Goal: Task Accomplishment & Management: Use online tool/utility

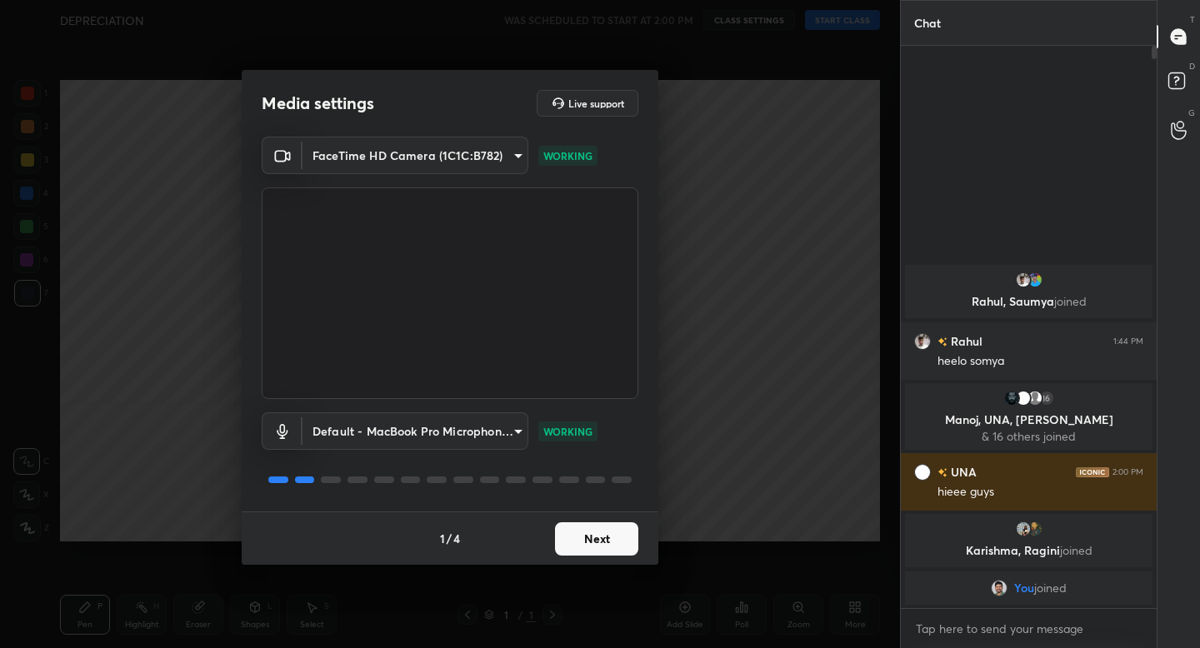
click at [629, 546] on button "Next" at bounding box center [596, 539] width 83 height 33
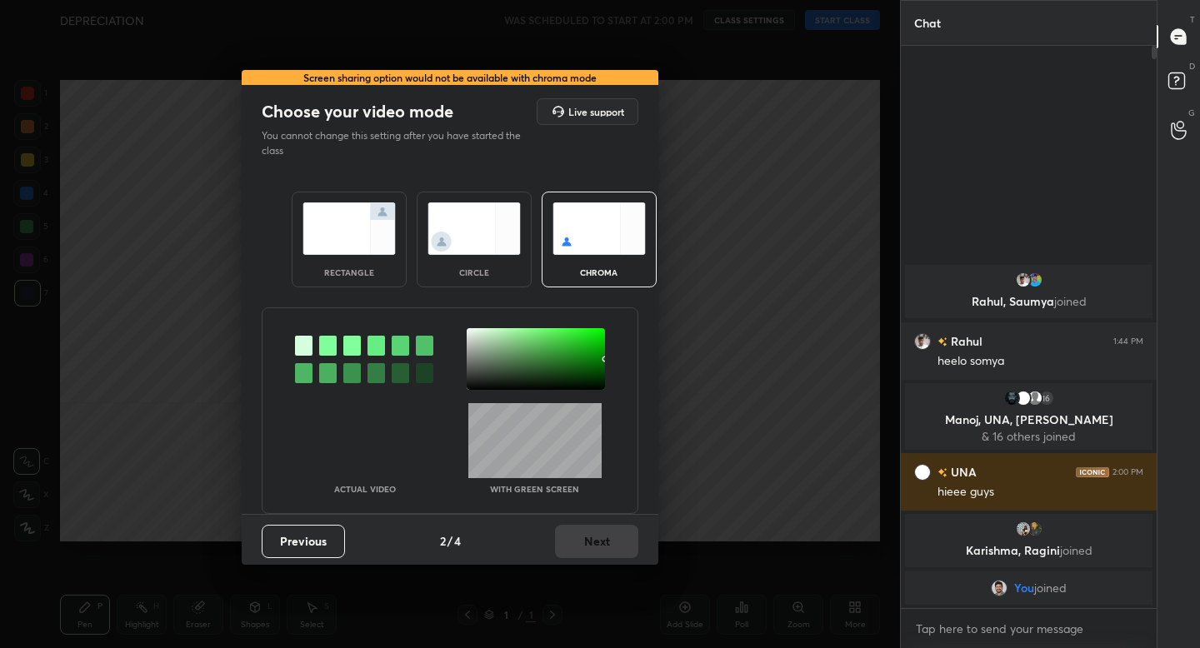
click at [375, 244] on img at bounding box center [349, 229] width 93 height 53
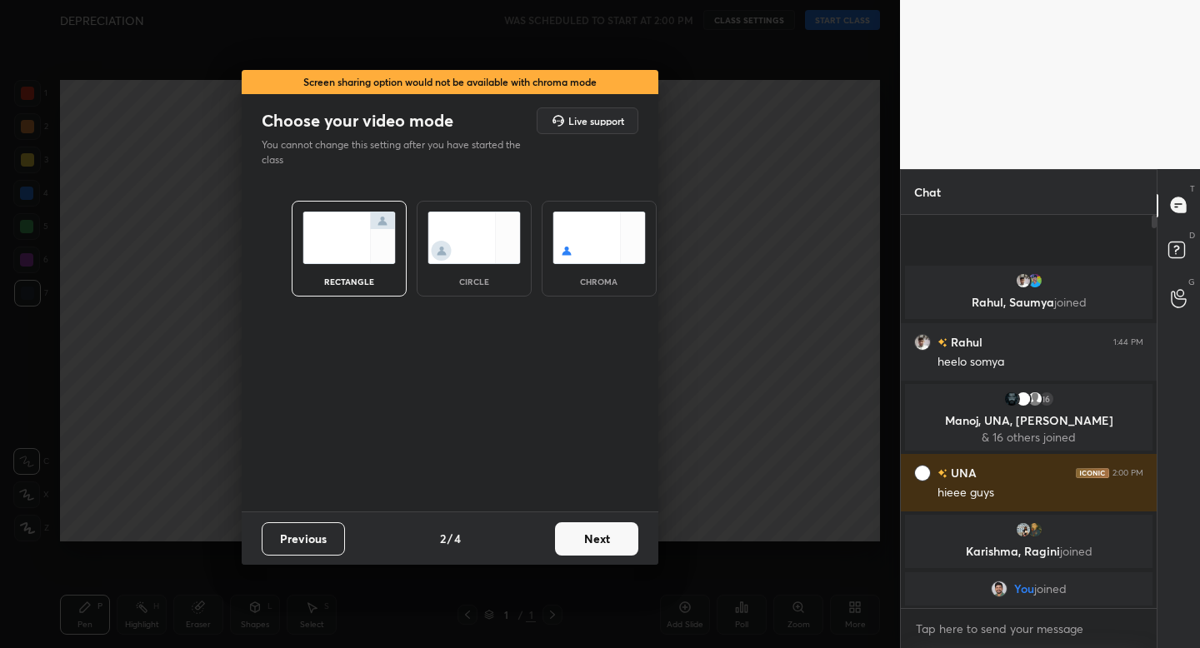
click at [621, 548] on button "Next" at bounding box center [596, 539] width 83 height 33
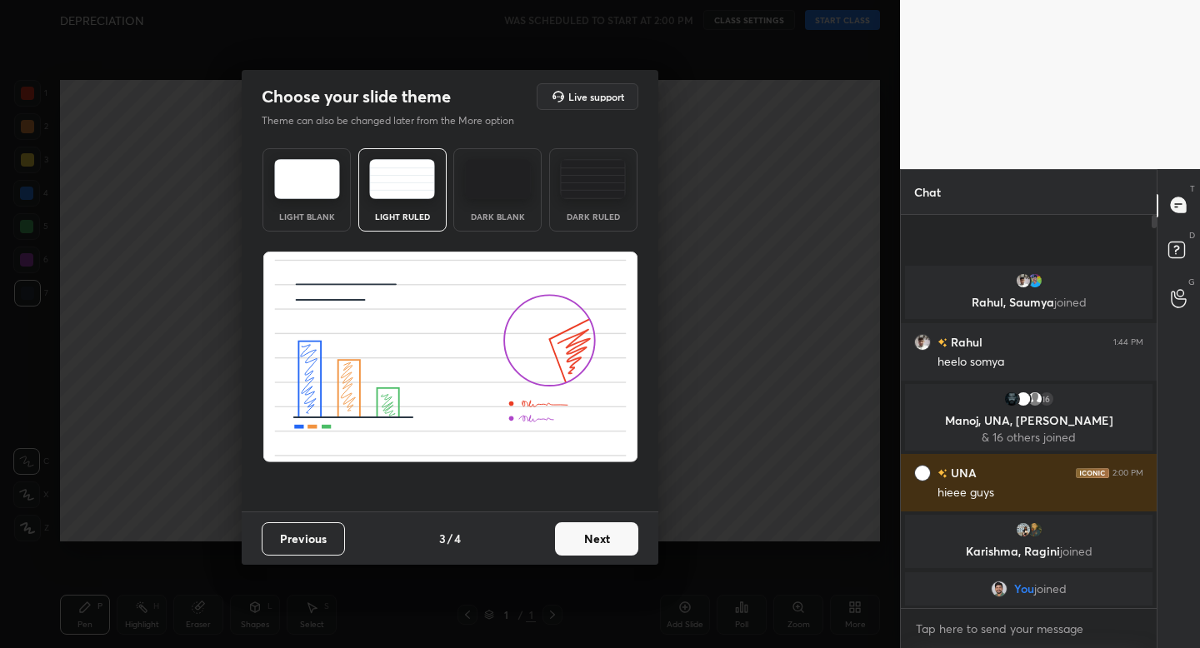
click at [593, 538] on button "Next" at bounding box center [596, 539] width 83 height 33
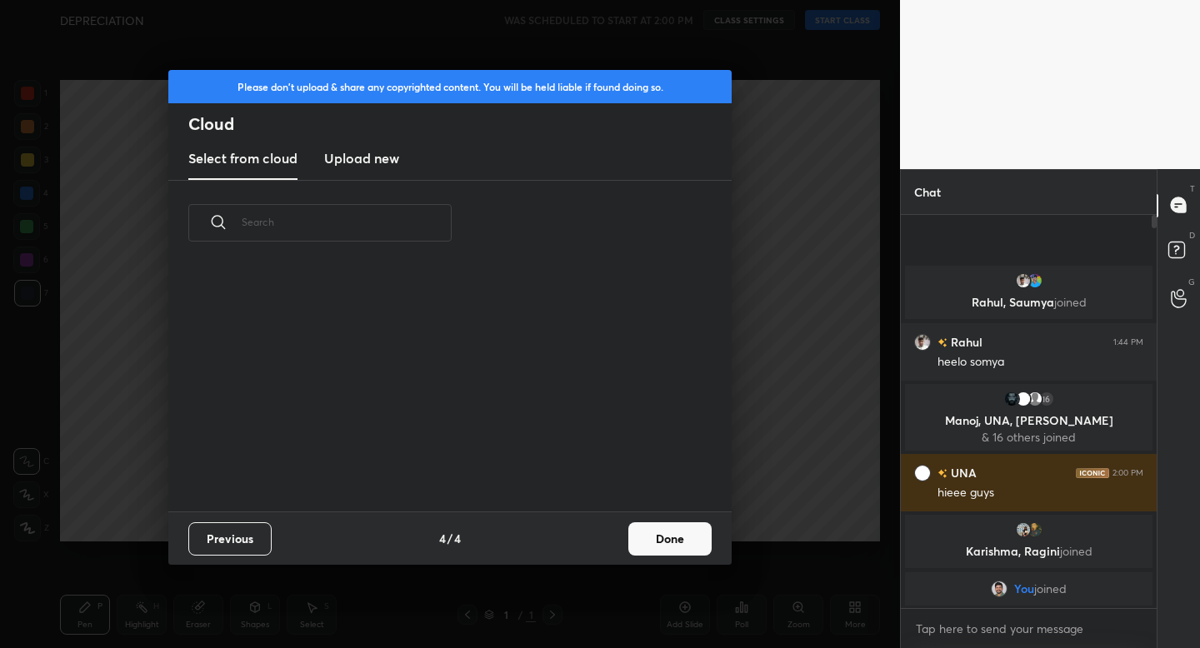
scroll to position [246, 535]
click at [674, 542] on button "Done" at bounding box center [669, 539] width 83 height 33
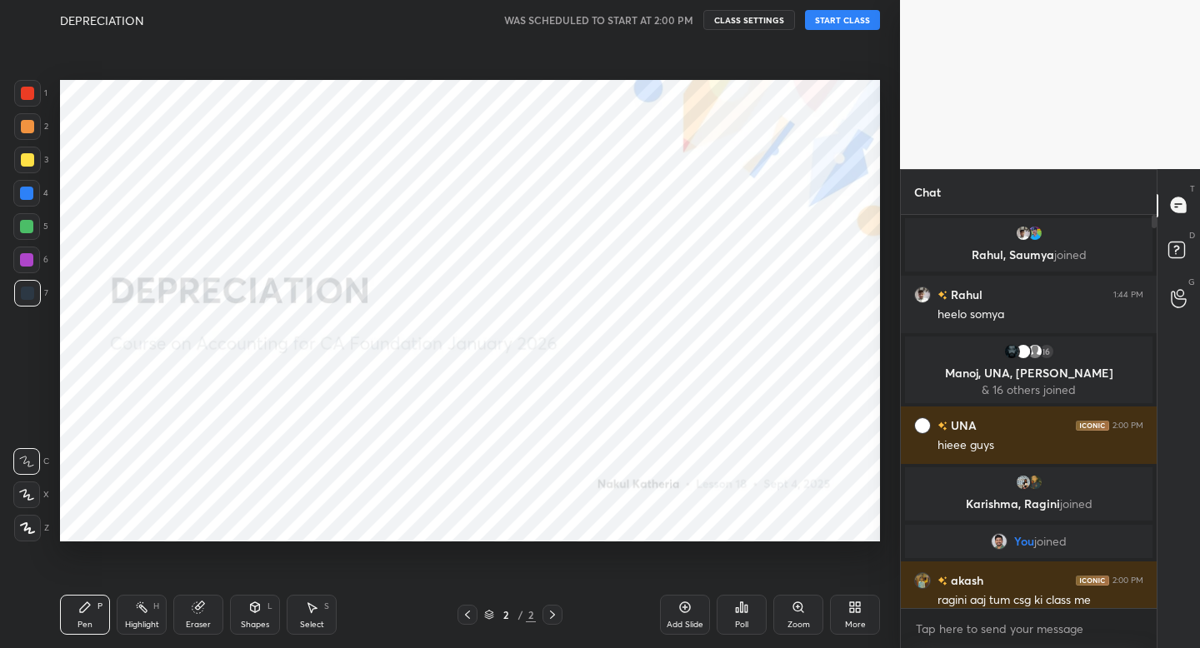
click at [24, 525] on icon at bounding box center [27, 529] width 15 height 12
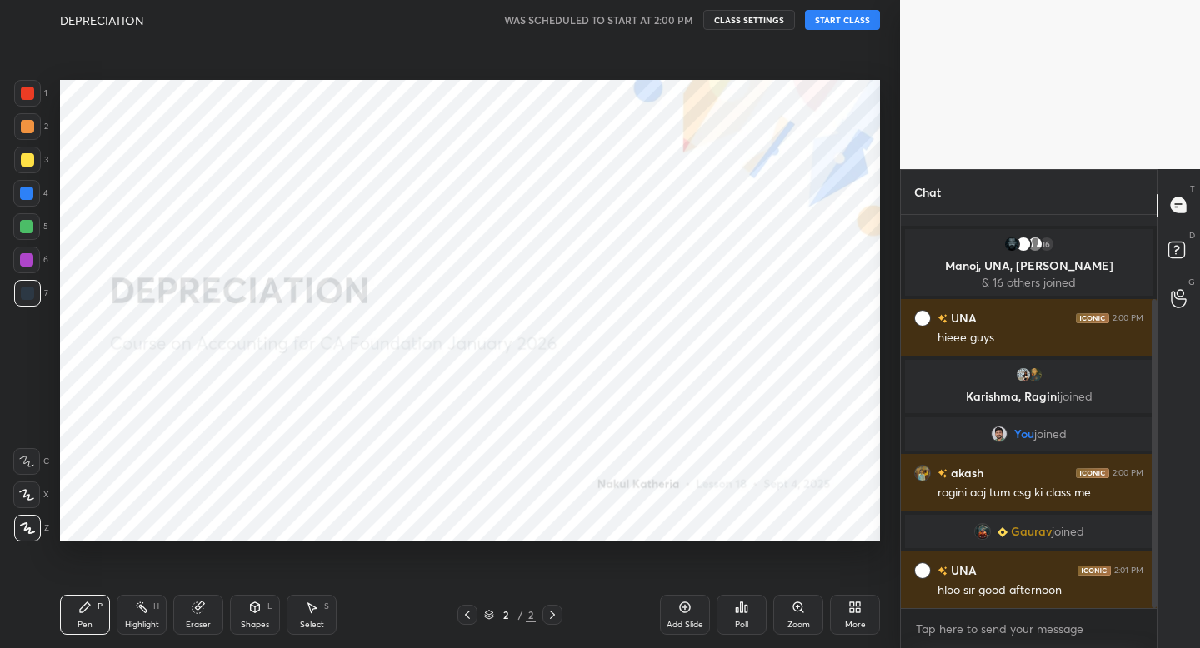
click at [844, 23] on button "START CLASS" at bounding box center [842, 20] width 75 height 20
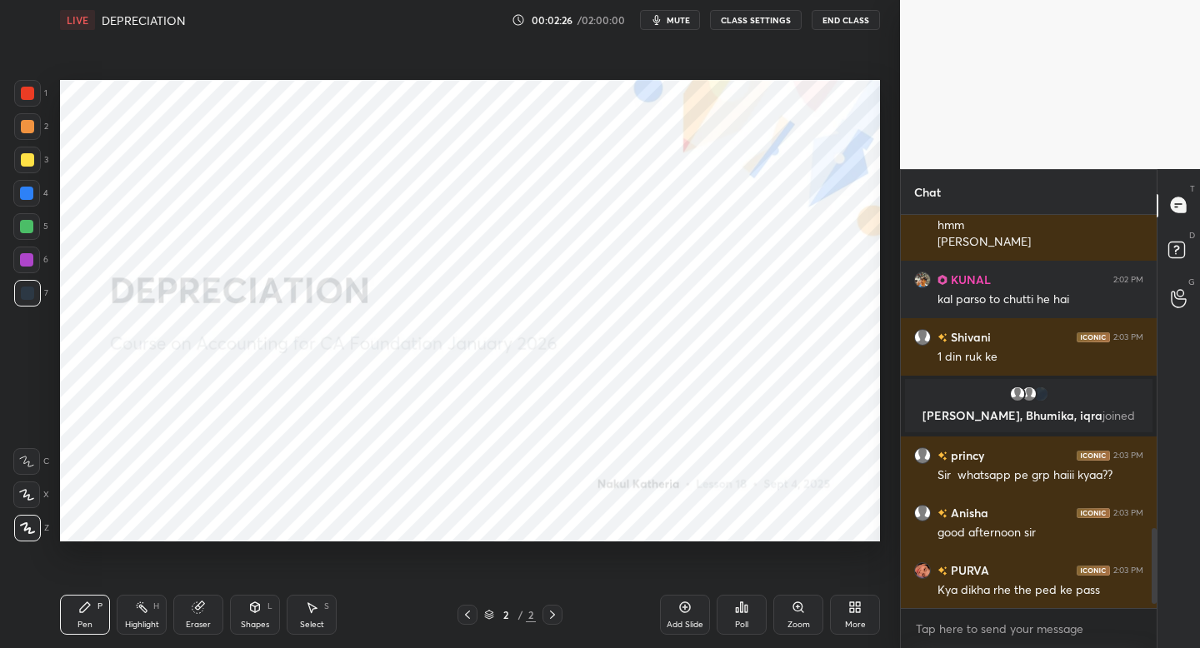
scroll to position [1657, 0]
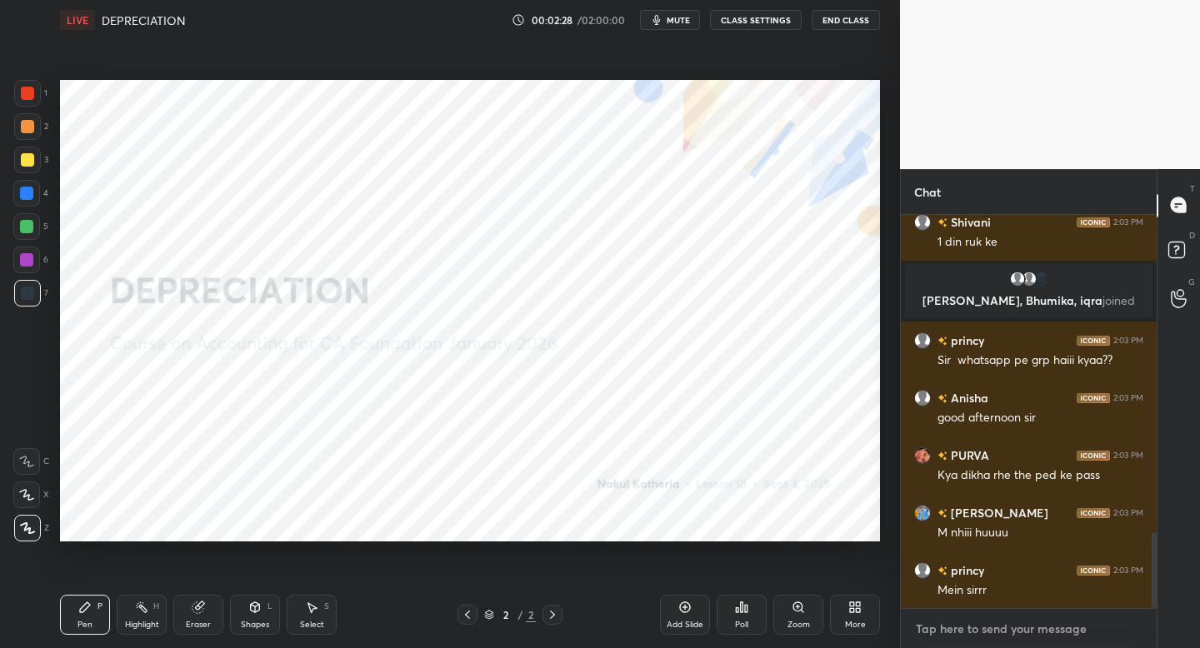
click at [948, 638] on textarea at bounding box center [1028, 629] width 229 height 27
type textarea "x"
paste textarea "[URL][DOMAIN_NAME]"
type textarea "[URL][DOMAIN_NAME]"
type textarea "x"
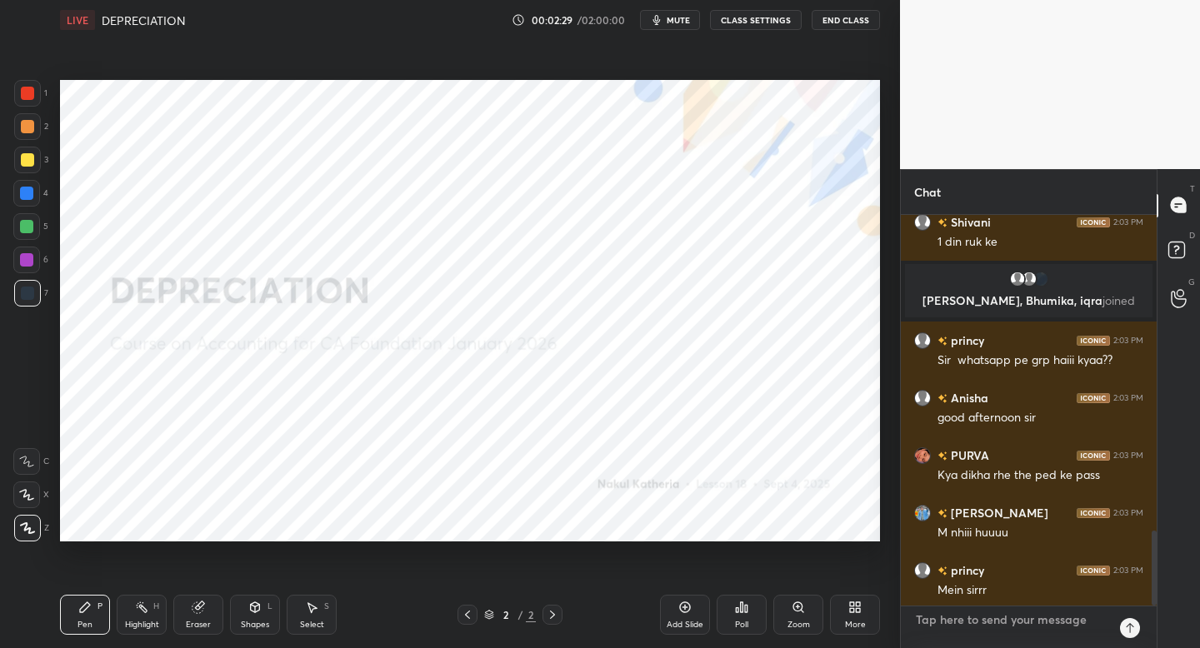
scroll to position [388, 251]
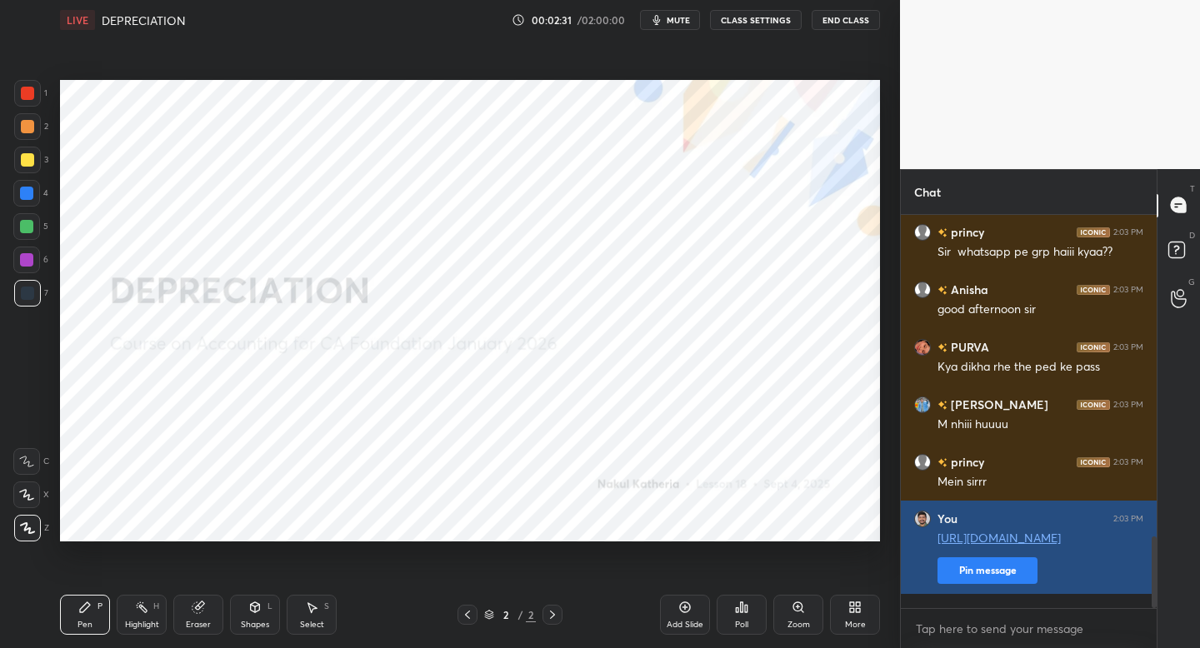
click at [970, 579] on button "Pin message" at bounding box center [988, 571] width 100 height 27
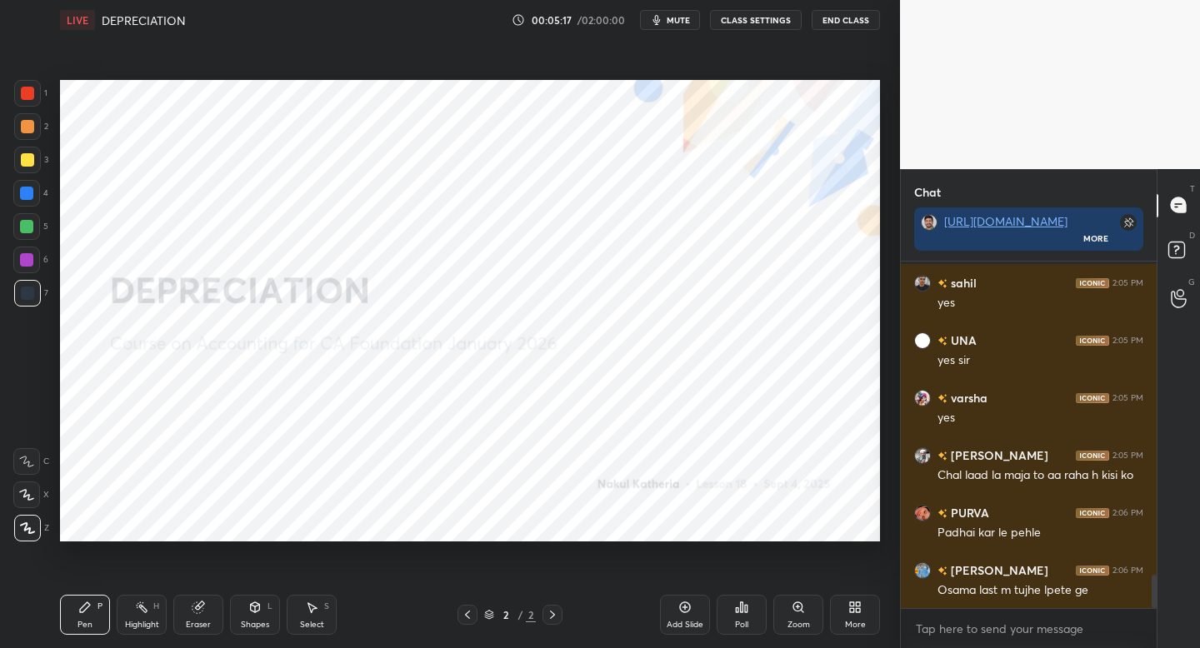
scroll to position [3335, 0]
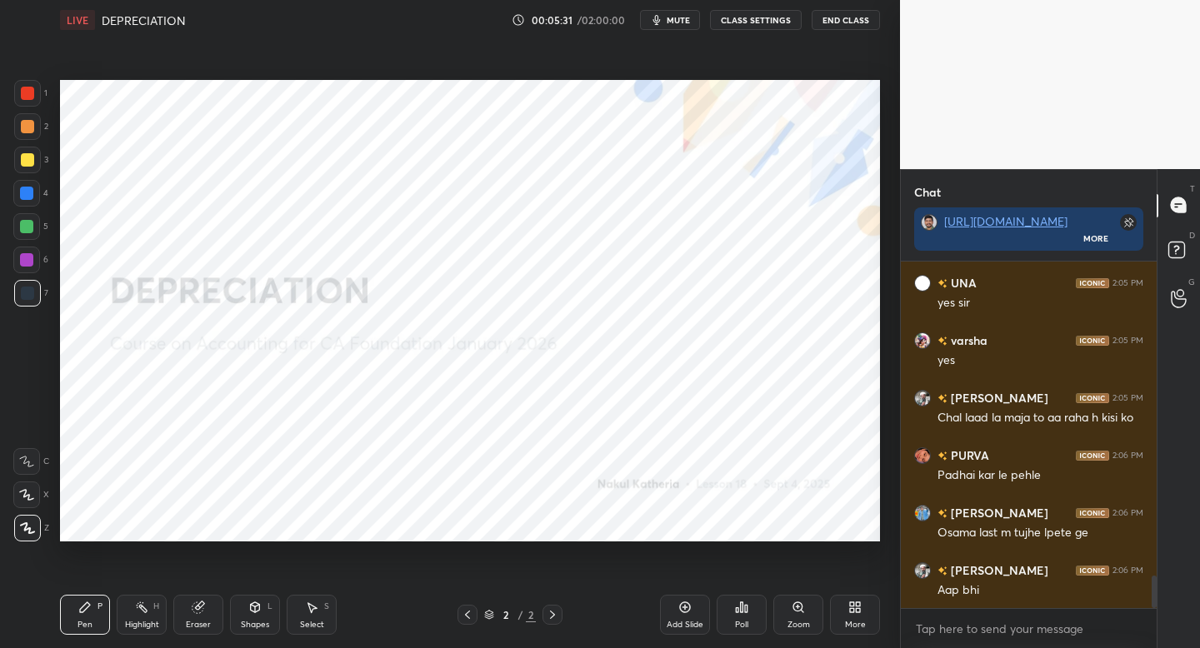
click at [684, 621] on div "Add Slide" at bounding box center [685, 625] width 37 height 8
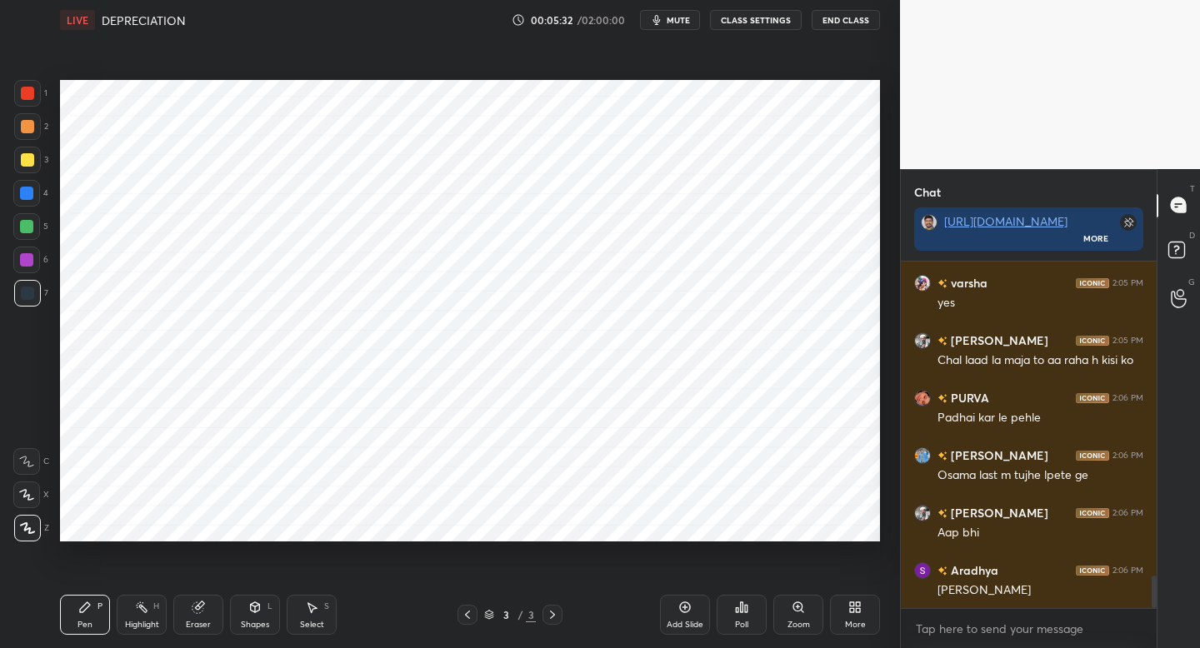
scroll to position [3450, 0]
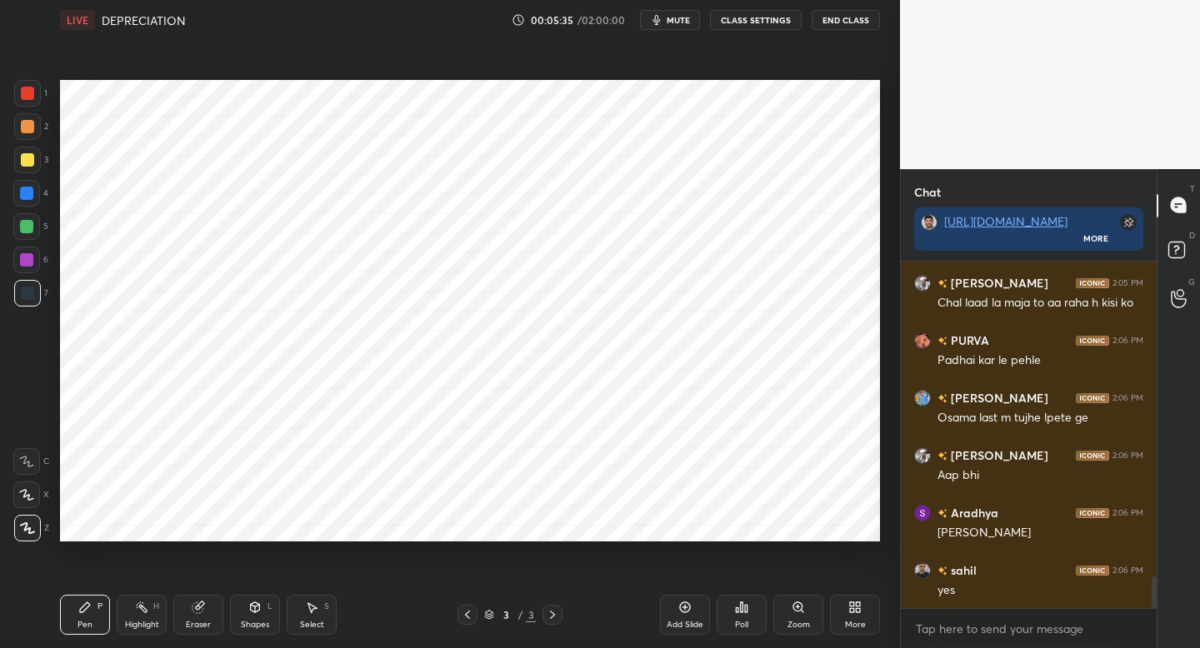
click at [28, 110] on div "1" at bounding box center [30, 96] width 33 height 33
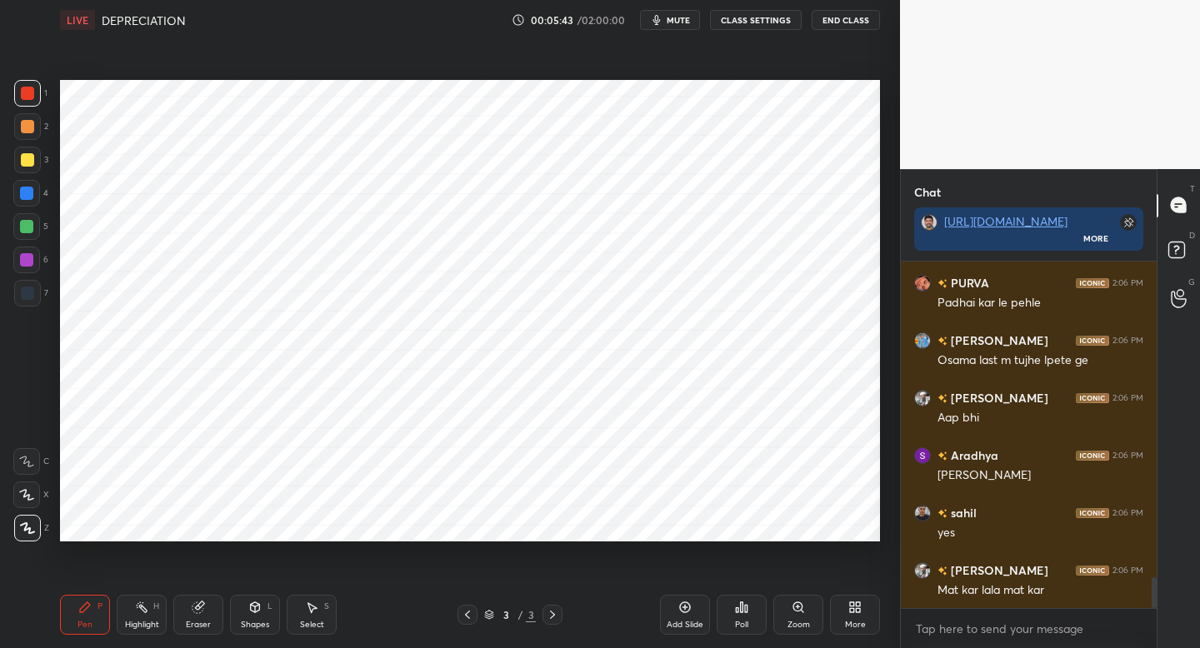
scroll to position [3565, 0]
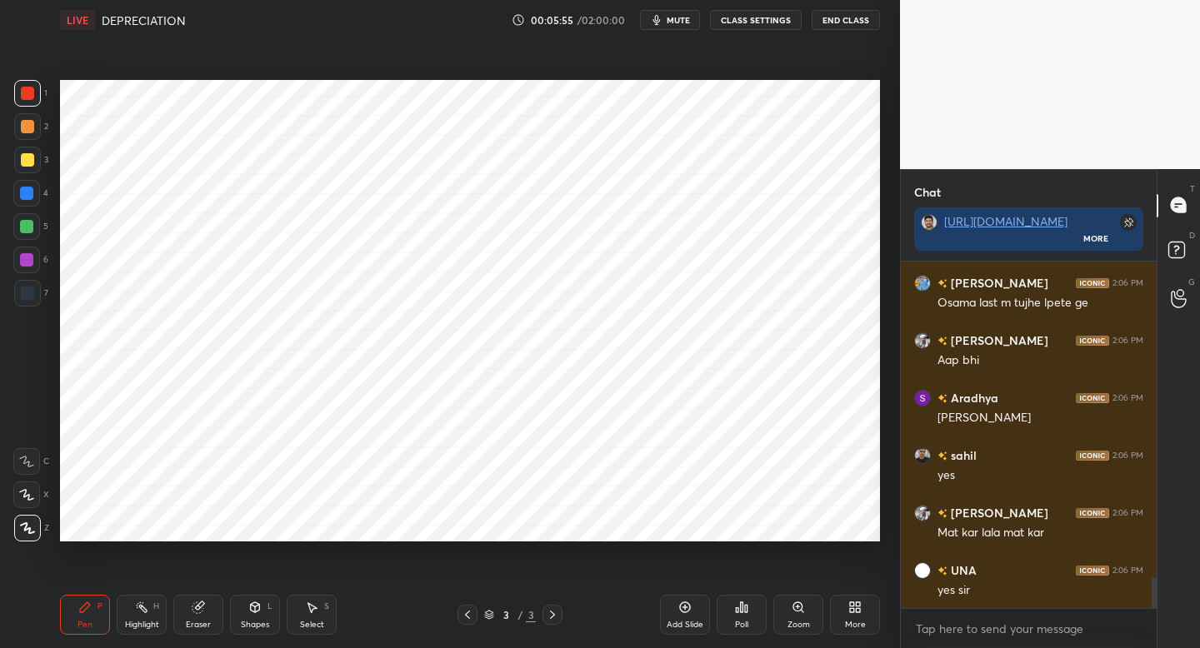
click at [258, 622] on div "Shapes" at bounding box center [255, 625] width 28 height 8
click at [33, 198] on div at bounding box center [26, 193] width 27 height 27
click at [94, 604] on div "Pen P" at bounding box center [85, 615] width 50 height 40
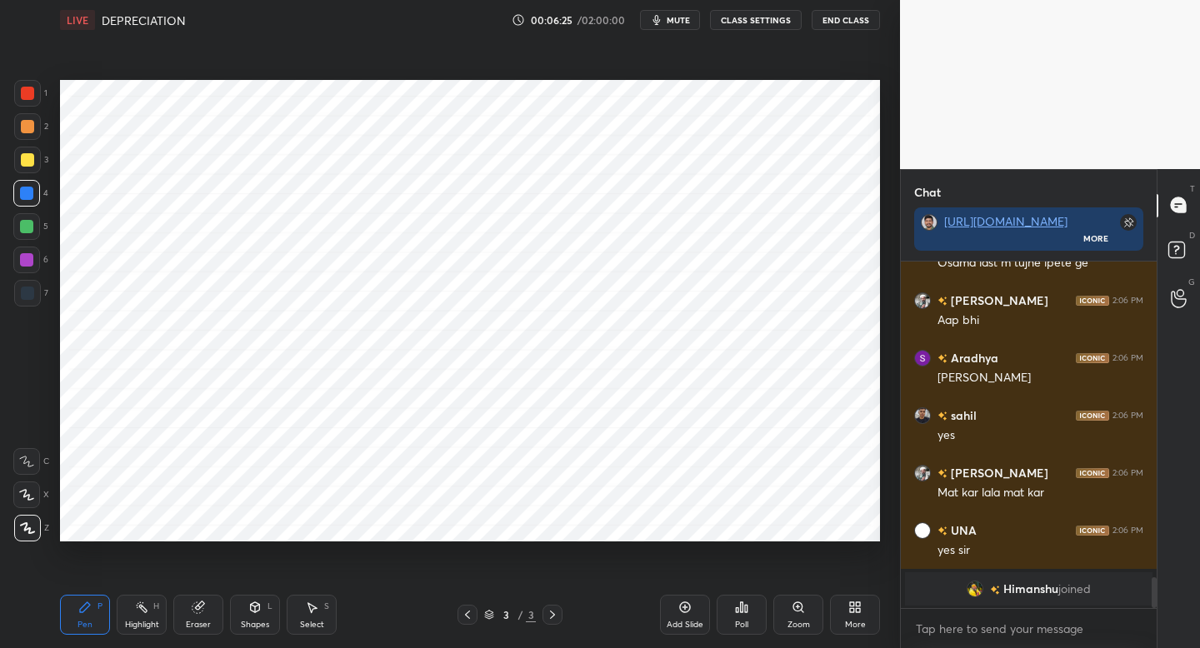
scroll to position [3460, 0]
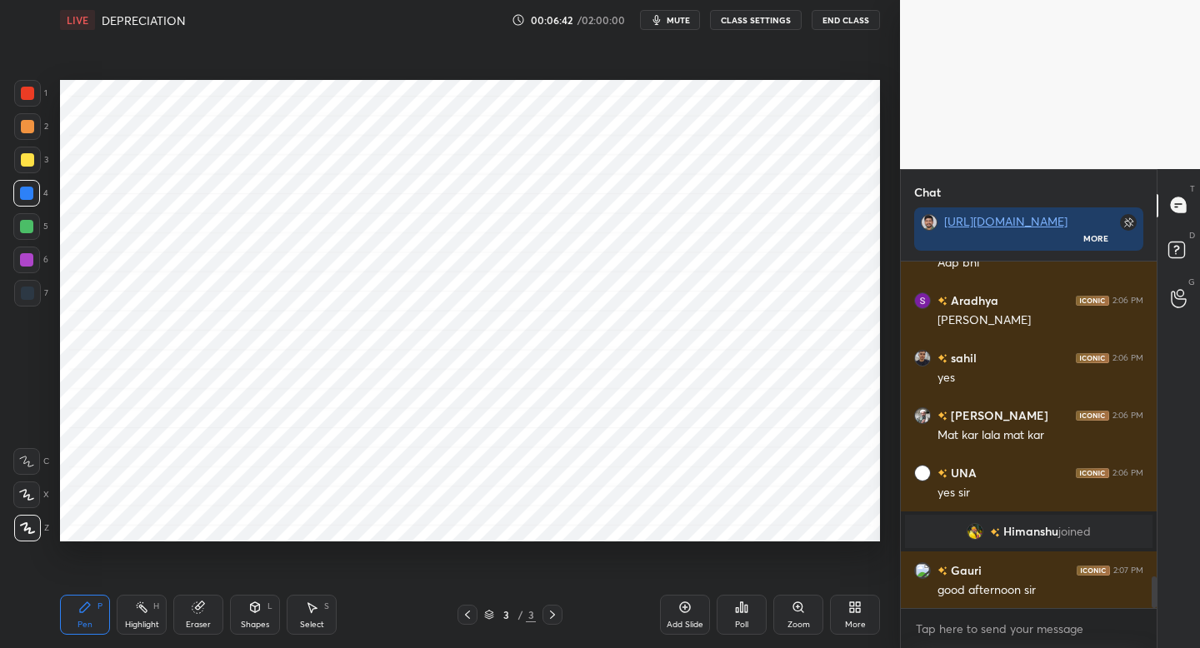
click at [37, 98] on div at bounding box center [27, 93] width 27 height 27
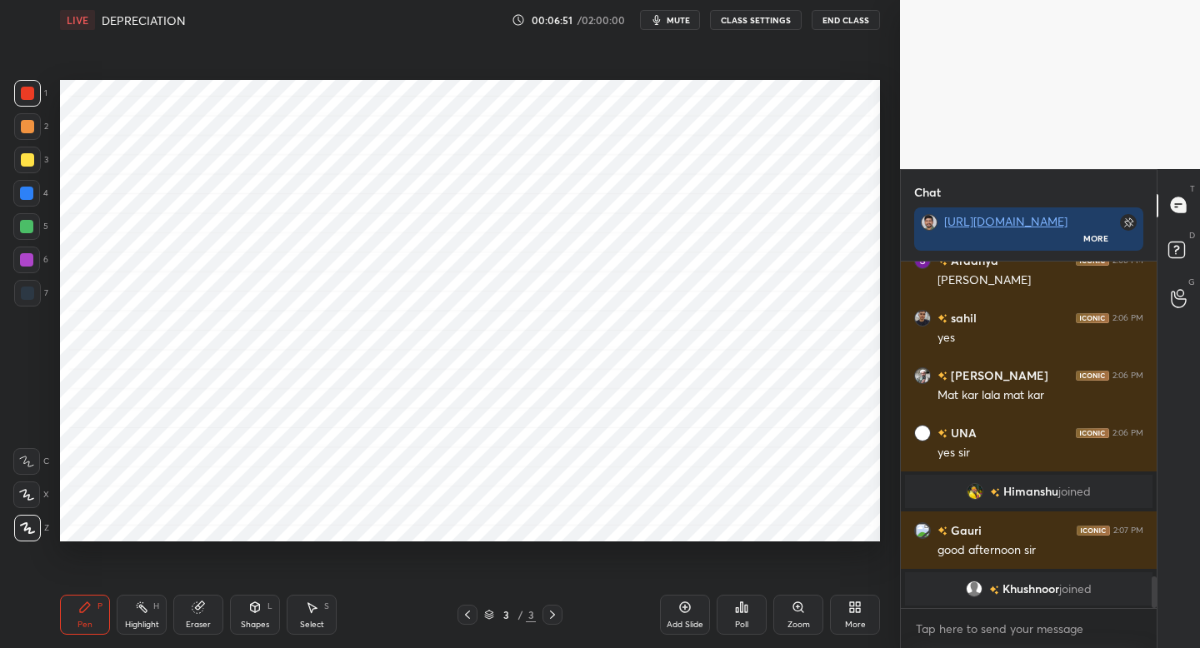
click at [40, 266] on div "6" at bounding box center [30, 260] width 35 height 27
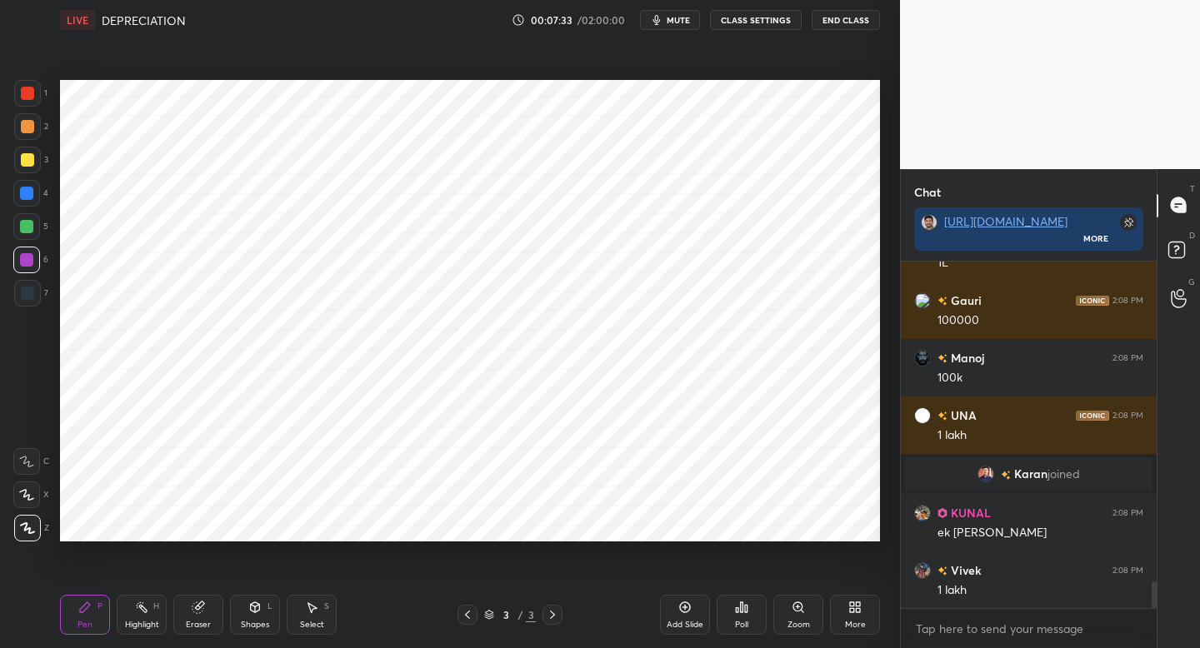
scroll to position [4108, 0]
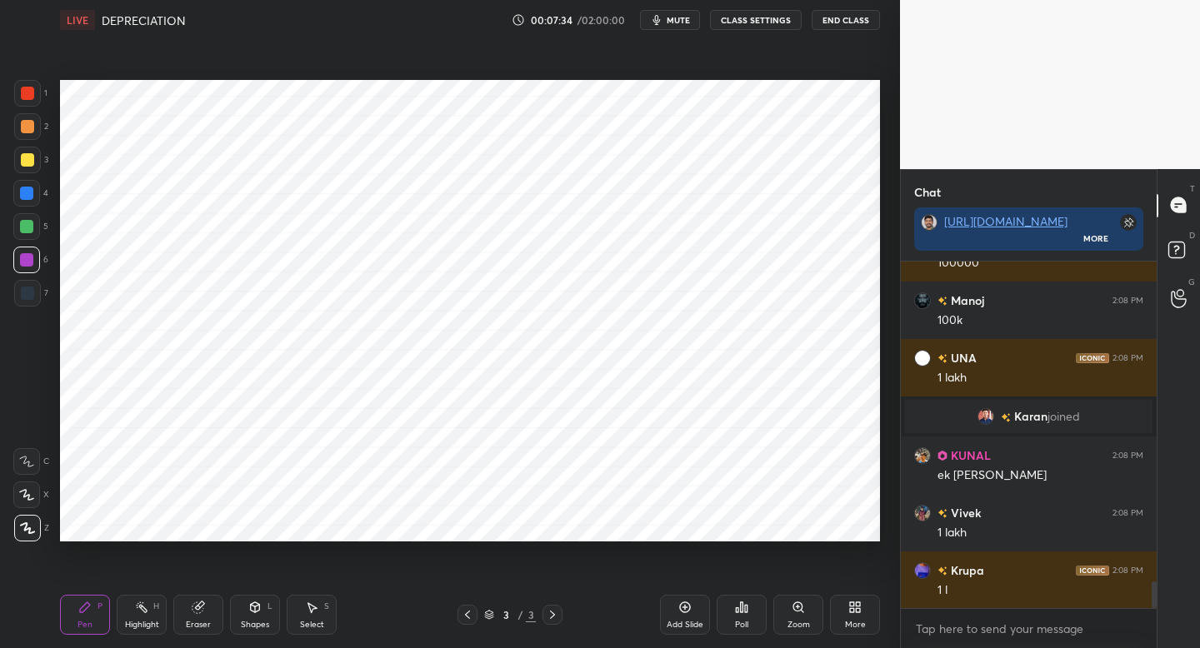
click at [34, 299] on div at bounding box center [27, 293] width 27 height 27
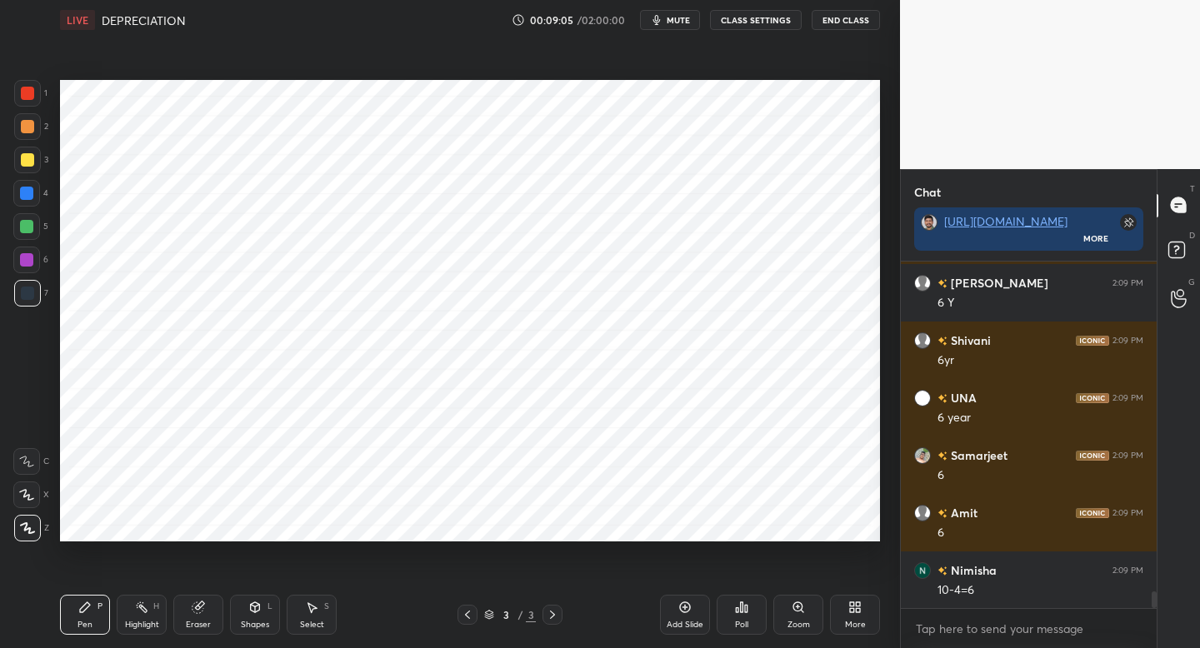
scroll to position [6804, 0]
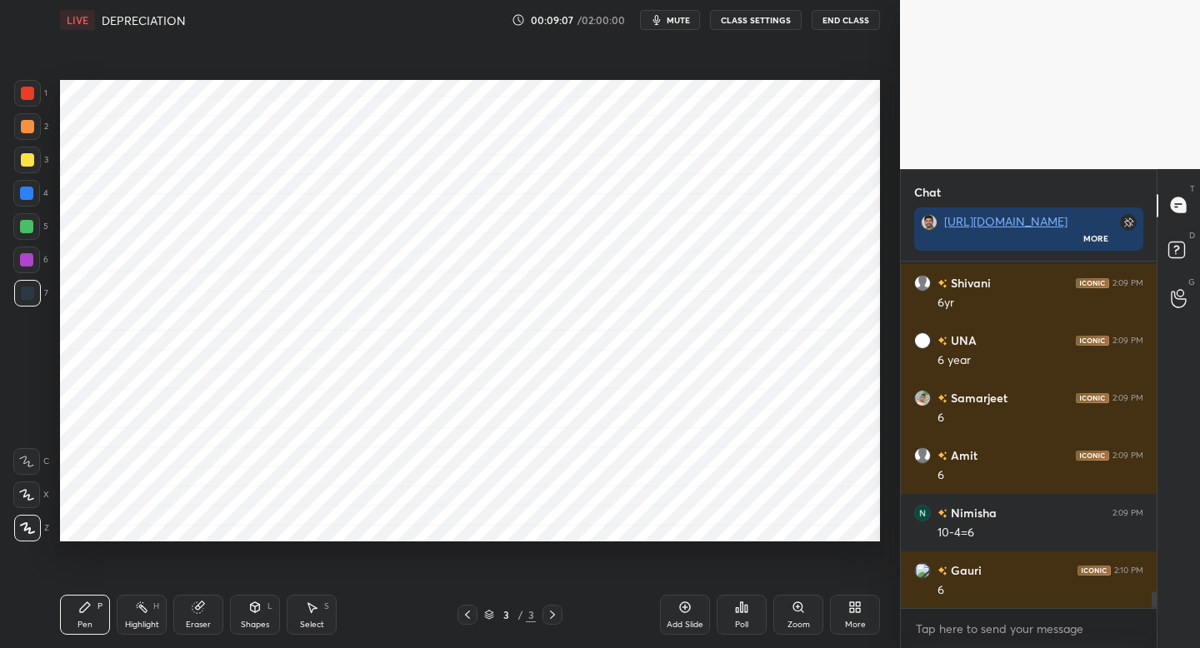
click at [679, 623] on div "Add Slide" at bounding box center [685, 625] width 37 height 8
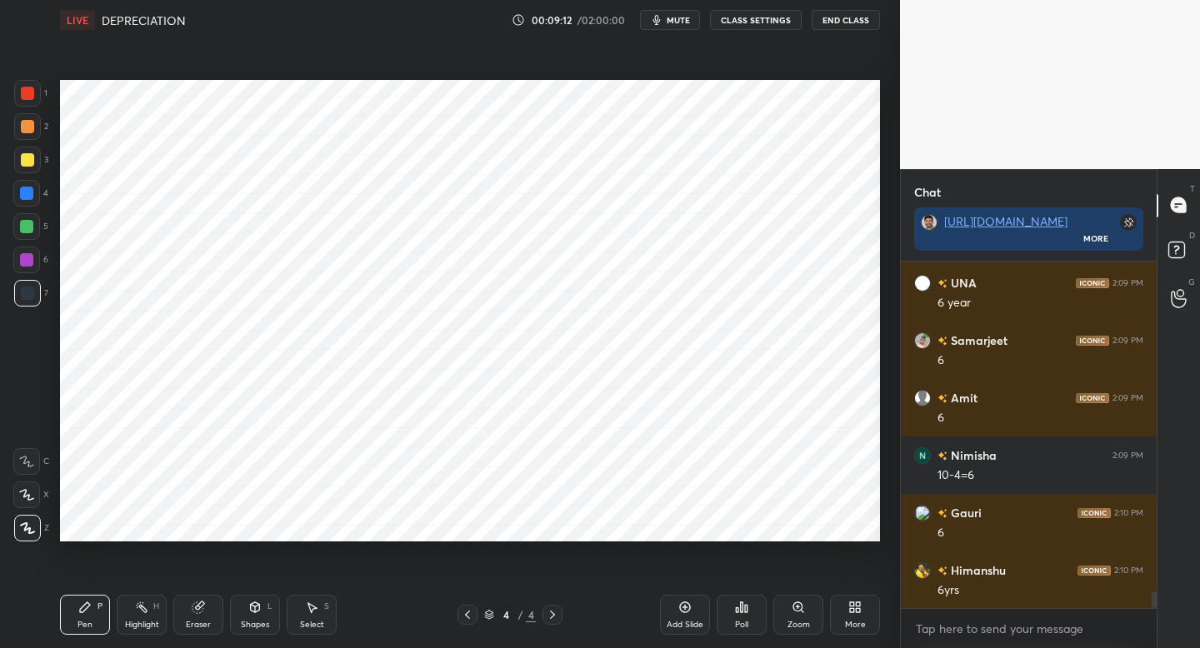
click at [34, 100] on div at bounding box center [27, 93] width 27 height 27
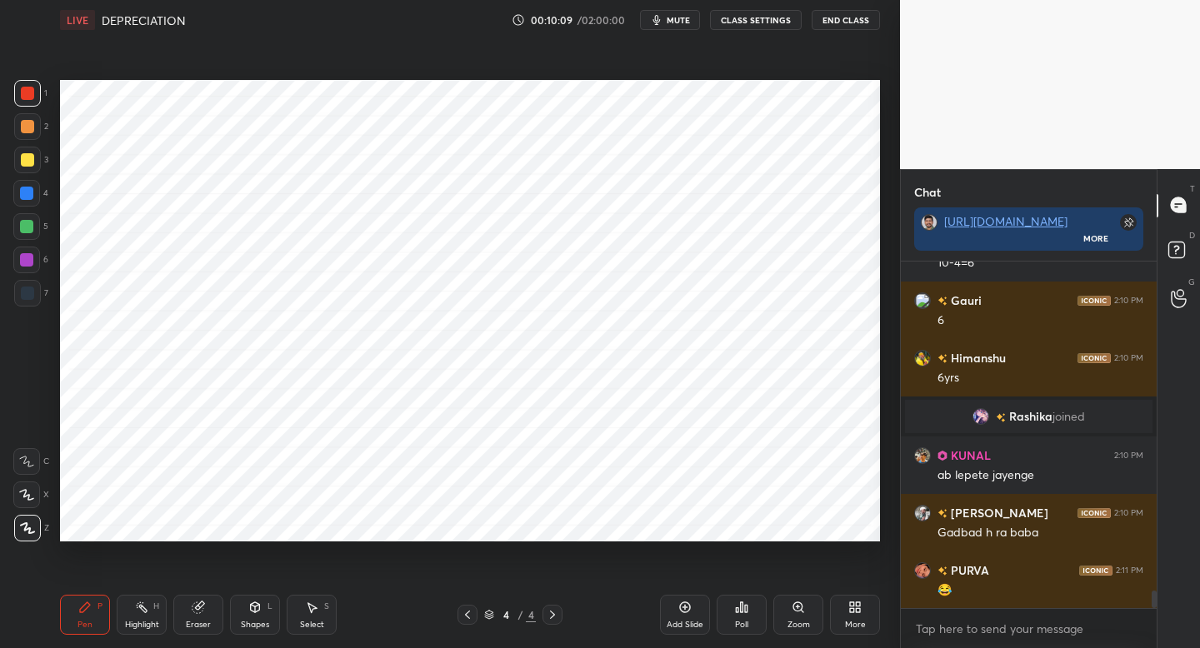
scroll to position [6442, 0]
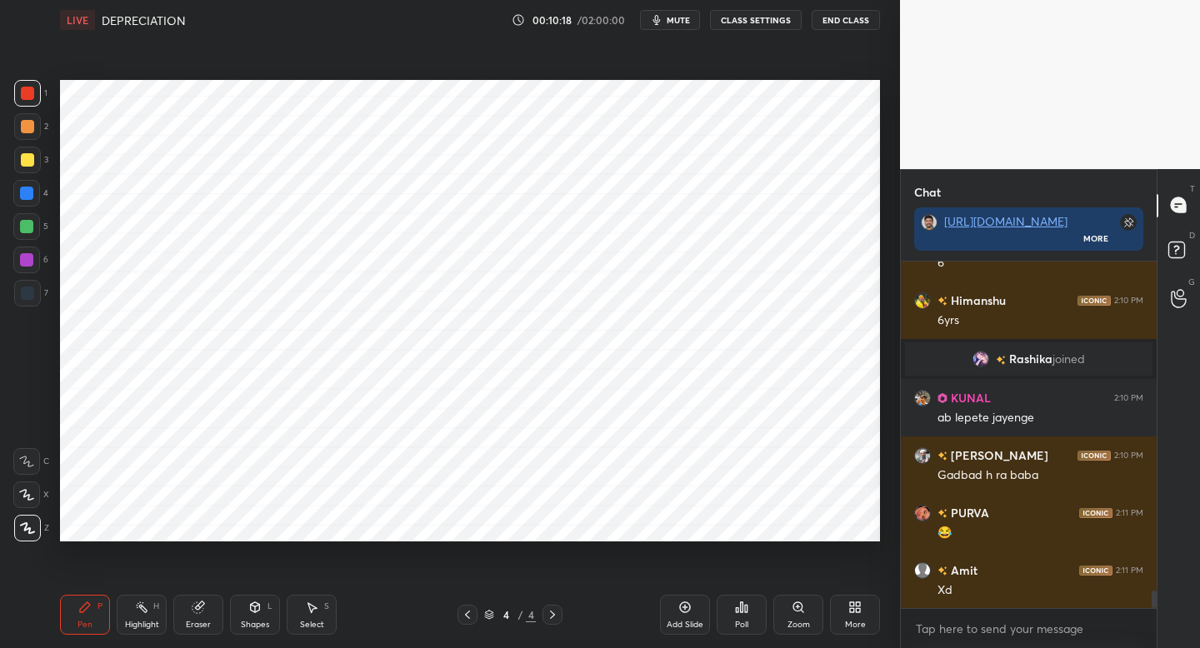
click at [48, 200] on div "4" at bounding box center [30, 193] width 35 height 27
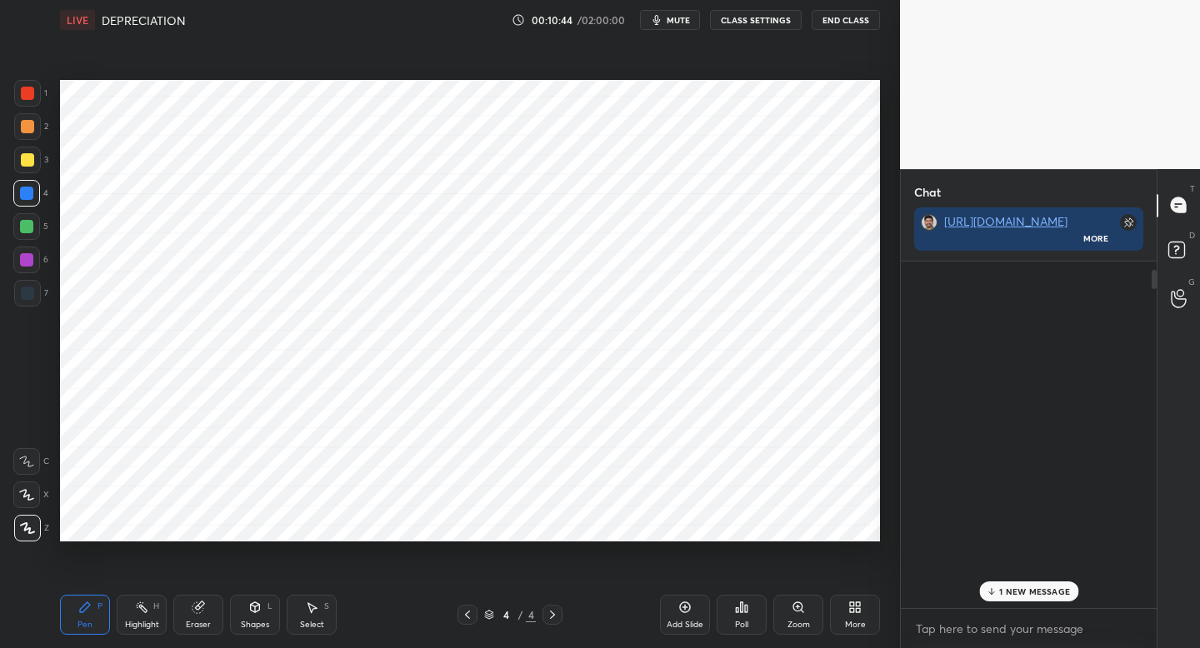
scroll to position [0, 0]
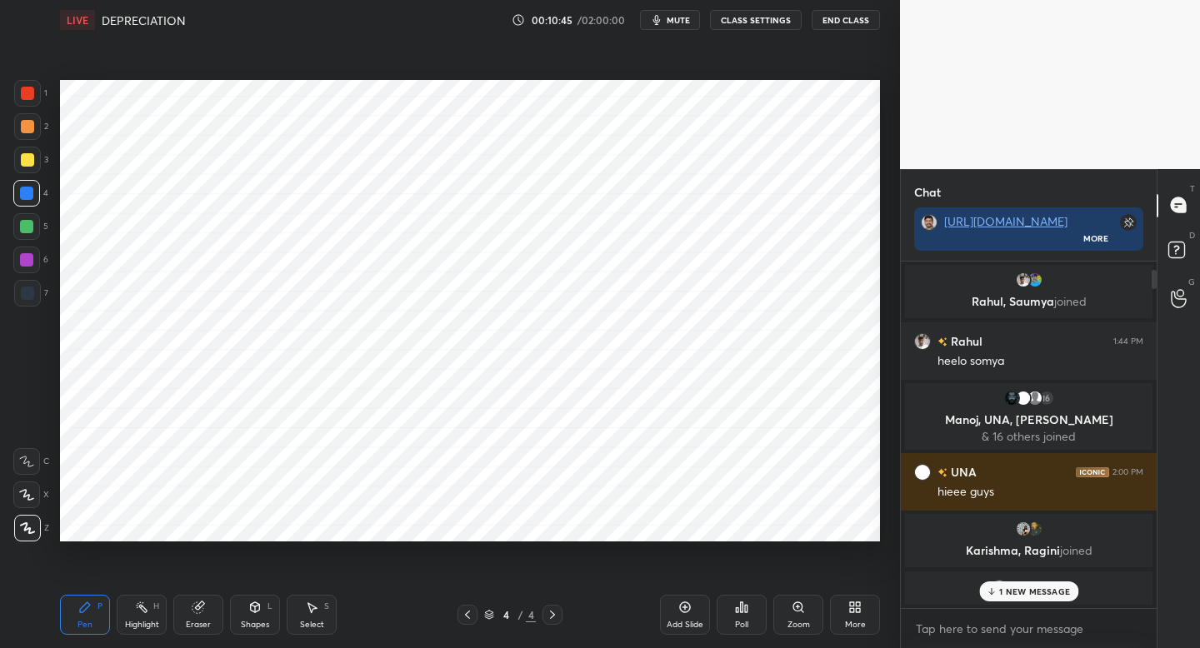
click at [1001, 592] on p "1 NEW MESSAGE" at bounding box center [1034, 592] width 71 height 10
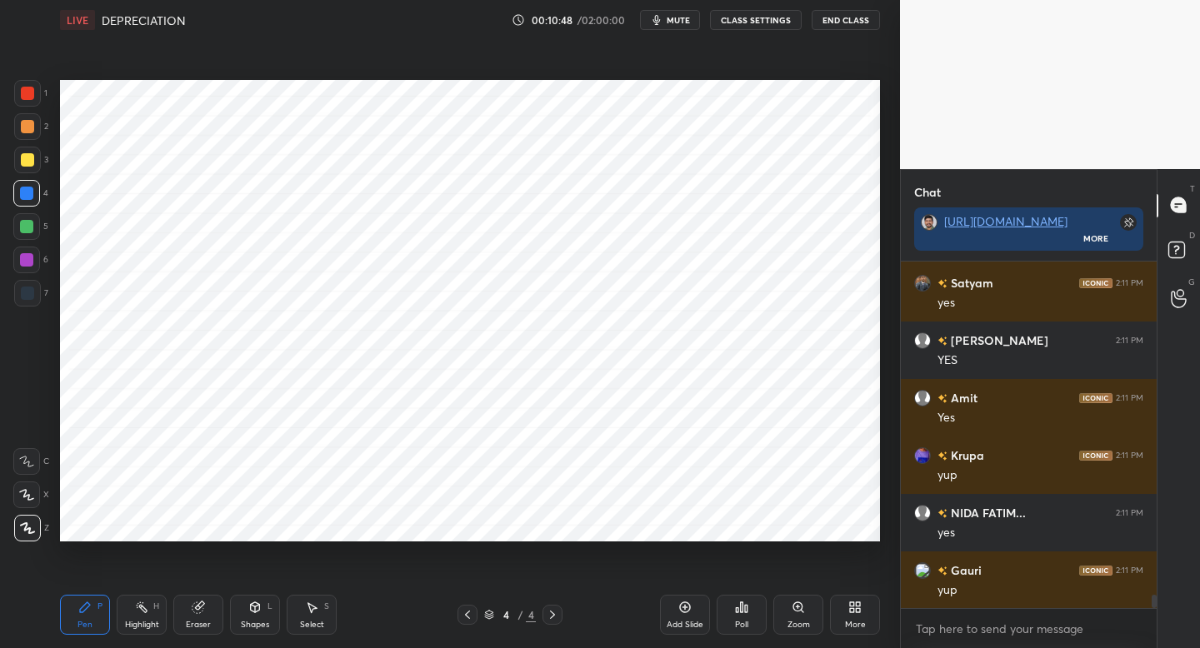
scroll to position [9029, 0]
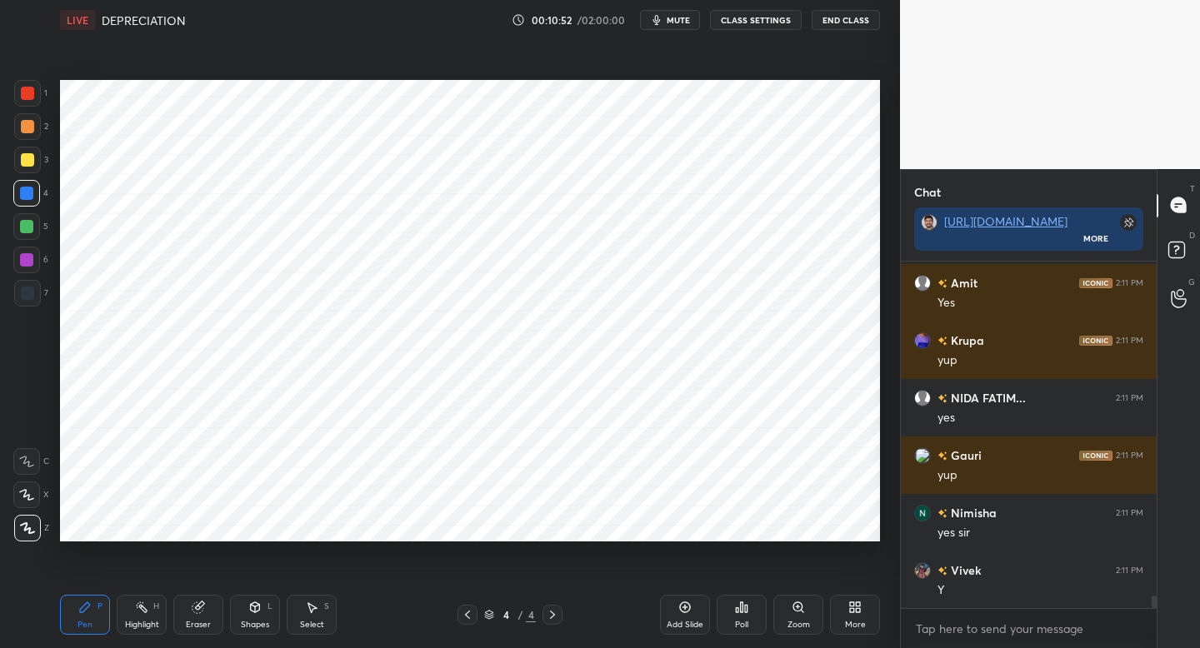
click at [38, 290] on div at bounding box center [27, 293] width 27 height 27
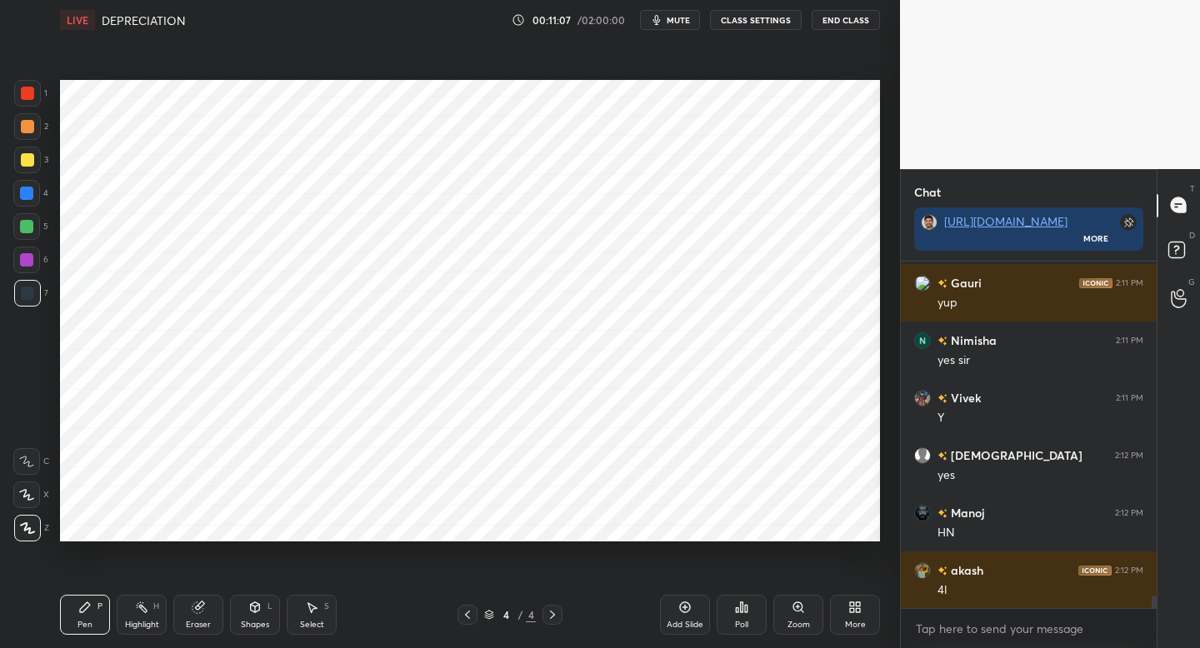
scroll to position [9242, 0]
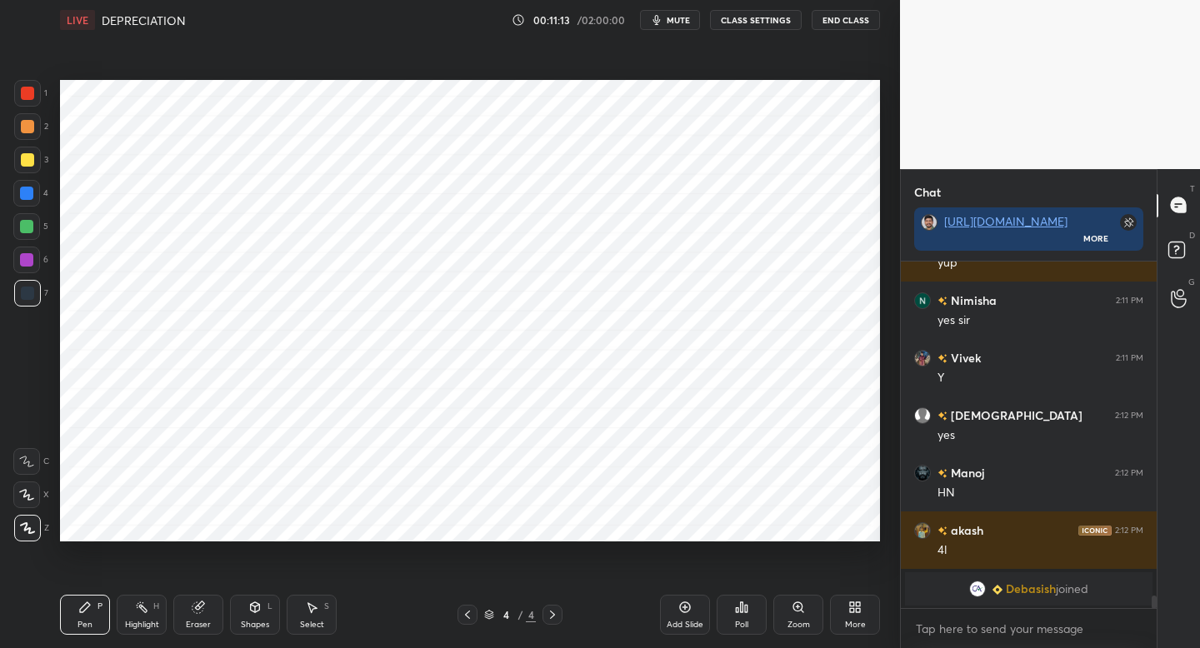
click at [108, 444] on div "Setting up your live class Poll for secs No correct answer Start poll" at bounding box center [469, 311] width 833 height 542
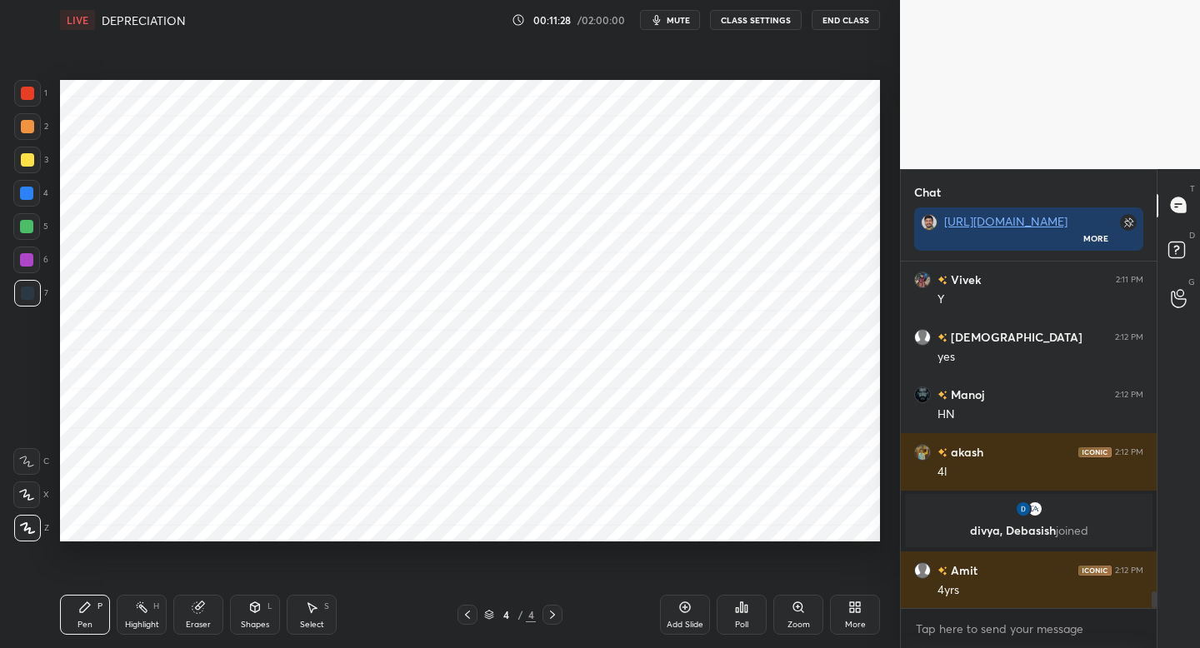
scroll to position [7038, 0]
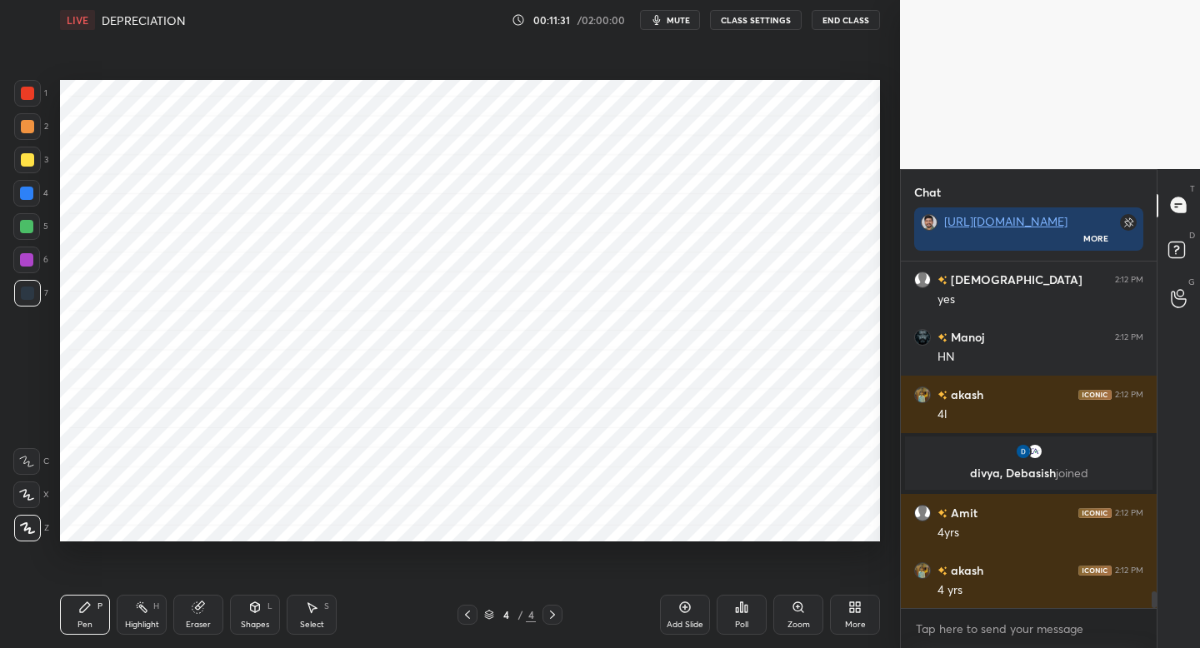
click at [706, 618] on div "Add Slide" at bounding box center [685, 615] width 50 height 40
click at [34, 196] on div at bounding box center [26, 193] width 27 height 27
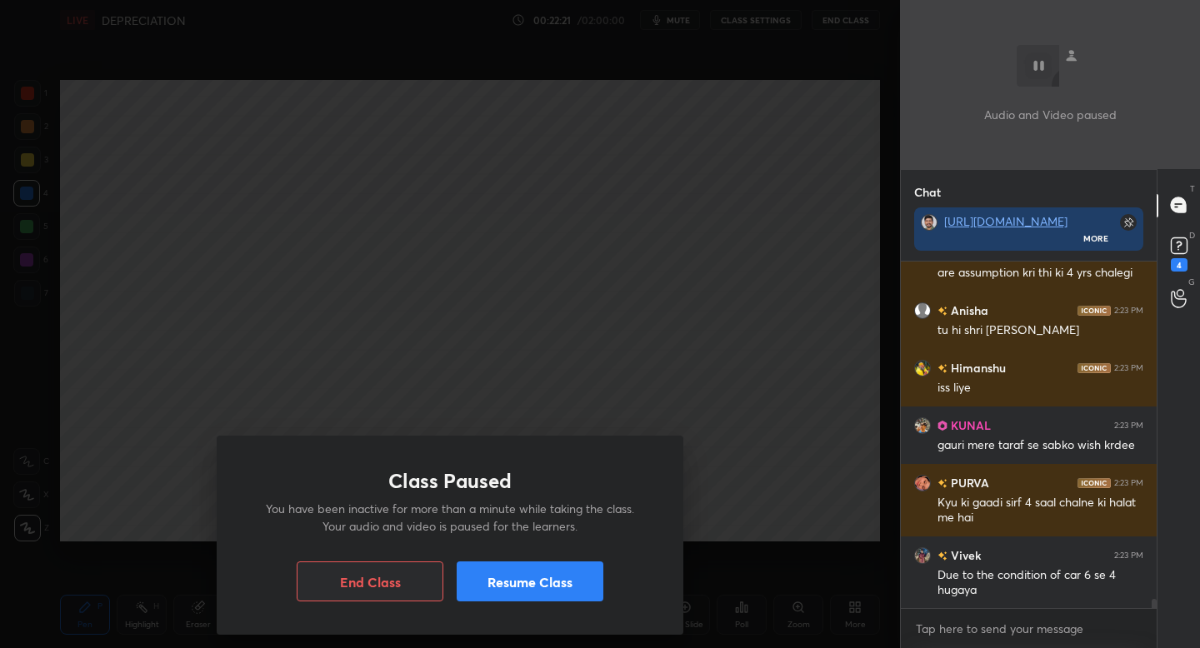
scroll to position [13161, 0]
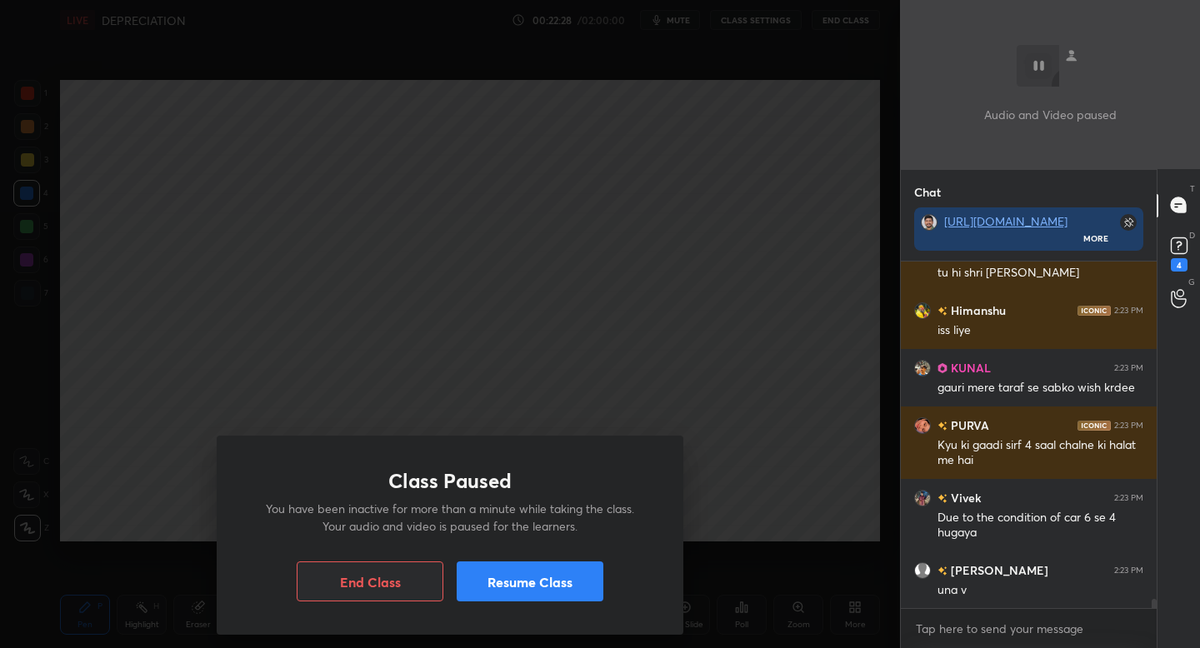
click at [557, 583] on button "Resume Class" at bounding box center [530, 582] width 147 height 40
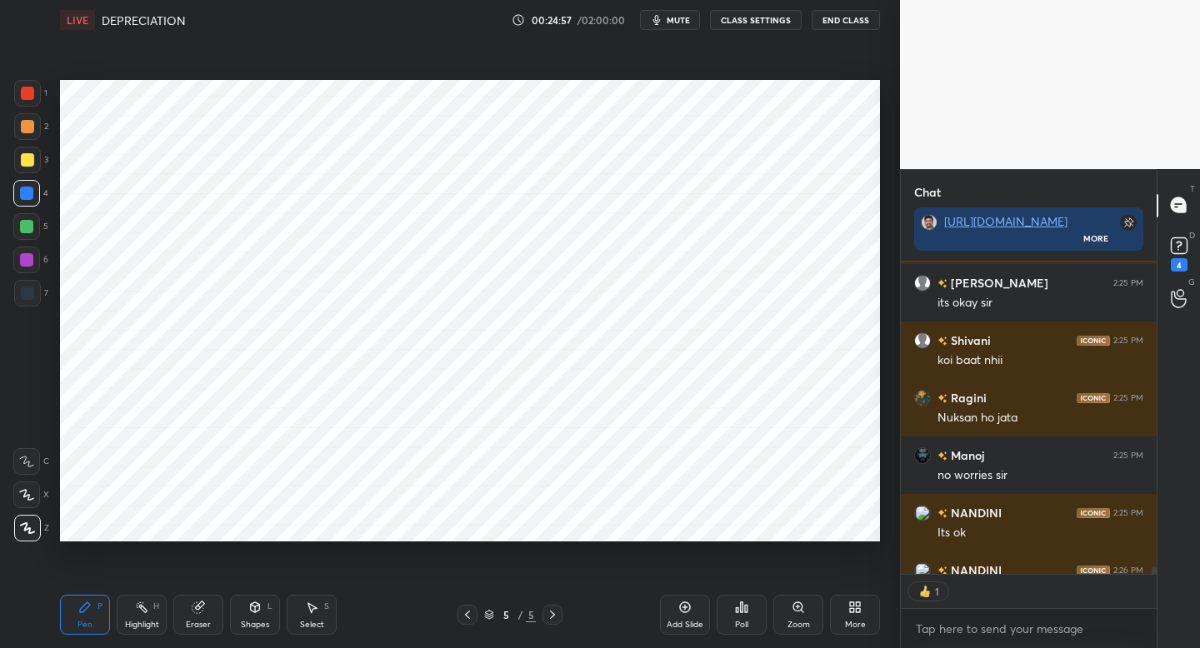
scroll to position [14892, 0]
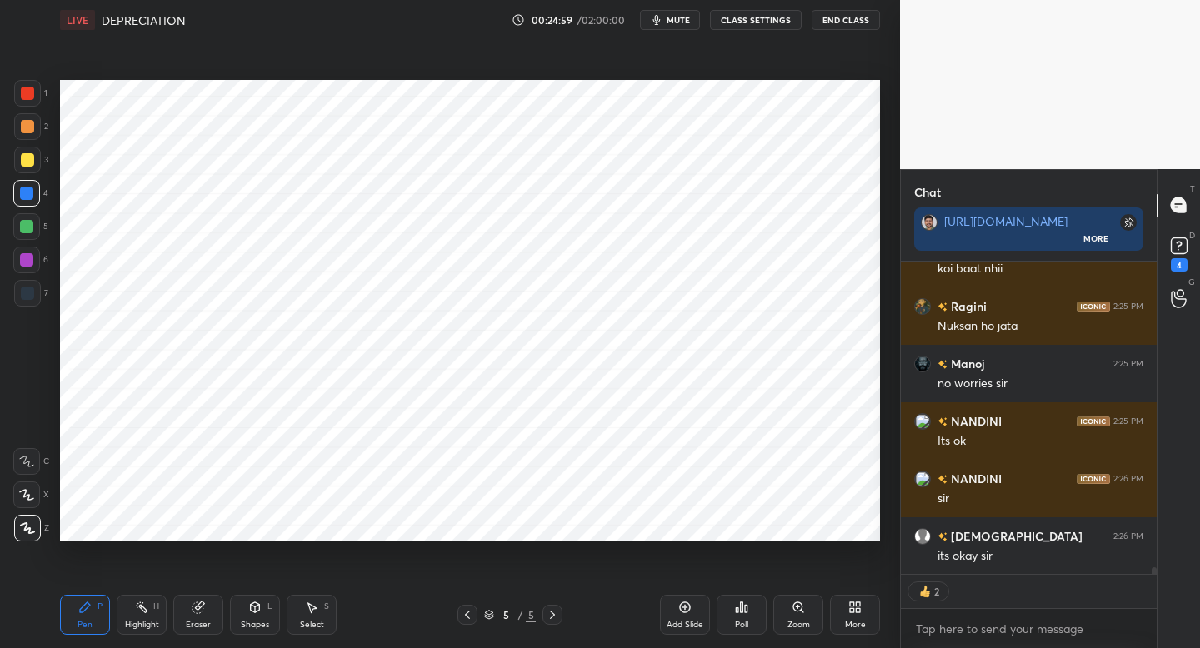
click at [28, 301] on div at bounding box center [27, 293] width 27 height 27
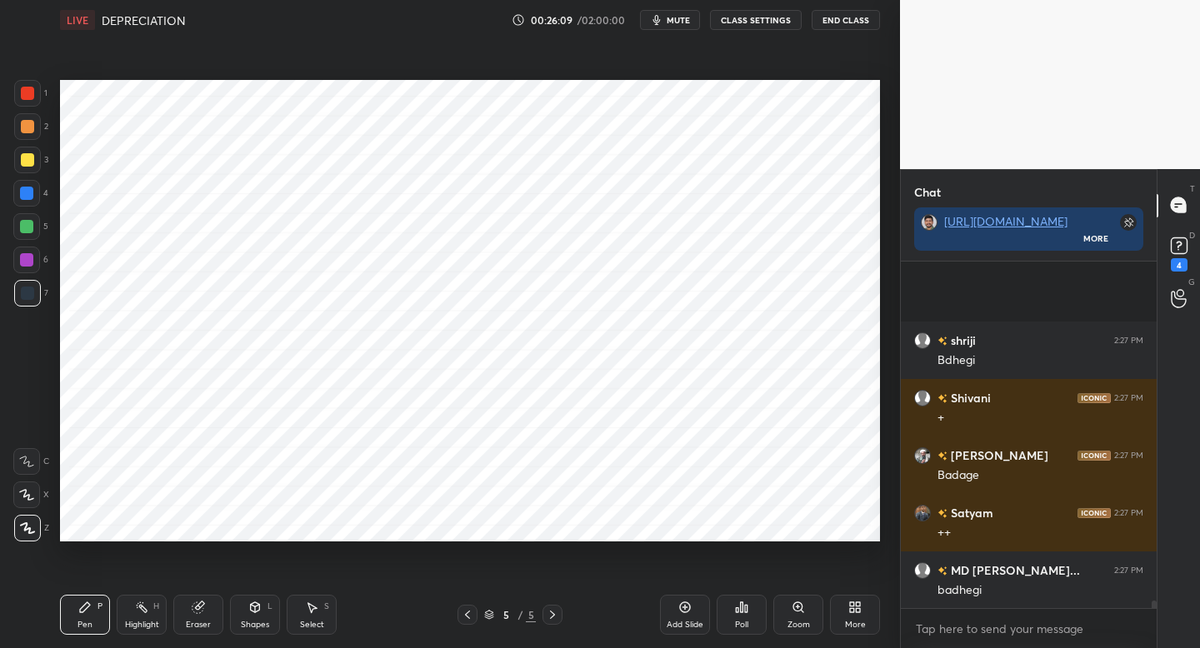
scroll to position [15867, 0]
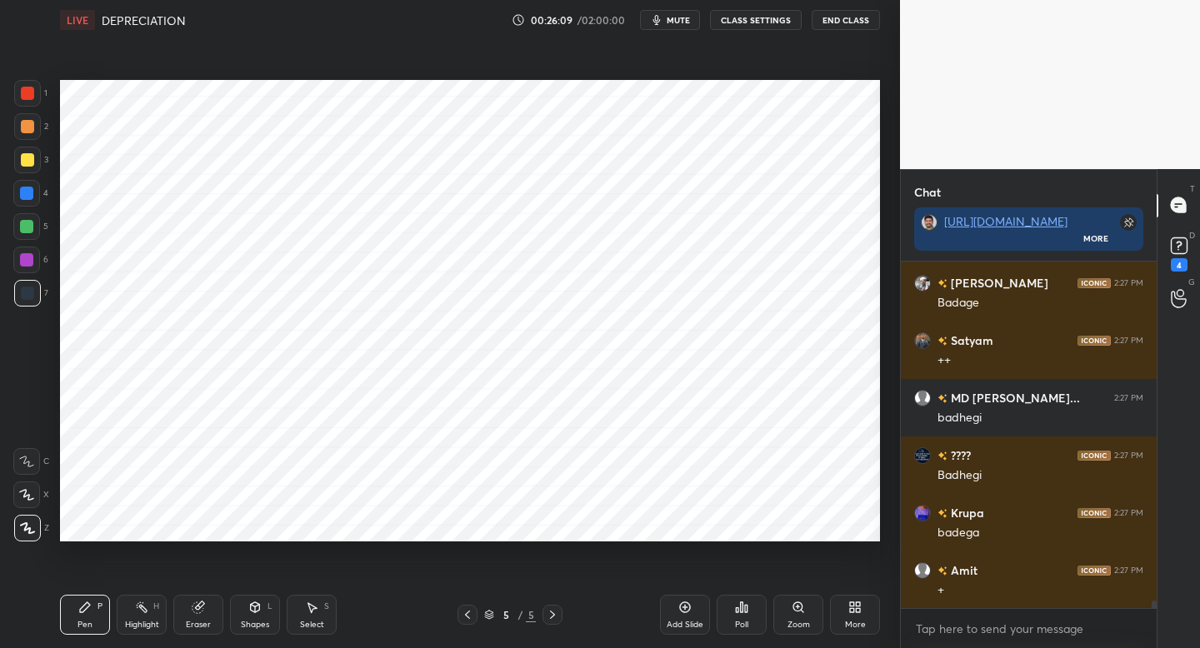
click at [31, 268] on div at bounding box center [26, 260] width 27 height 27
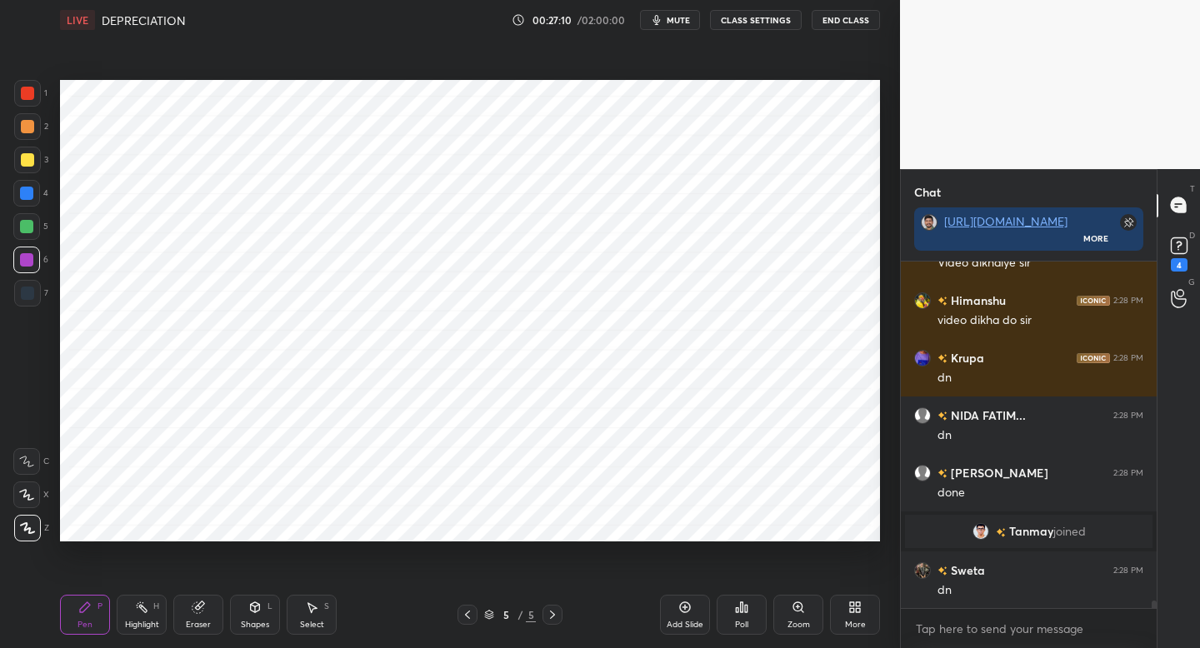
scroll to position [15561, 0]
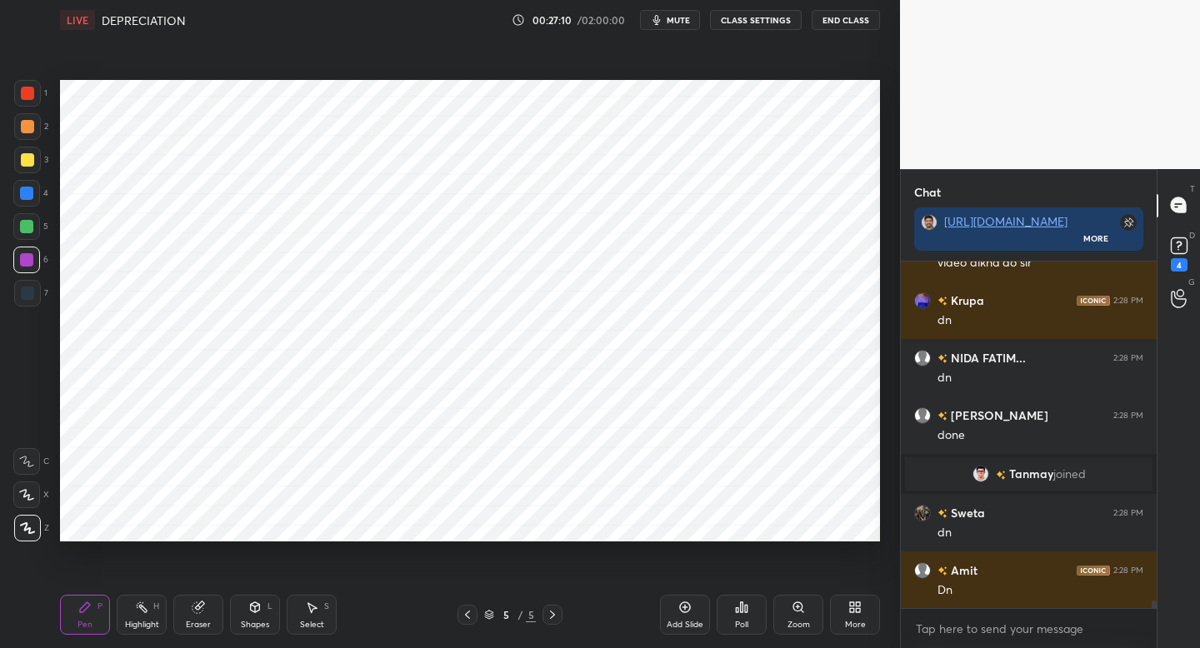
click at [841, 622] on div "More" at bounding box center [855, 615] width 50 height 40
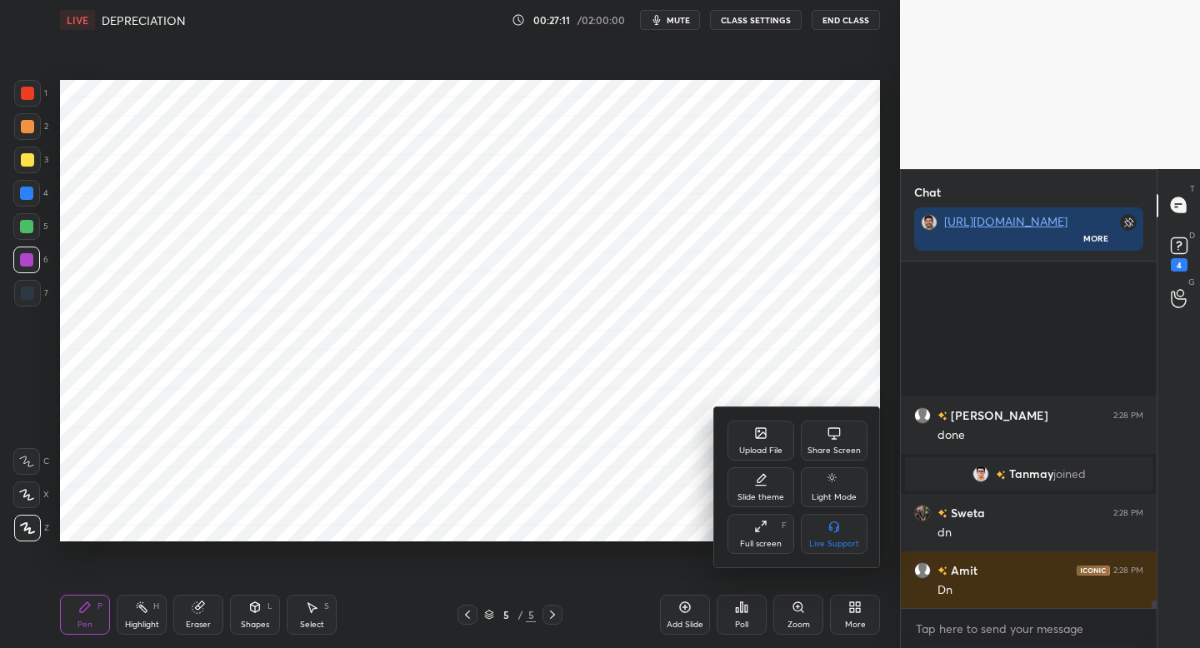
scroll to position [15791, 0]
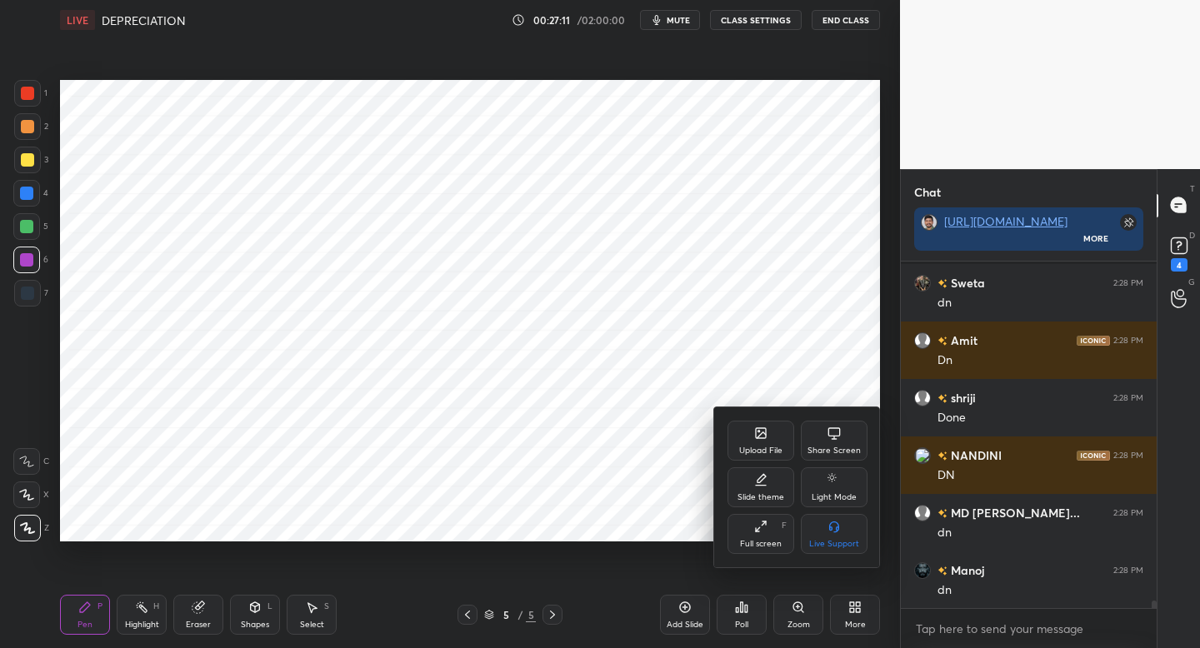
click at [758, 434] on icon at bounding box center [761, 433] width 10 height 10
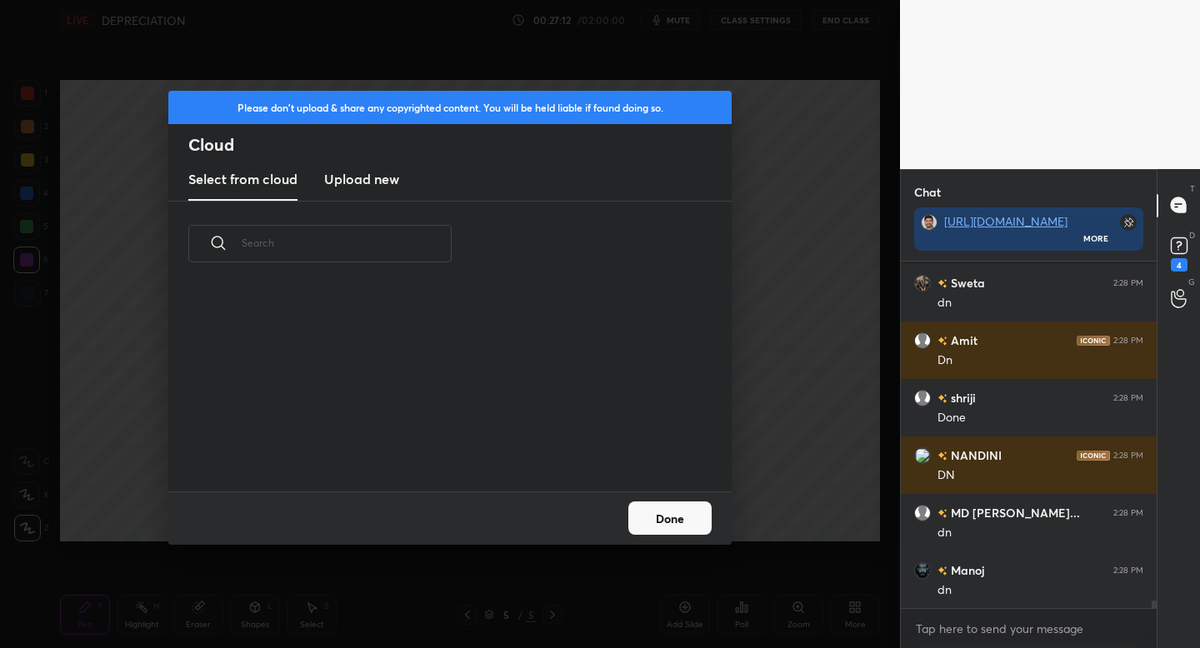
scroll to position [205, 535]
click at [384, 178] on h3 "Upload new" at bounding box center [361, 179] width 75 height 20
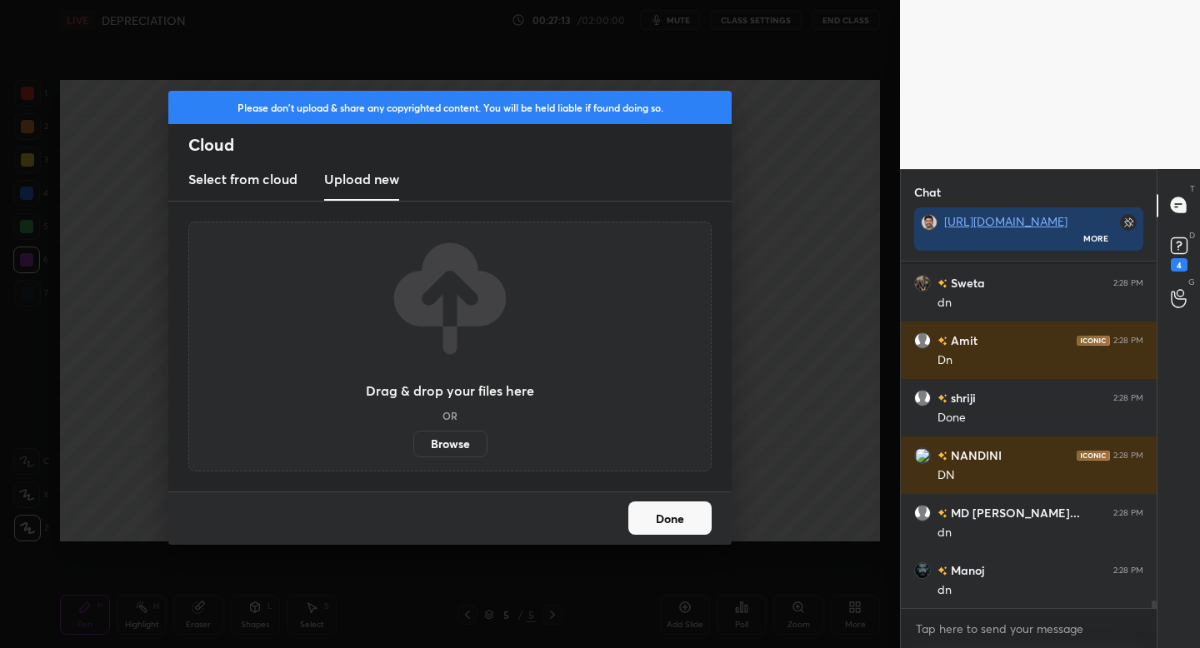
click at [457, 437] on label "Browse" at bounding box center [450, 444] width 74 height 27
click at [413, 437] on input "Browse" at bounding box center [413, 444] width 0 height 27
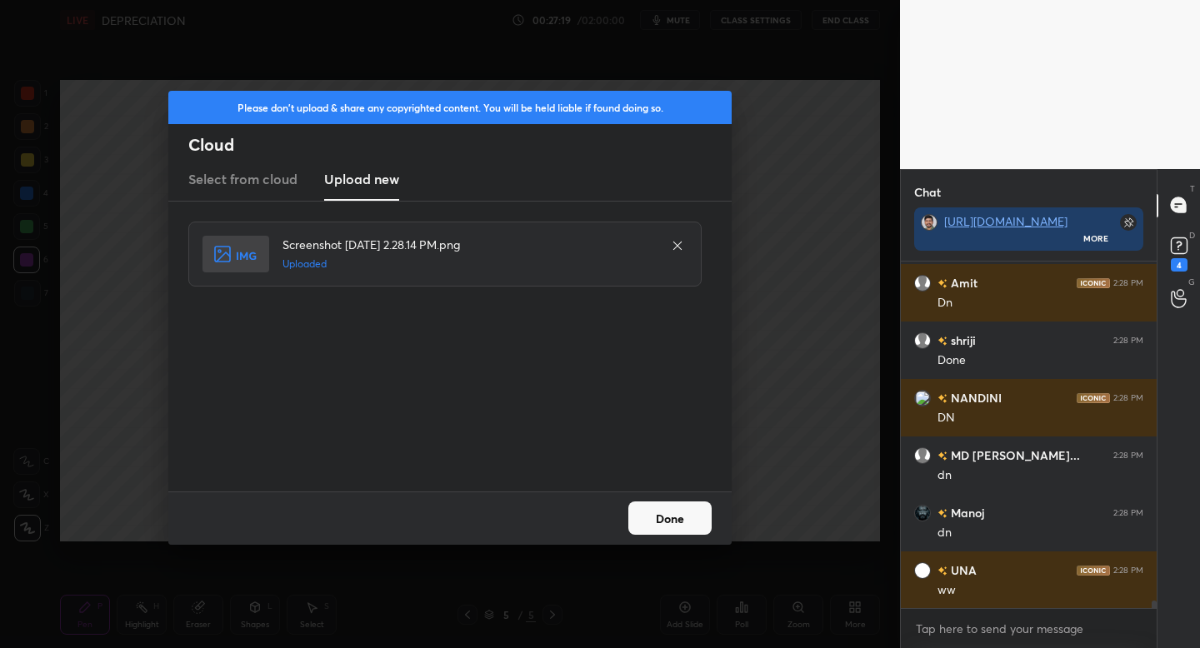
click at [667, 521] on button "Done" at bounding box center [669, 518] width 83 height 33
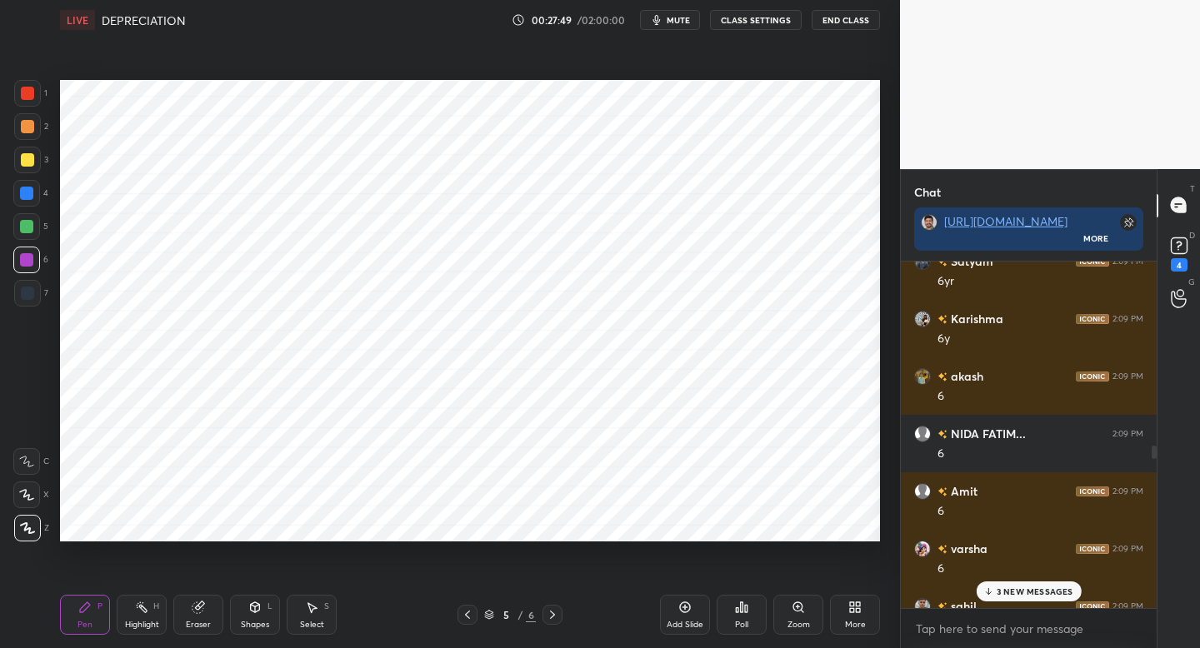
scroll to position [7789, 0]
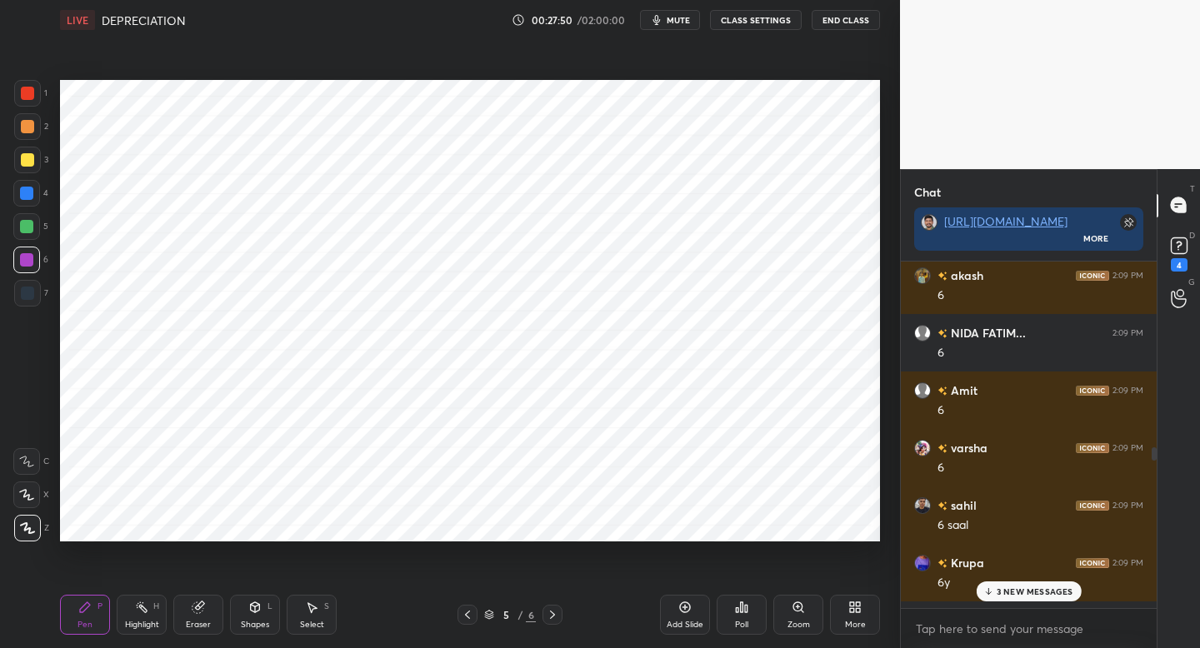
click at [984, 597] on div "3 NEW MESSAGES" at bounding box center [1028, 592] width 105 height 20
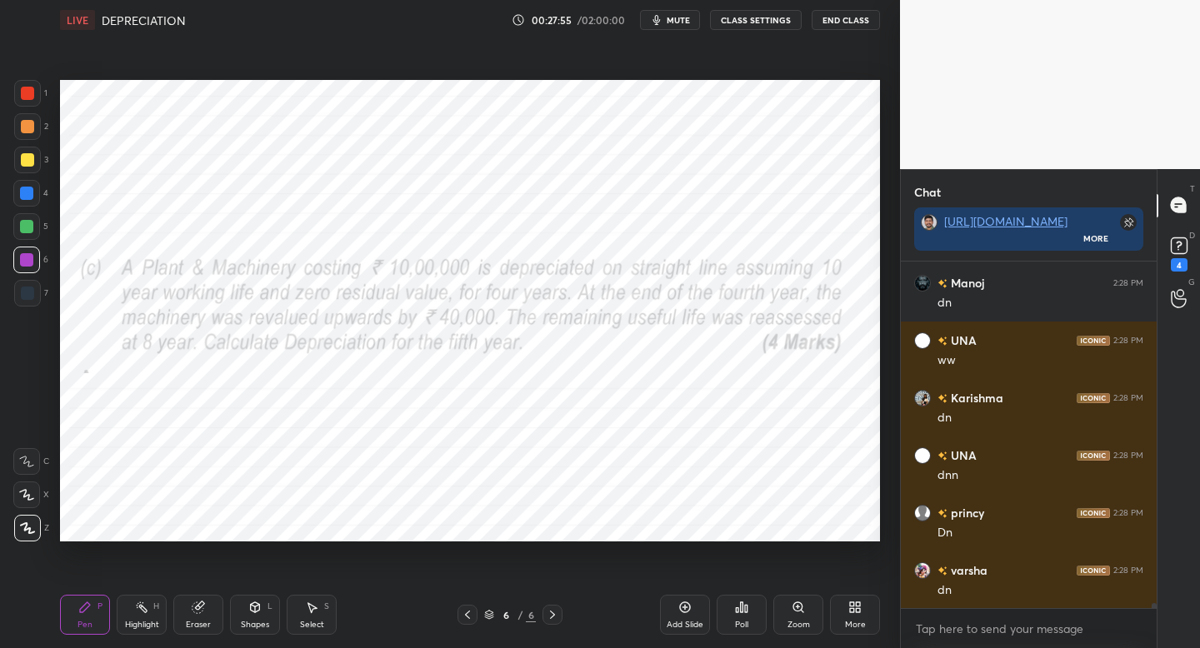
click at [26, 295] on div at bounding box center [27, 293] width 13 height 13
click at [28, 262] on div at bounding box center [26, 259] width 13 height 13
click at [680, 617] on div "Add Slide" at bounding box center [685, 615] width 50 height 40
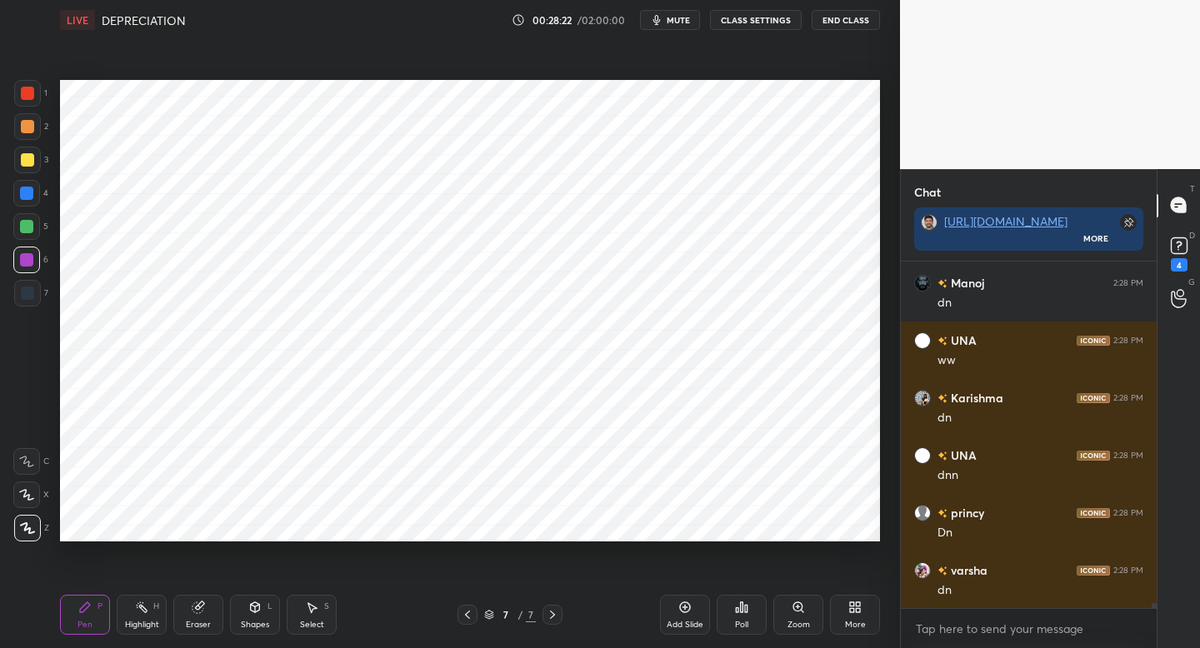
click at [34, 94] on div at bounding box center [27, 93] width 27 height 27
click at [29, 238] on div "5" at bounding box center [30, 229] width 35 height 33
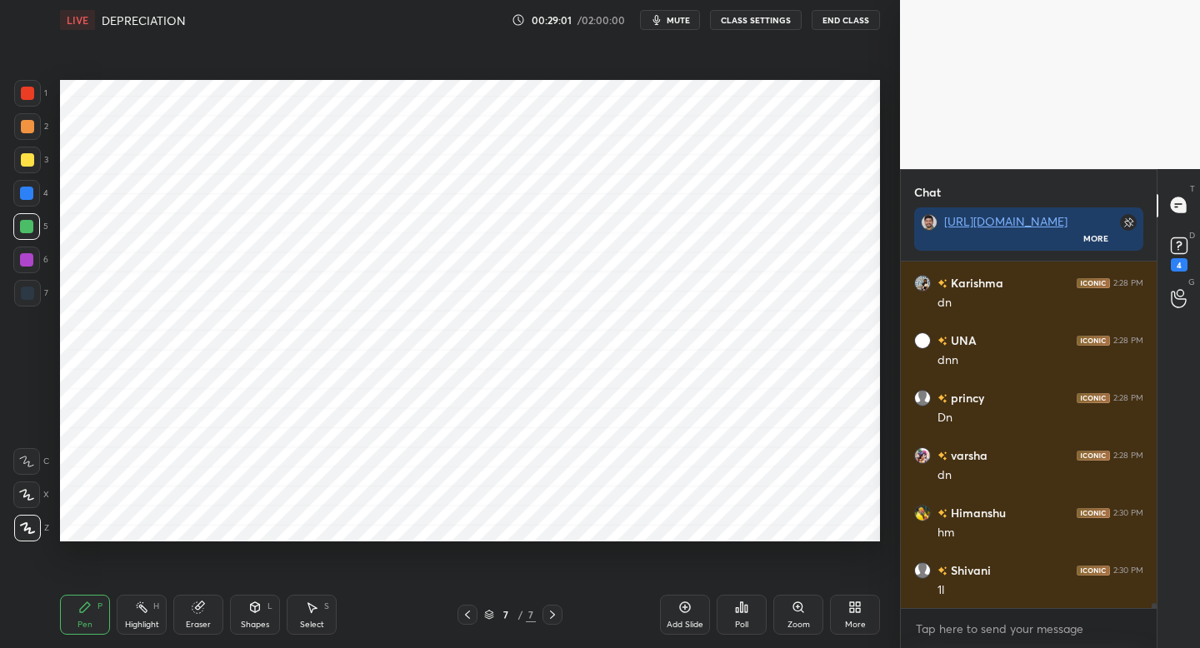
scroll to position [22273, 0]
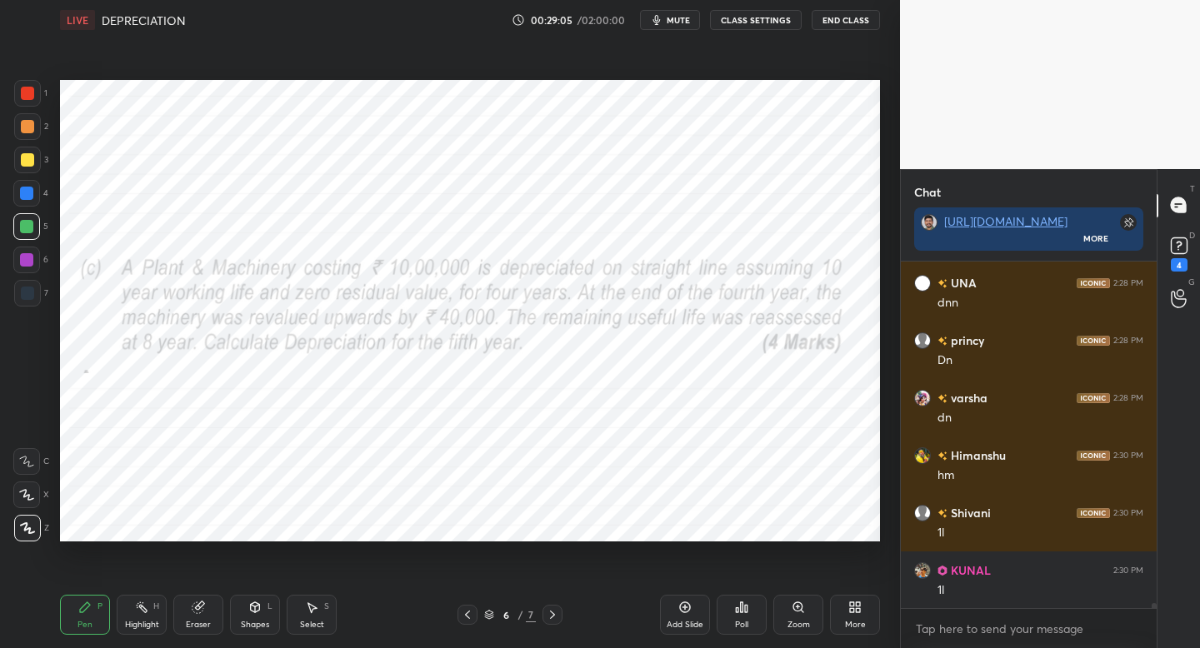
click at [561, 620] on div at bounding box center [553, 615] width 20 height 20
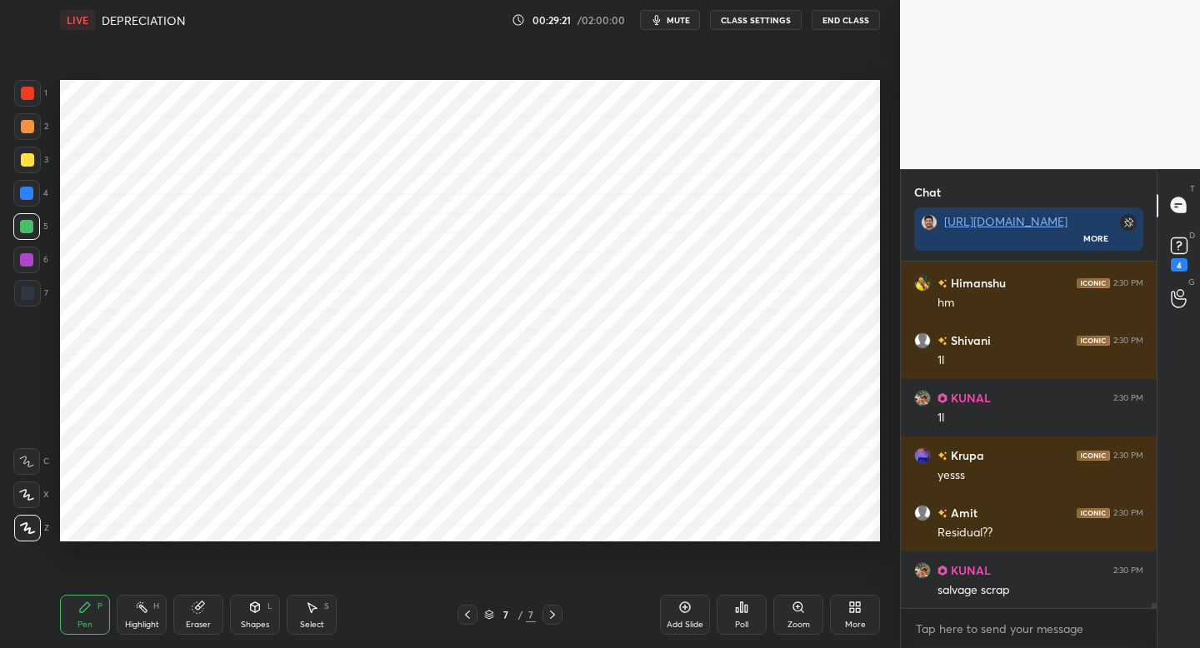
scroll to position [22503, 0]
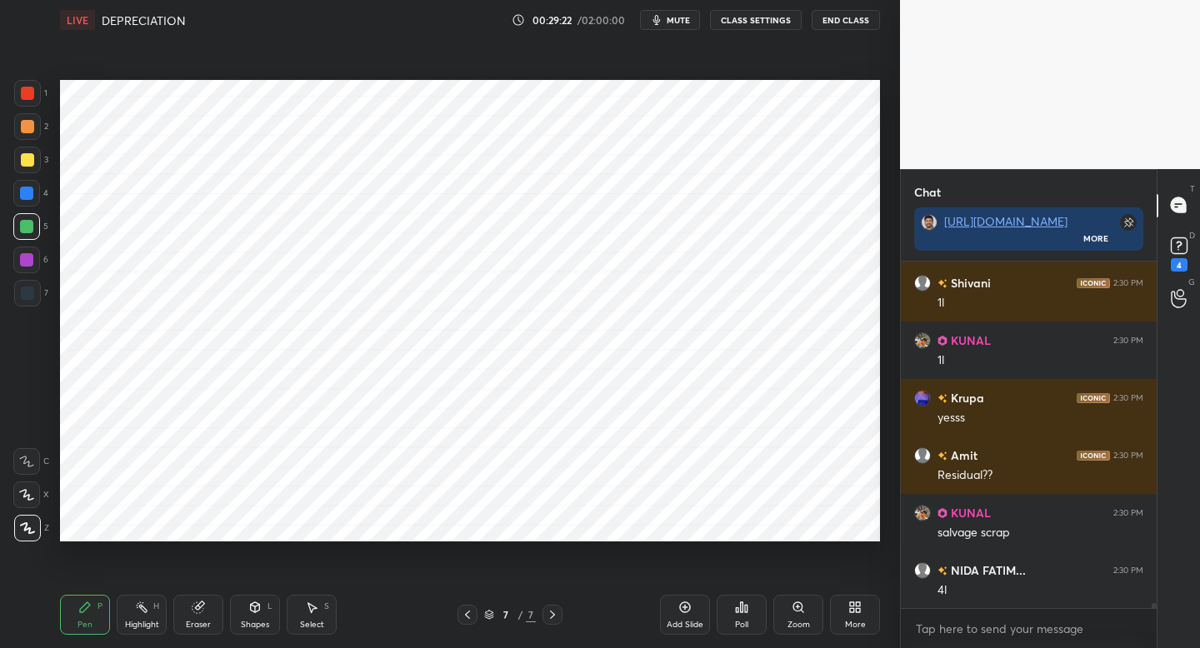
click at [36, 313] on div "7" at bounding box center [31, 296] width 34 height 33
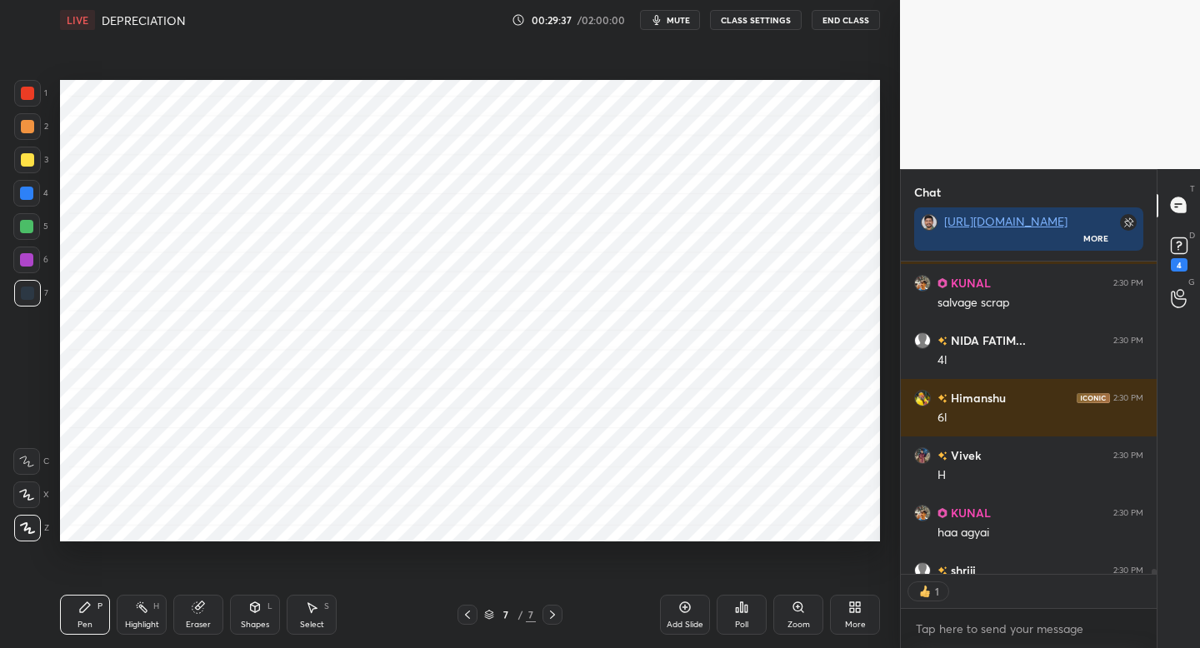
scroll to position [22825, 0]
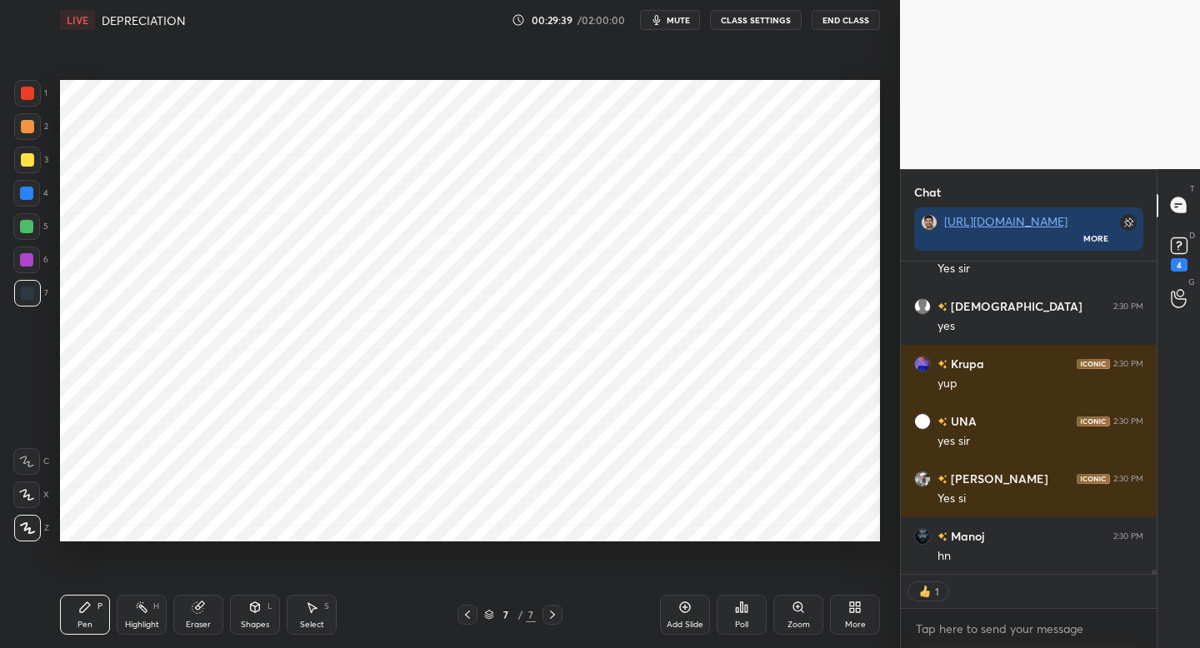
click at [474, 619] on div at bounding box center [468, 615] width 20 height 20
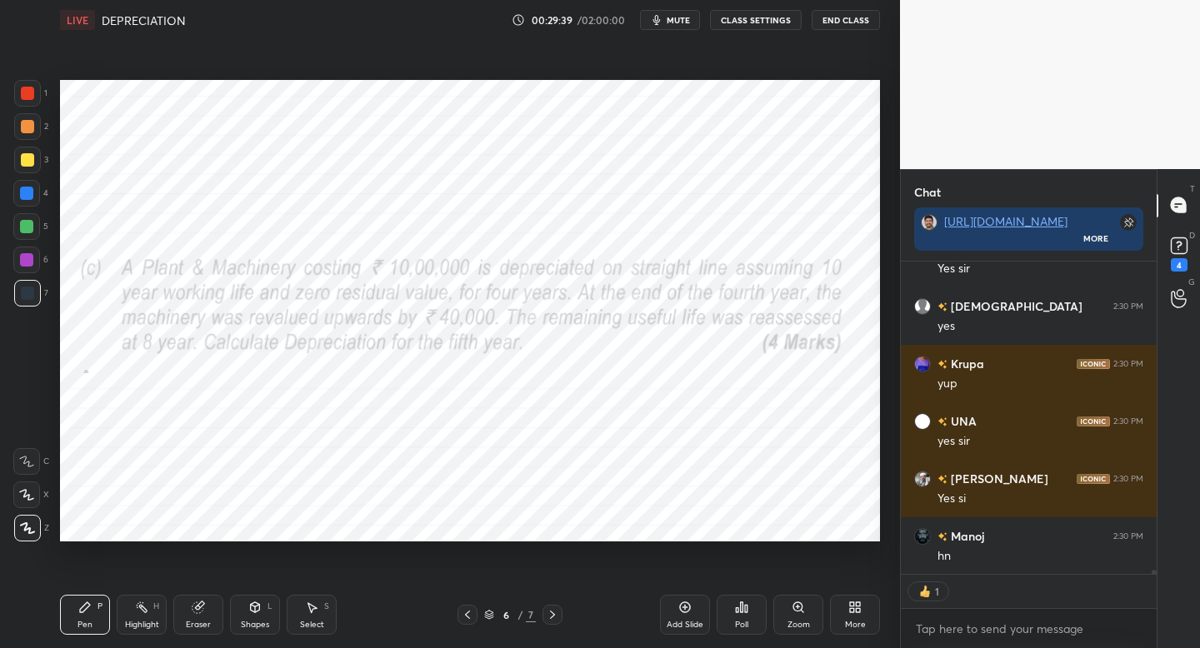
scroll to position [23113, 0]
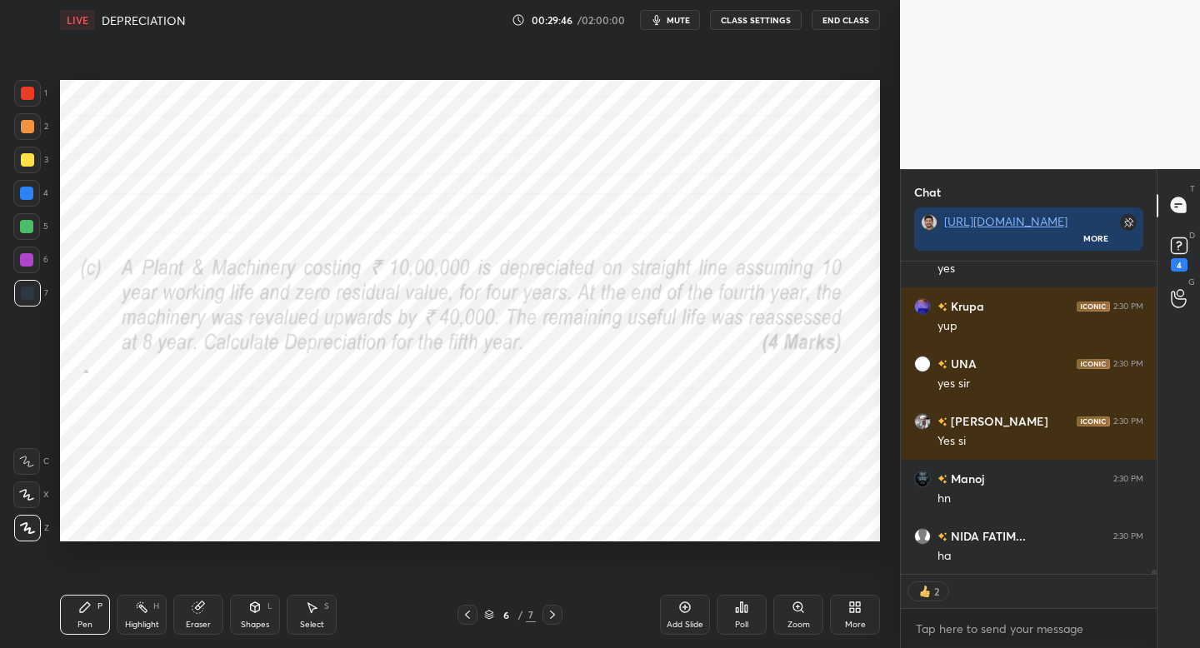
click at [553, 618] on icon at bounding box center [552, 614] width 13 height 13
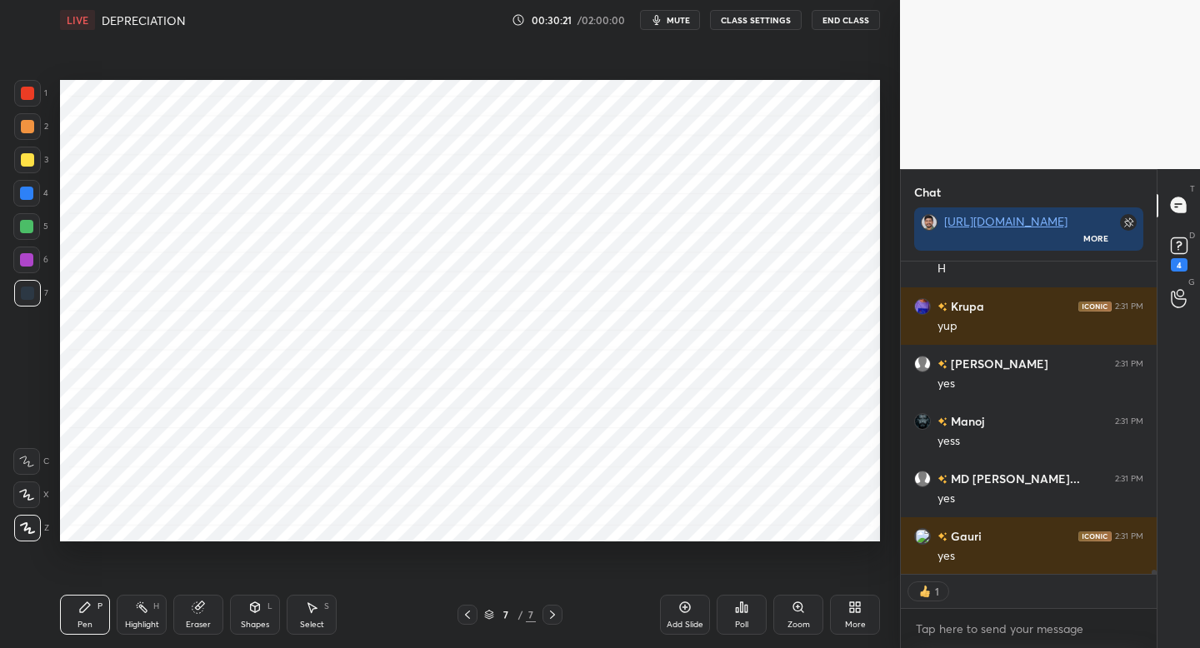
scroll to position [23918, 0]
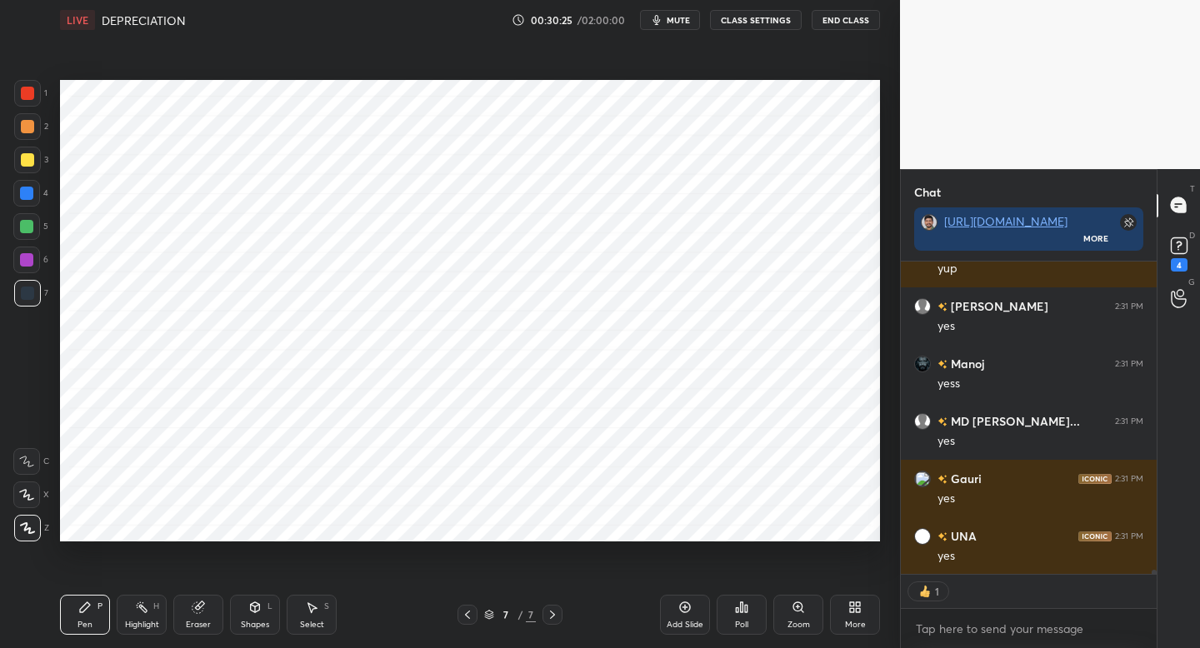
click at [677, 625] on div "Add Slide" at bounding box center [685, 625] width 37 height 8
click at [462, 622] on div at bounding box center [468, 615] width 20 height 20
click at [464, 618] on icon at bounding box center [467, 614] width 13 height 13
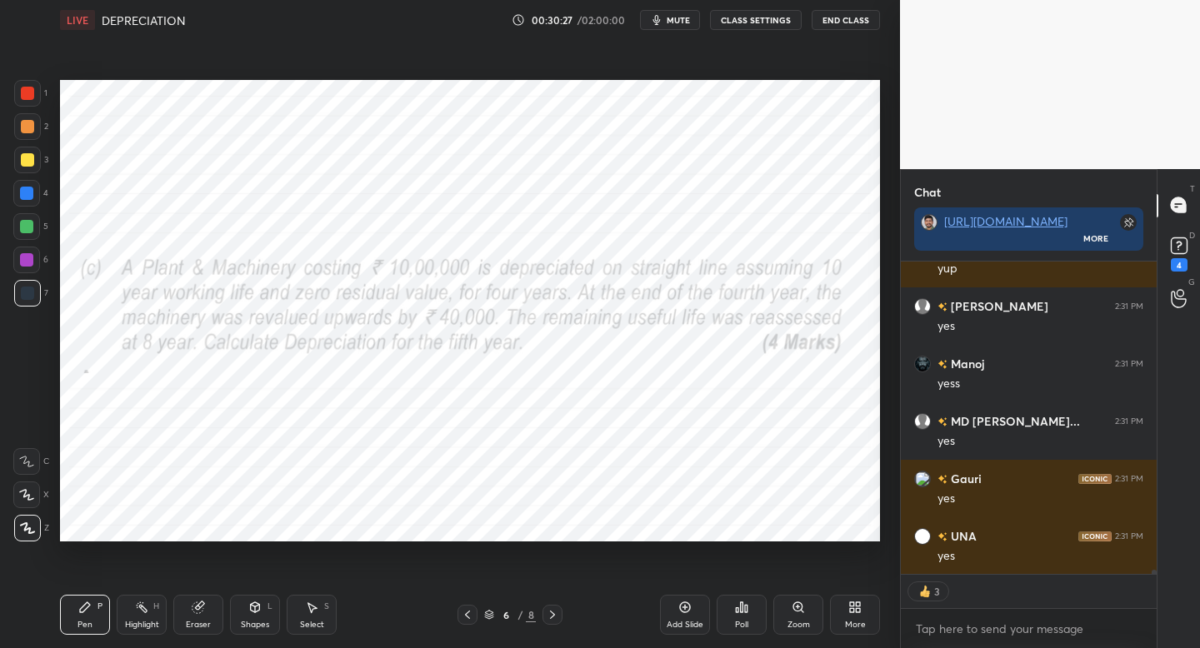
scroll to position [23975, 0]
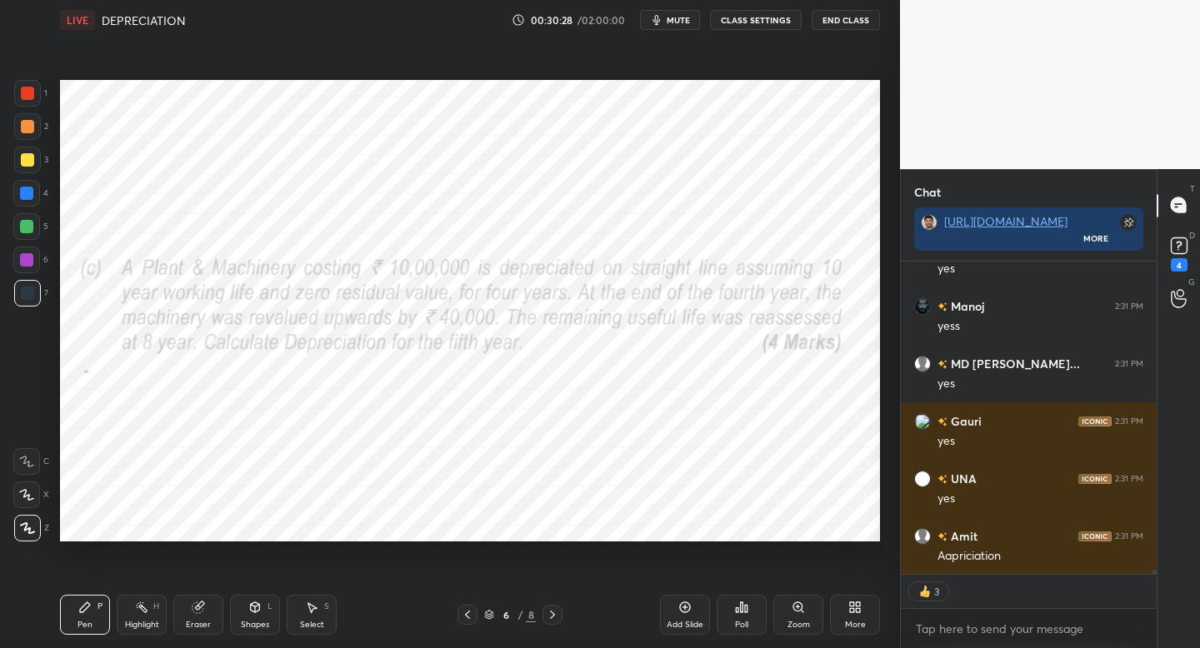
click at [552, 623] on div "Pen P Highlight H Eraser Shapes L Select S 6 / 8 Add Slide Poll Zoom More" at bounding box center [470, 615] width 820 height 67
click at [556, 618] on icon at bounding box center [552, 614] width 13 height 13
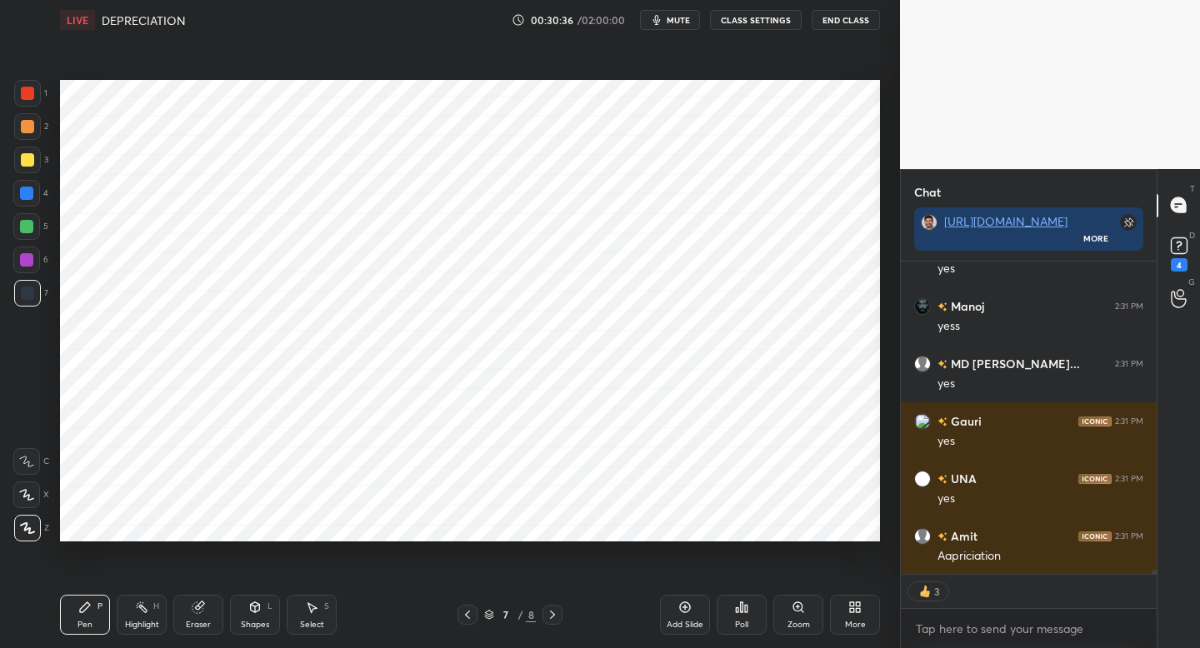
type textarea "x"
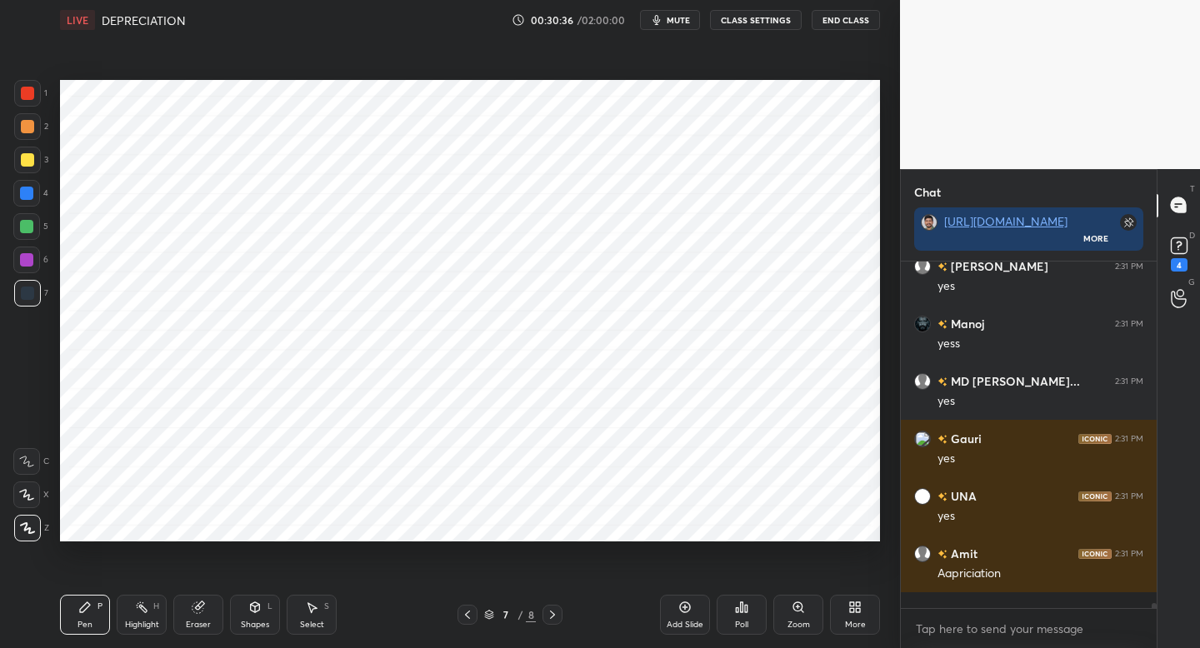
click at [464, 613] on icon at bounding box center [467, 614] width 13 height 13
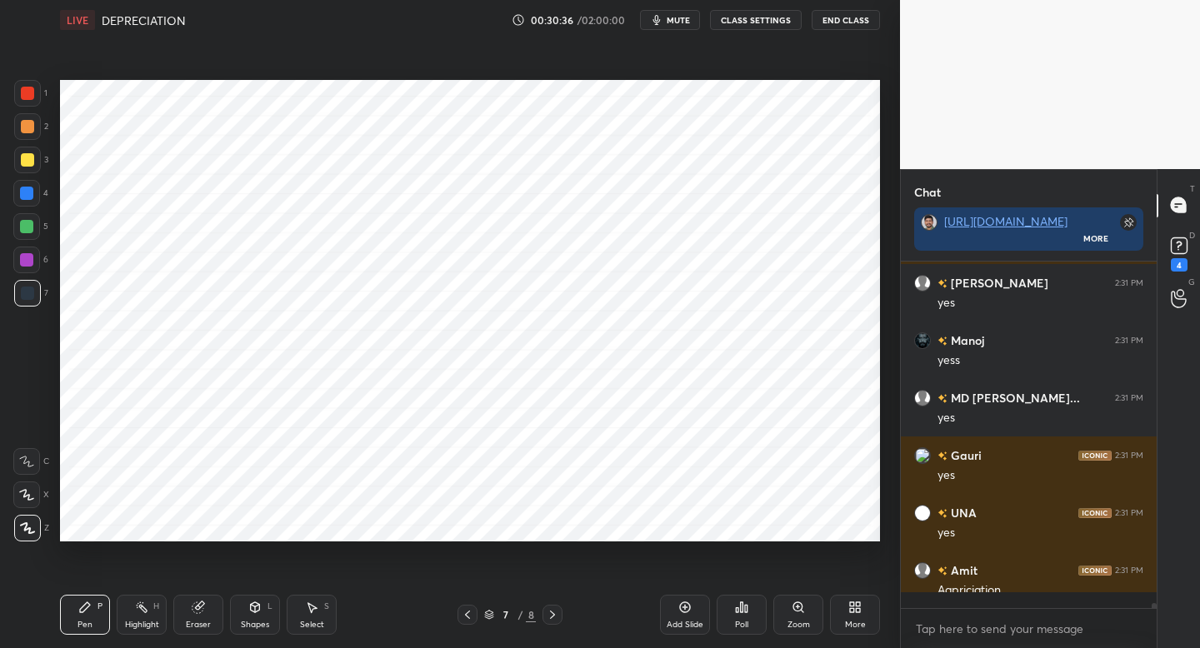
scroll to position [23941, 0]
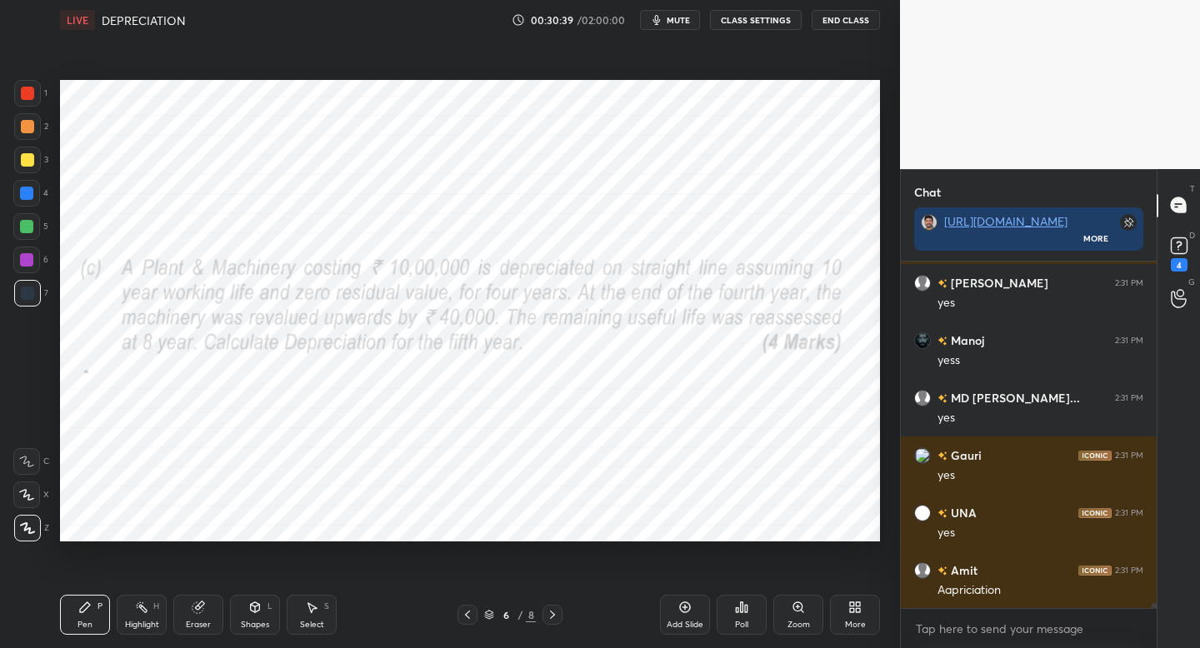
click at [0, 397] on div "1 2 3 4 5 6 7 C X Z C X Z E E Erase all H H LIVE DEPRECIATION 00:30:39 / 02:00:…" at bounding box center [443, 324] width 887 height 648
click at [568, 624] on div "6 / 8" at bounding box center [510, 615] width 300 height 20
click at [558, 619] on icon at bounding box center [552, 614] width 13 height 13
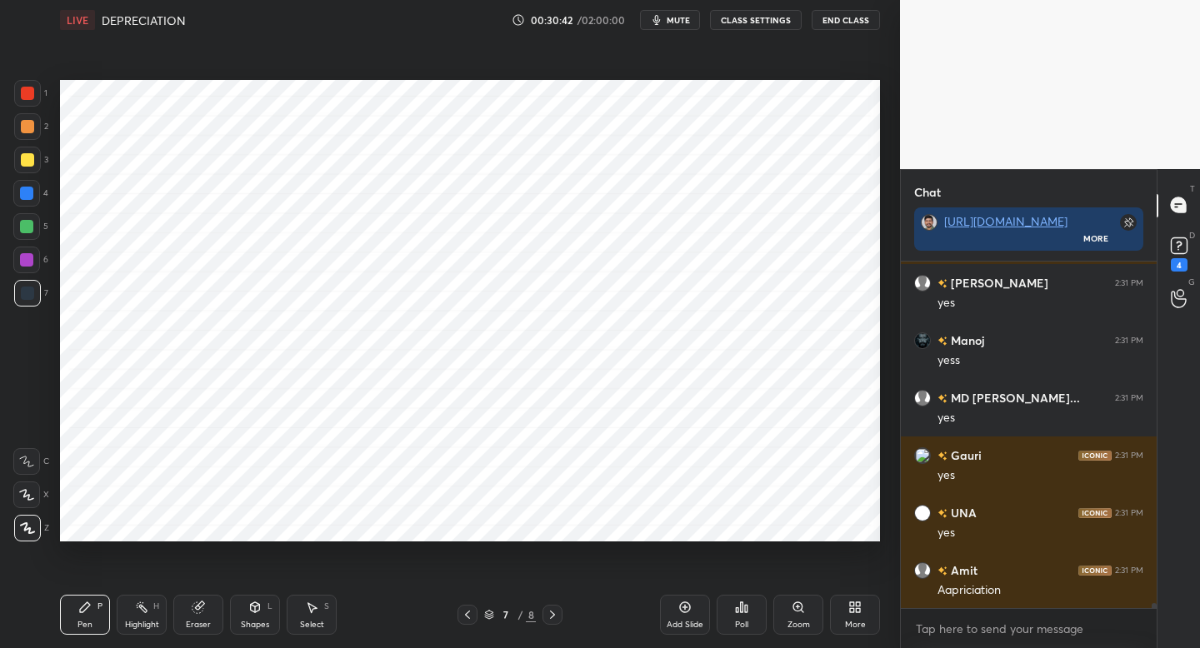
click at [554, 617] on icon at bounding box center [552, 614] width 13 height 13
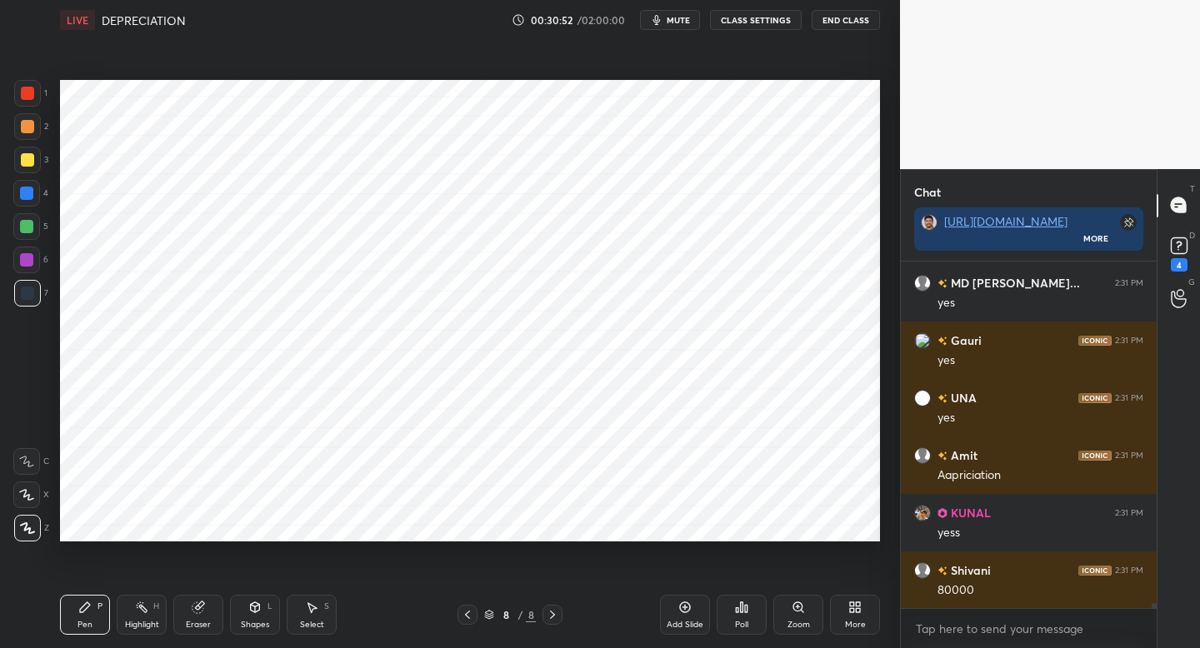
scroll to position [24113, 0]
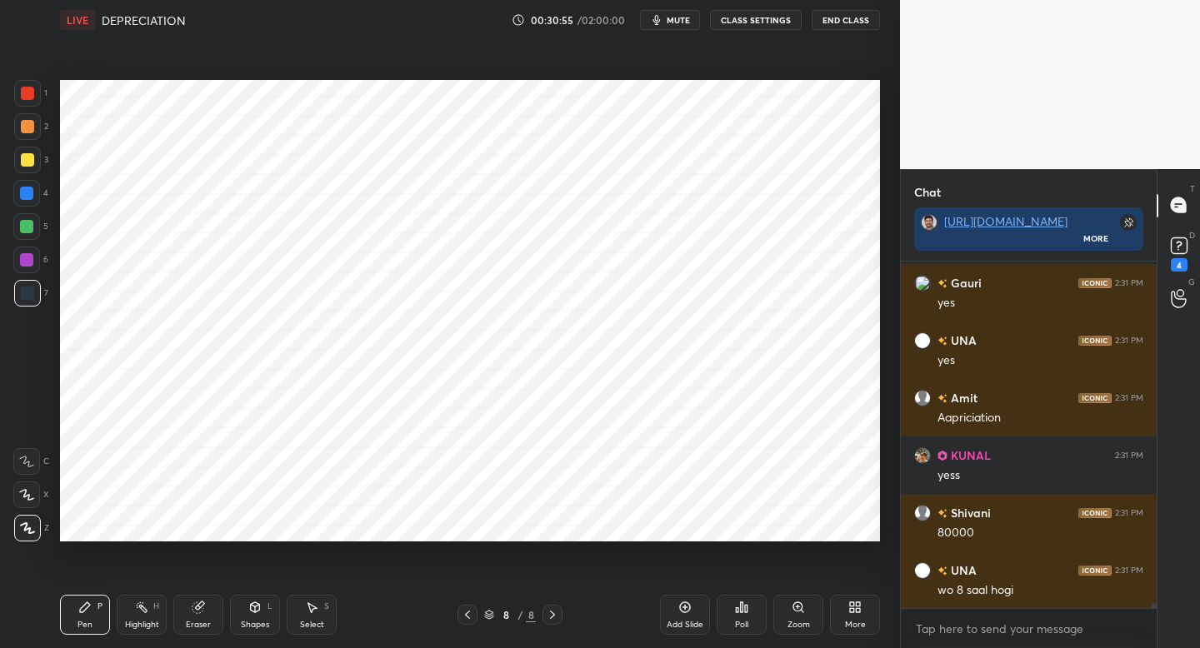
click at [29, 103] on div at bounding box center [27, 93] width 27 height 27
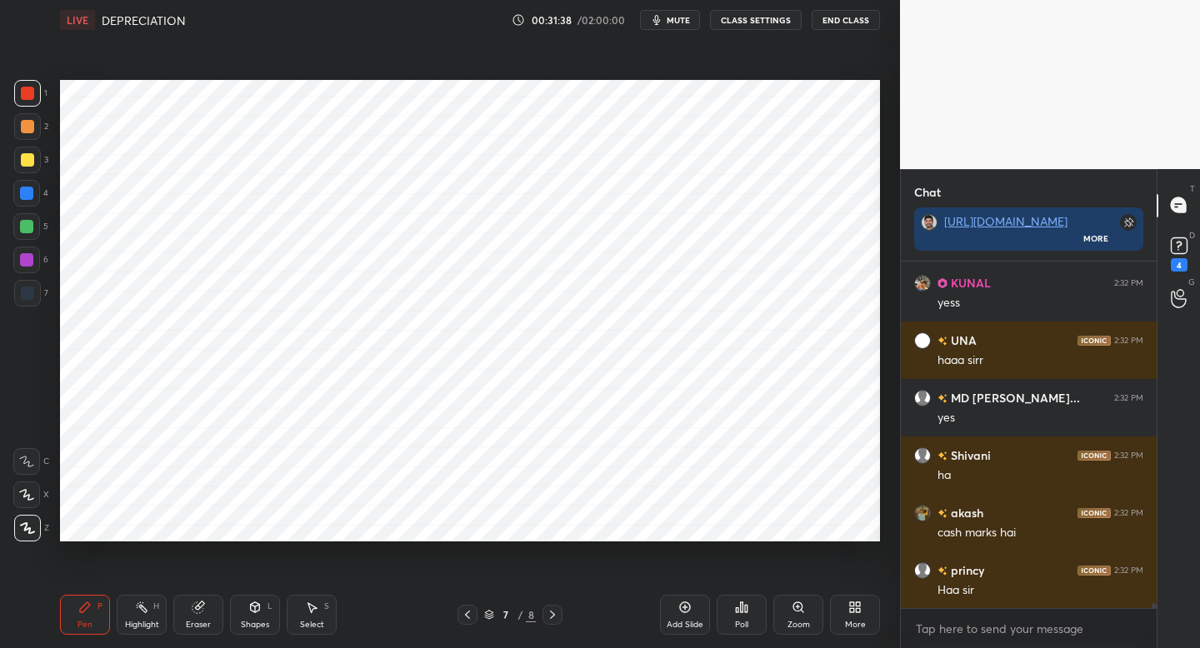
scroll to position [25033, 0]
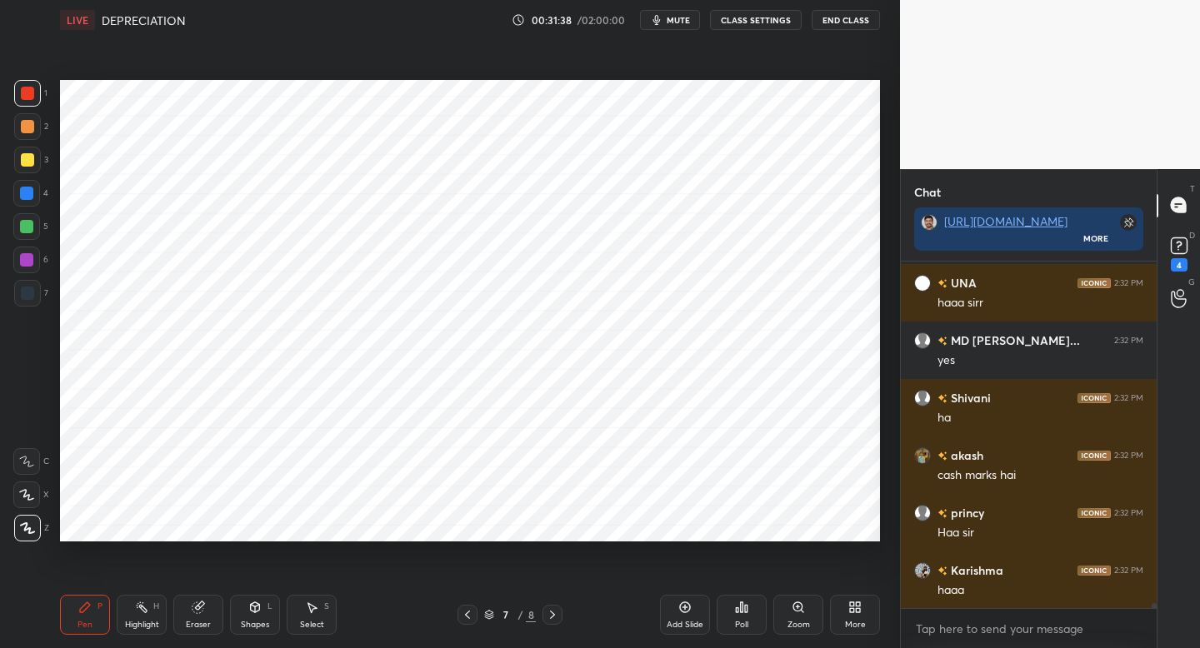
click at [675, 23] on span "mute" at bounding box center [678, 20] width 23 height 12
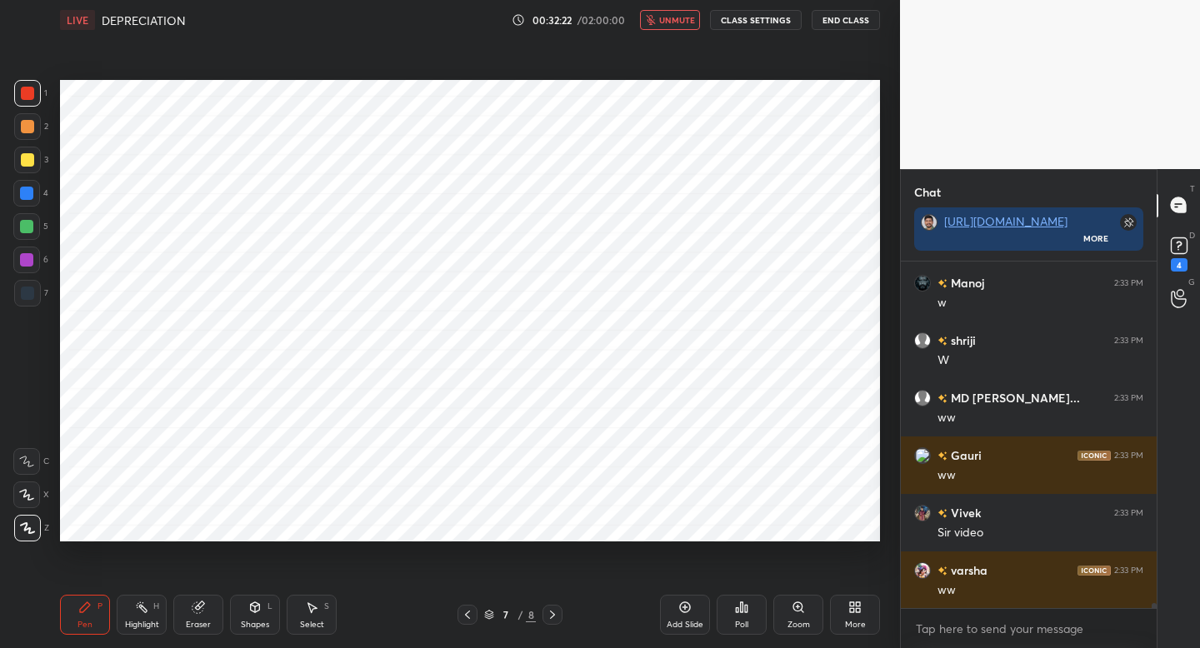
scroll to position [25608, 0]
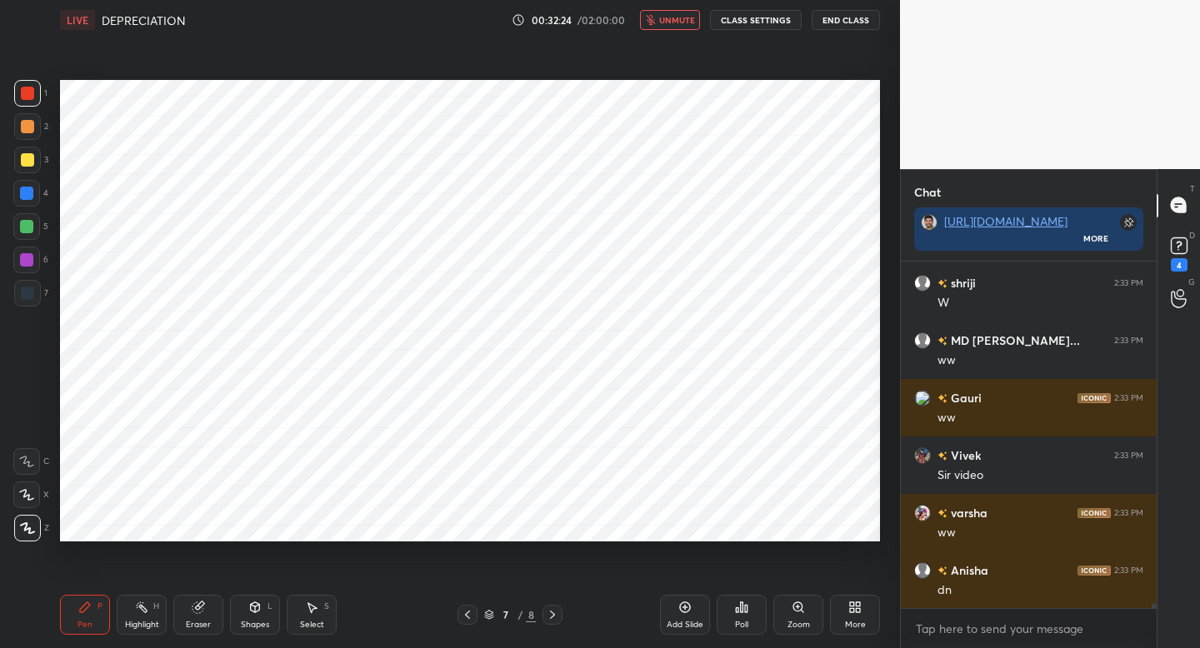
click at [675, 23] on span "unmute" at bounding box center [677, 20] width 36 height 12
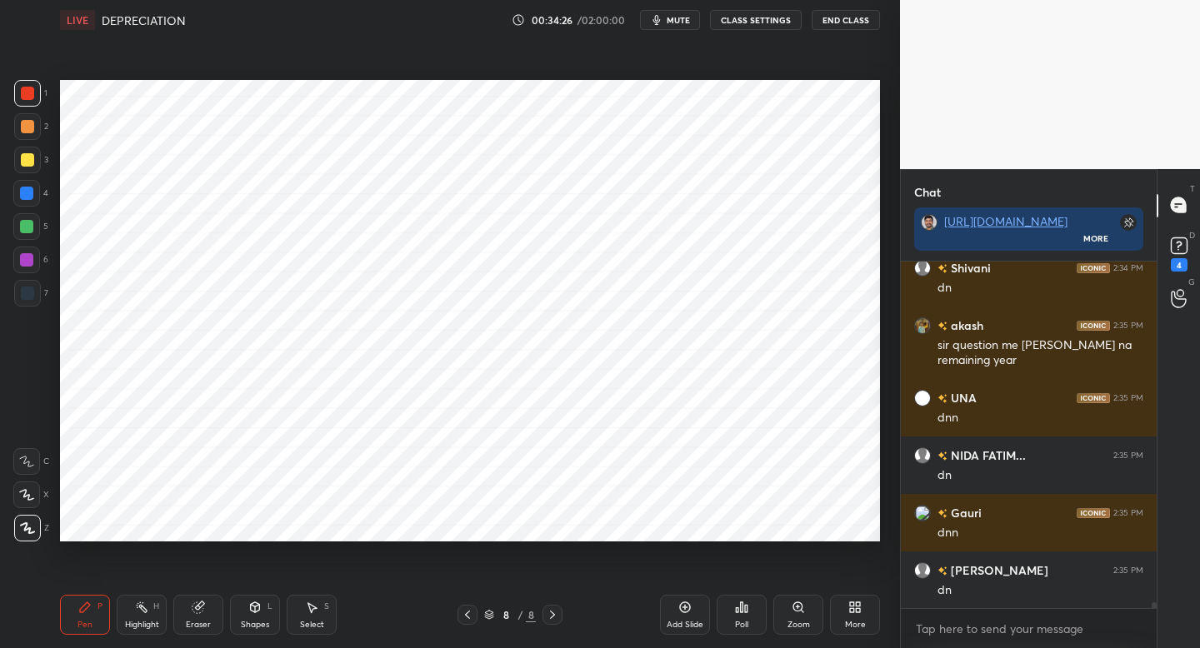
scroll to position [19668, 0]
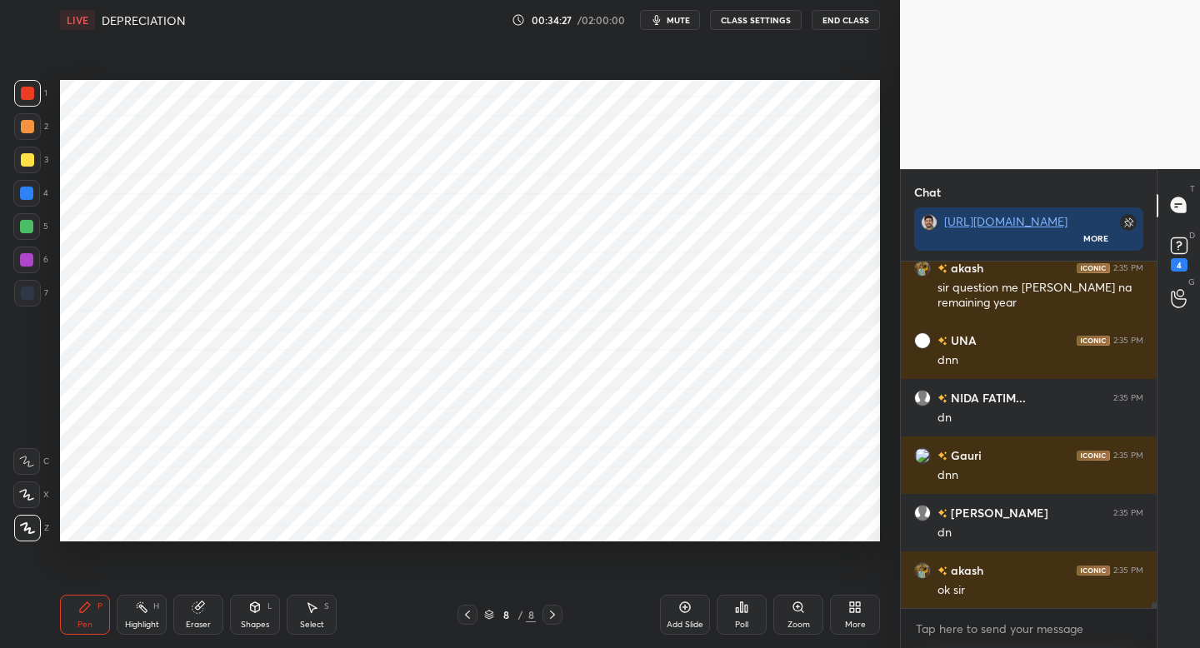
click at [688, 608] on icon at bounding box center [684, 607] width 13 height 13
click at [30, 293] on div at bounding box center [27, 293] width 13 height 13
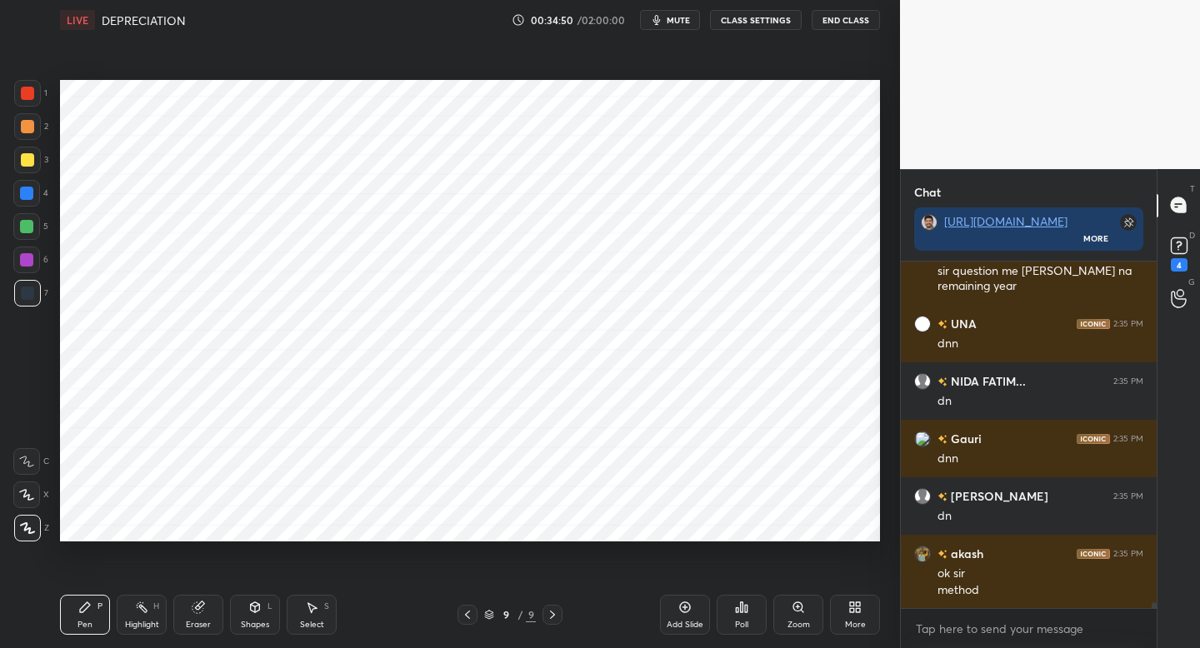
click at [268, 626] on div "Shapes" at bounding box center [255, 625] width 28 height 8
click at [98, 622] on div "Pen P" at bounding box center [85, 615] width 50 height 40
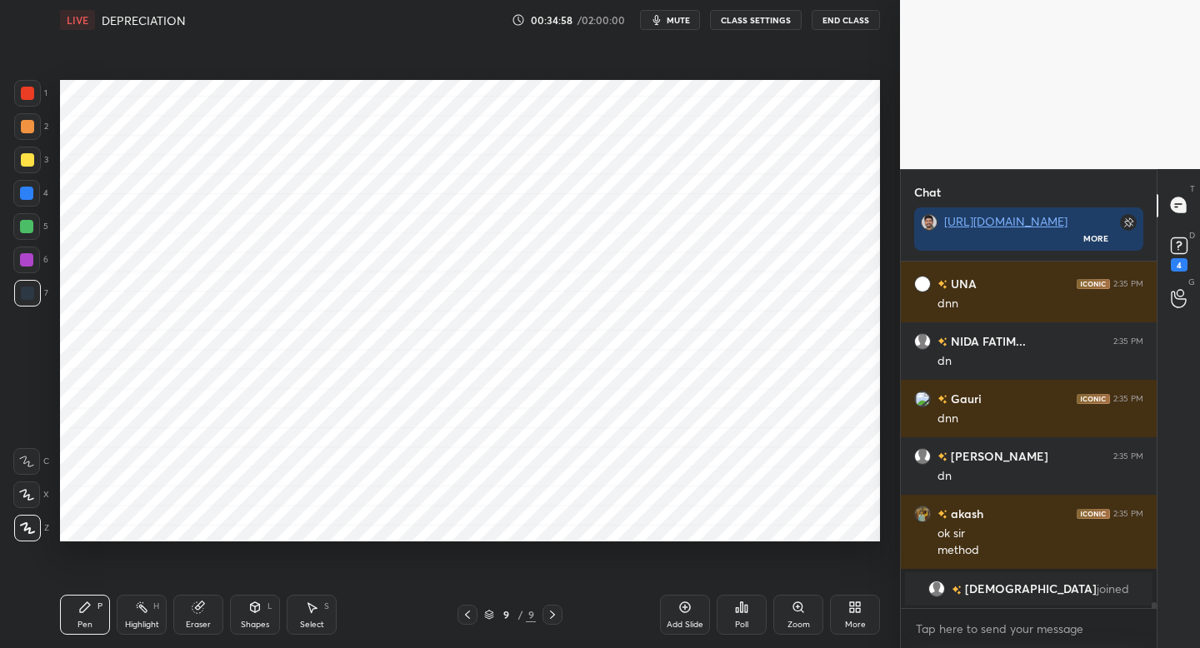
click at [32, 103] on div at bounding box center [27, 93] width 27 height 27
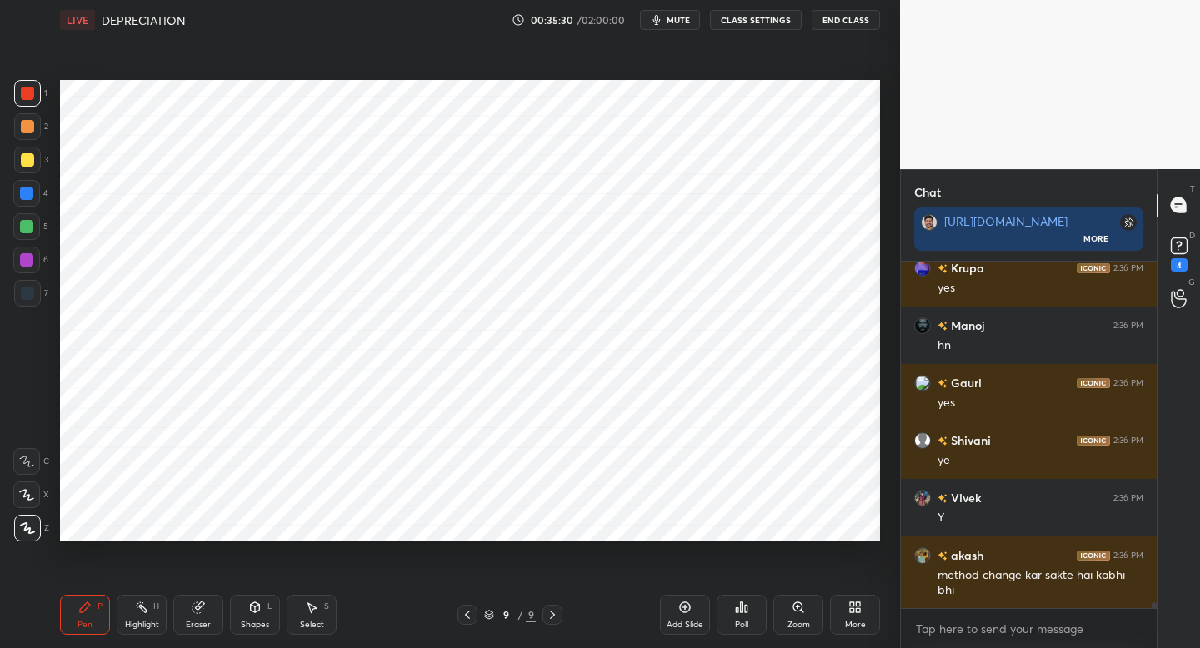
scroll to position [19833, 0]
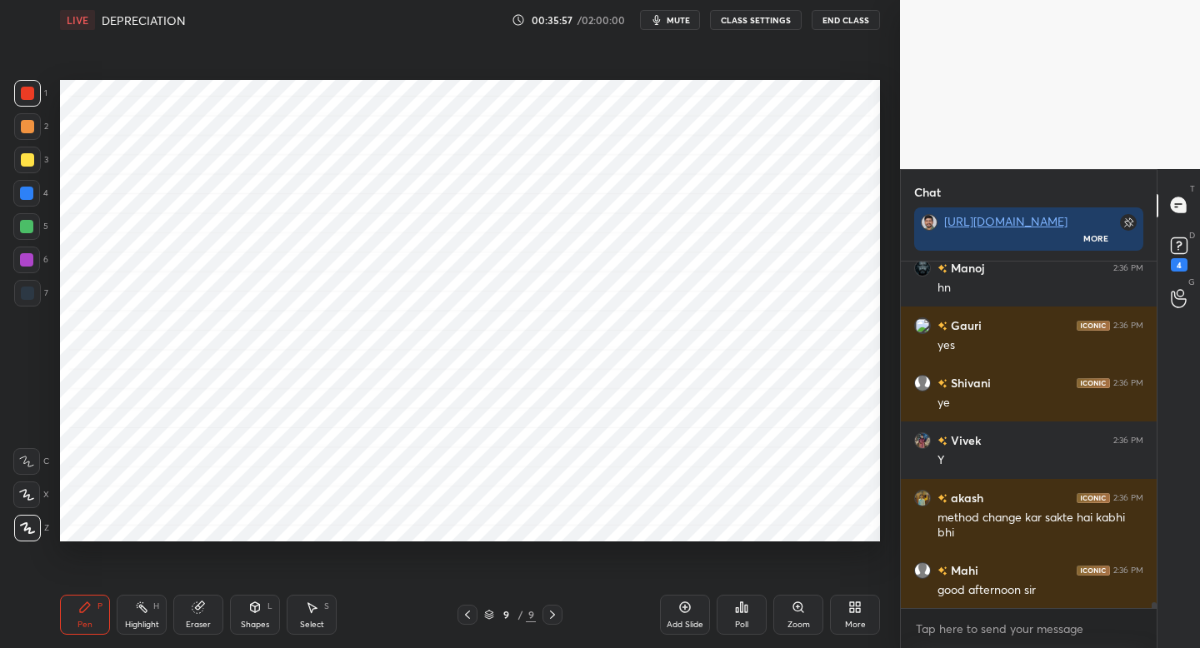
click at [28, 221] on div at bounding box center [26, 226] width 27 height 27
click at [33, 197] on div at bounding box center [26, 193] width 27 height 27
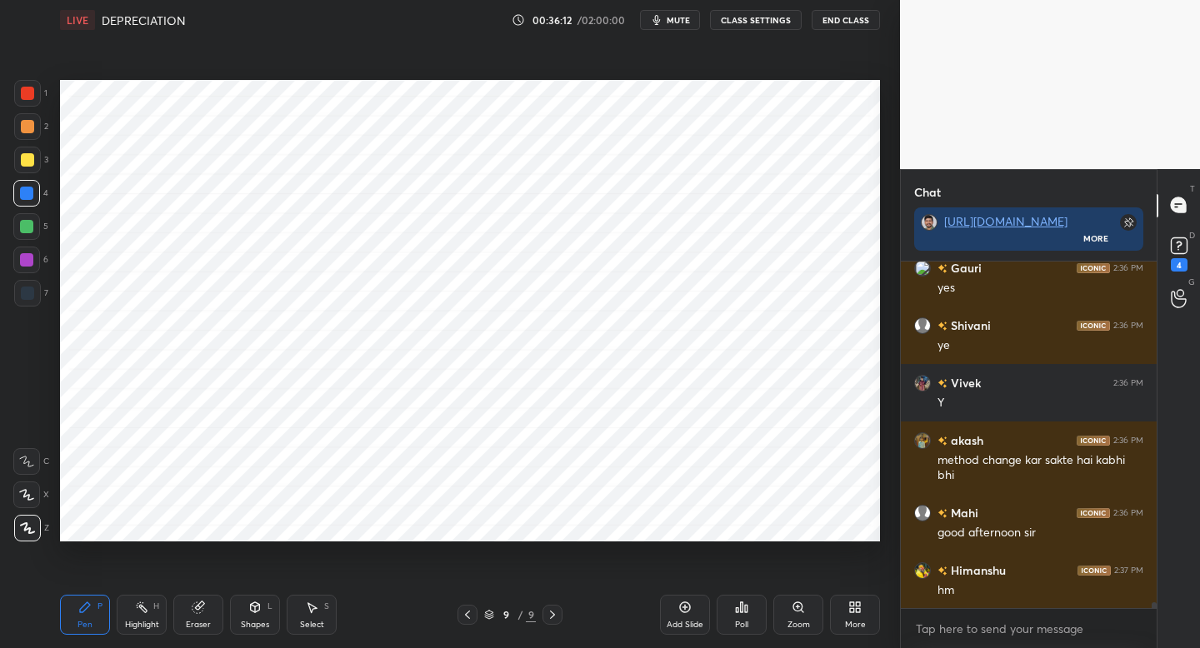
click at [30, 223] on div at bounding box center [26, 226] width 13 height 13
click at [21, 94] on div at bounding box center [27, 93] width 13 height 13
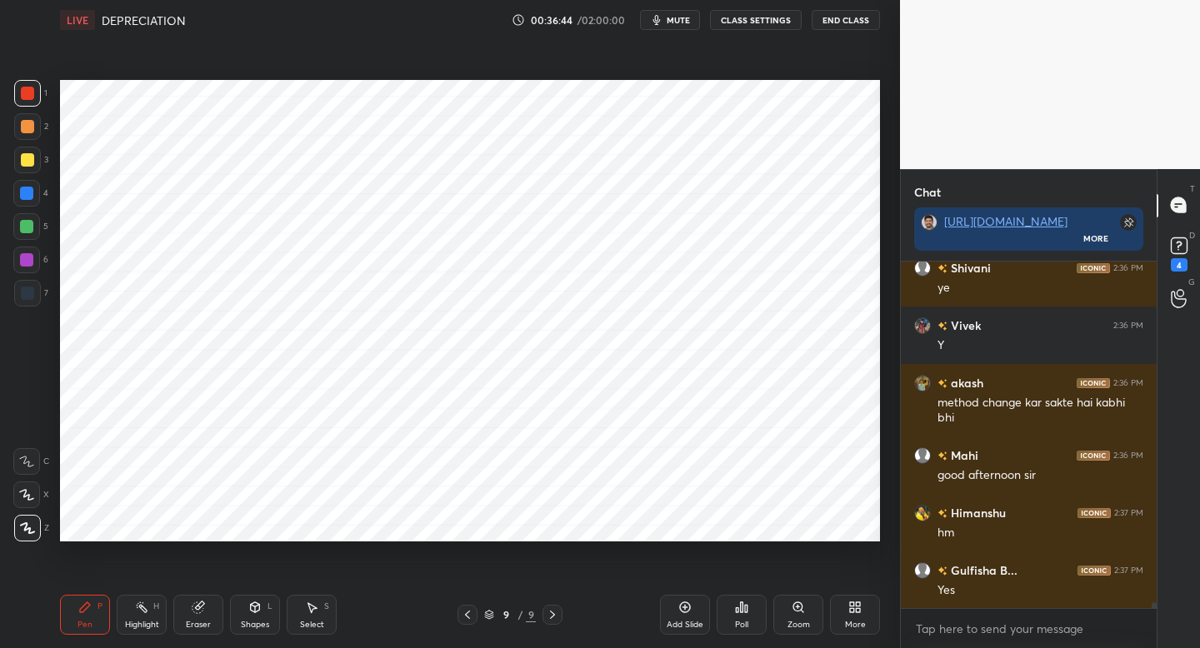
click at [687, 627] on div "Add Slide" at bounding box center [685, 625] width 37 height 8
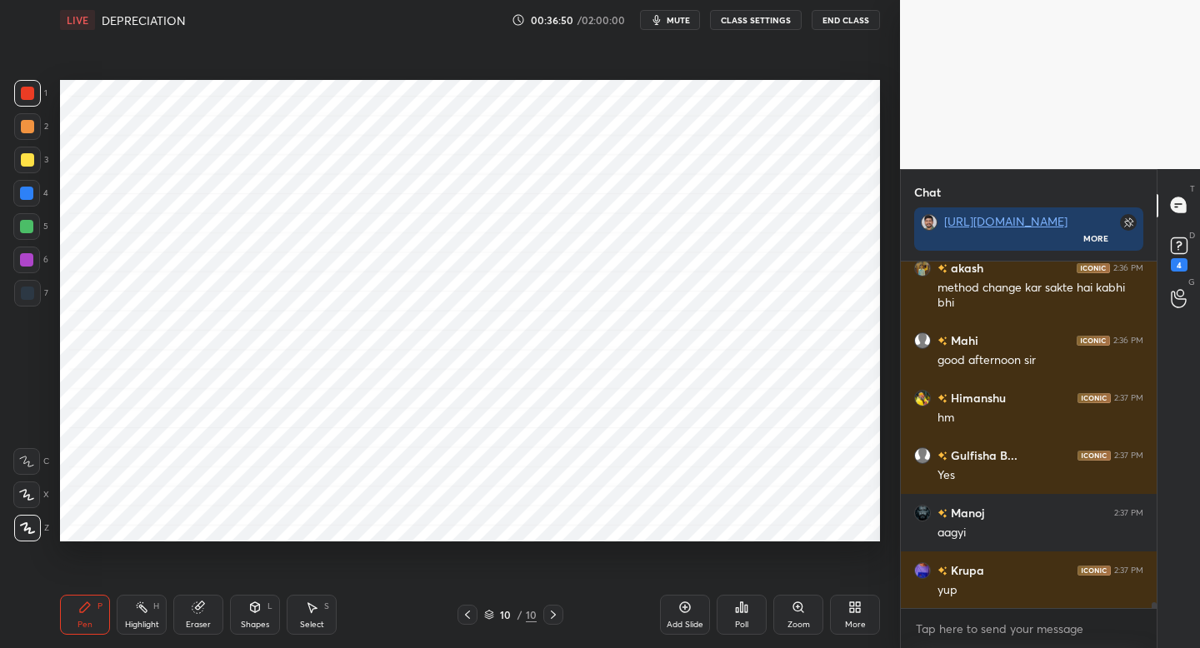
scroll to position [20120, 0]
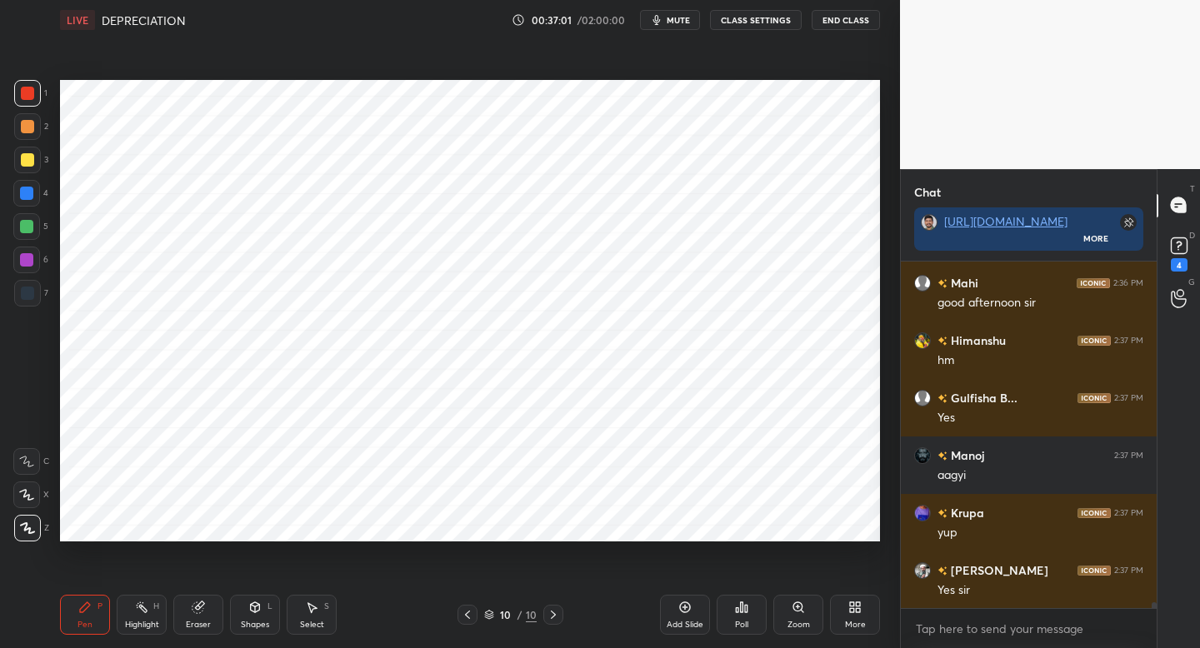
click at [29, 298] on div at bounding box center [27, 293] width 13 height 13
click at [30, 99] on div at bounding box center [27, 93] width 27 height 27
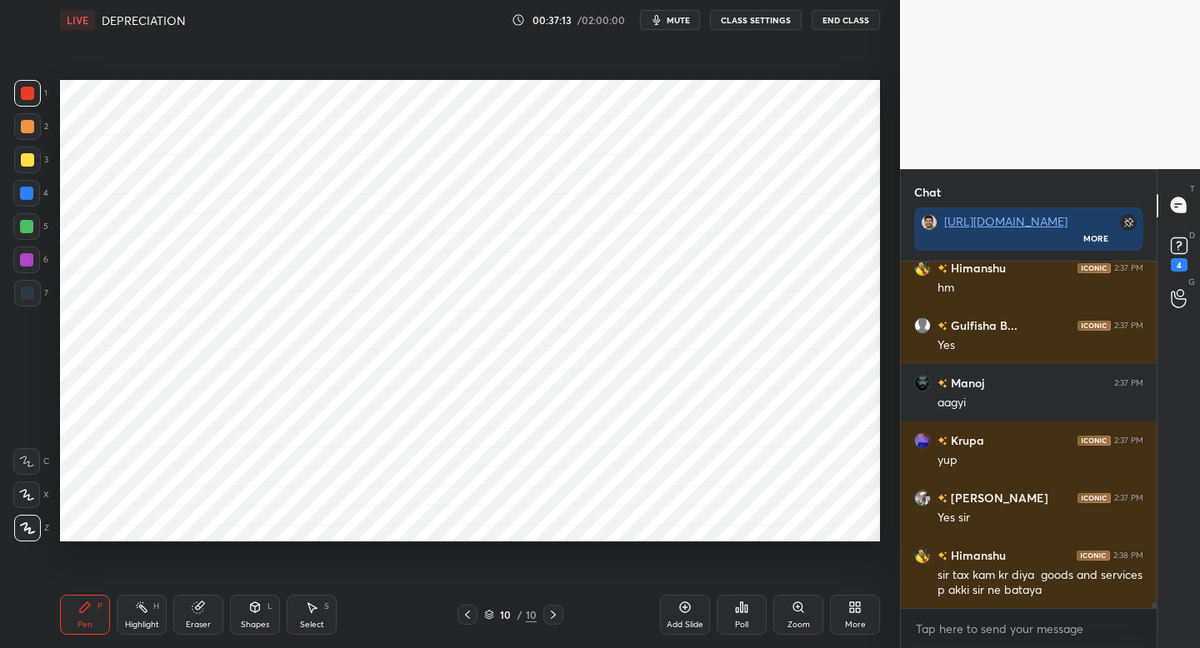
scroll to position [20250, 0]
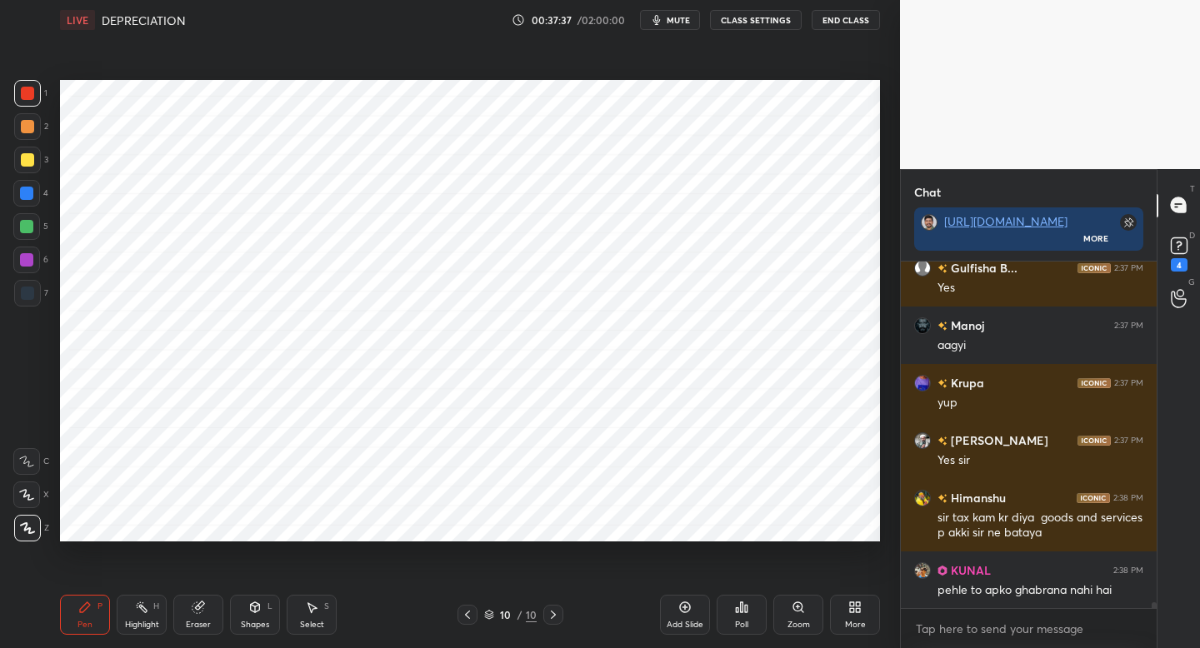
click at [31, 130] on div at bounding box center [27, 126] width 13 height 13
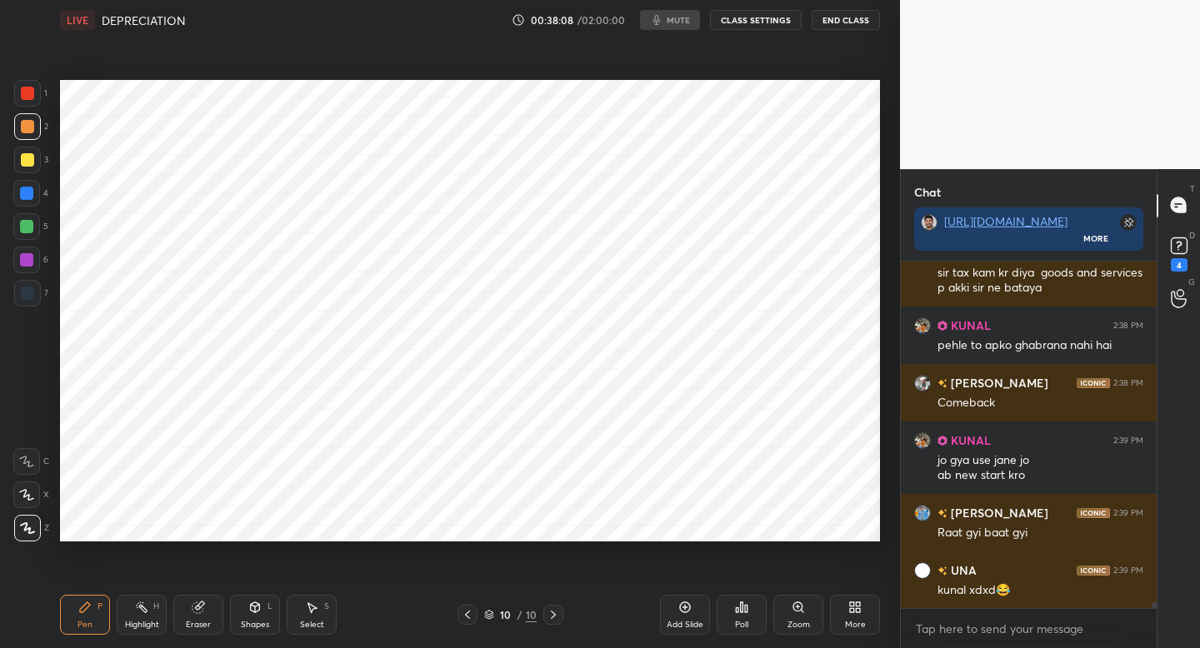
scroll to position [20553, 0]
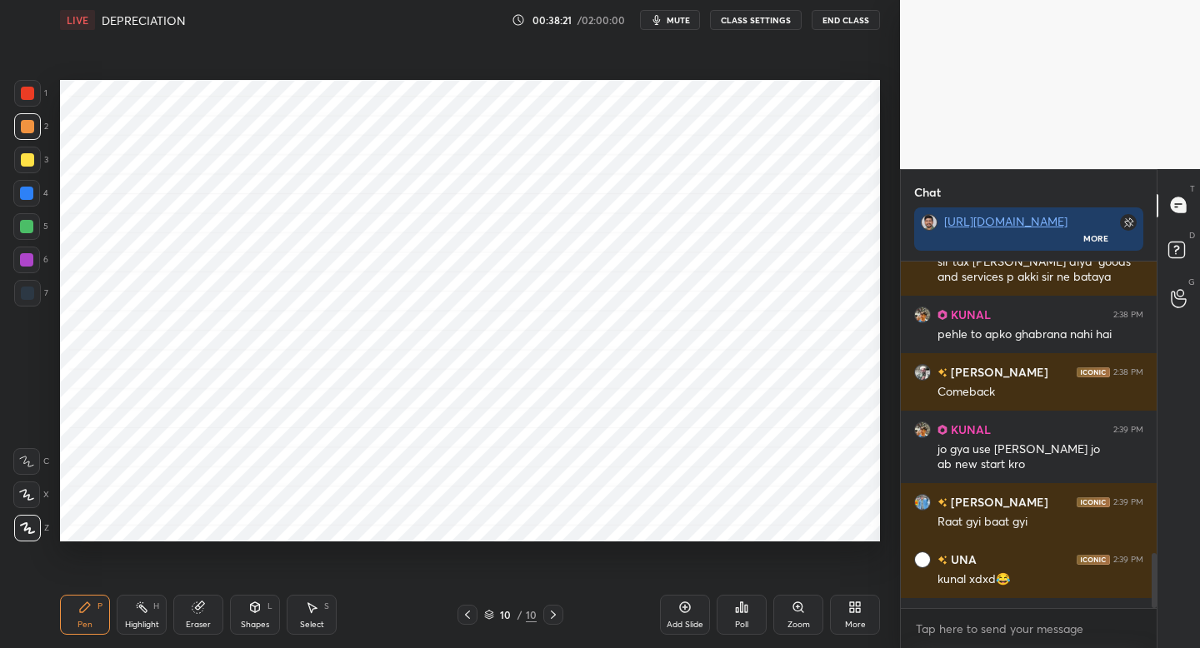
scroll to position [82792, 82500]
click at [673, 23] on span "mute" at bounding box center [678, 20] width 23 height 12
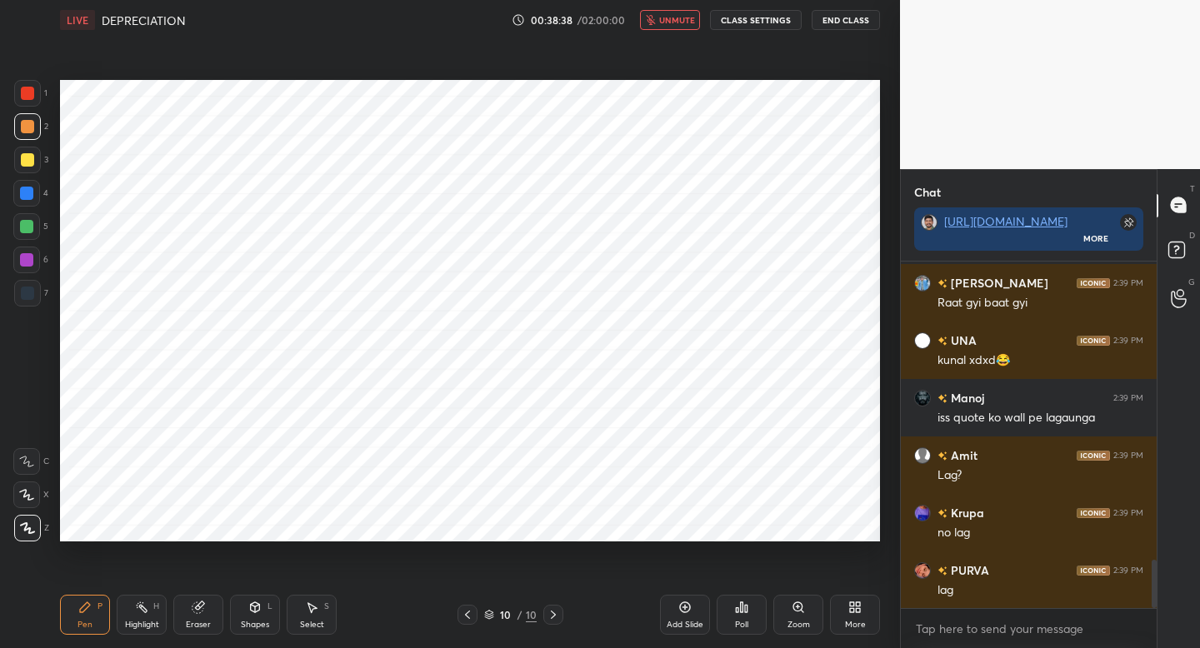
scroll to position [2213, 0]
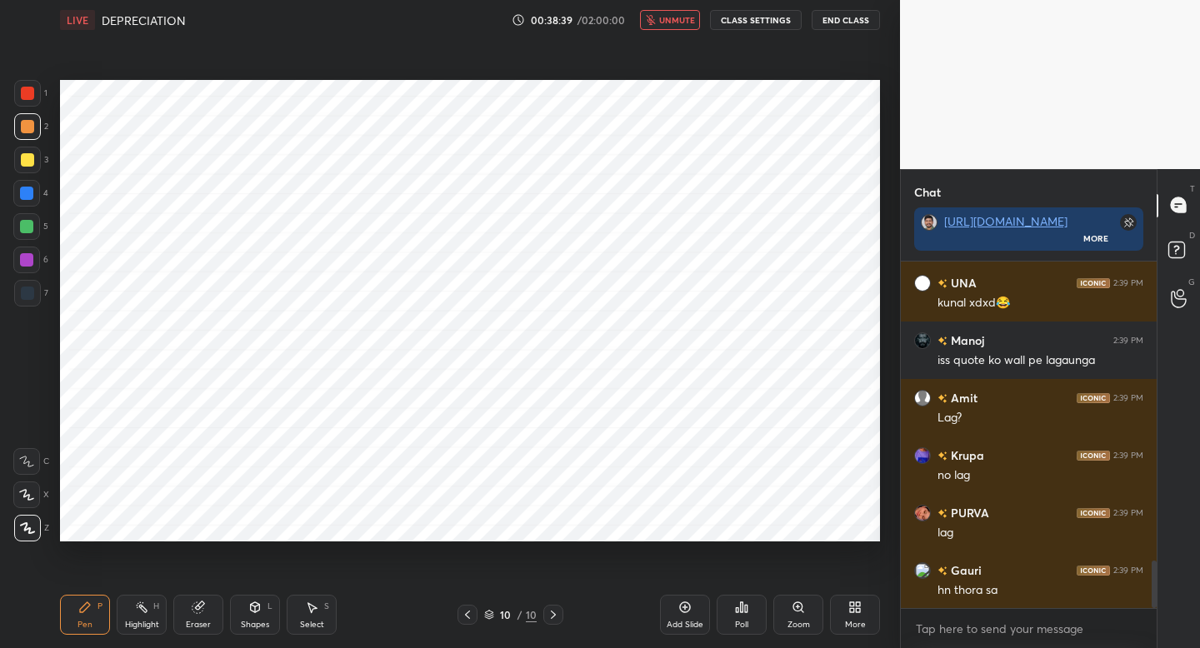
click at [673, 23] on span "unmute" at bounding box center [677, 20] width 36 height 12
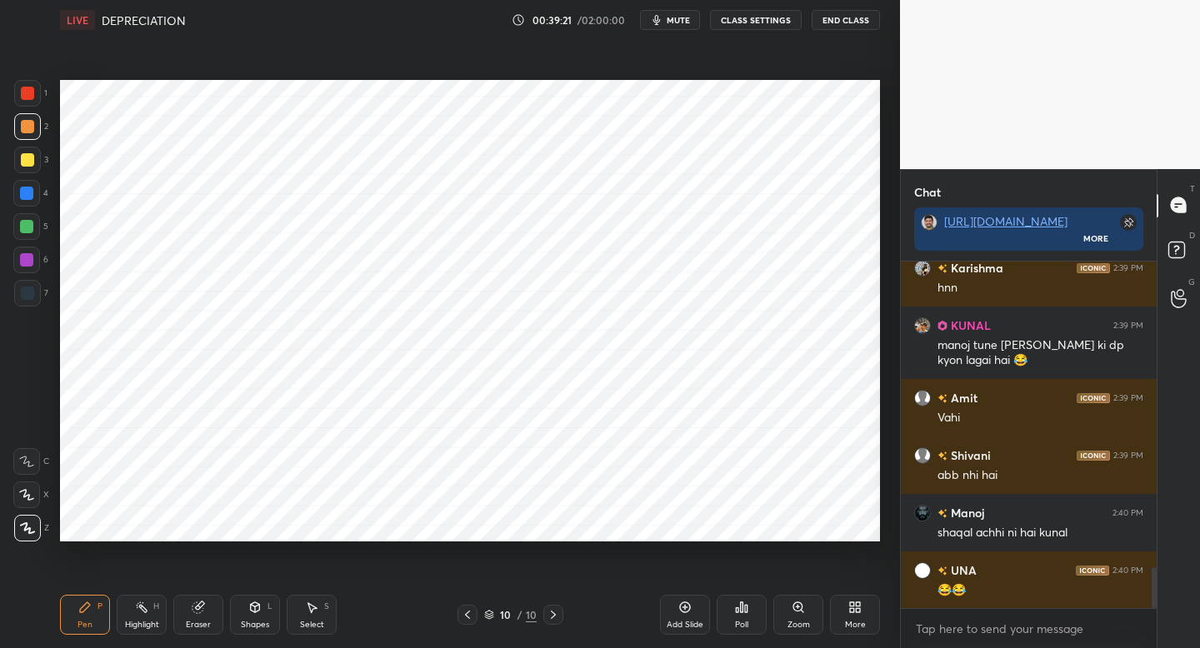
scroll to position [2688, 0]
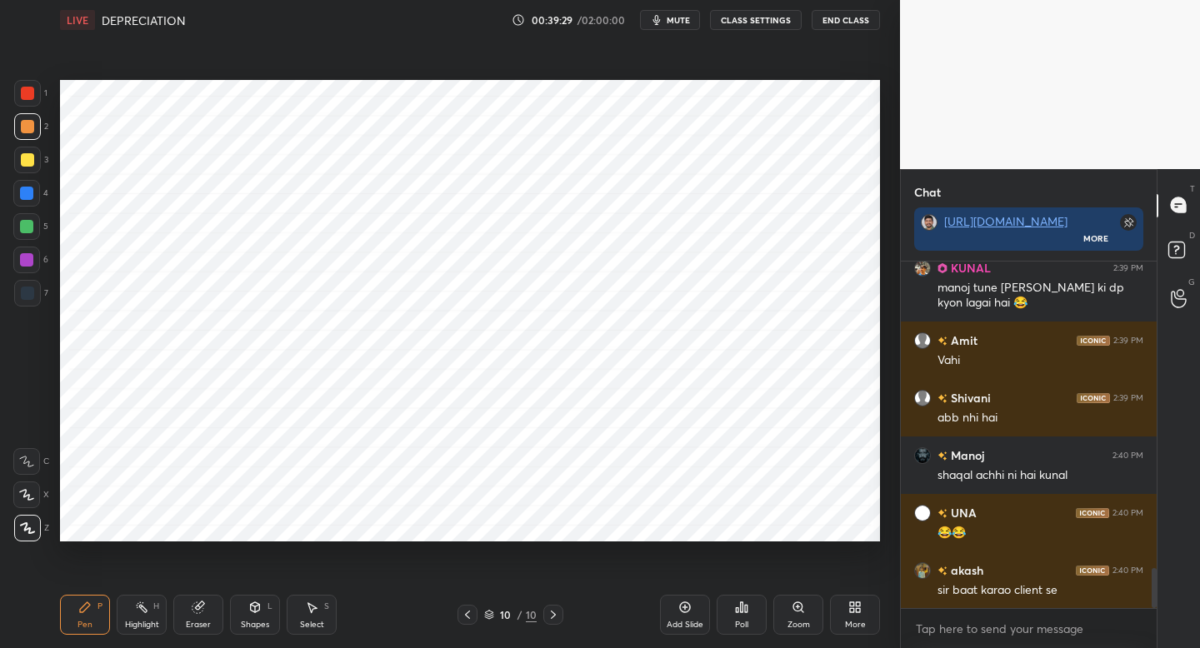
click at [673, 23] on span "mute" at bounding box center [678, 20] width 23 height 12
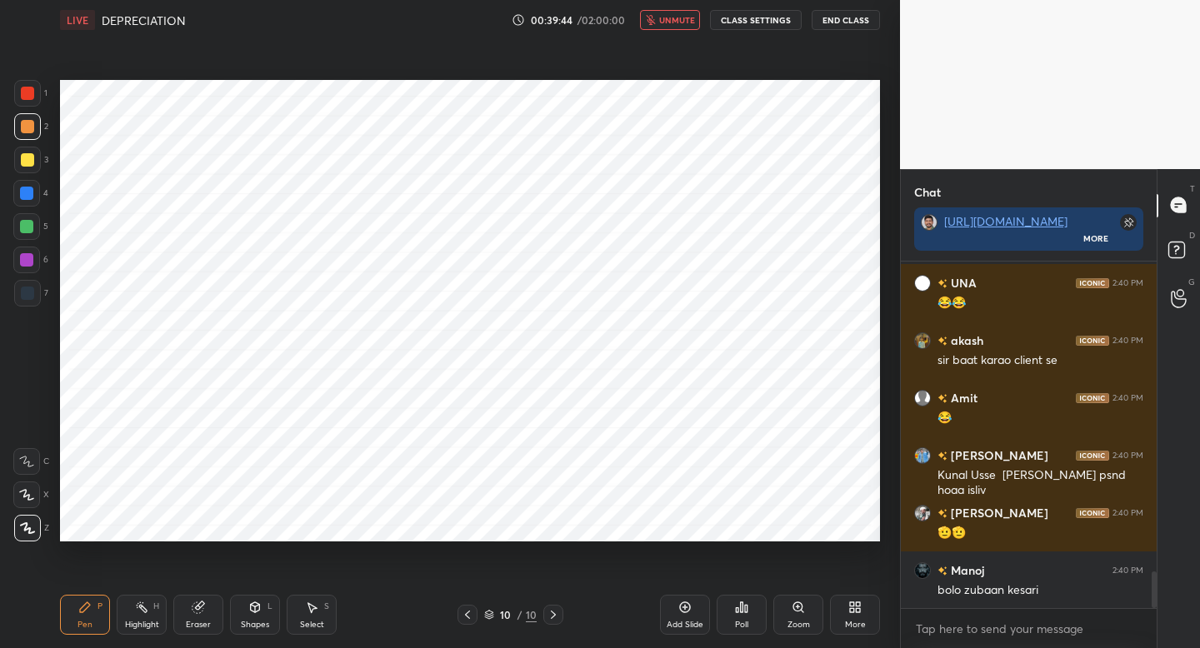
scroll to position [2975, 0]
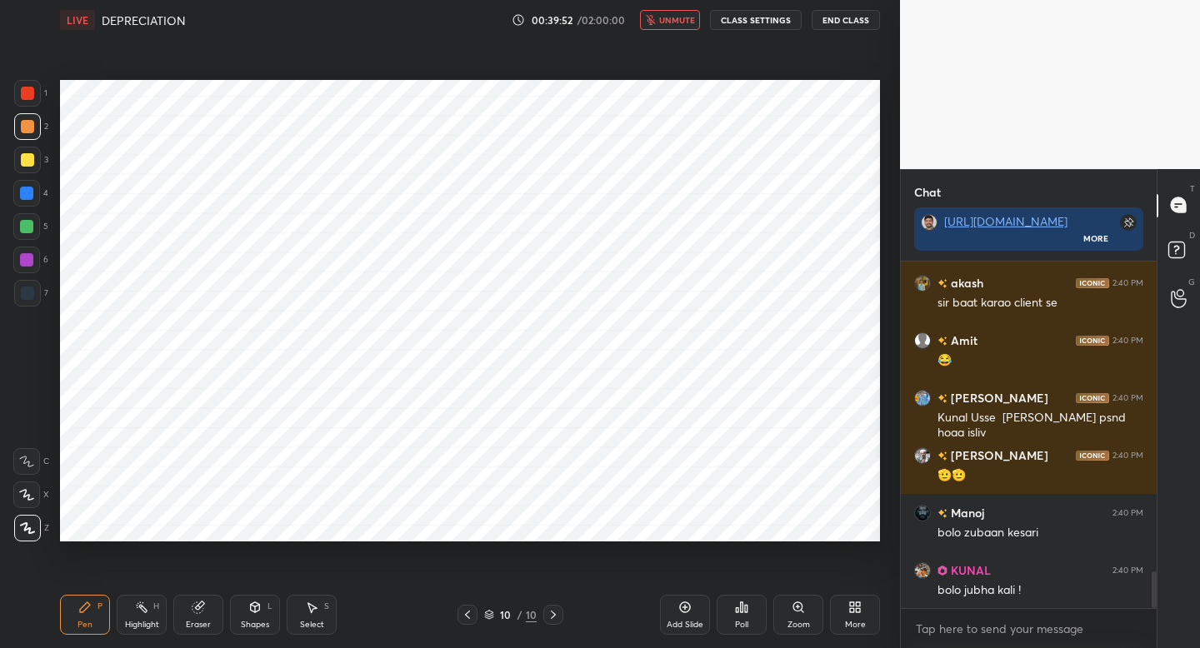
click at [673, 23] on span "unmute" at bounding box center [677, 20] width 36 height 12
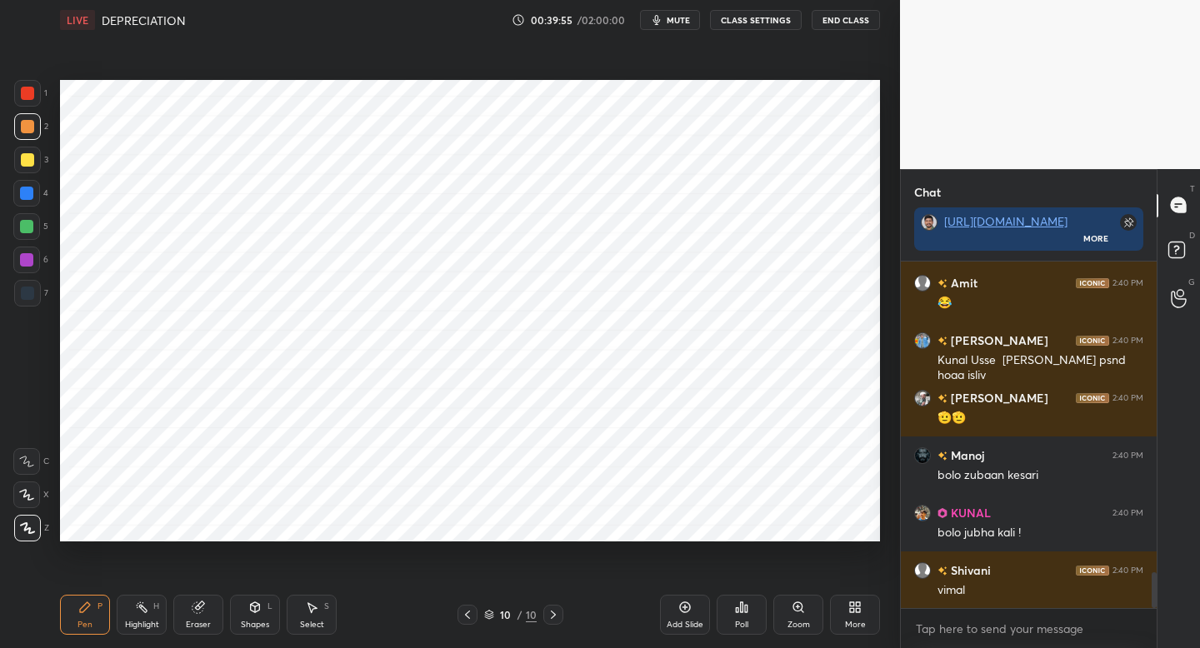
click at [673, 23] on span "mute" at bounding box center [678, 20] width 23 height 12
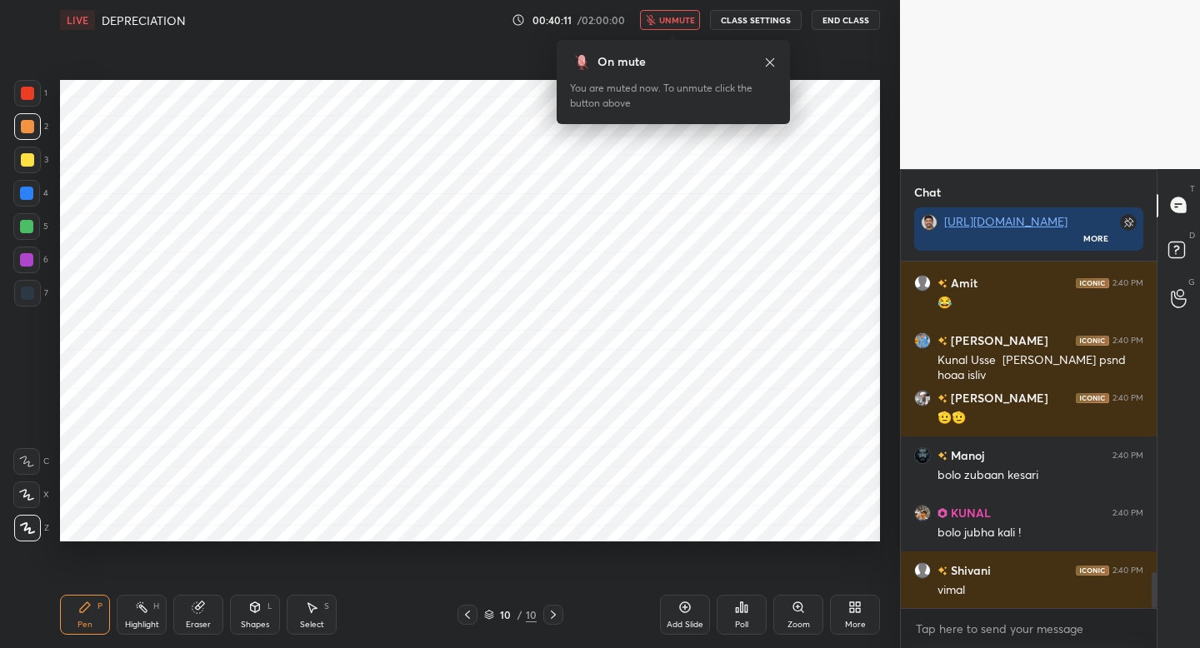
click at [673, 23] on span "unmute" at bounding box center [677, 20] width 36 height 12
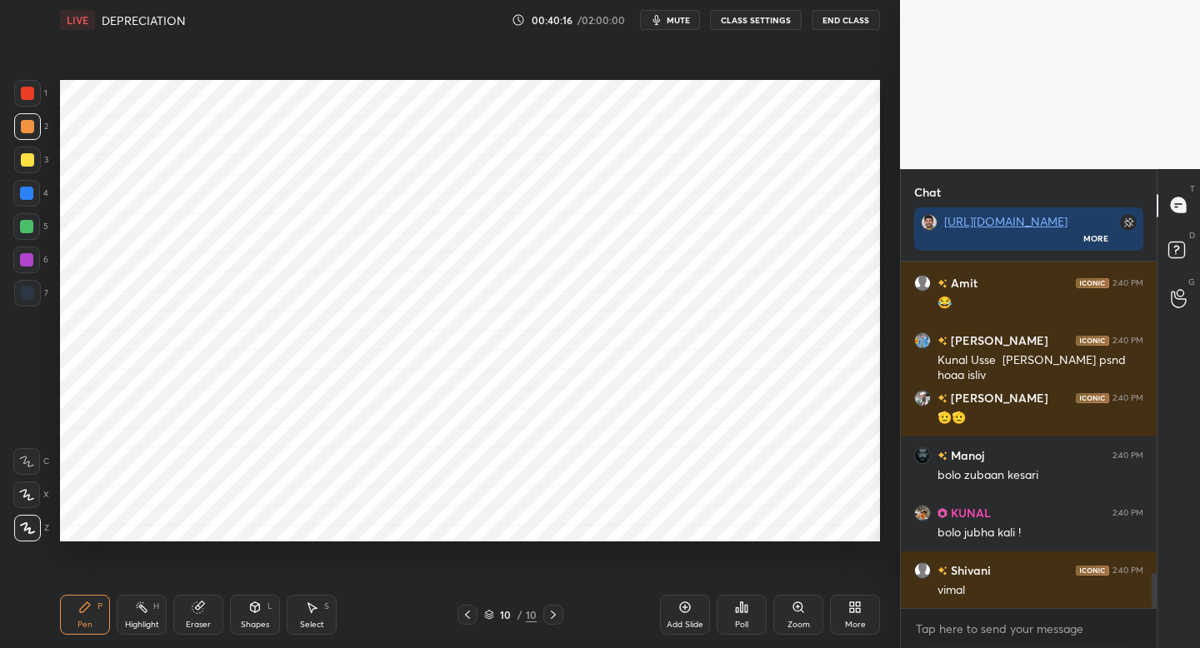
scroll to position [3090, 0]
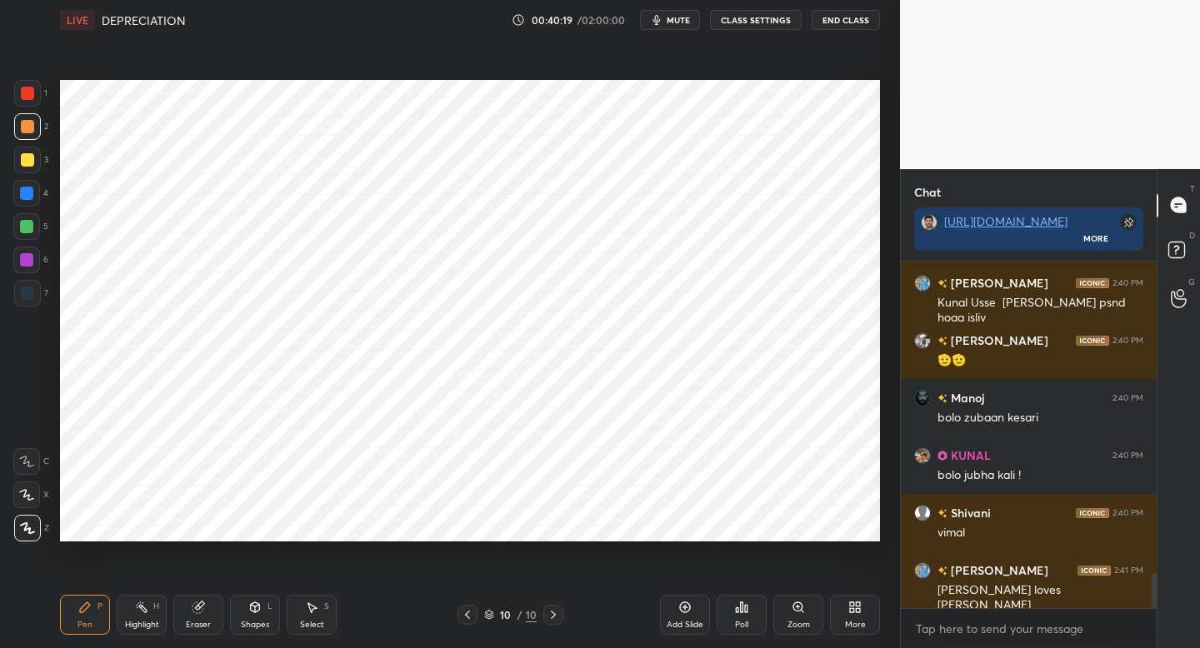
click at [673, 23] on span "mute" at bounding box center [678, 20] width 23 height 12
click at [673, 23] on span "unmute" at bounding box center [677, 20] width 36 height 12
click at [673, 23] on span "mute" at bounding box center [678, 20] width 23 height 12
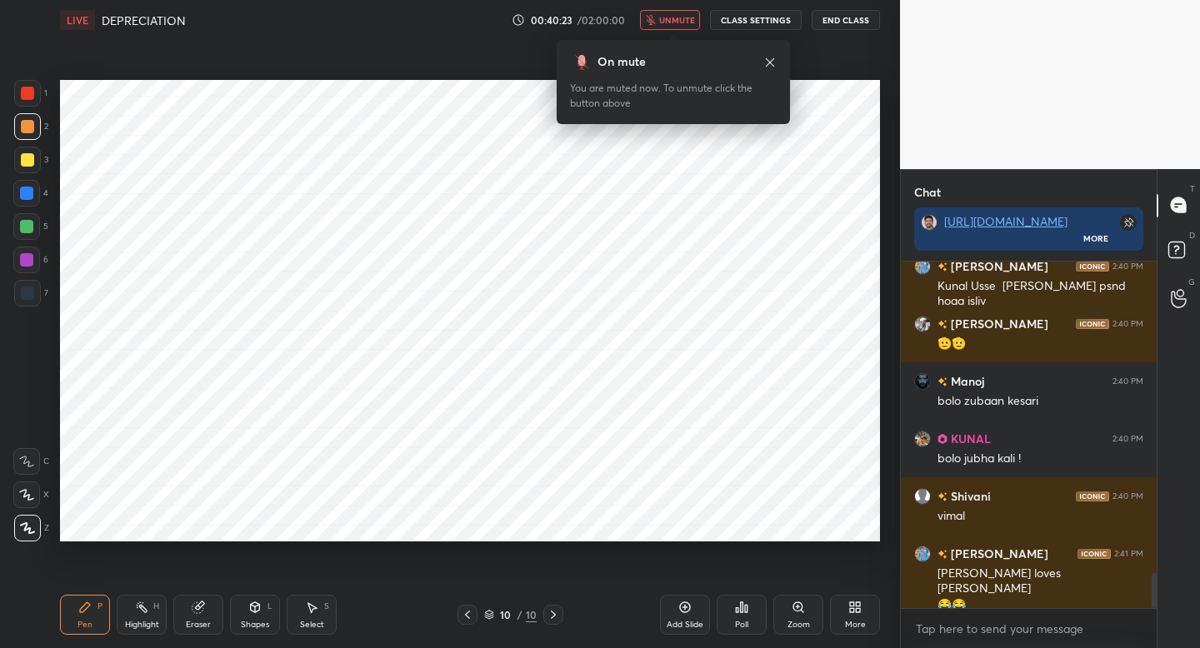
click at [673, 23] on span "unmute" at bounding box center [677, 20] width 36 height 12
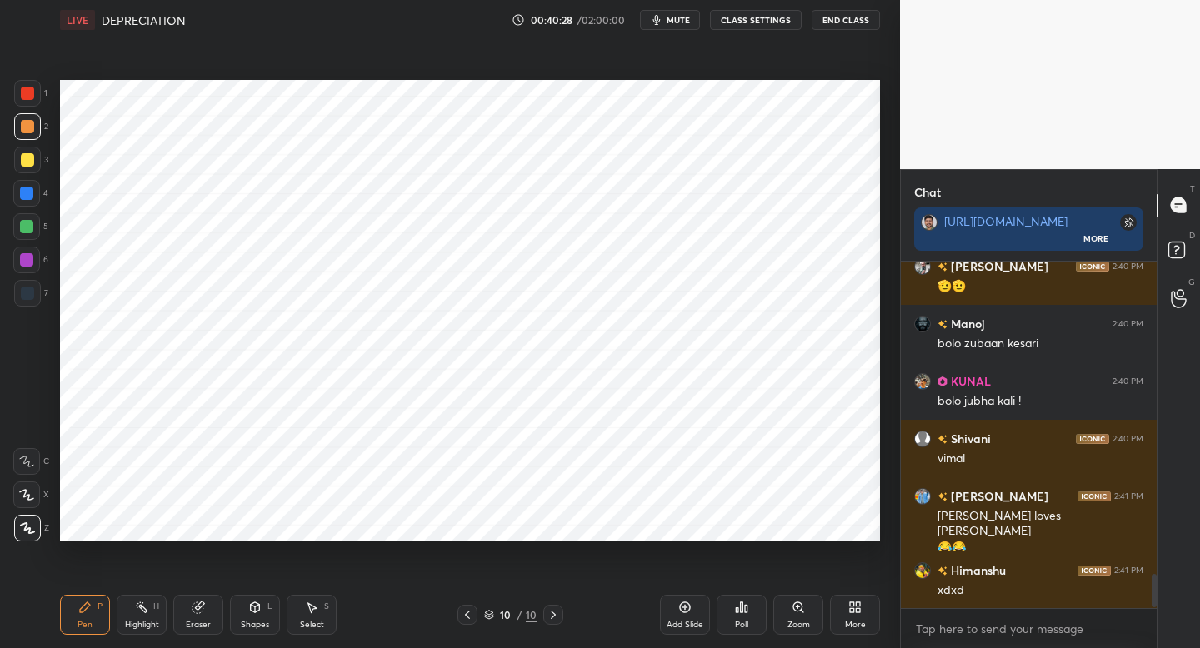
scroll to position [3222, 0]
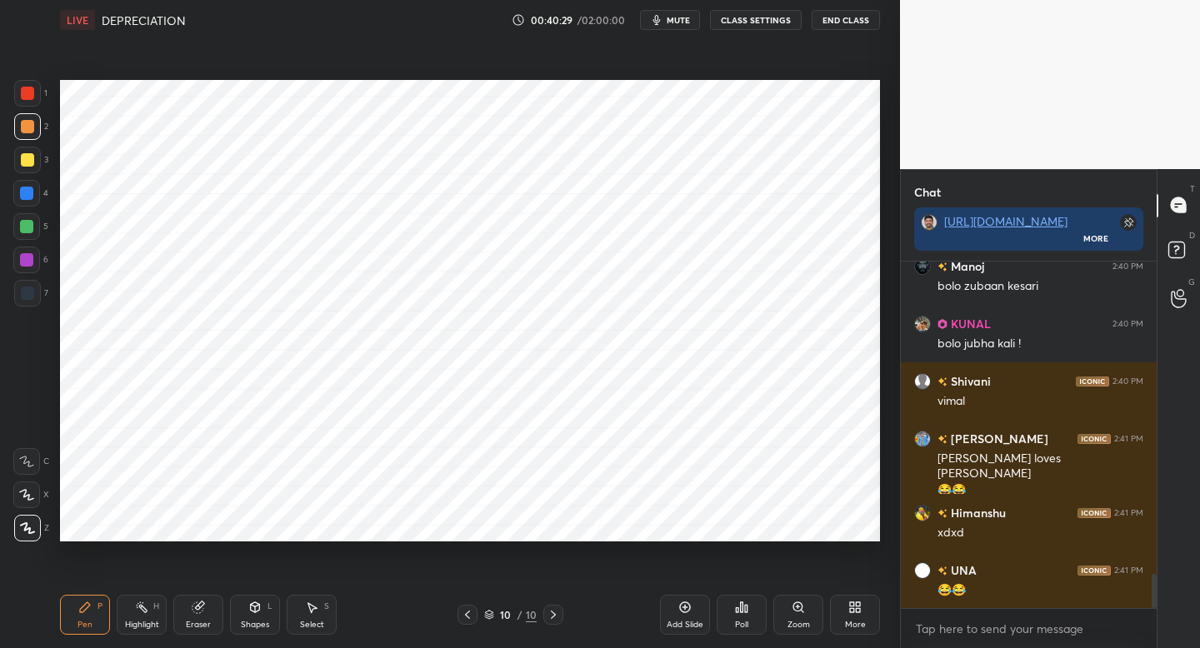
click at [673, 23] on span "mute" at bounding box center [678, 20] width 23 height 12
click at [673, 23] on span "unmute" at bounding box center [677, 20] width 36 height 12
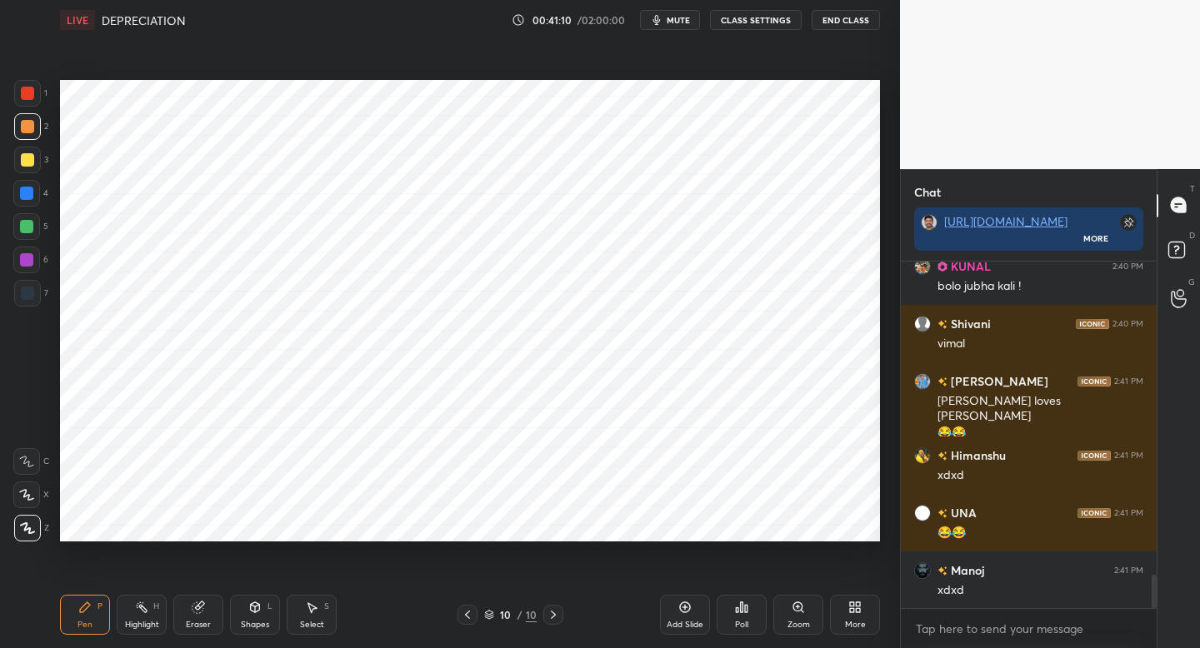
click at [33, 205] on div "4" at bounding box center [30, 196] width 35 height 33
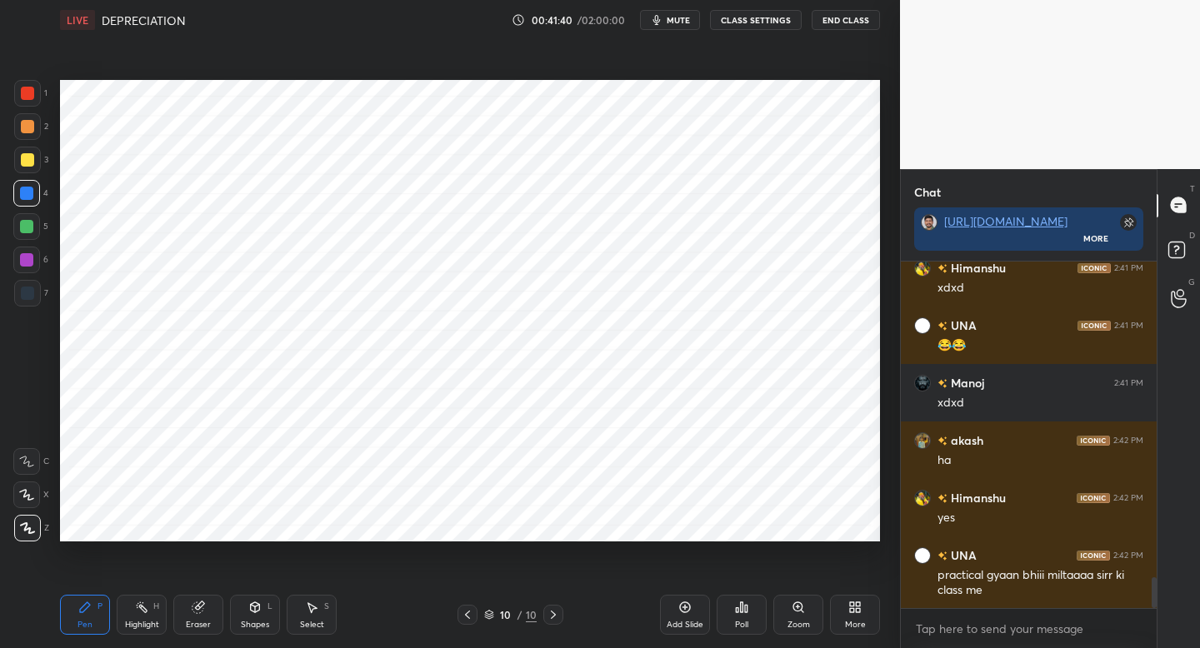
scroll to position [3524, 0]
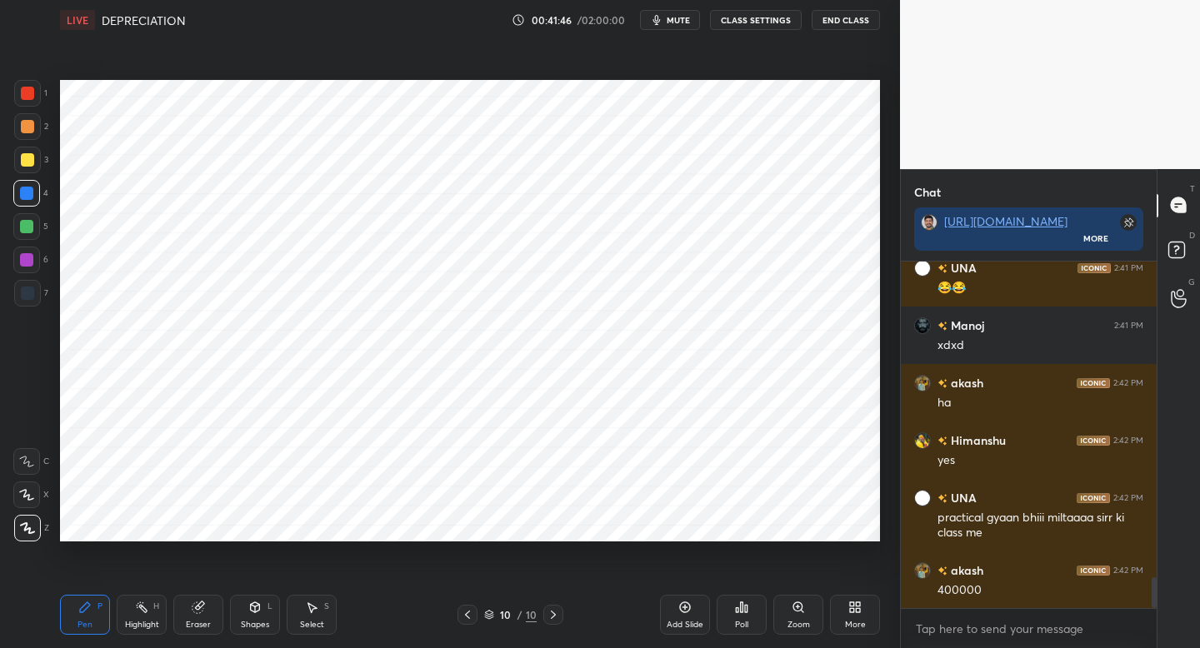
click at [672, 627] on div "Add Slide" at bounding box center [685, 625] width 37 height 8
click at [13, 293] on div "1 2 3 4 5 6 7 C X Z C X Z E E Erase all H H" at bounding box center [26, 311] width 53 height 462
click at [21, 105] on div "1" at bounding box center [30, 96] width 33 height 33
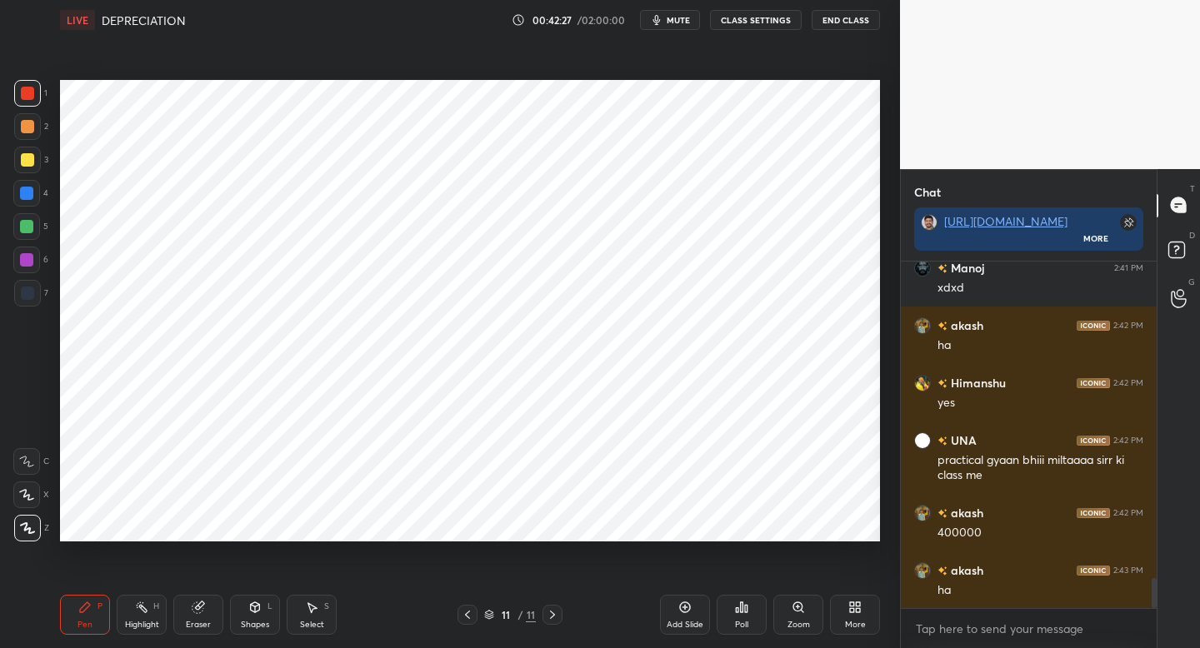
scroll to position [3639, 0]
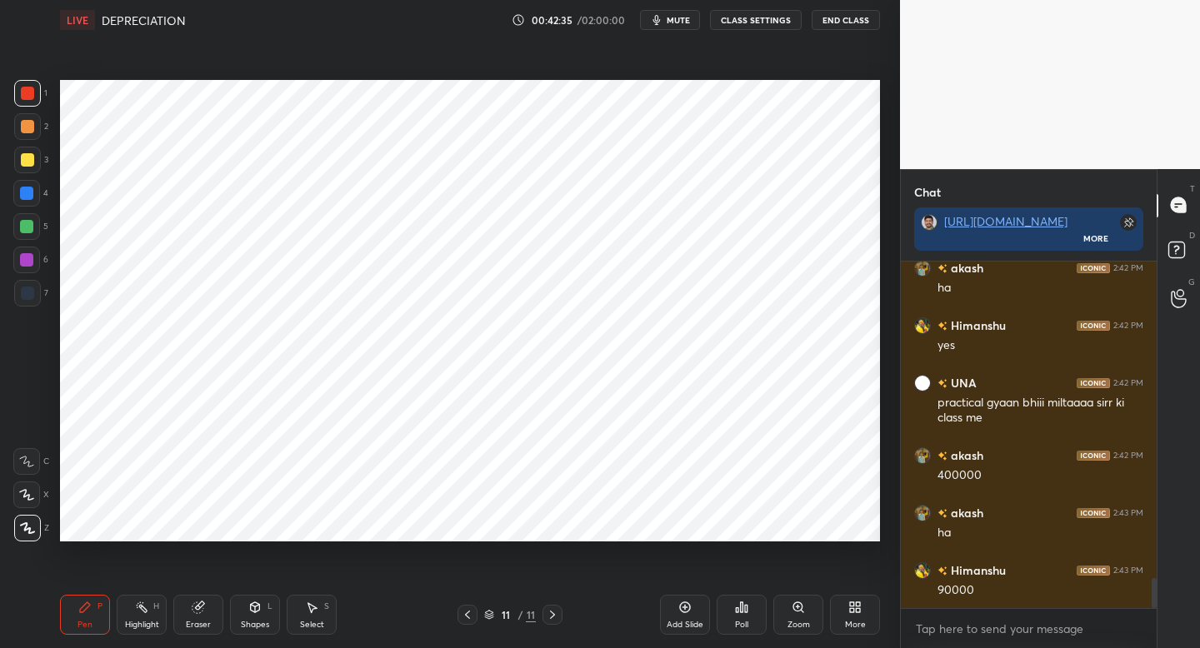
click at [675, 612] on div "Add Slide" at bounding box center [685, 615] width 50 height 40
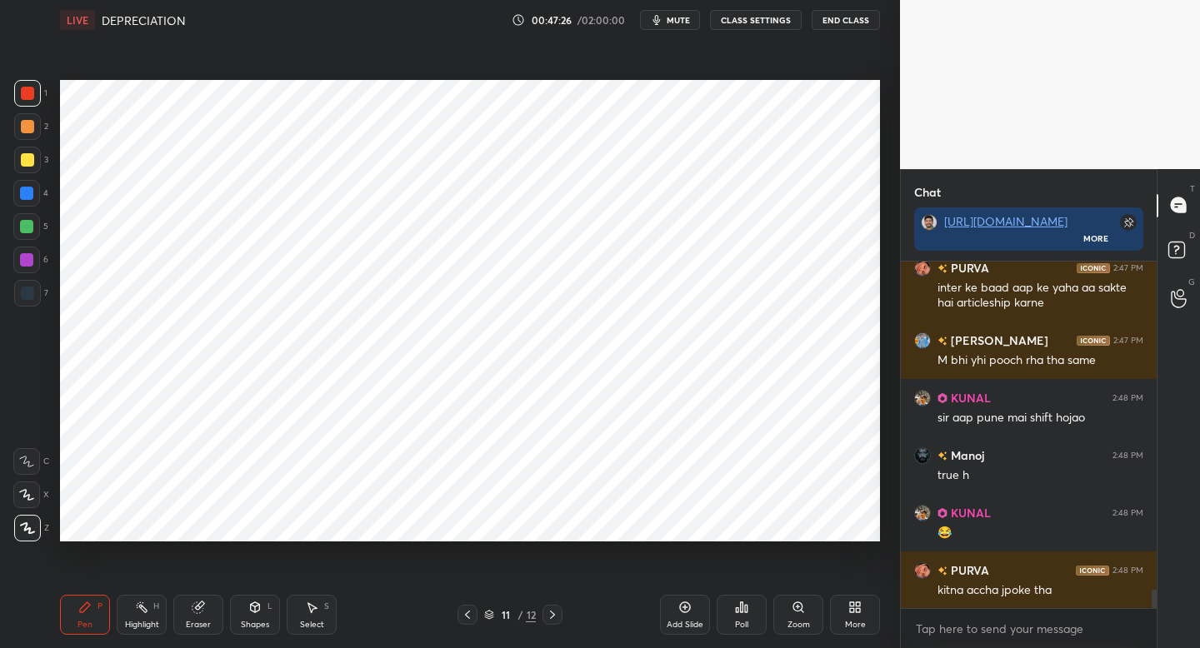
scroll to position [6184, 0]
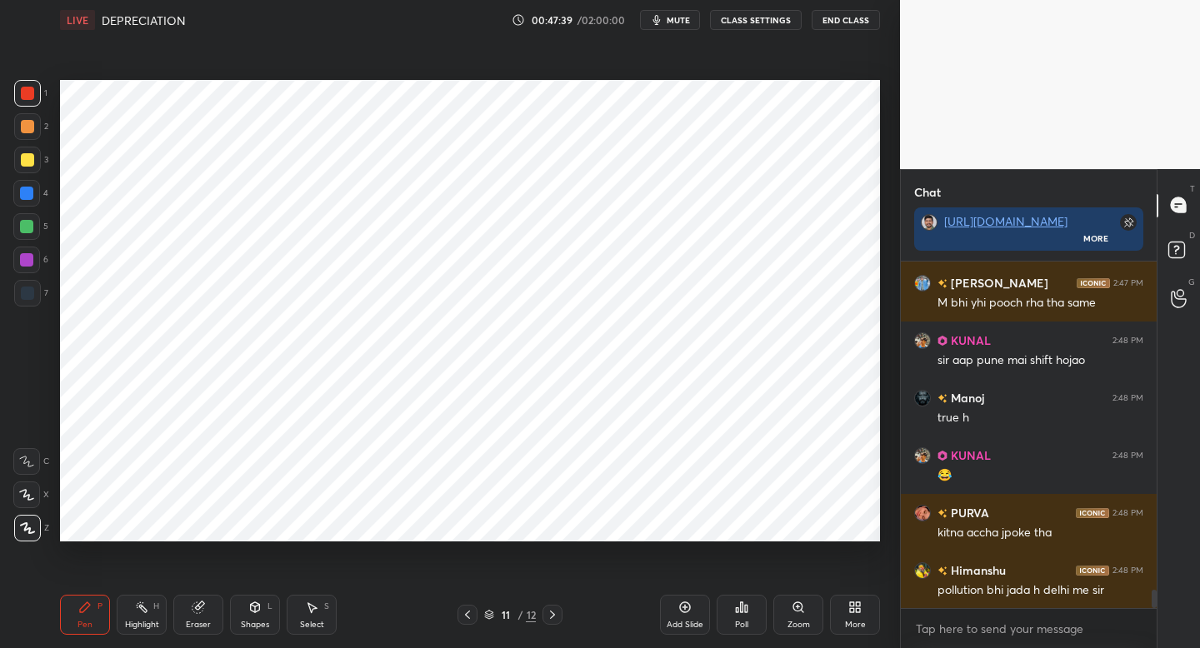
click at [673, 25] on span "mute" at bounding box center [678, 20] width 23 height 12
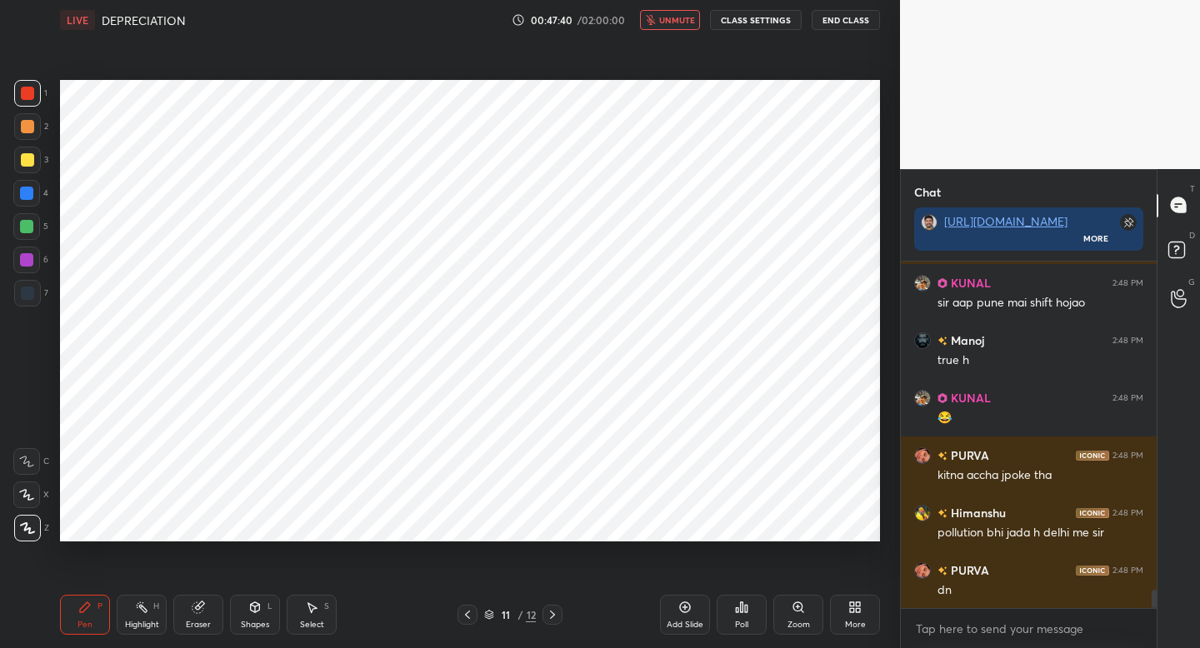
click at [673, 25] on span "unmute" at bounding box center [677, 20] width 36 height 12
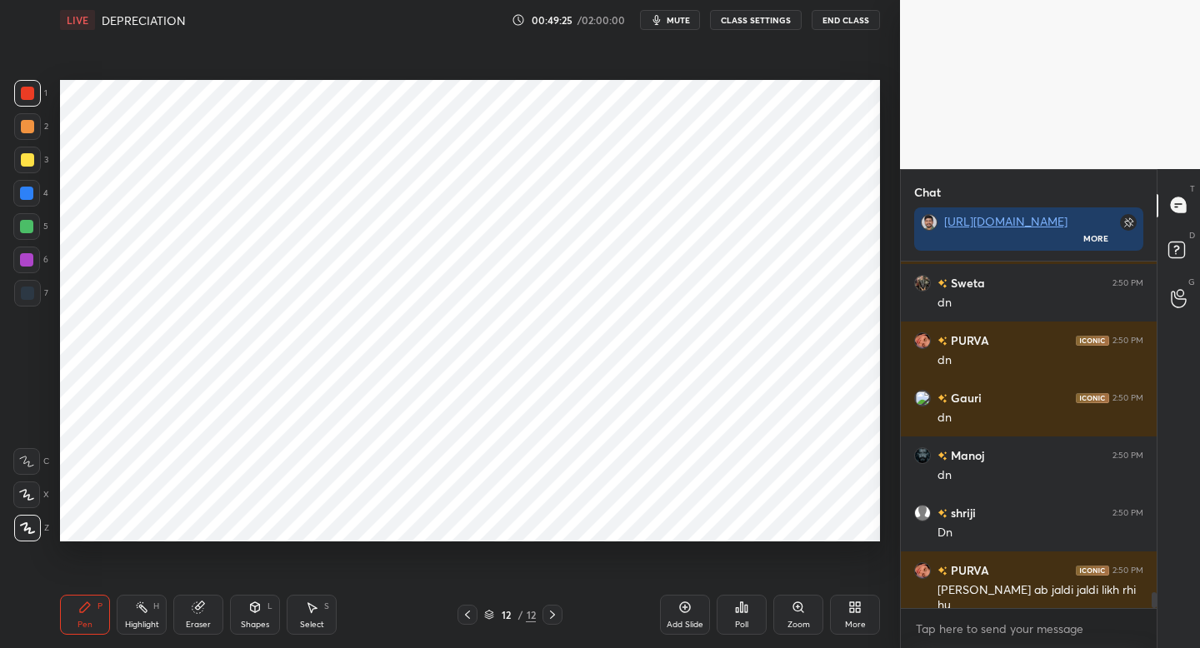
scroll to position [7366, 0]
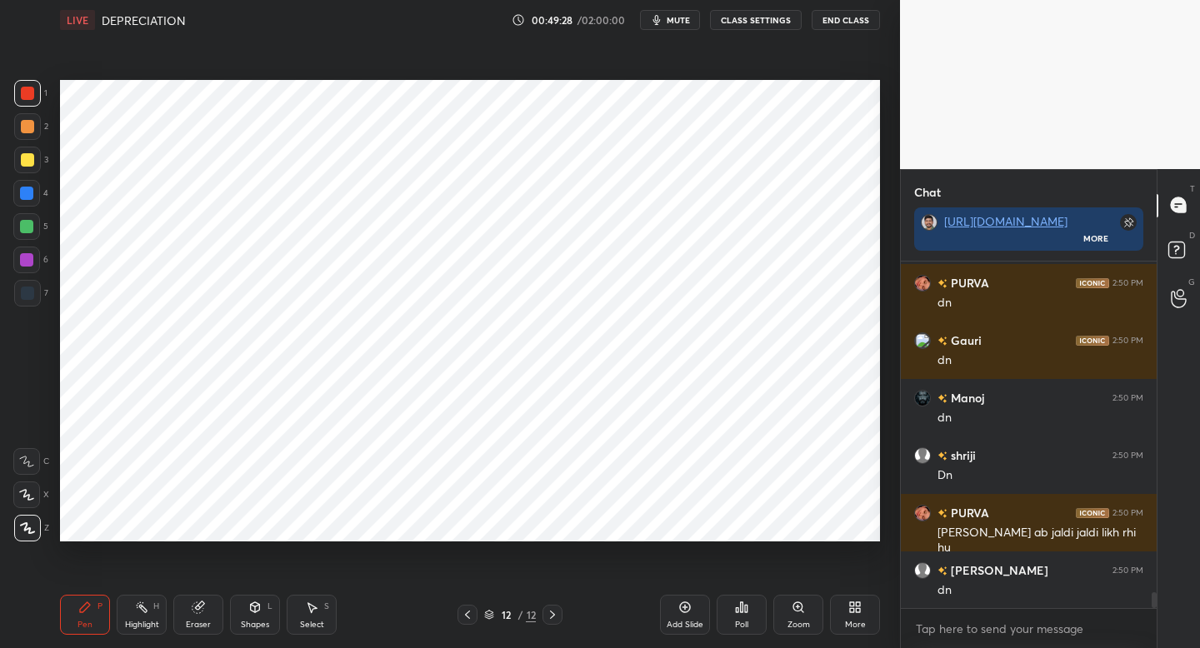
click at [861, 621] on div "More" at bounding box center [855, 625] width 21 height 8
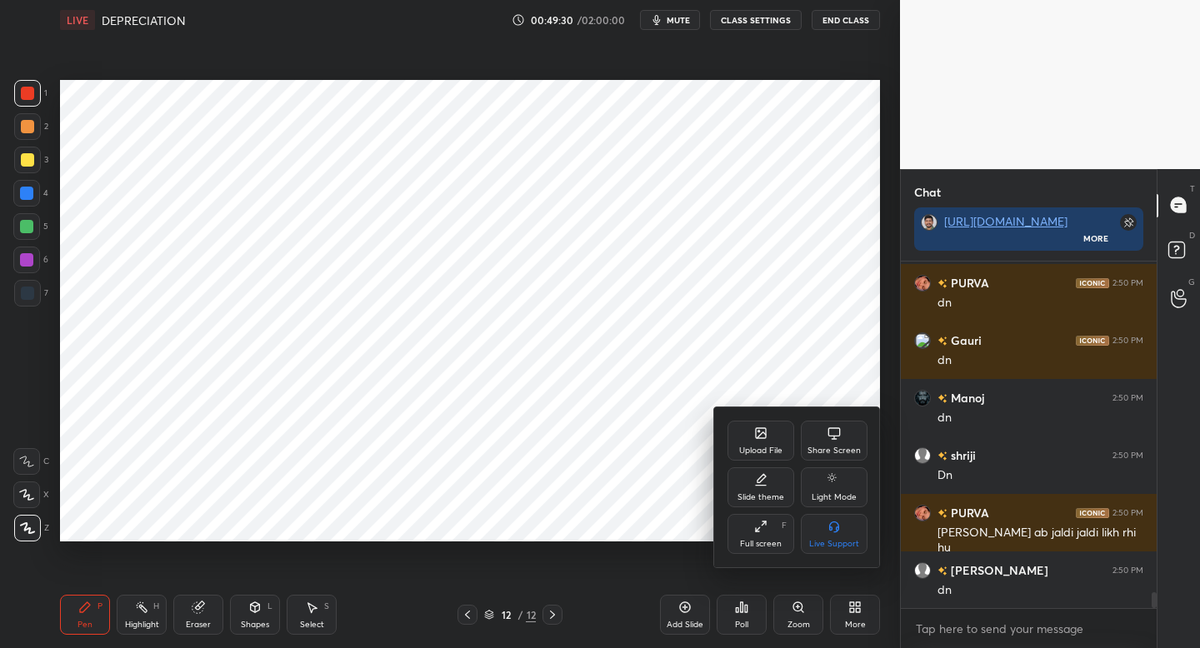
click at [761, 438] on icon at bounding box center [760, 433] width 13 height 13
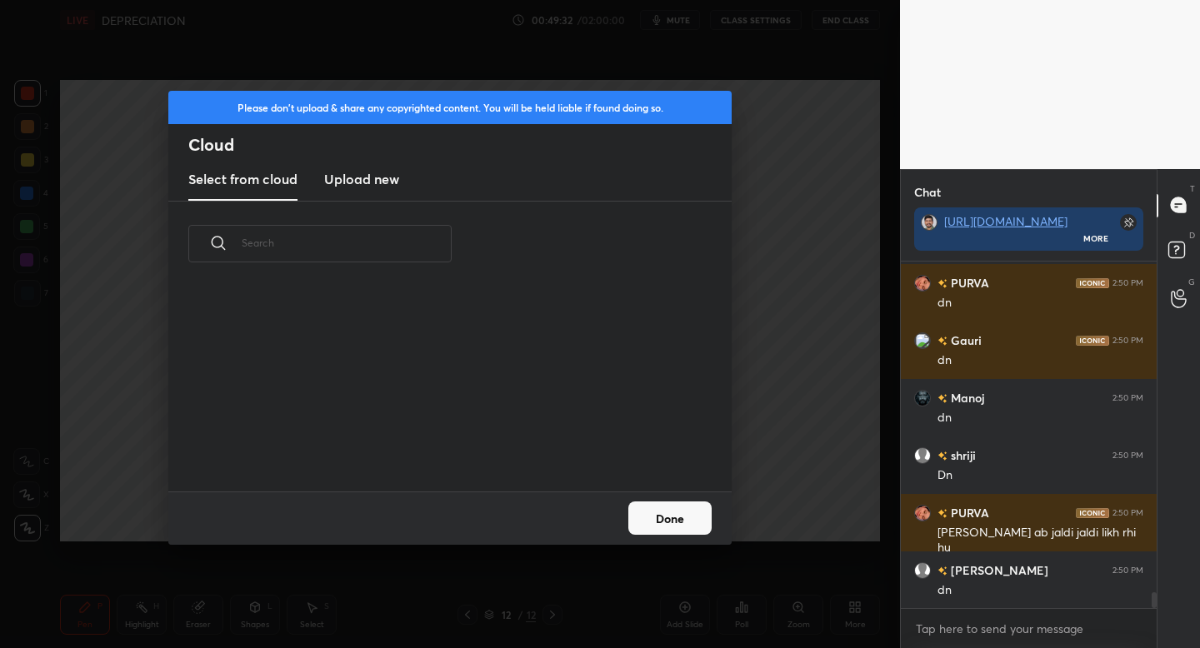
scroll to position [205, 535]
click at [334, 180] on h3 "Upload new" at bounding box center [361, 179] width 75 height 20
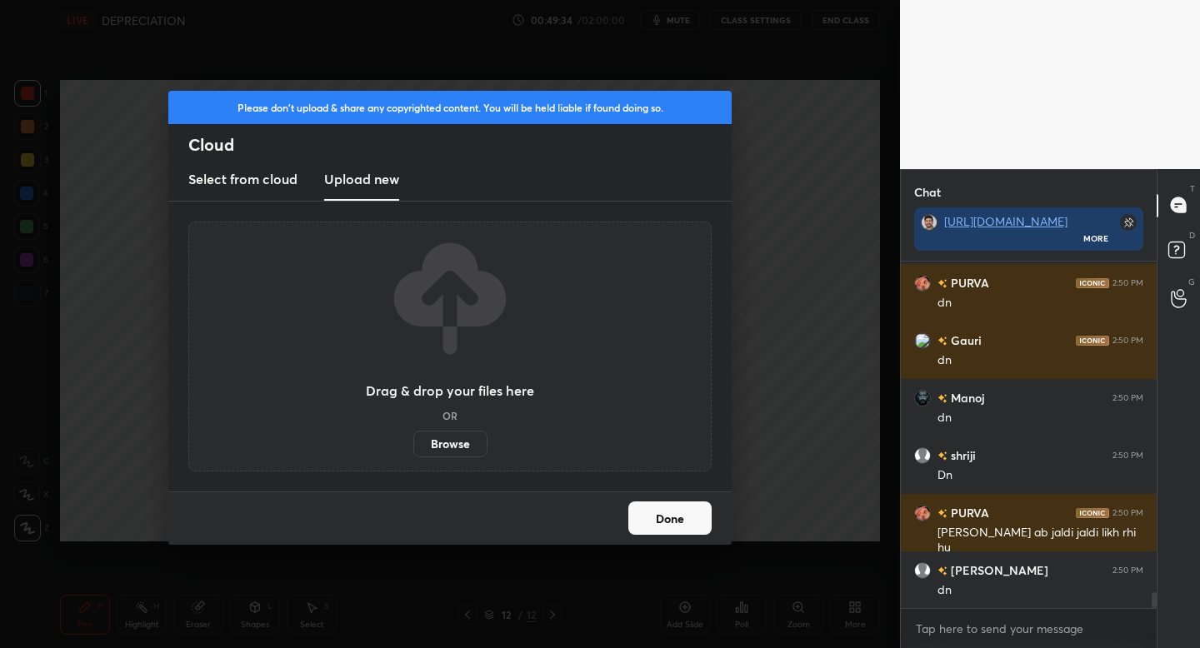
scroll to position [7423, 0]
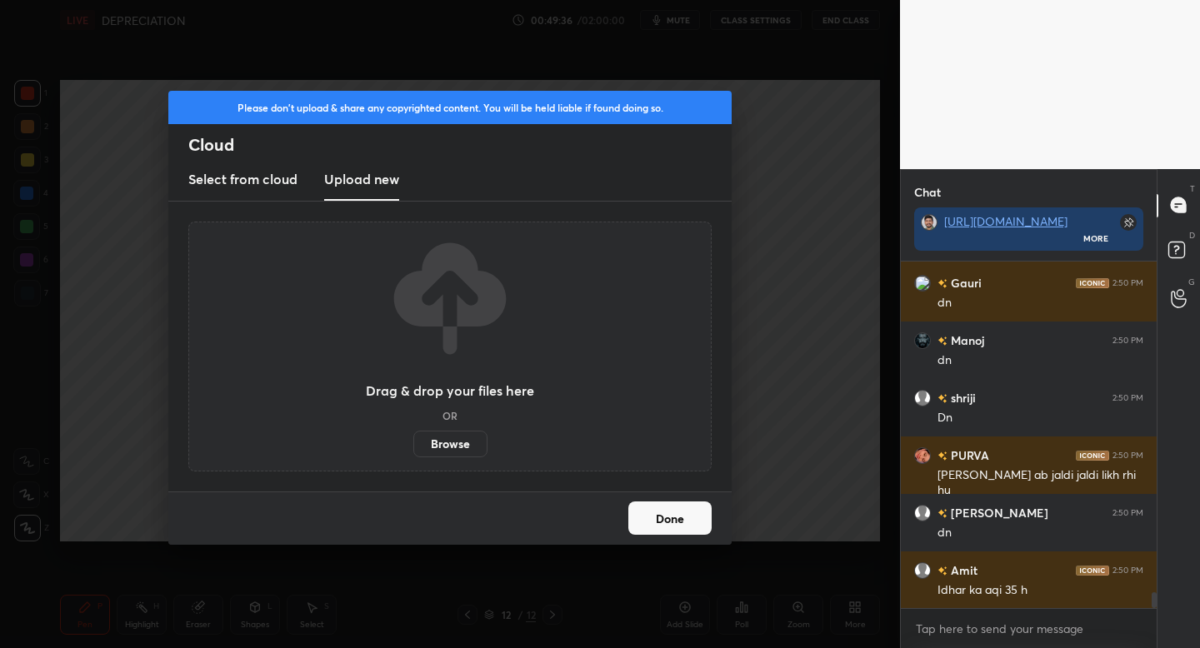
click at [454, 447] on label "Browse" at bounding box center [450, 444] width 74 height 27
click at [413, 447] on input "Browse" at bounding box center [413, 444] width 0 height 27
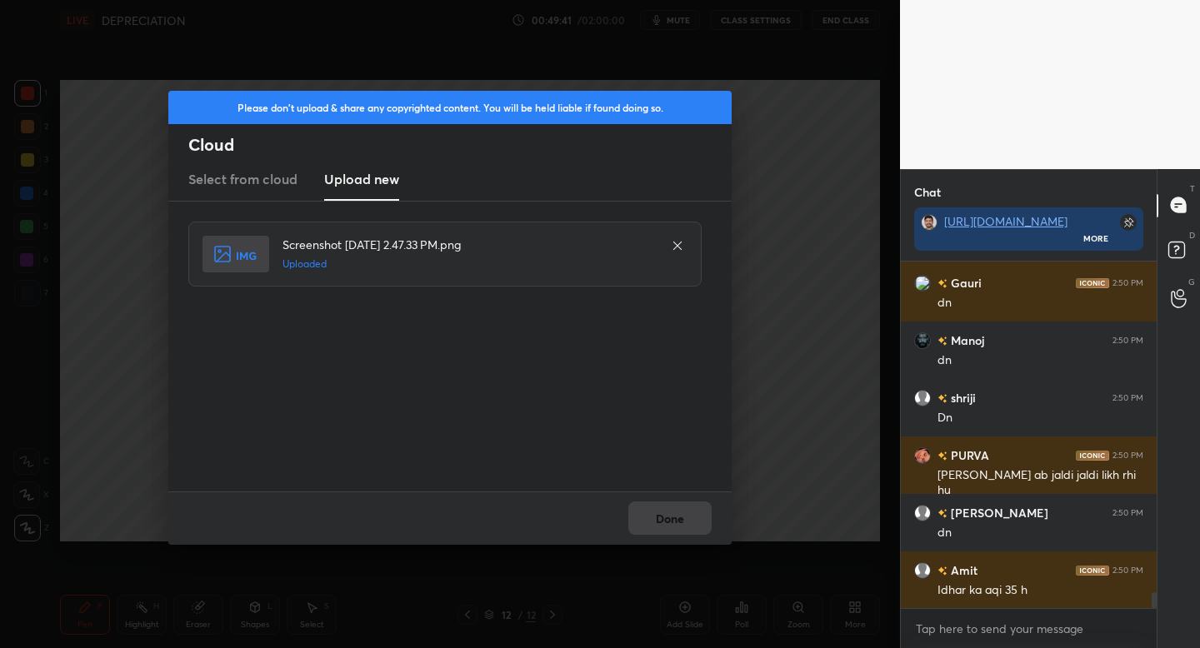
click at [673, 519] on button "Done" at bounding box center [669, 518] width 83 height 33
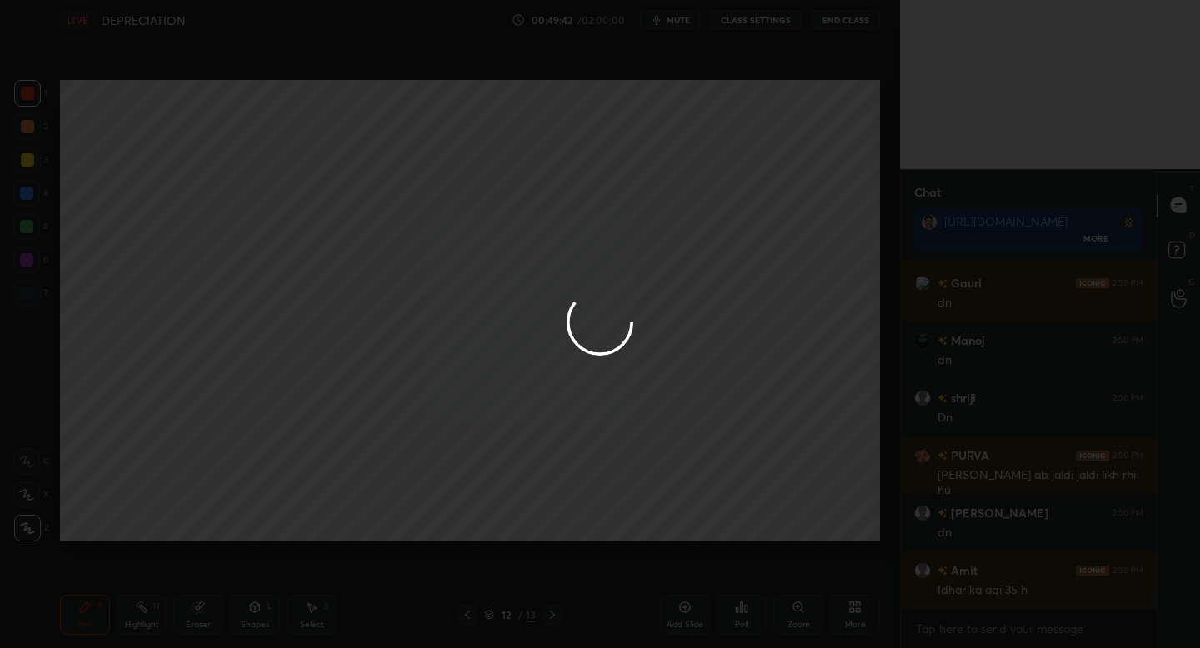
click at [673, 519] on div at bounding box center [600, 324] width 1200 height 648
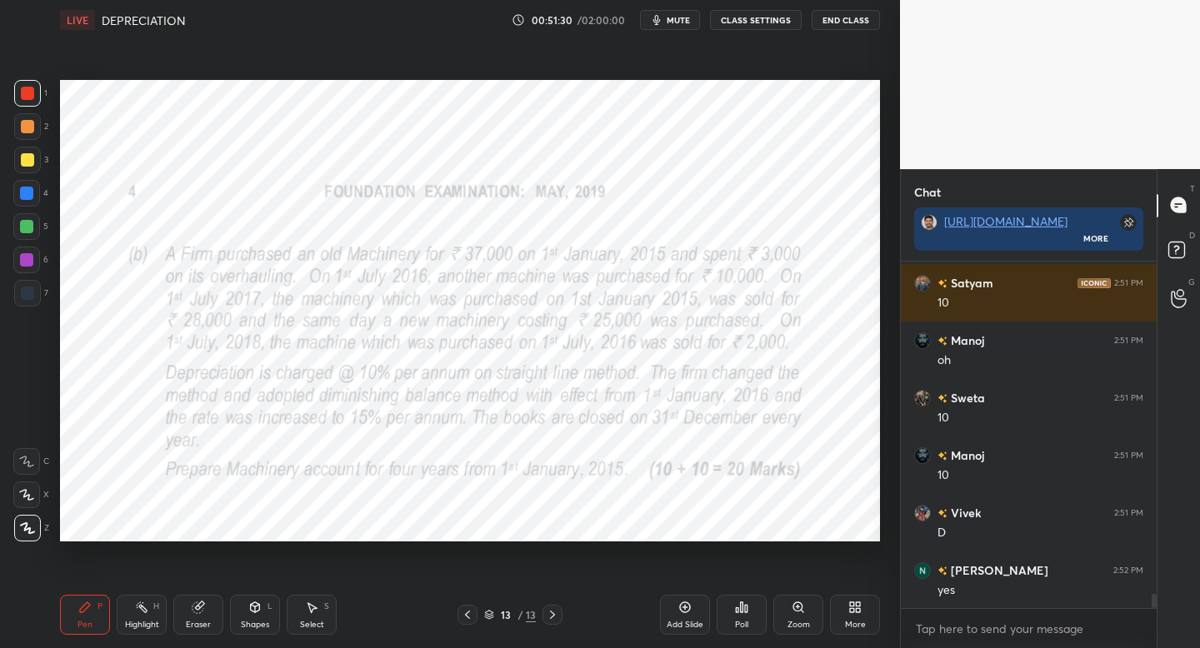
scroll to position [6, 6]
click at [666, 28] on button "mute" at bounding box center [670, 20] width 60 height 20
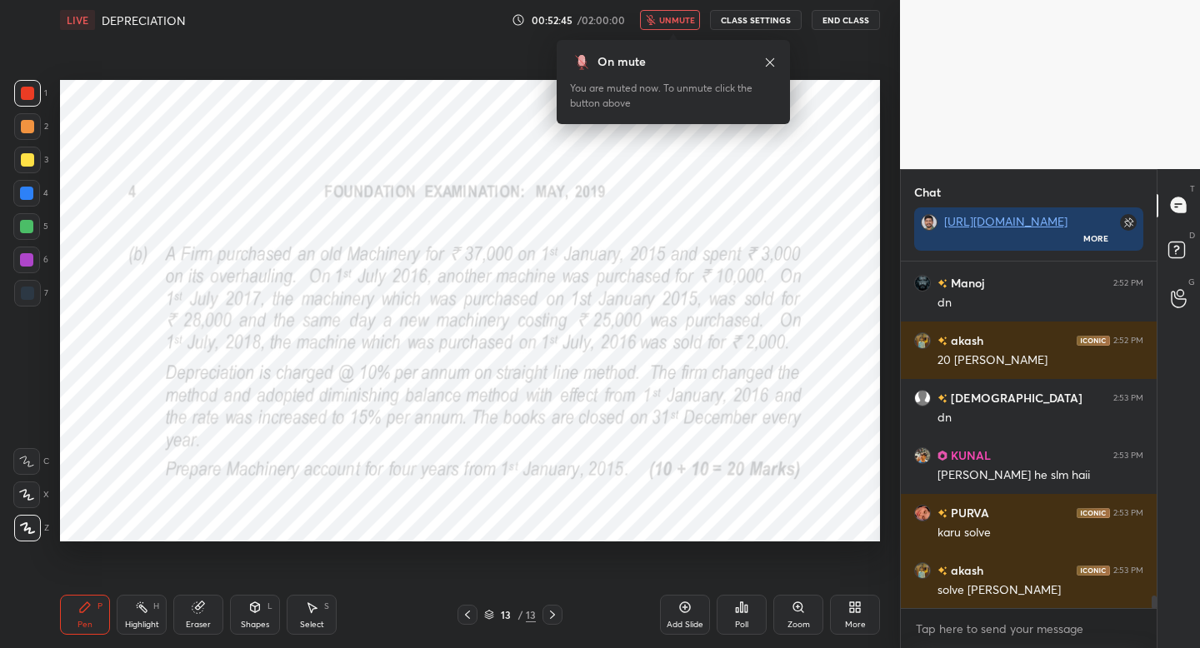
scroll to position [9091, 0]
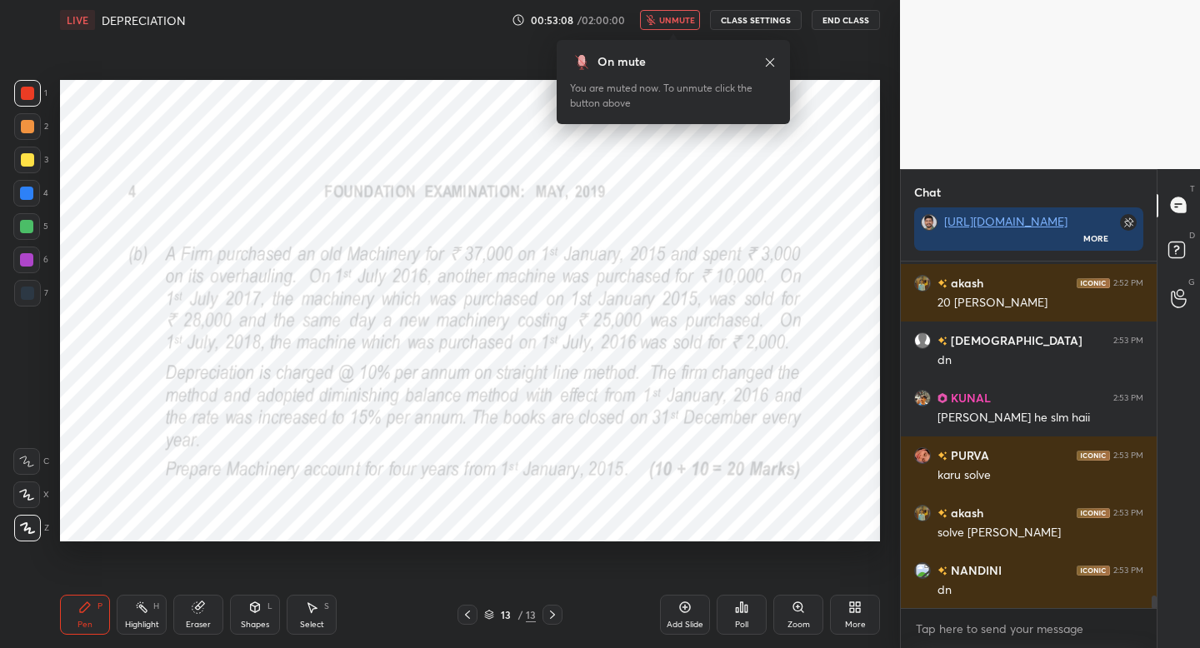
click at [666, 28] on button "unmute" at bounding box center [670, 20] width 60 height 20
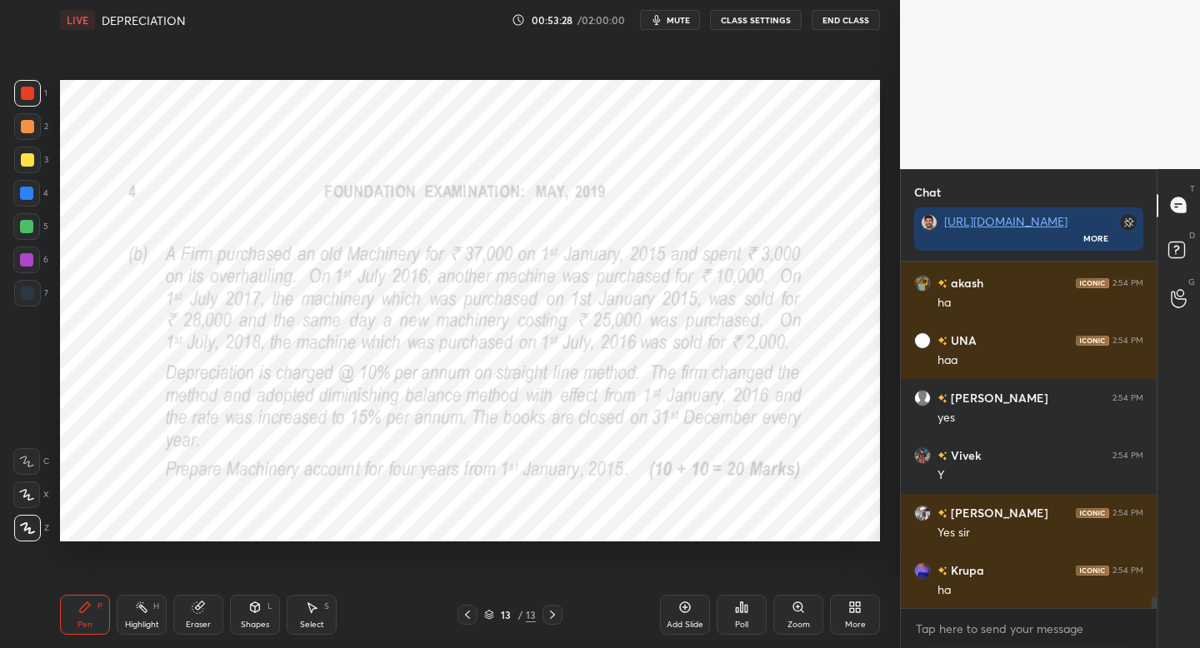
scroll to position [9781, 0]
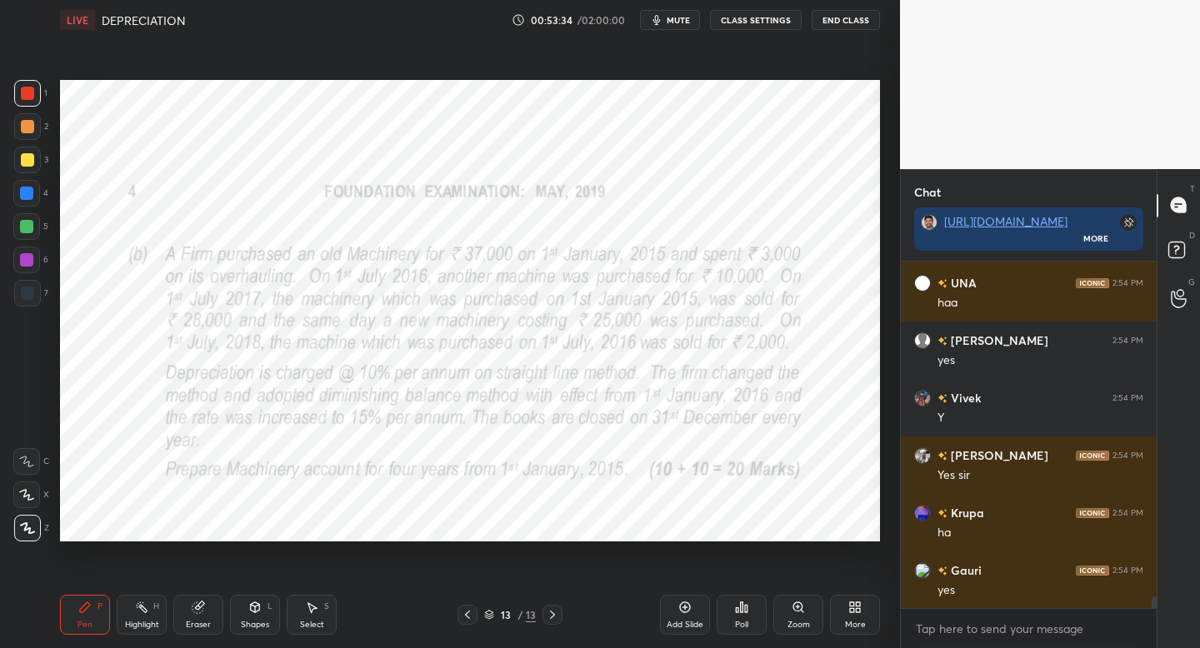
click at [663, 23] on icon "button" at bounding box center [656, 19] width 13 height 13
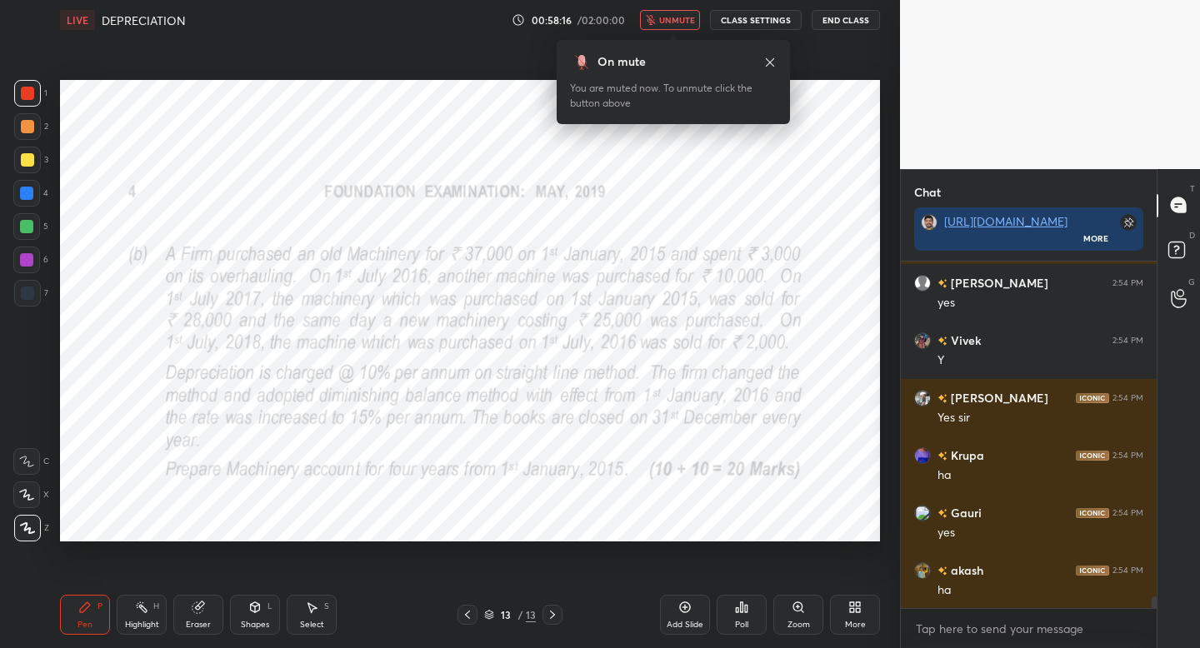
click at [666, 23] on span "unmute" at bounding box center [677, 20] width 36 height 12
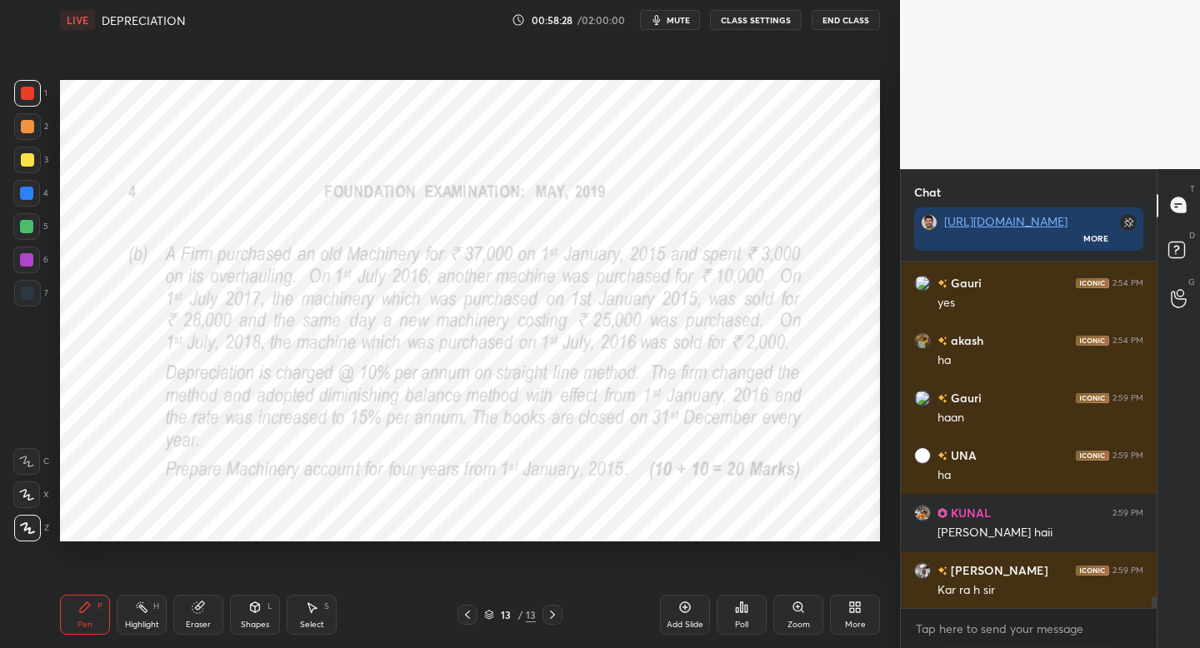
scroll to position [10126, 0]
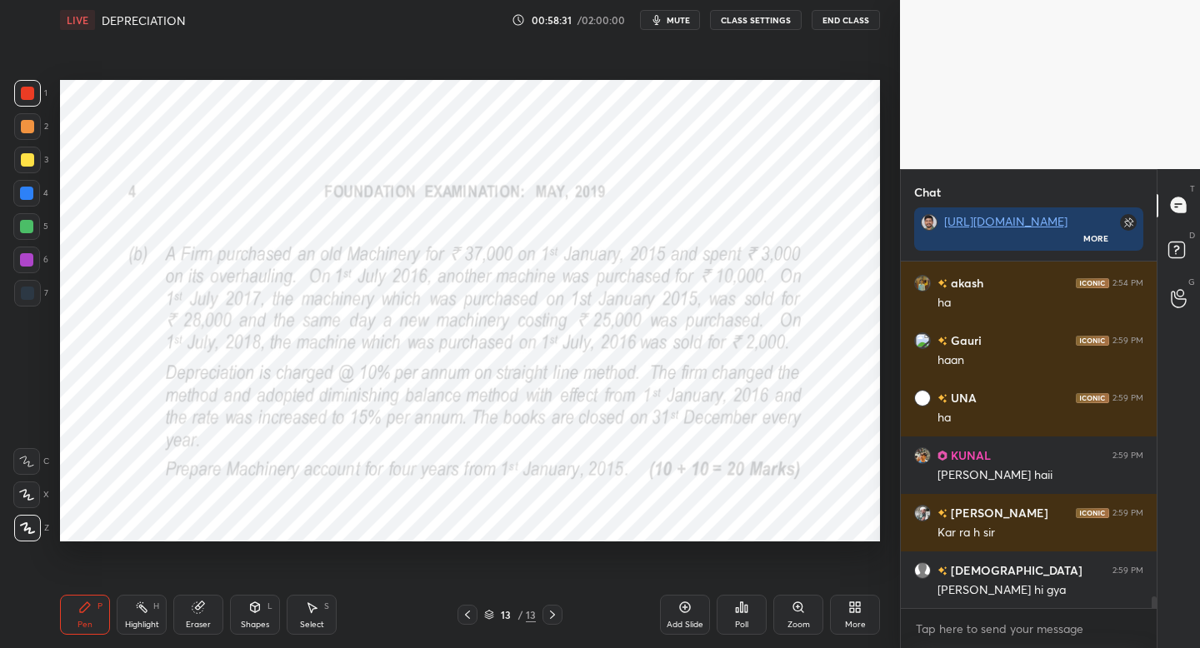
click at [663, 23] on icon "button" at bounding box center [656, 19] width 13 height 13
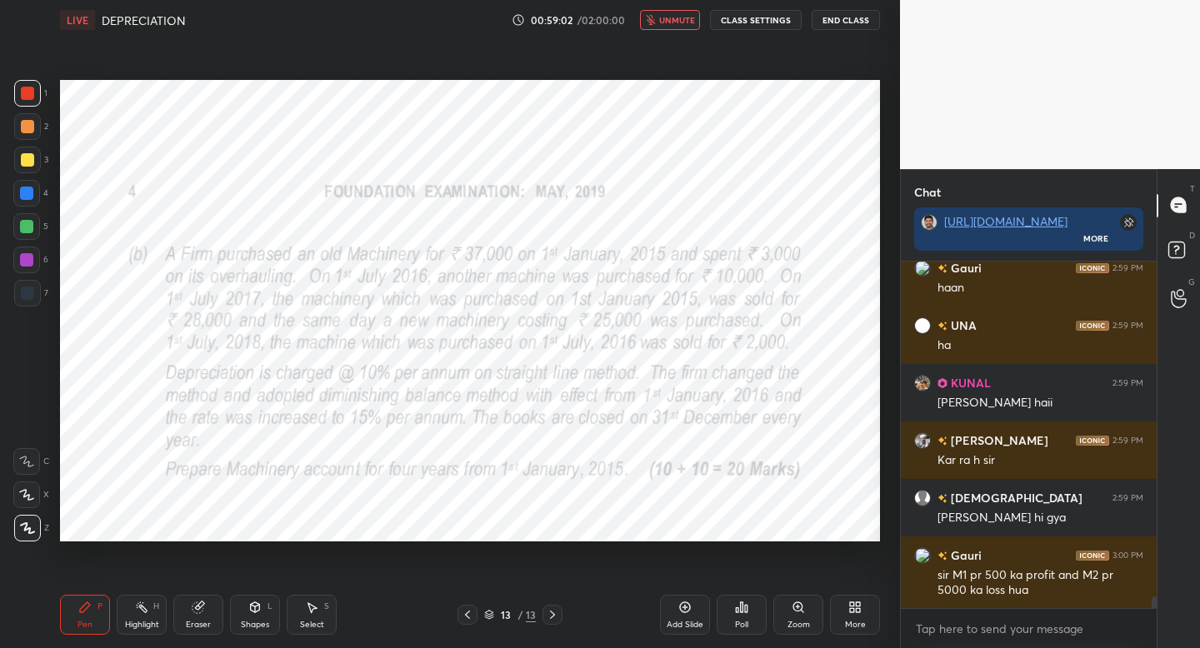
scroll to position [10256, 0]
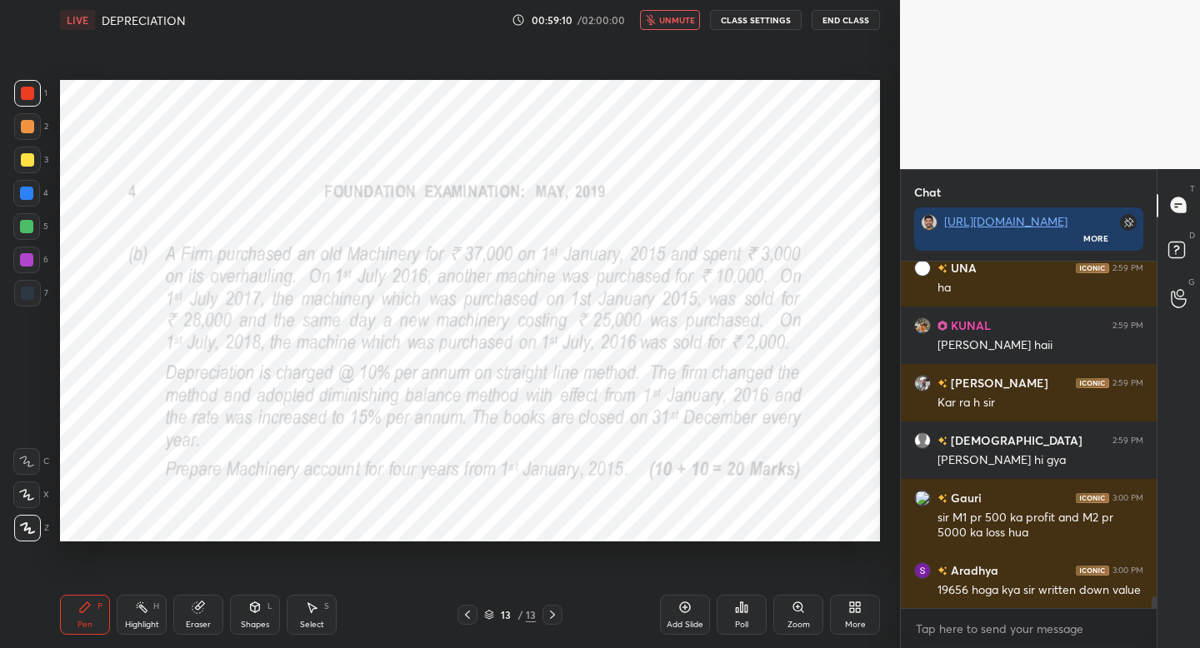
click at [666, 23] on span "unmute" at bounding box center [677, 20] width 36 height 12
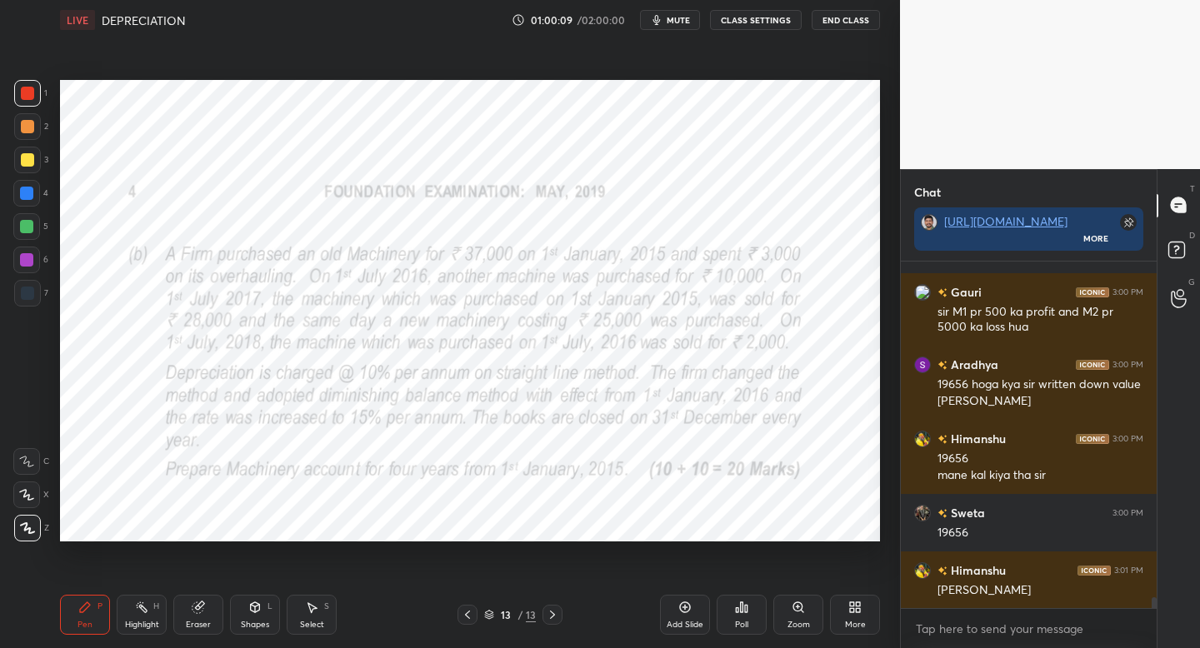
scroll to position [10519, 0]
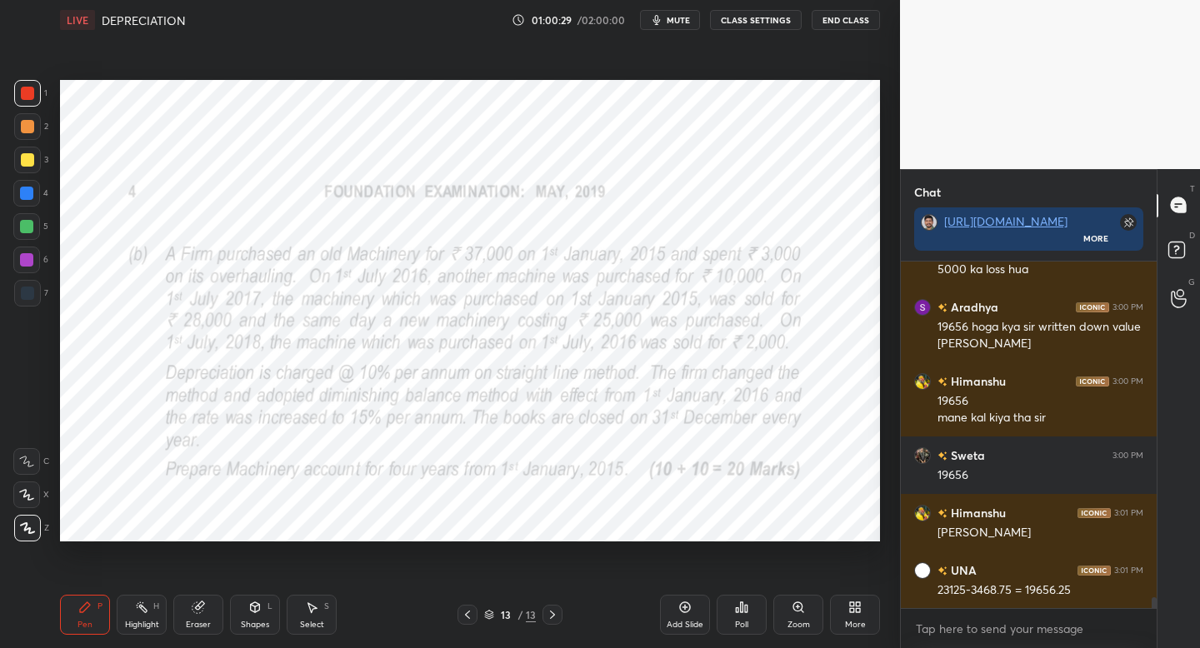
click at [674, 26] on button "mute" at bounding box center [670, 20] width 60 height 20
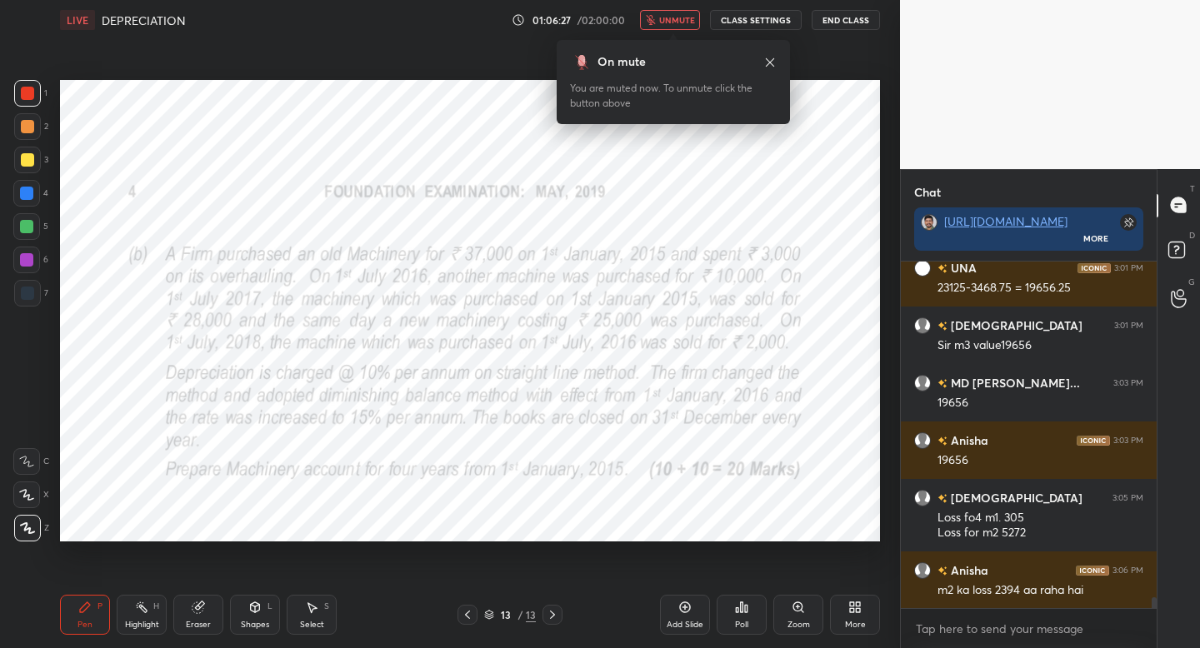
scroll to position [10879, 0]
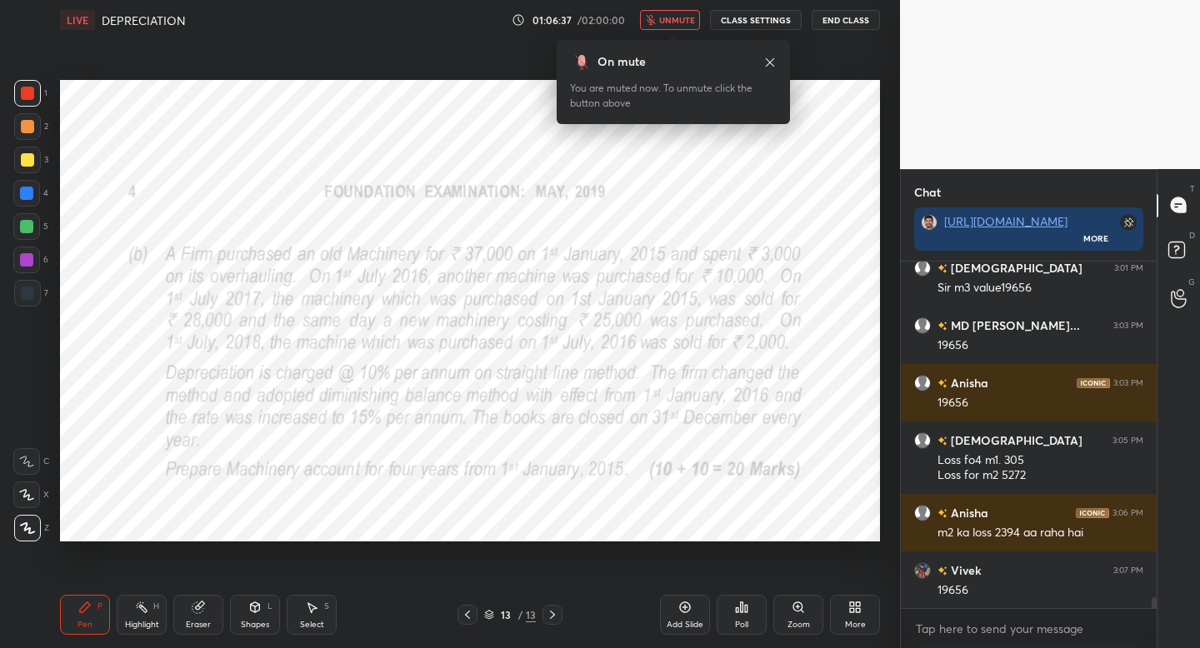
click at [672, 23] on span "unmute" at bounding box center [677, 20] width 36 height 12
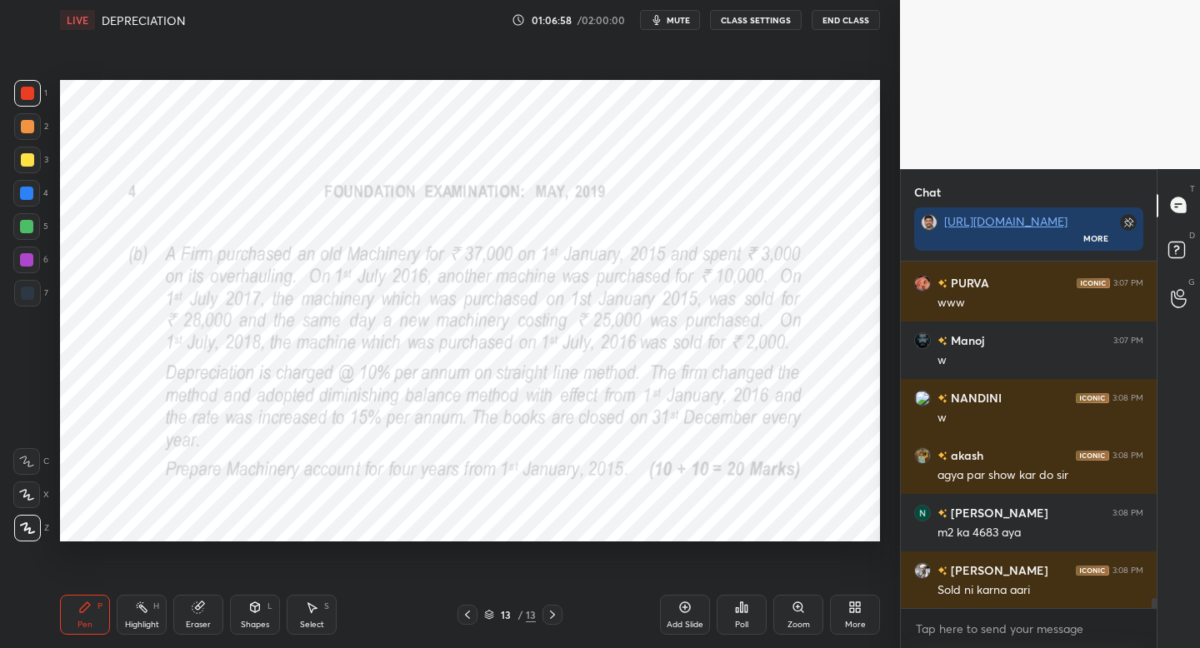
scroll to position [11339, 0]
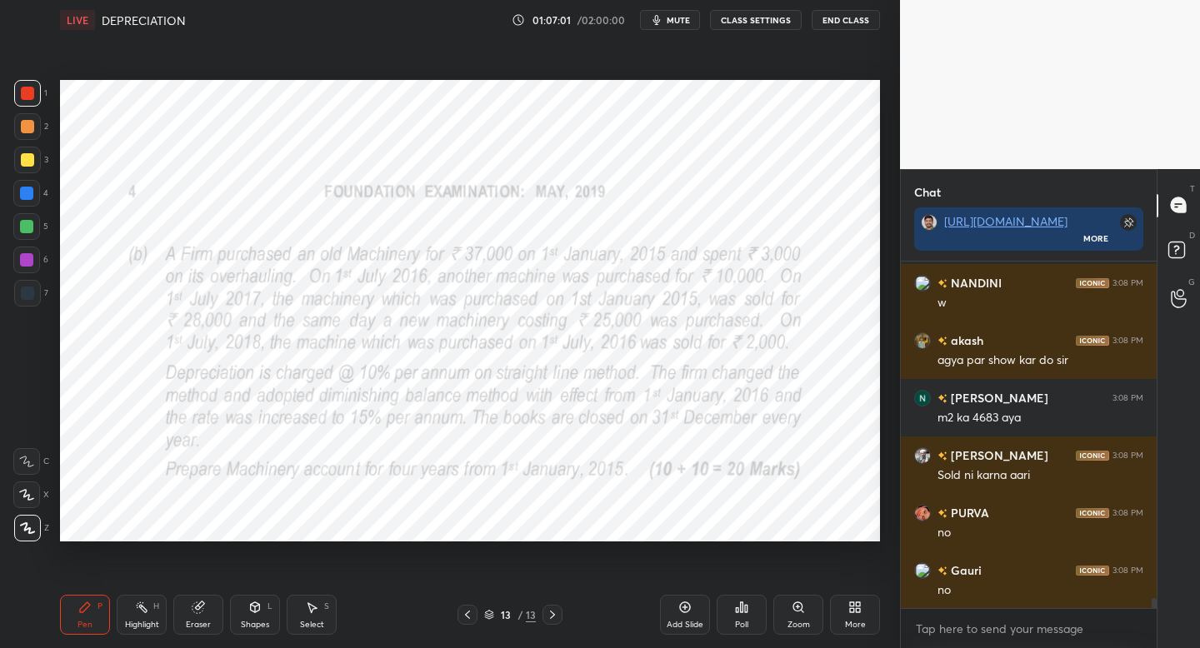
click at [694, 611] on div "Add Slide" at bounding box center [685, 615] width 50 height 40
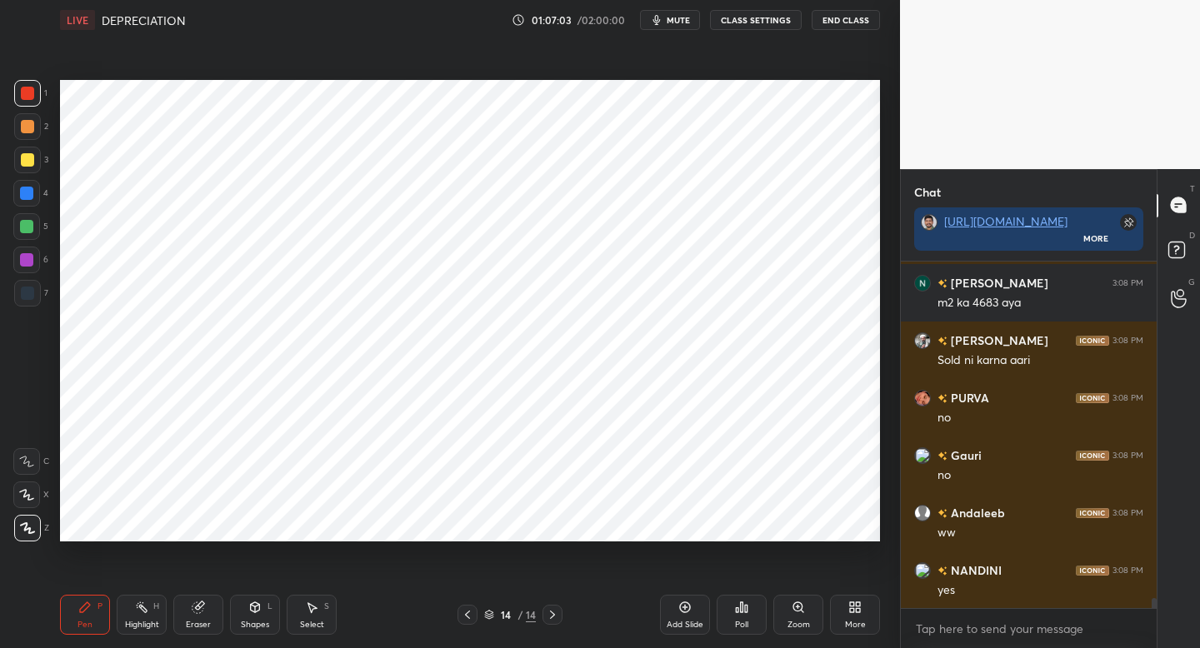
scroll to position [11569, 0]
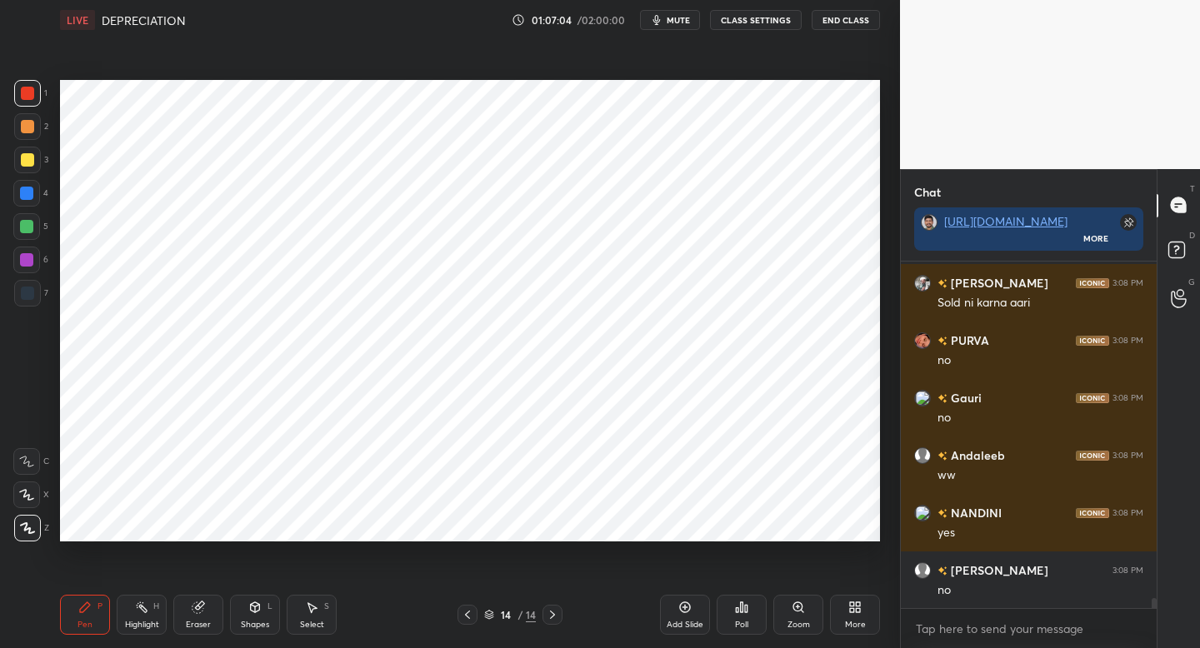
click at [25, 293] on div at bounding box center [27, 293] width 13 height 13
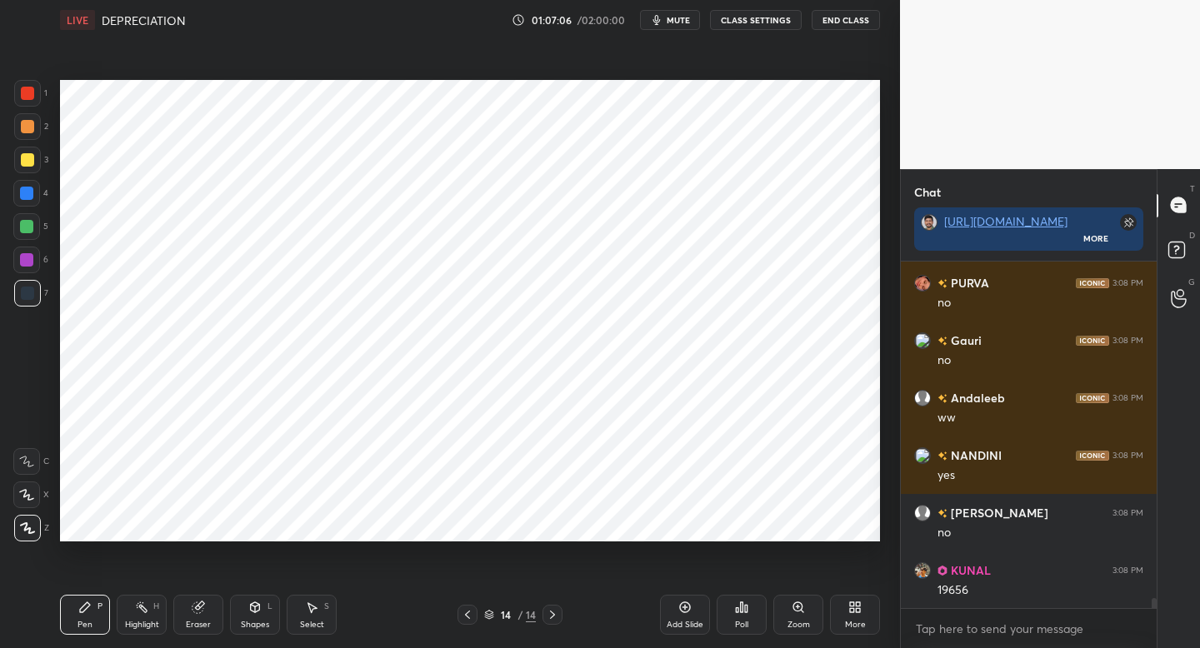
click at [473, 622] on div at bounding box center [468, 615] width 20 height 20
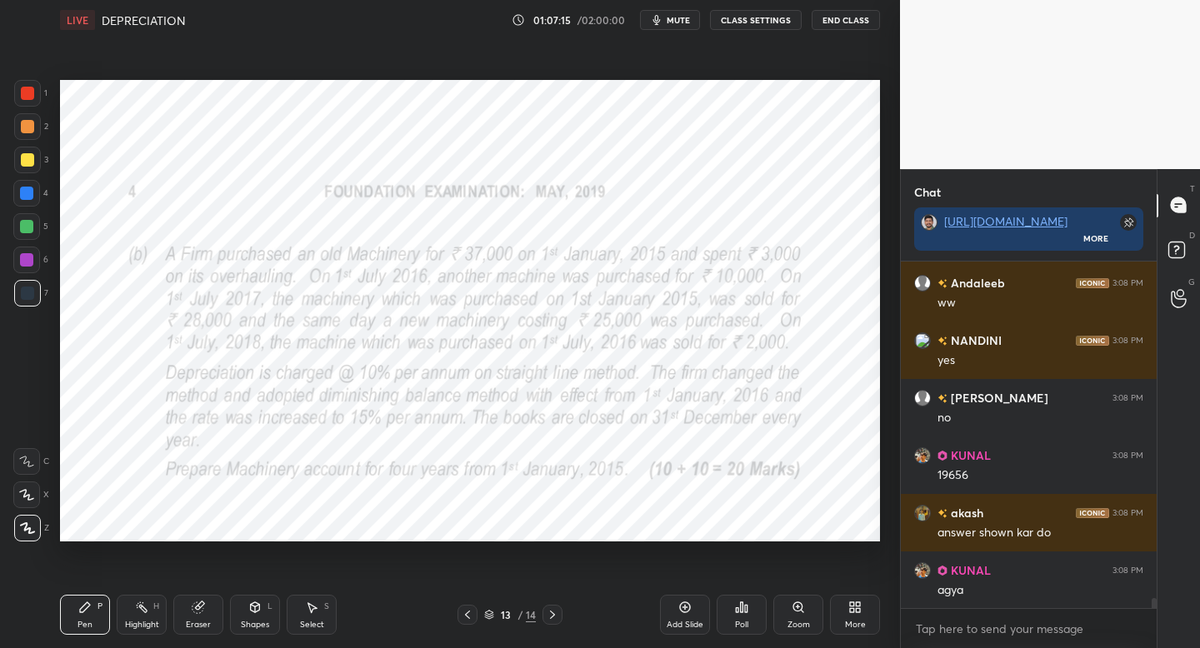
scroll to position [11799, 0]
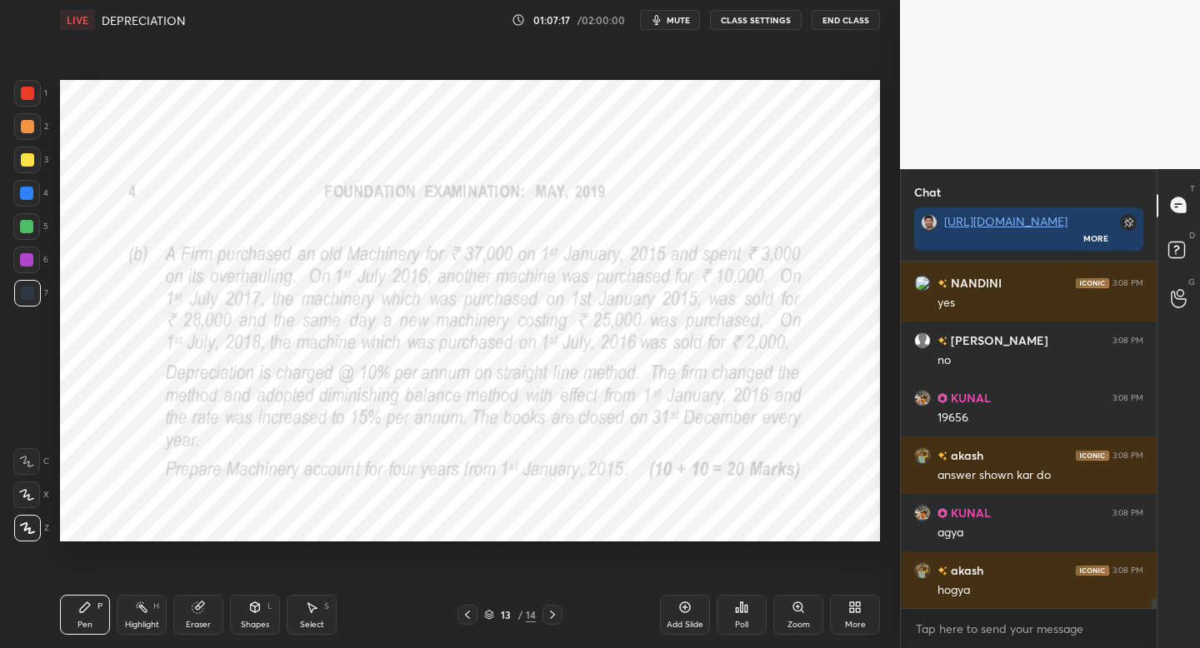
click at [556, 615] on icon at bounding box center [552, 614] width 13 height 13
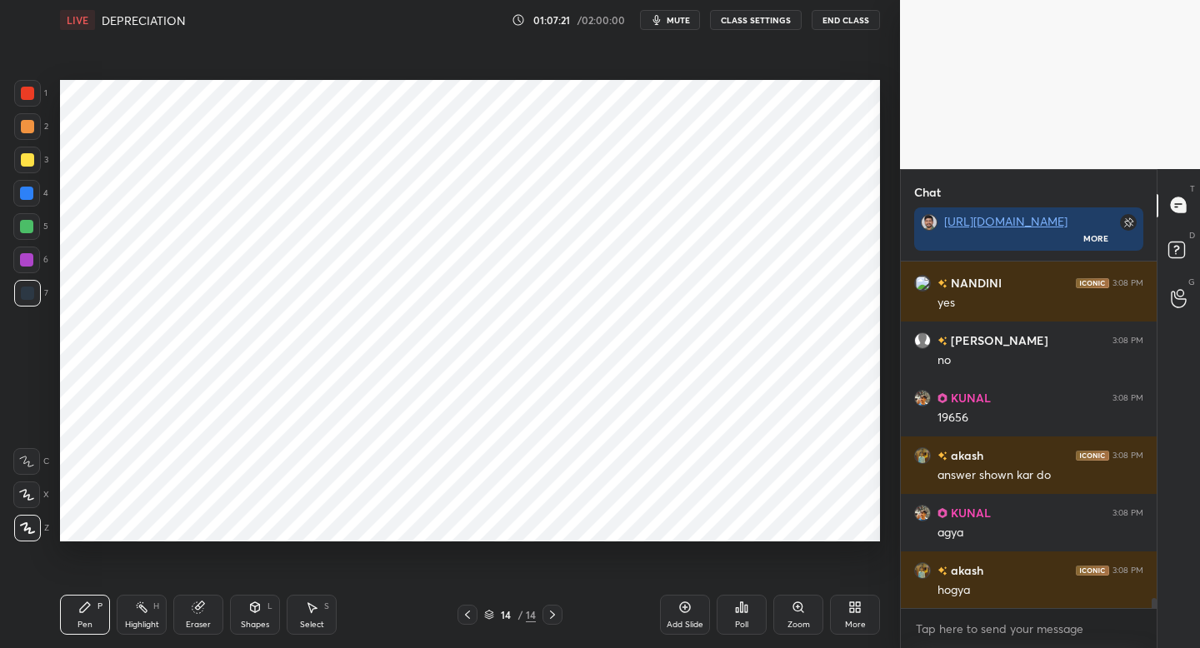
click at [25, 493] on icon at bounding box center [26, 495] width 15 height 12
click at [250, 617] on div "Shapes L" at bounding box center [255, 615] width 50 height 40
click at [80, 623] on div "Pen" at bounding box center [85, 625] width 15 height 8
click at [463, 615] on icon at bounding box center [467, 614] width 13 height 13
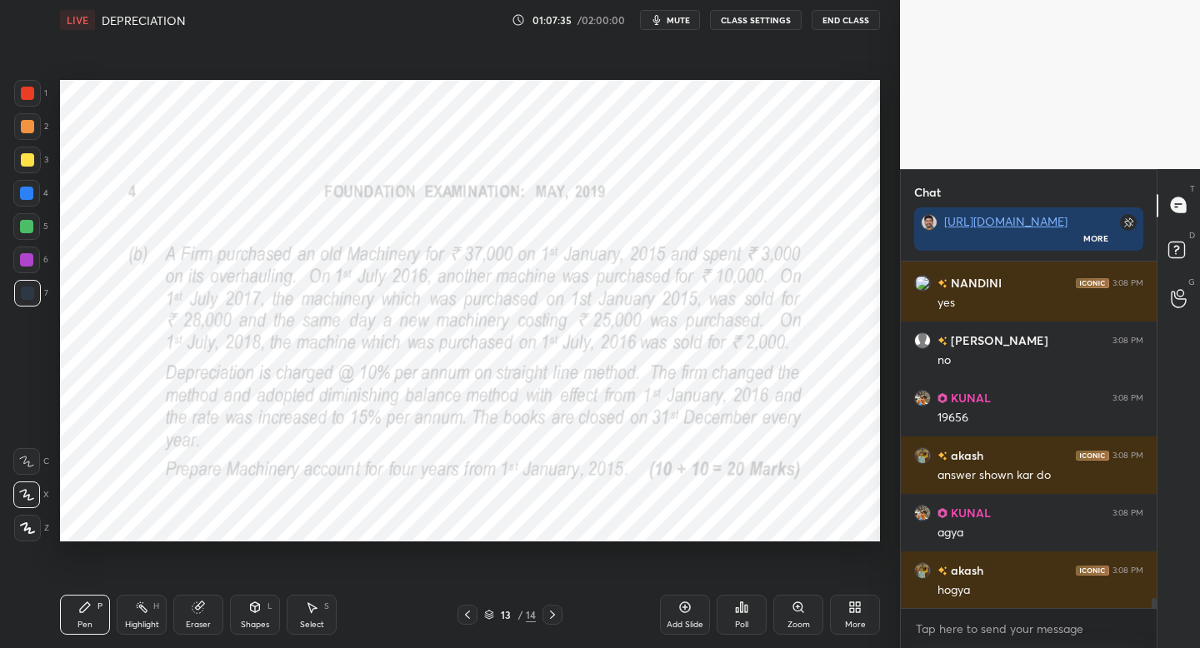
click at [546, 626] on div "Pen P Highlight H Eraser Shapes L Select S 13 / 14 Add Slide Poll Zoom More" at bounding box center [470, 615] width 820 height 67
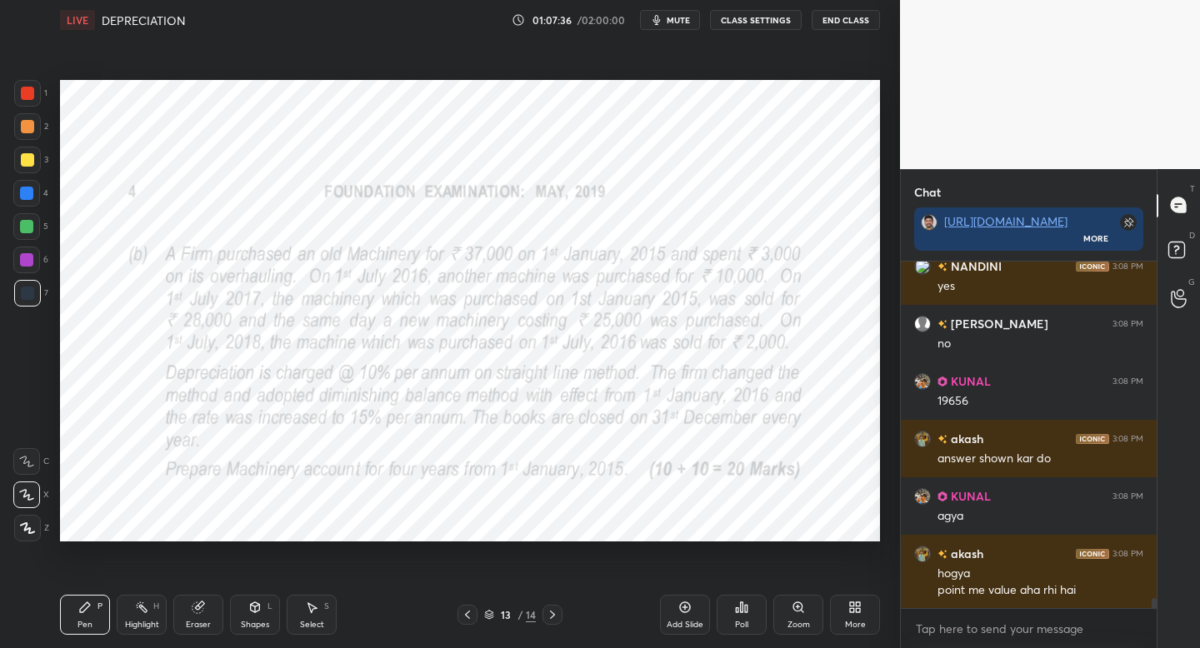
click at [553, 618] on icon at bounding box center [552, 614] width 13 height 13
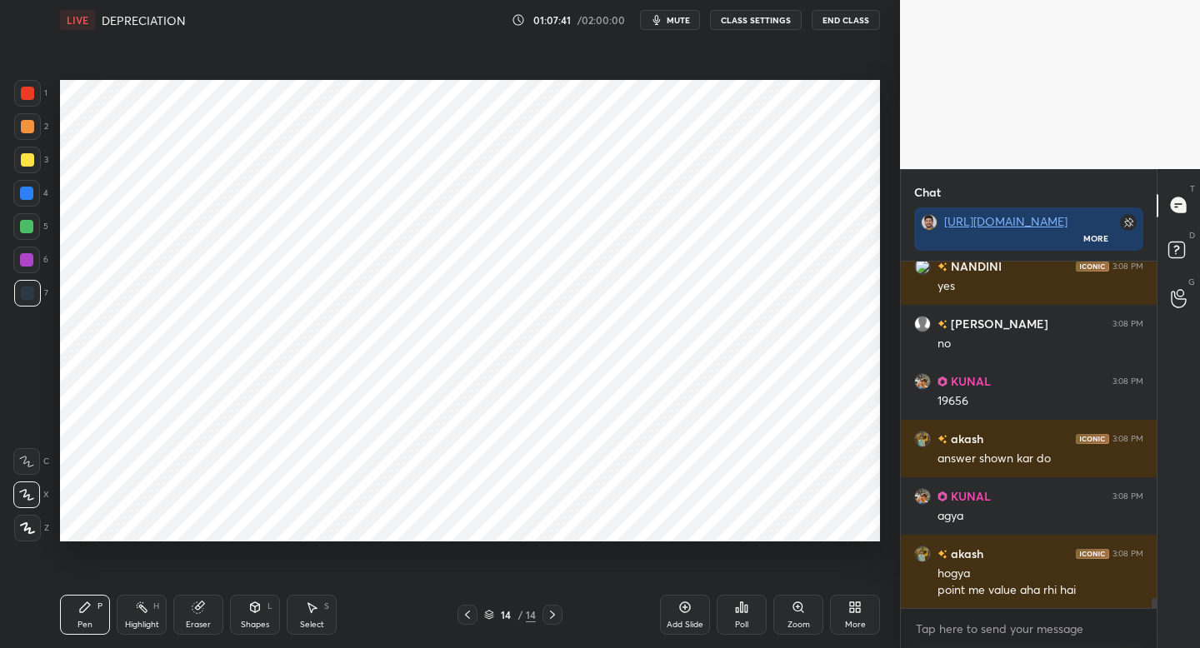
click at [462, 612] on icon at bounding box center [467, 614] width 13 height 13
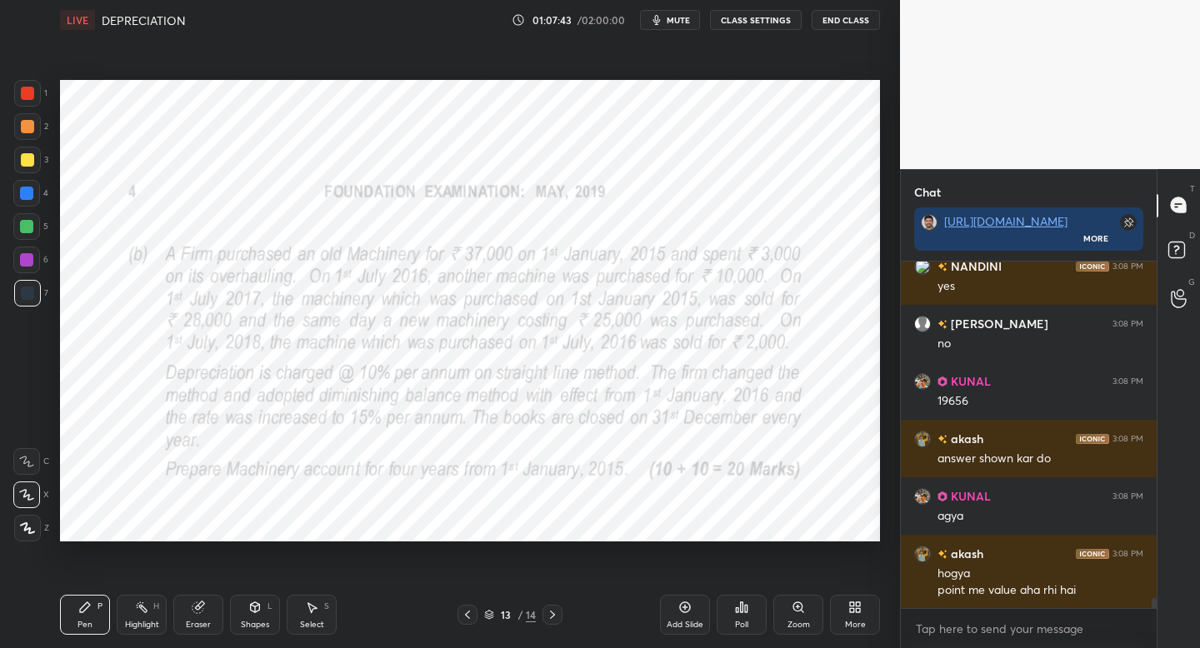
click at [558, 617] on icon at bounding box center [552, 614] width 13 height 13
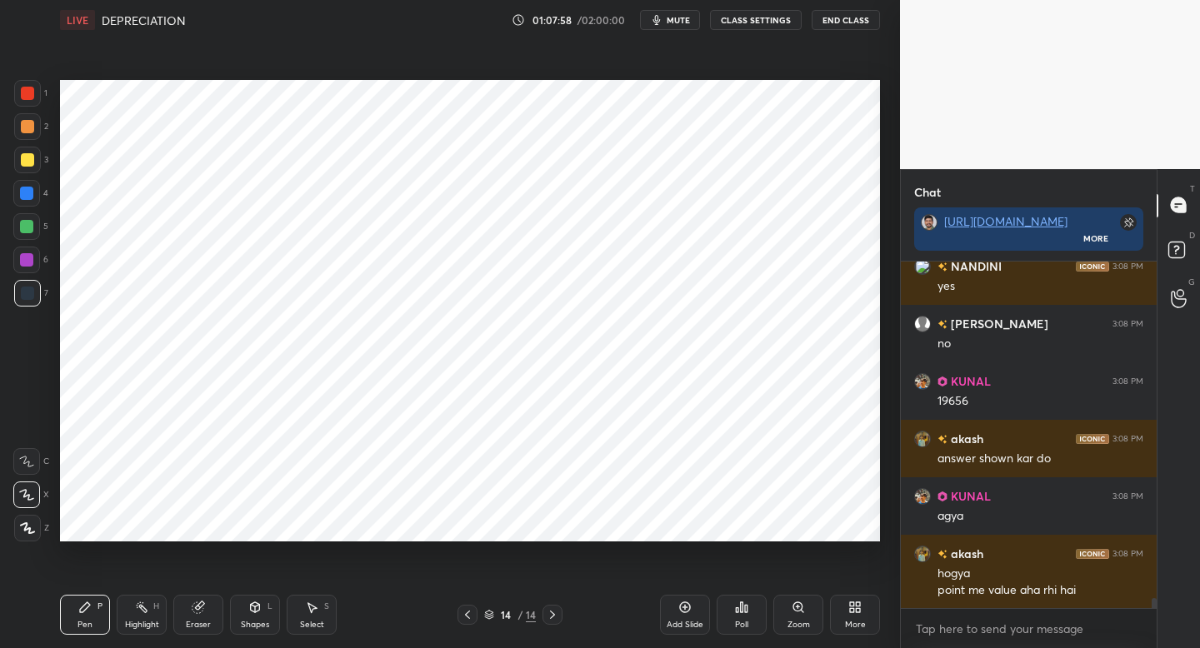
click at [465, 618] on icon at bounding box center [467, 614] width 13 height 13
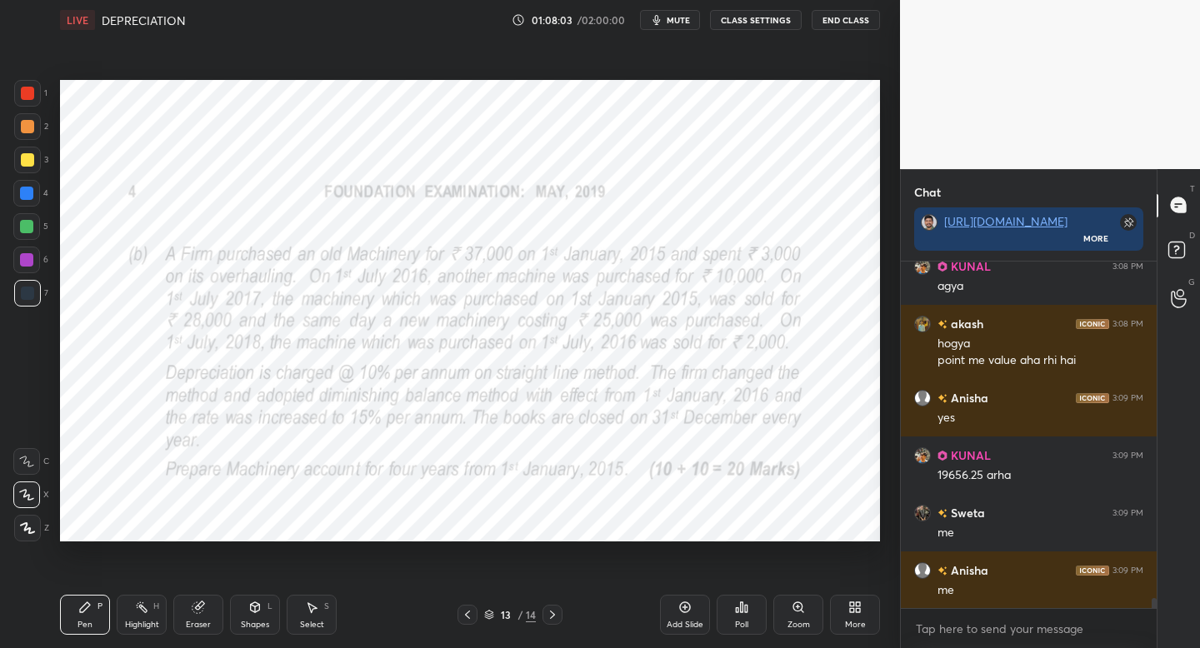
scroll to position [12103, 0]
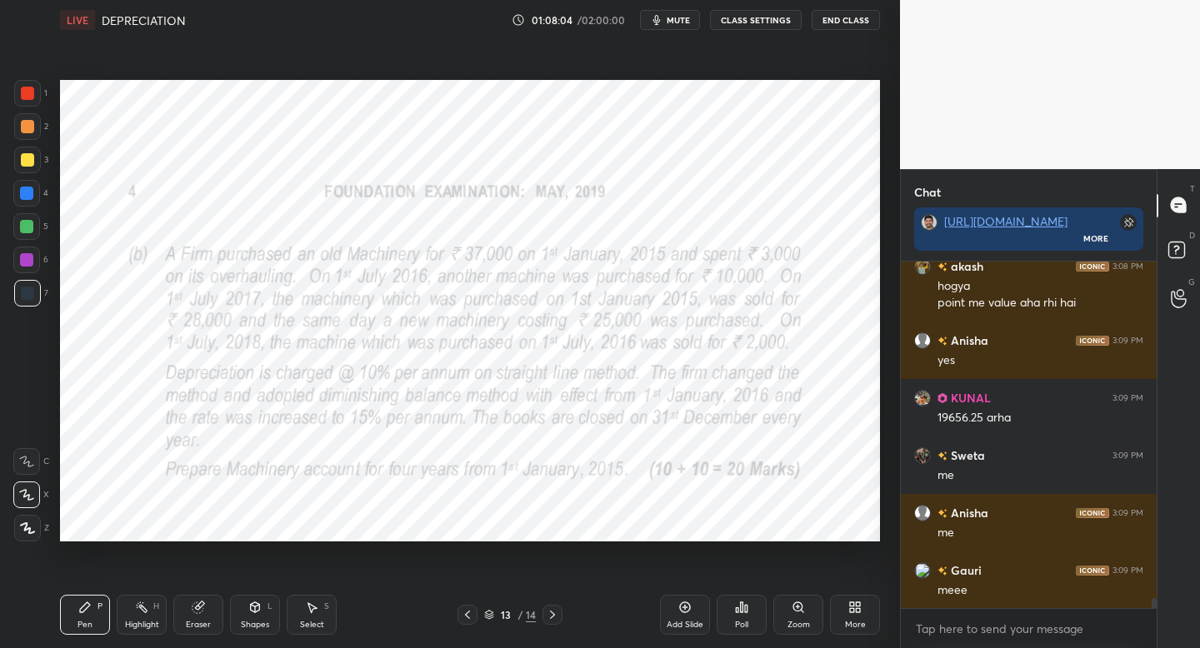
click at [547, 617] on icon at bounding box center [552, 614] width 13 height 13
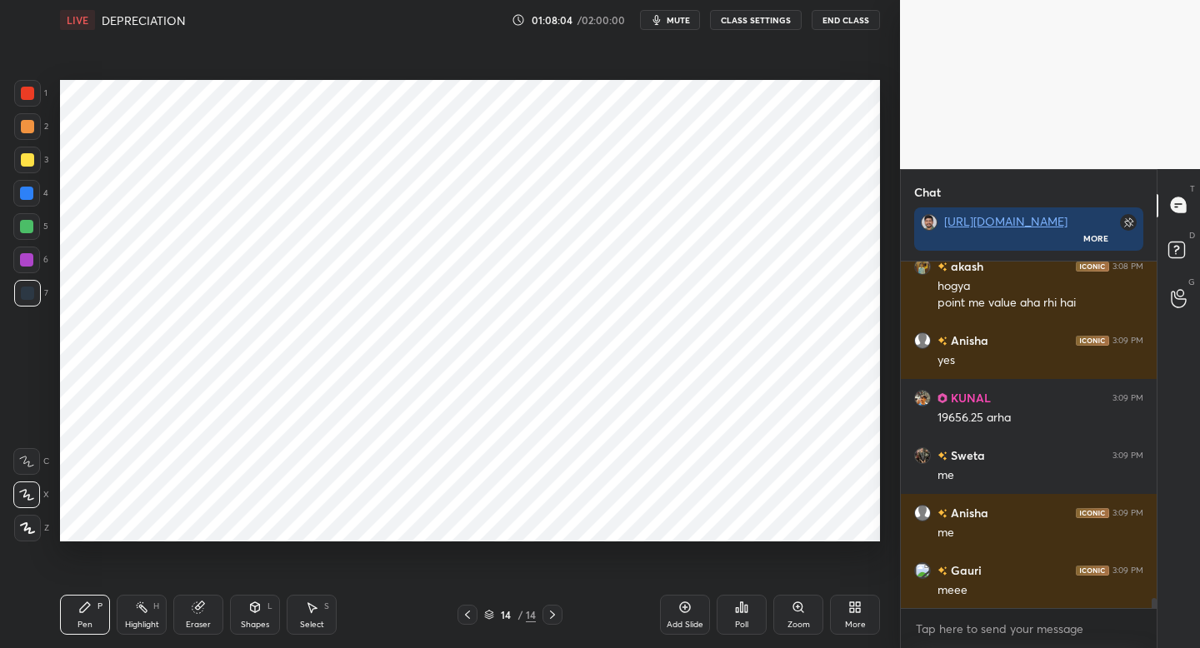
scroll to position [12218, 0]
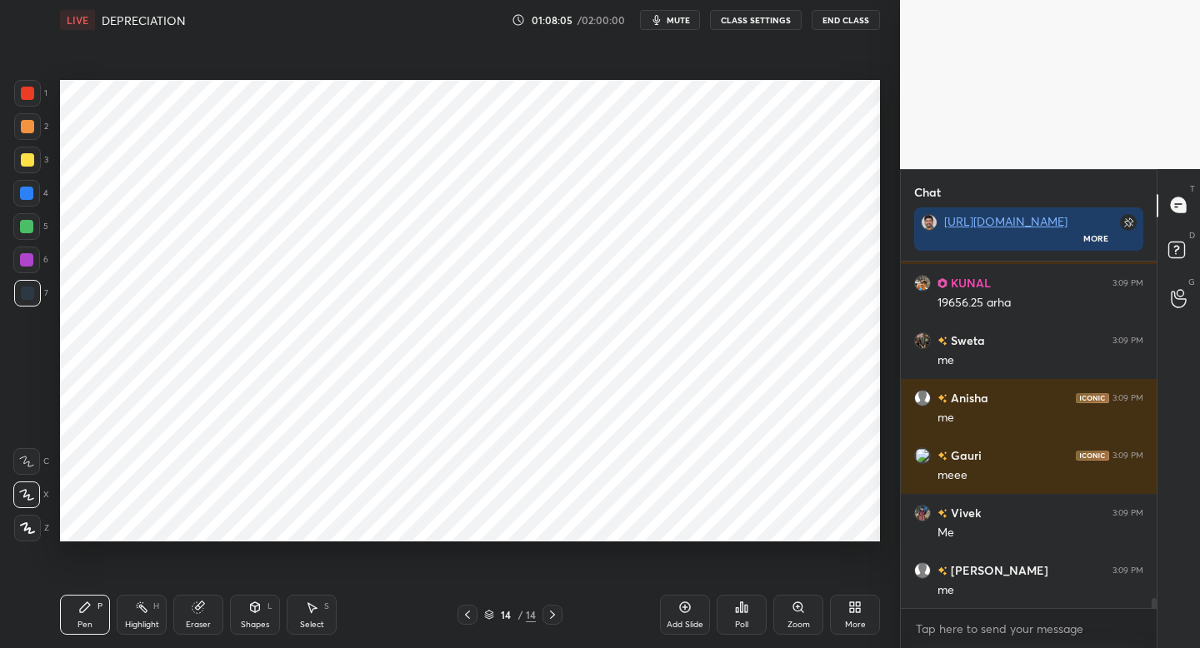
click at [28, 102] on div at bounding box center [27, 93] width 27 height 27
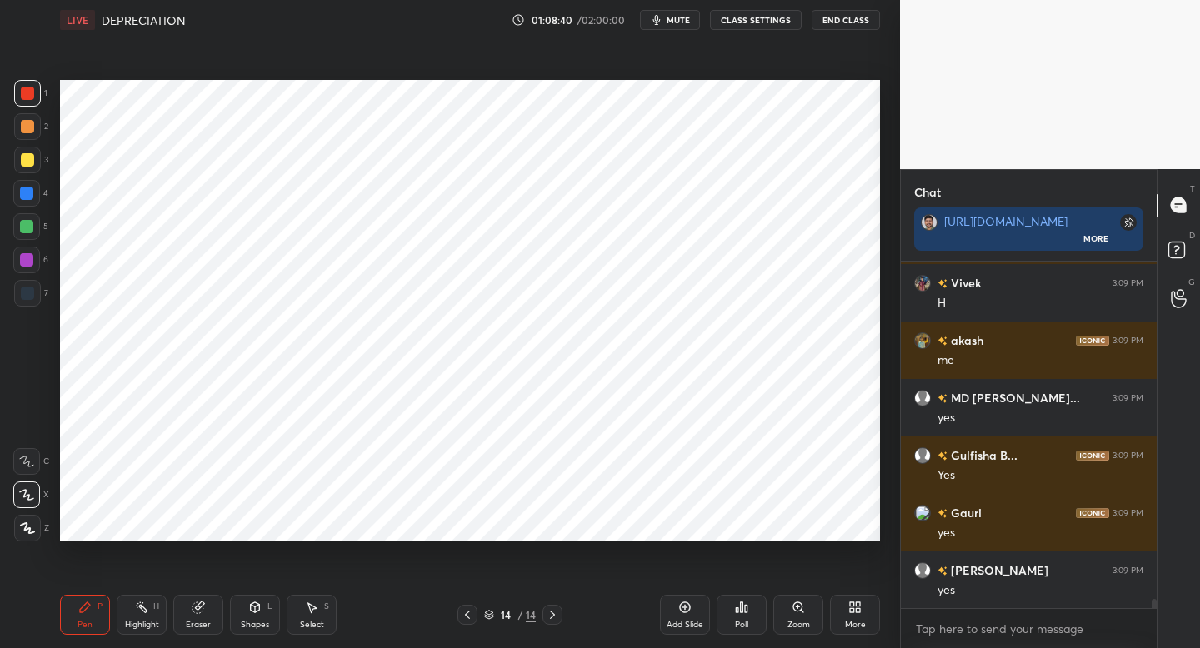
scroll to position [13196, 0]
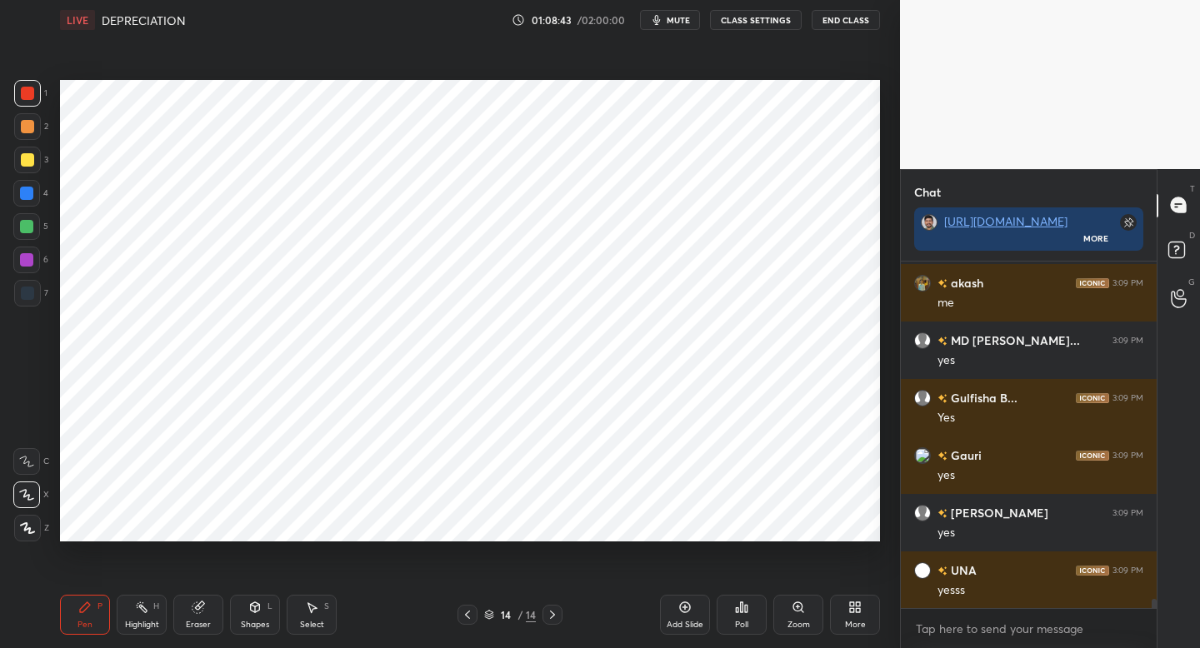
click at [36, 197] on div at bounding box center [26, 193] width 27 height 27
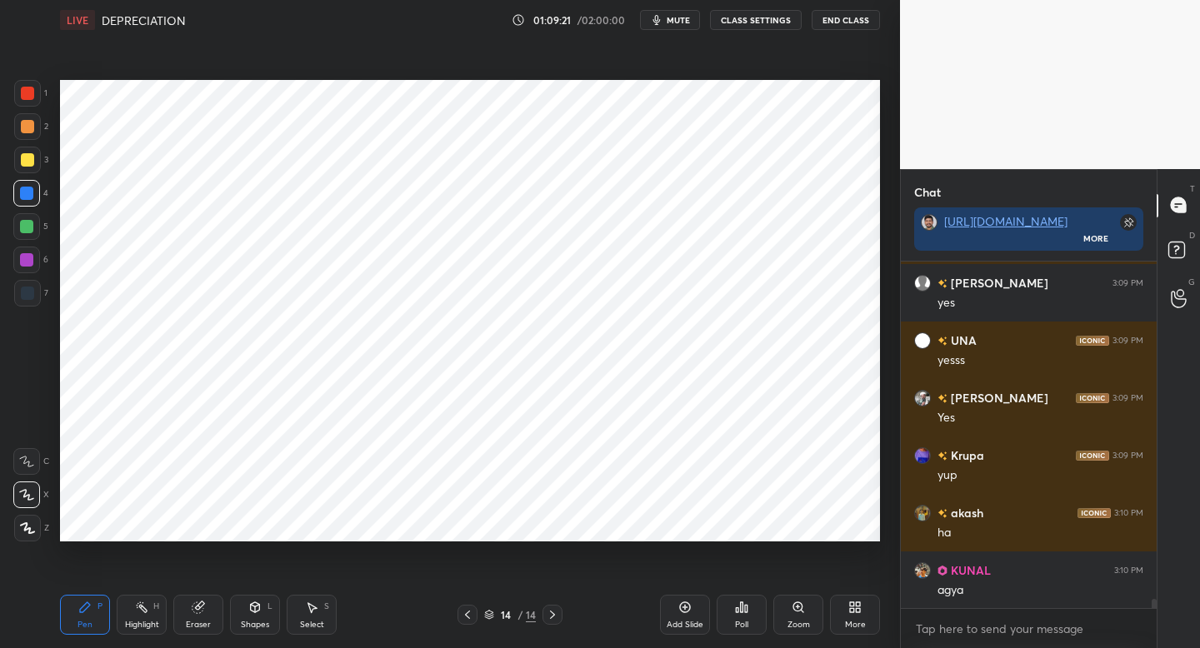
scroll to position [13483, 0]
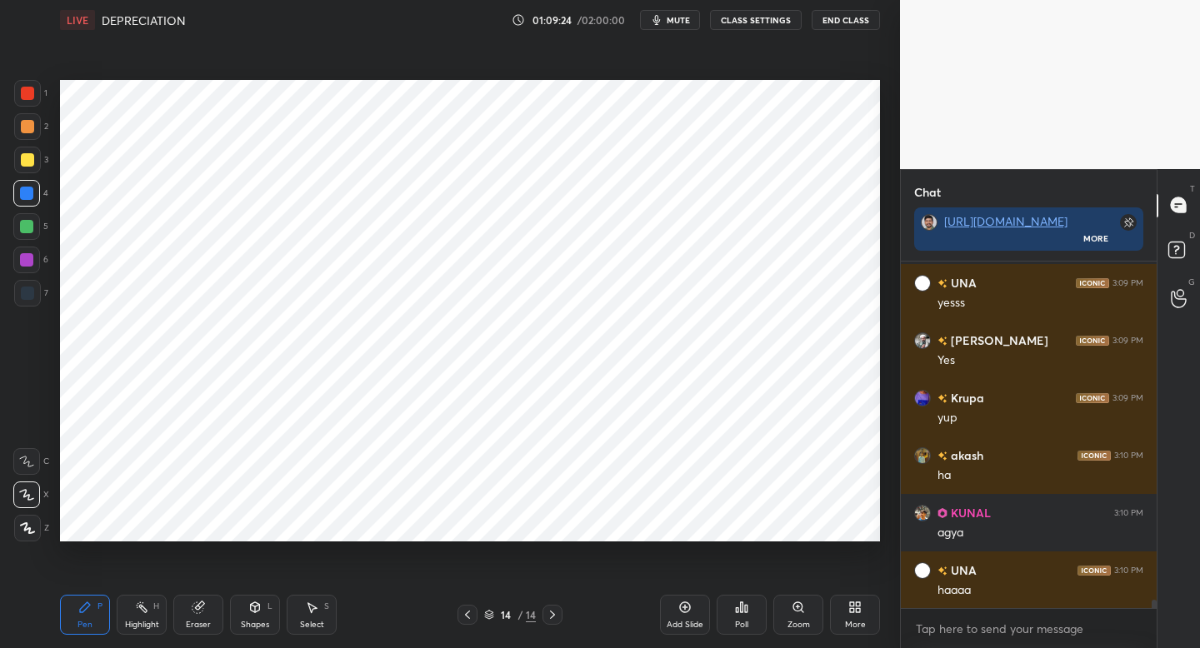
click at [474, 617] on div at bounding box center [468, 615] width 20 height 20
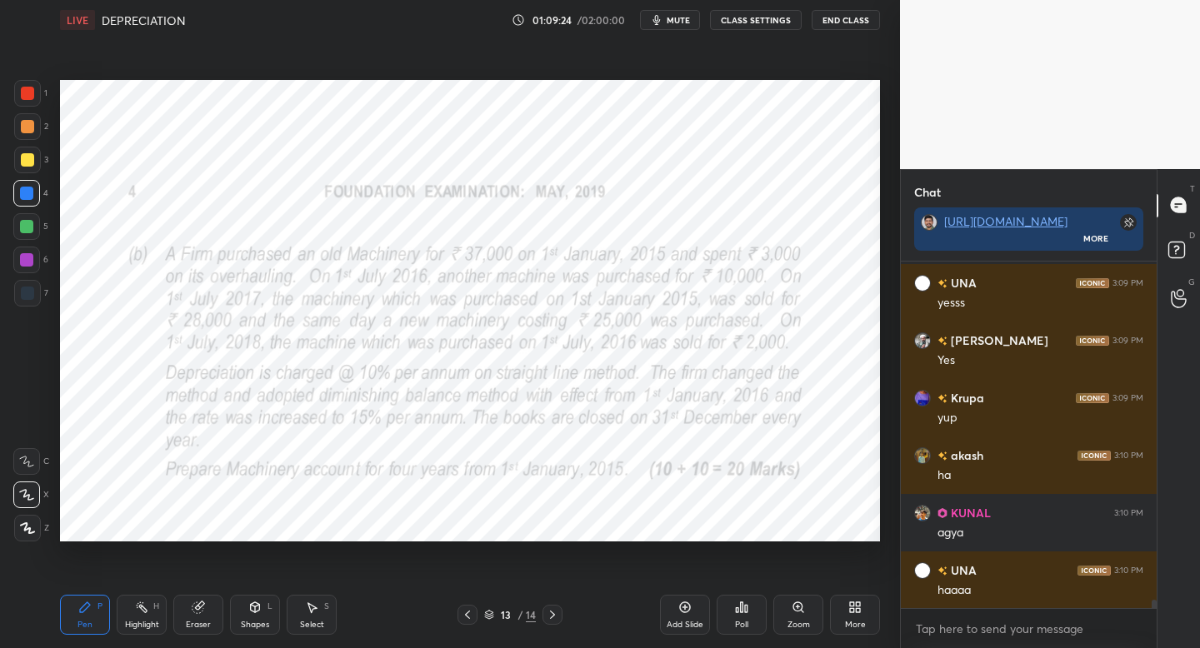
scroll to position [13541, 0]
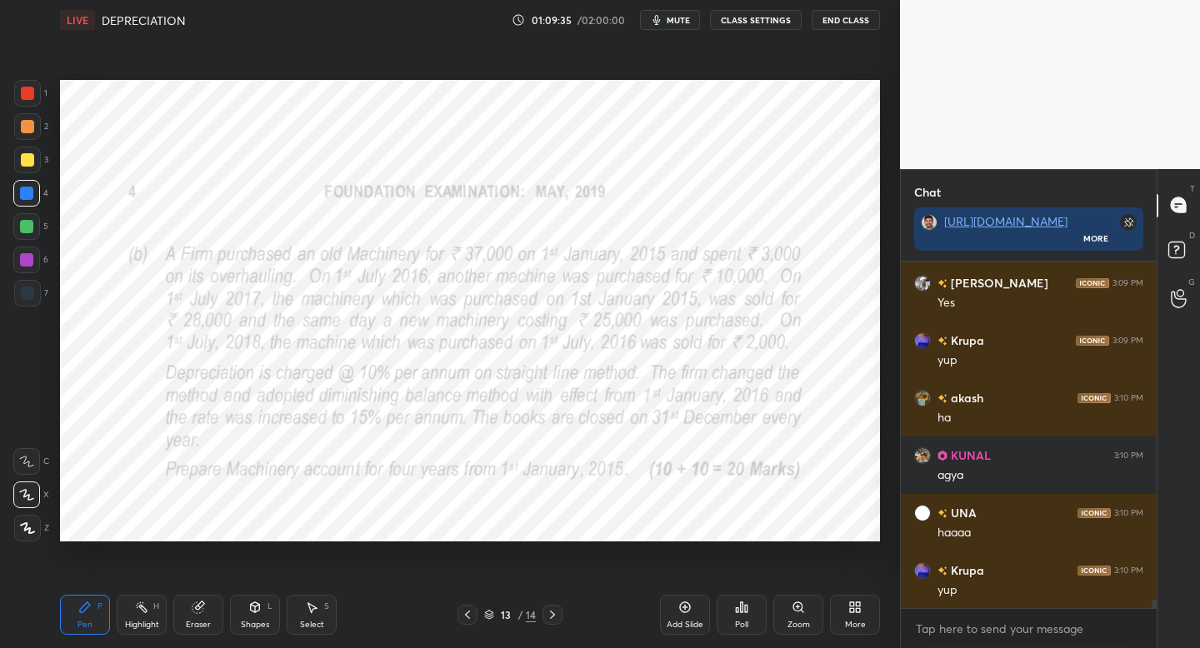
click at [548, 628] on div "Pen P Highlight H Eraser Shapes L Select S 13 / 14 Add Slide Poll Zoom More" at bounding box center [470, 615] width 820 height 67
click at [553, 618] on icon at bounding box center [552, 614] width 13 height 13
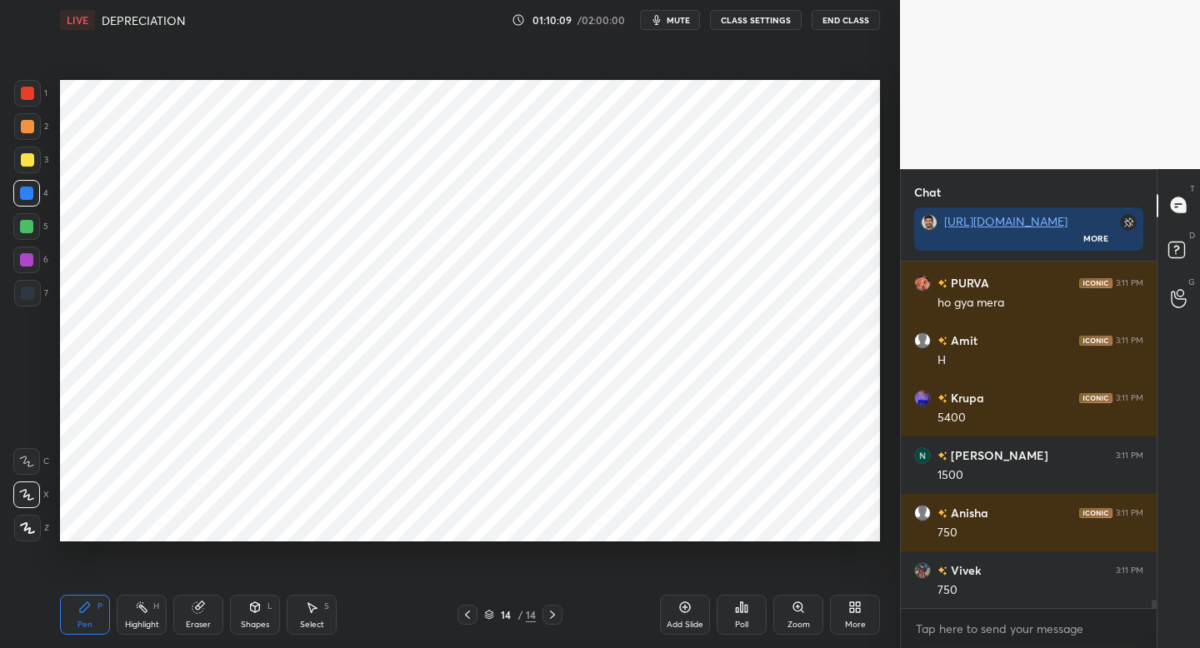
scroll to position [14058, 0]
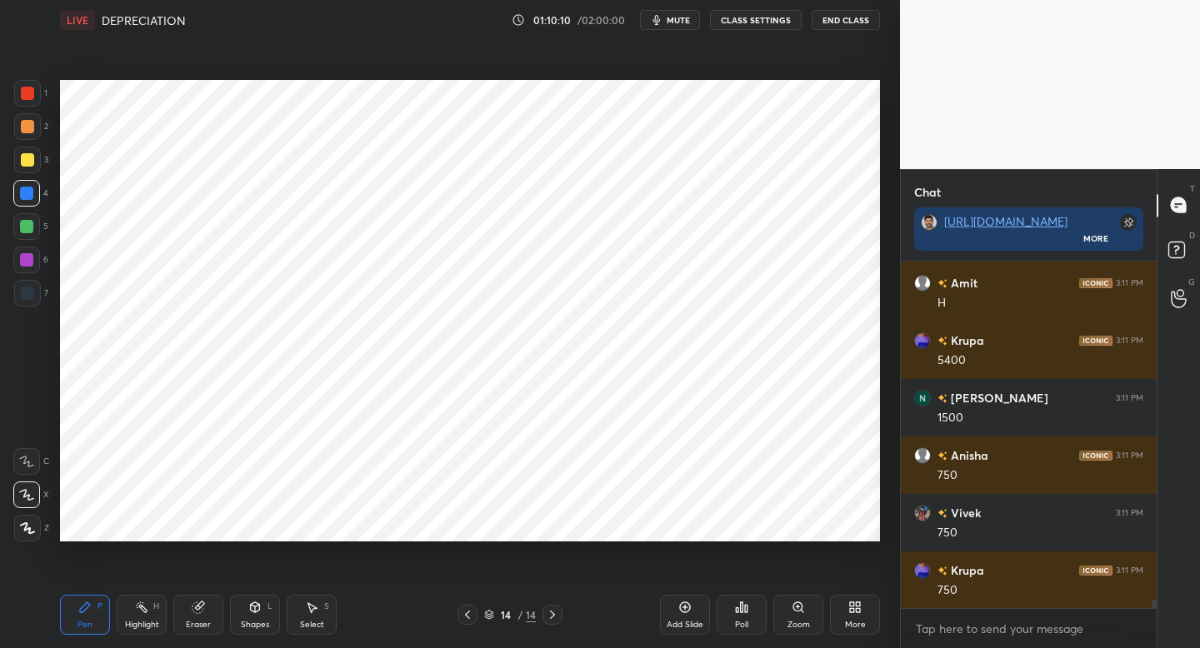
click at [79, 217] on div "Setting up your live class Poll for secs No correct answer Start poll" at bounding box center [469, 311] width 833 height 542
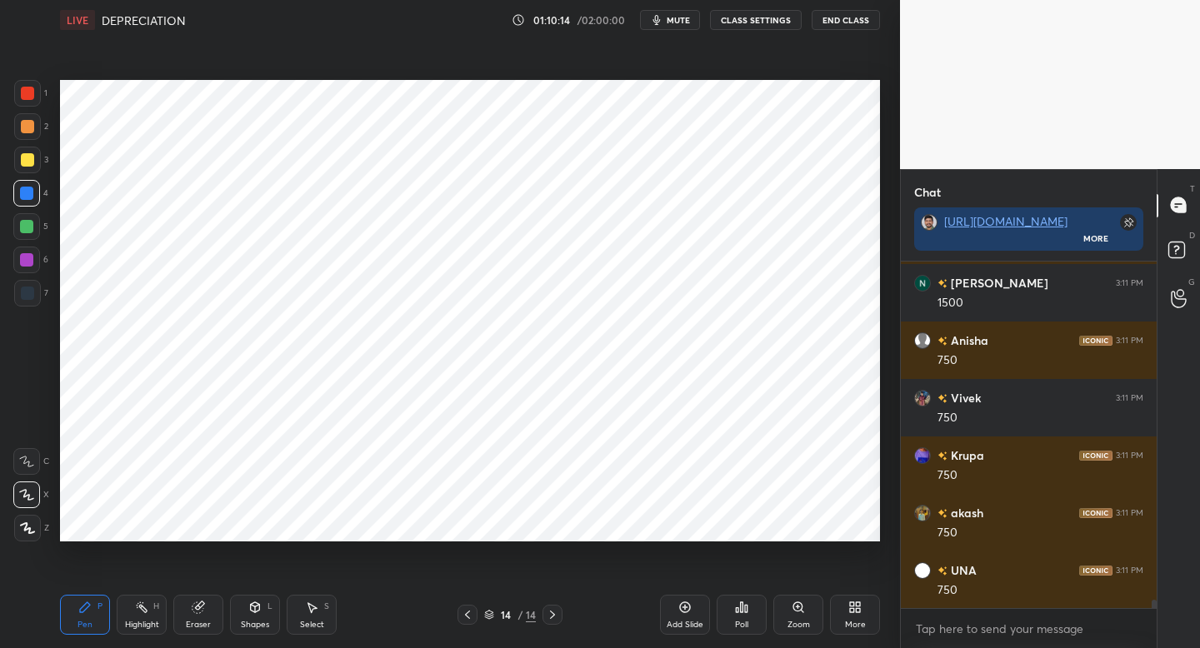
scroll to position [14303, 0]
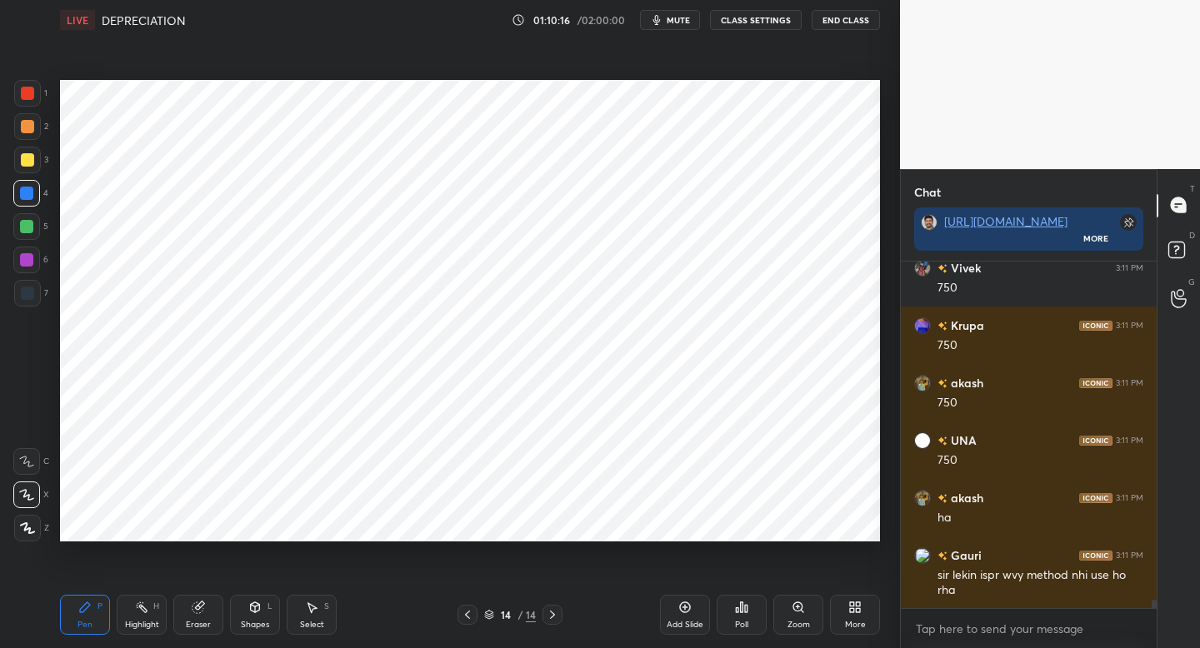
click at [47, 126] on div "2" at bounding box center [31, 126] width 34 height 27
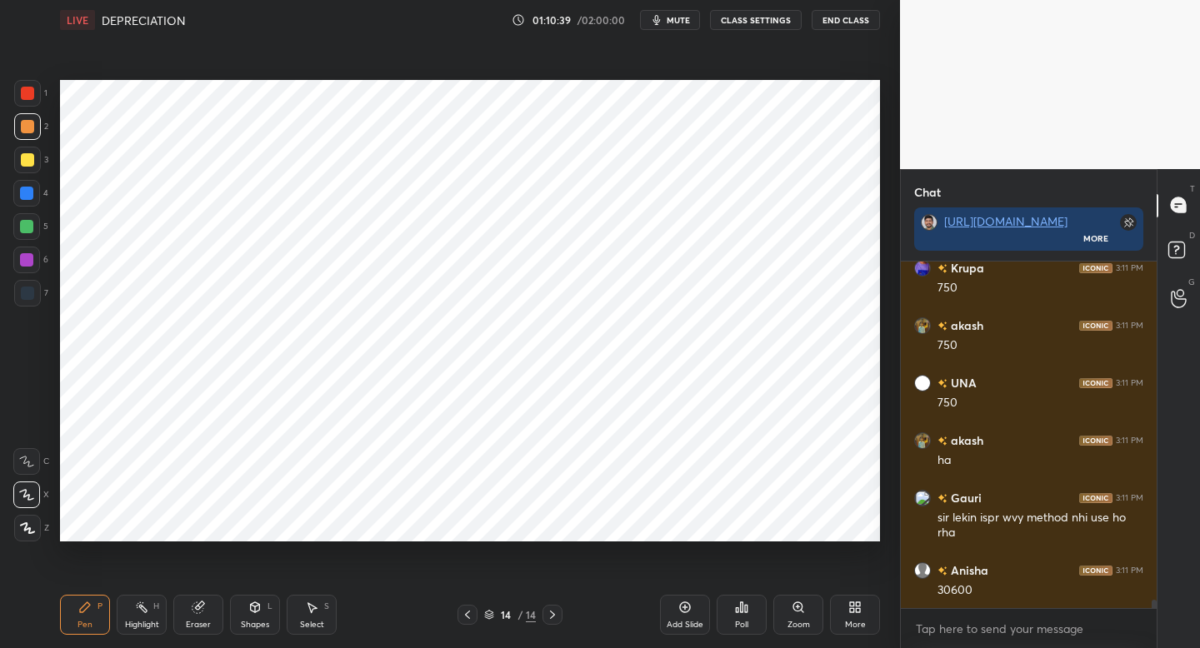
scroll to position [14418, 0]
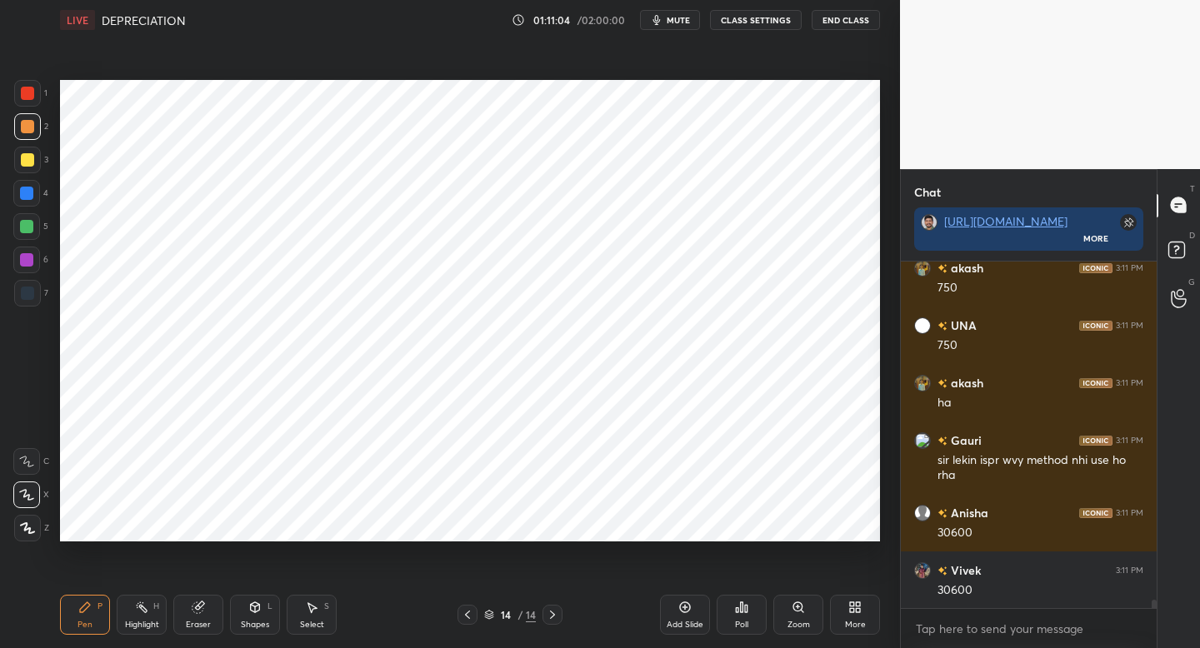
click at [30, 267] on div at bounding box center [26, 259] width 13 height 13
click at [21, 297] on div at bounding box center [27, 293] width 13 height 13
click at [28, 292] on div at bounding box center [27, 293] width 13 height 13
click at [26, 260] on div at bounding box center [26, 259] width 13 height 13
click at [467, 613] on icon at bounding box center [467, 615] width 5 height 8
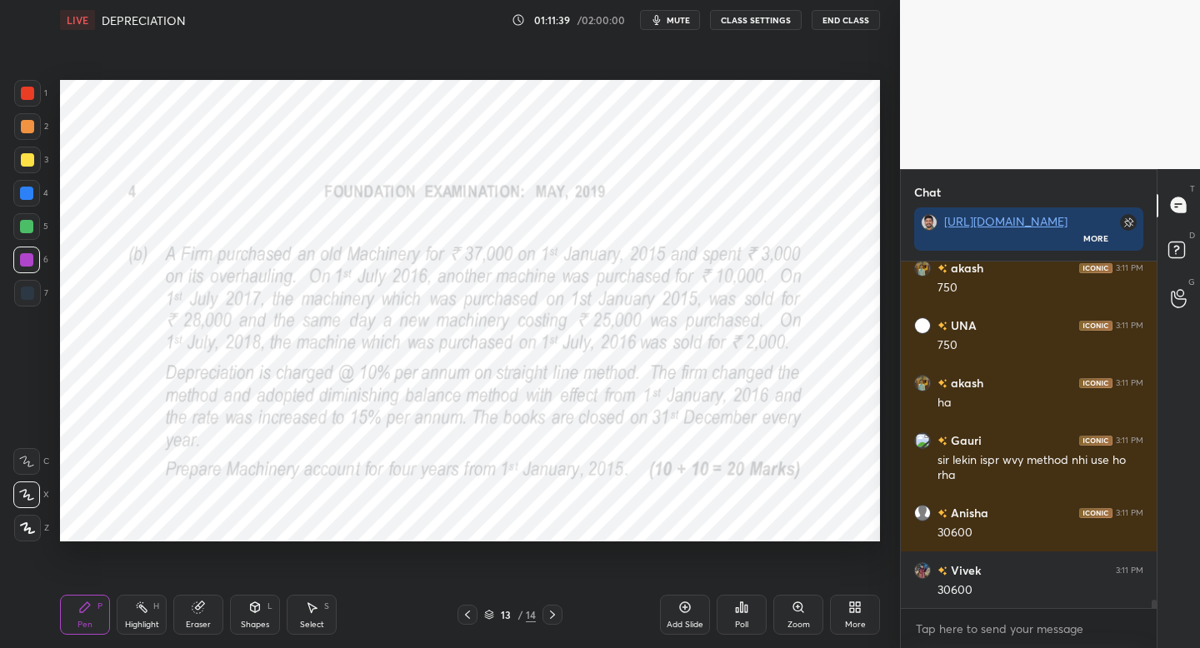
scroll to position [14506, 0]
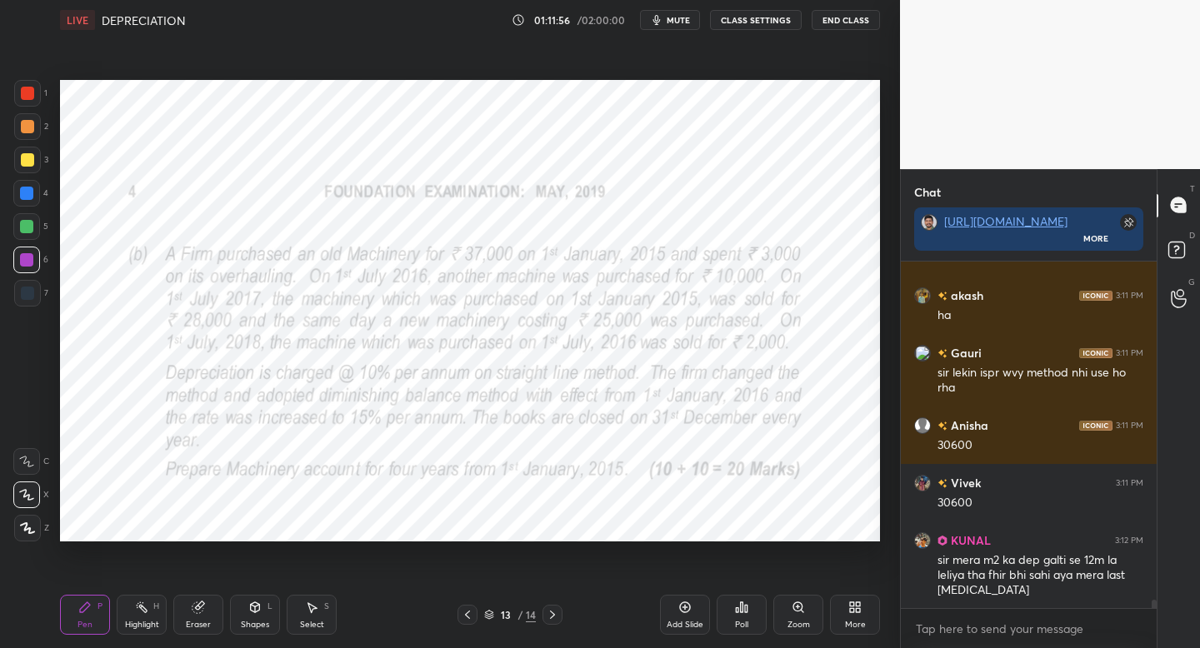
click at [553, 612] on icon at bounding box center [552, 614] width 13 height 13
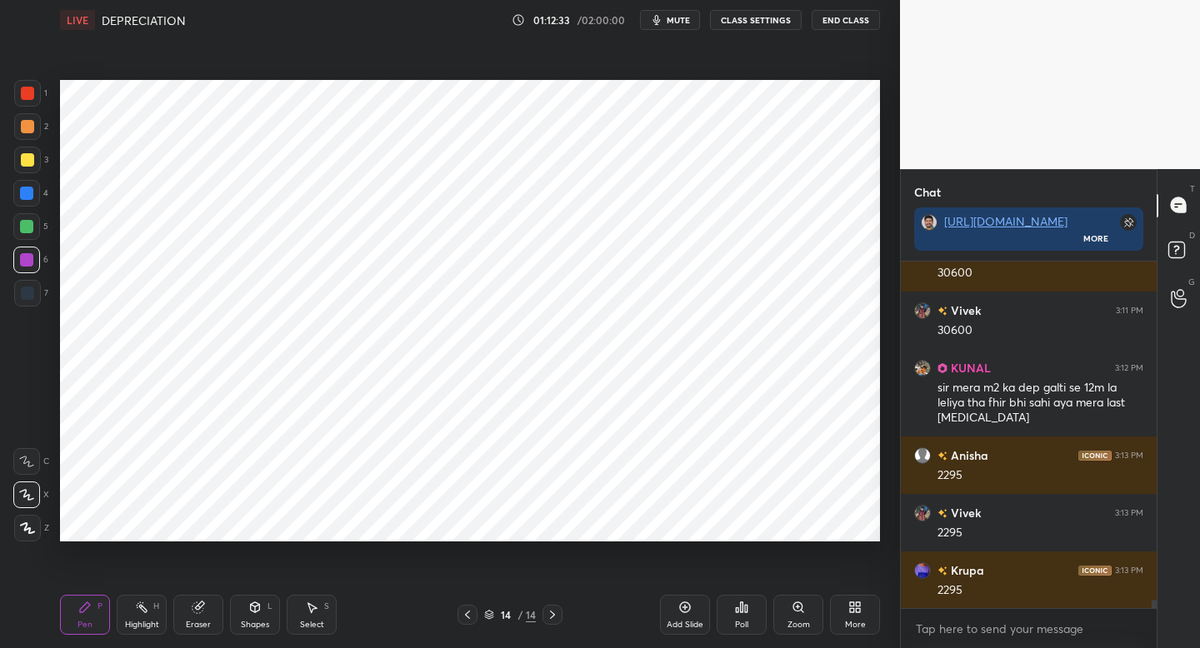
scroll to position [14736, 0]
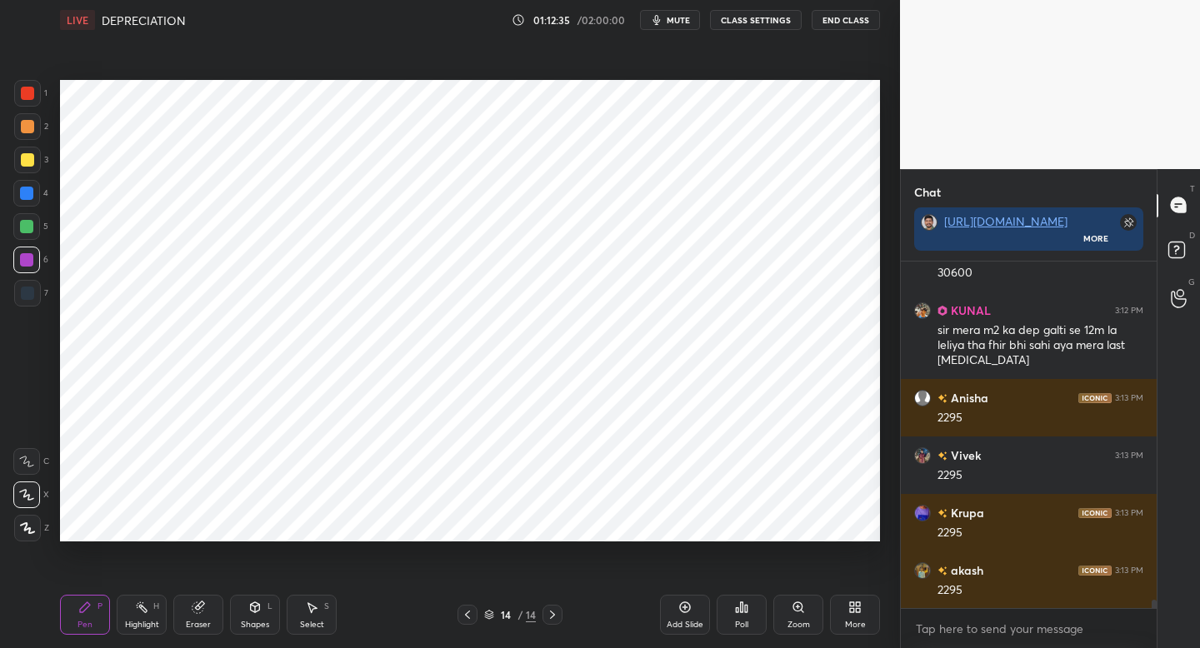
click at [683, 623] on div "Add Slide" at bounding box center [685, 625] width 37 height 8
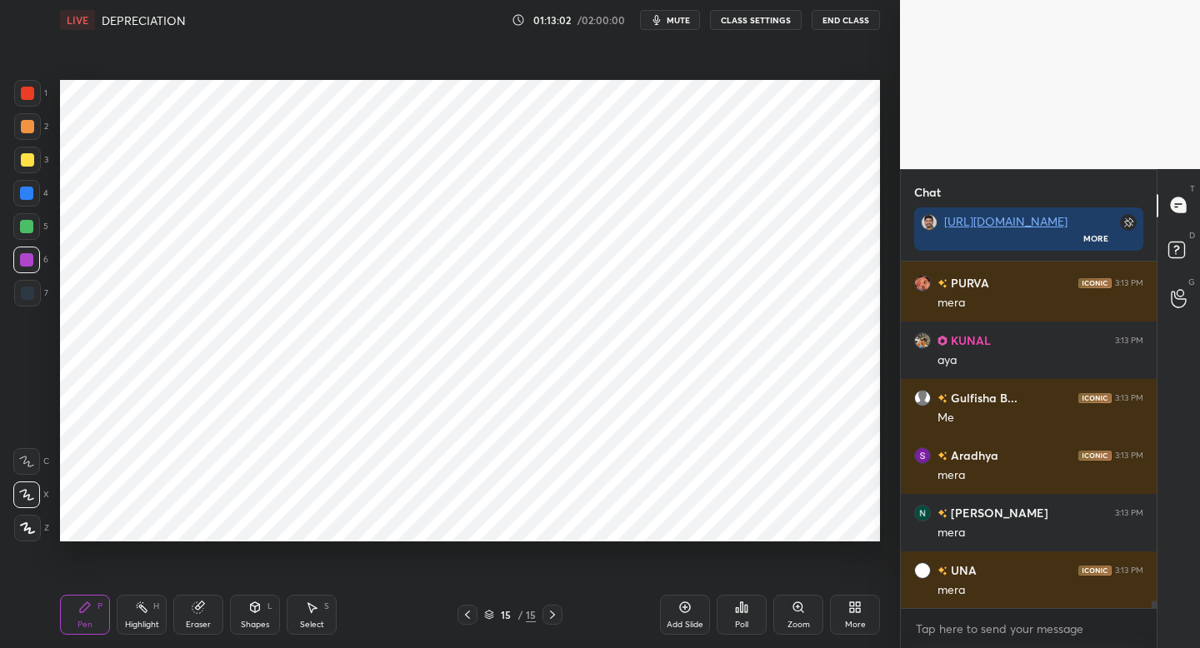
scroll to position [15426, 0]
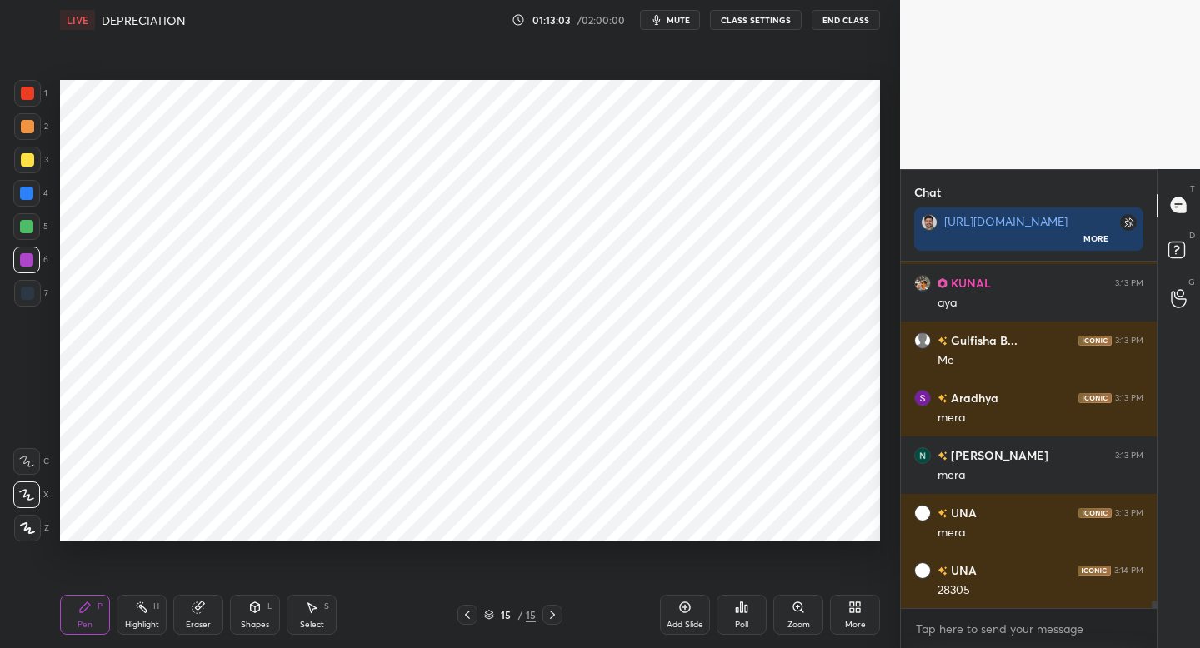
click at [476, 623] on div "Pen P Highlight H Eraser Shapes L Select S 15 / 15 Add Slide Poll Zoom More" at bounding box center [470, 615] width 820 height 67
click at [465, 618] on icon at bounding box center [467, 614] width 13 height 13
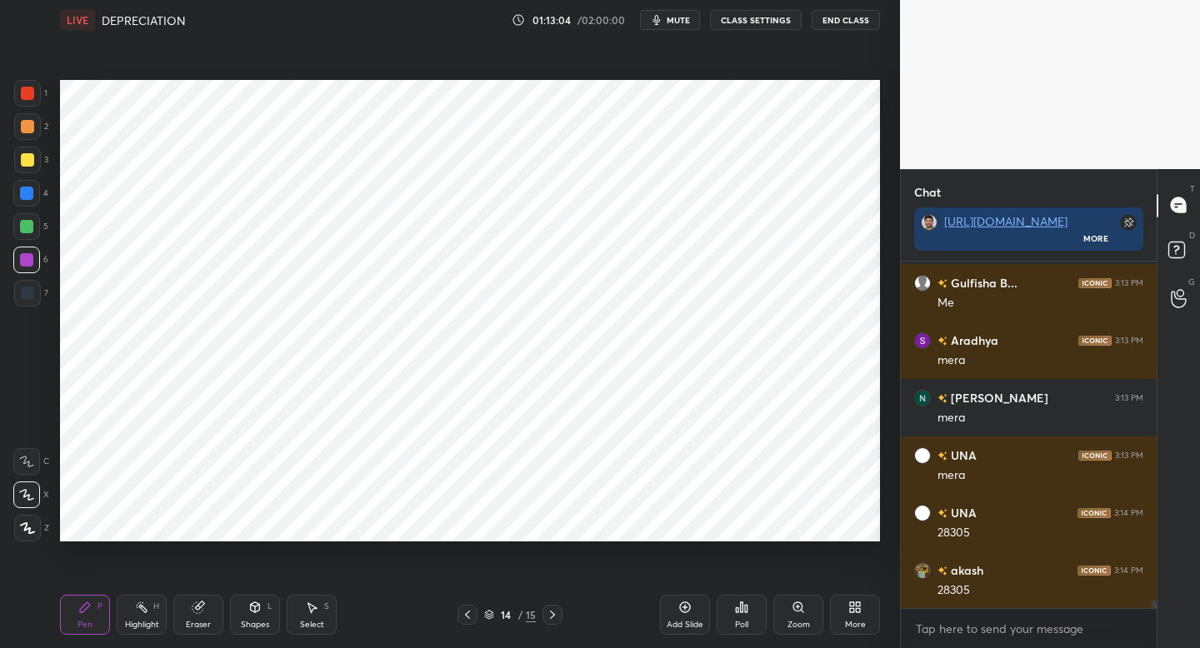
click at [463, 618] on icon at bounding box center [467, 614] width 13 height 13
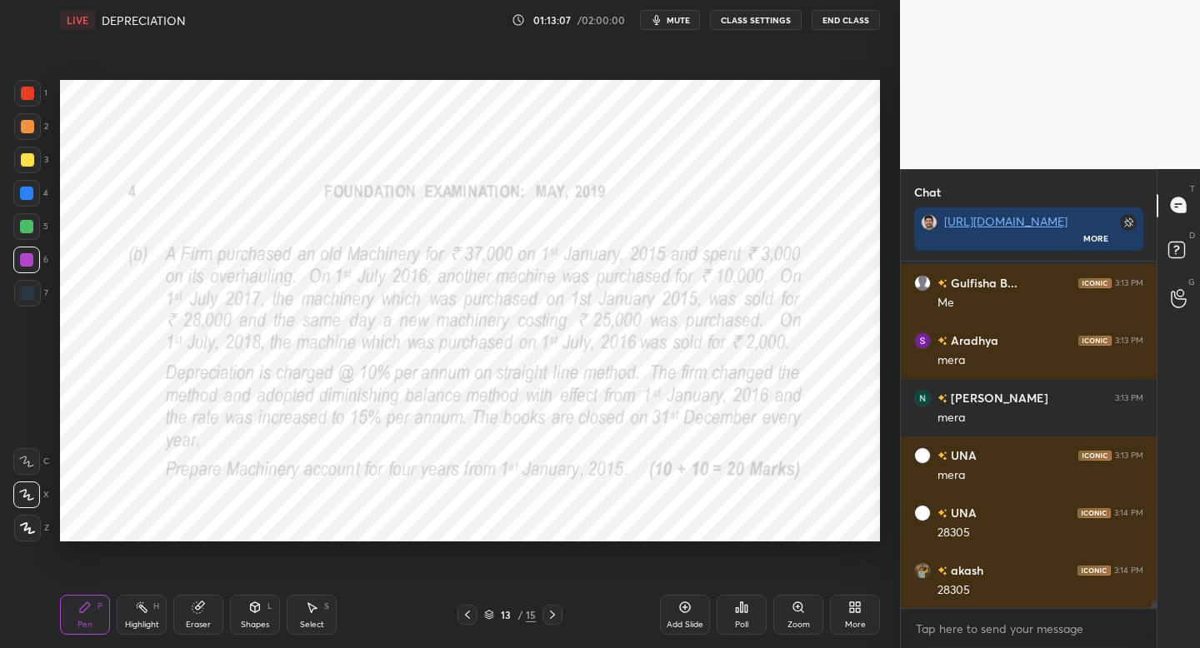
click at [550, 618] on div at bounding box center [553, 615] width 20 height 20
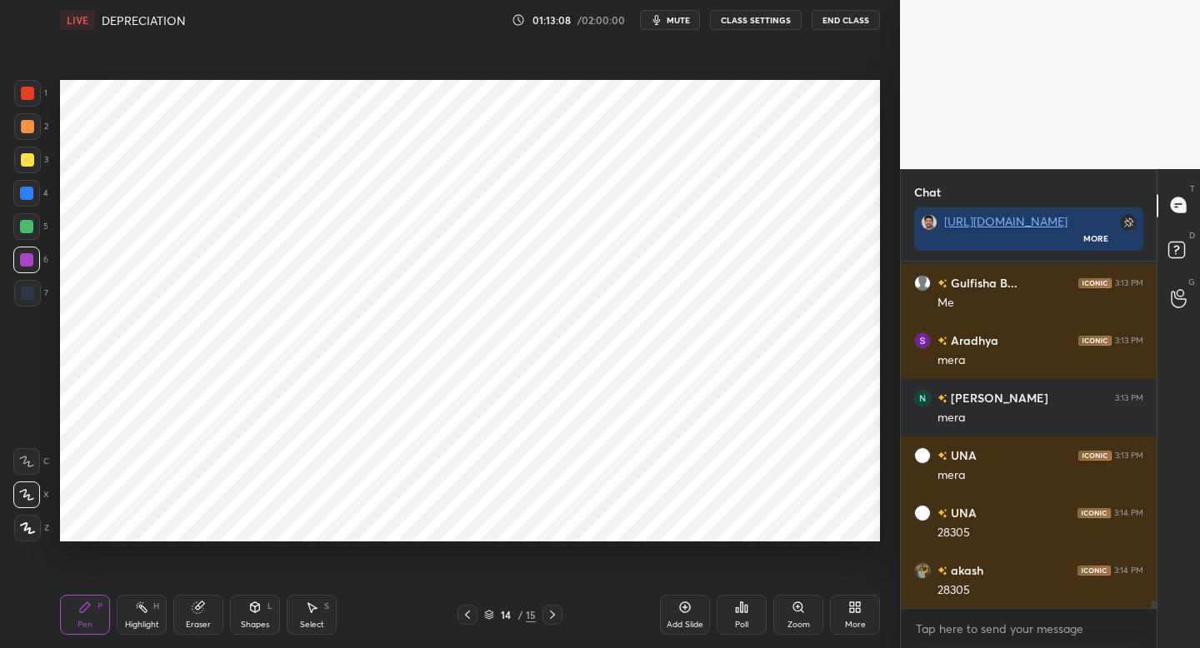
click at [550, 618] on icon at bounding box center [552, 615] width 5 height 8
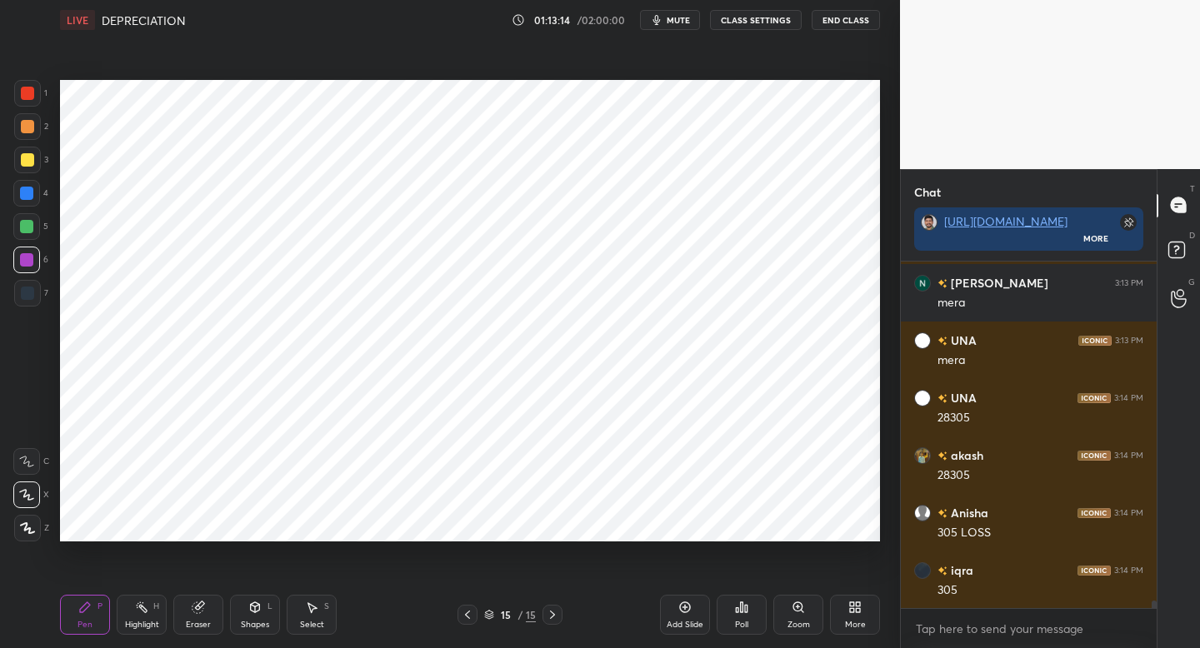
scroll to position [15656, 0]
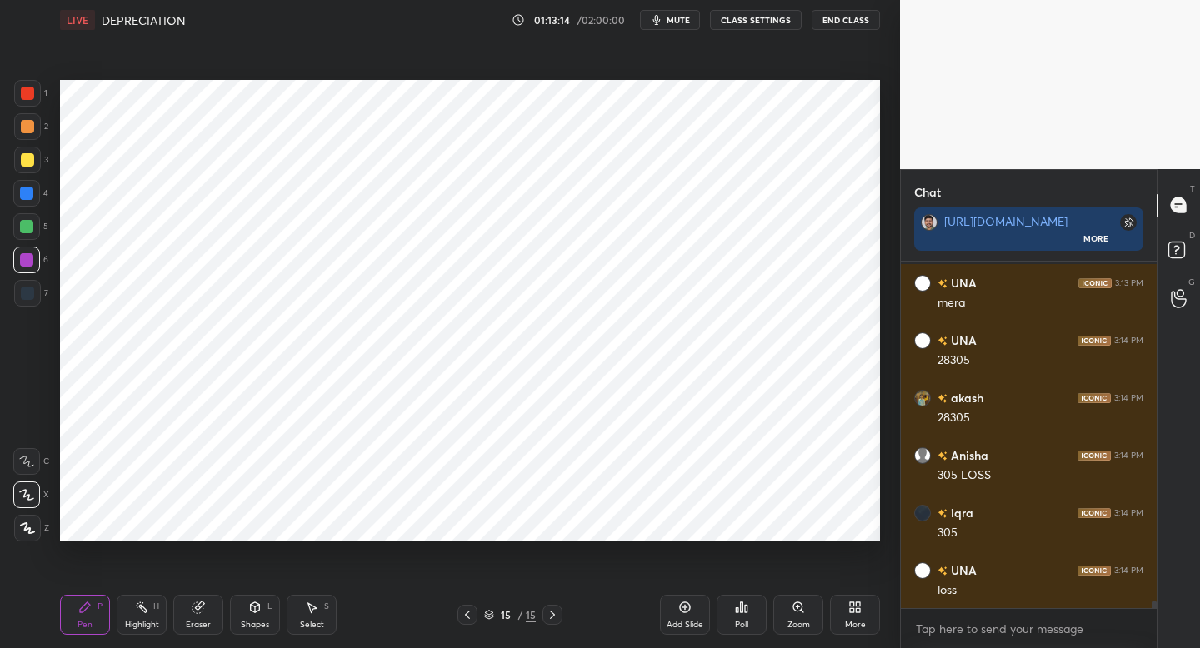
click at [467, 612] on icon at bounding box center [467, 614] width 13 height 13
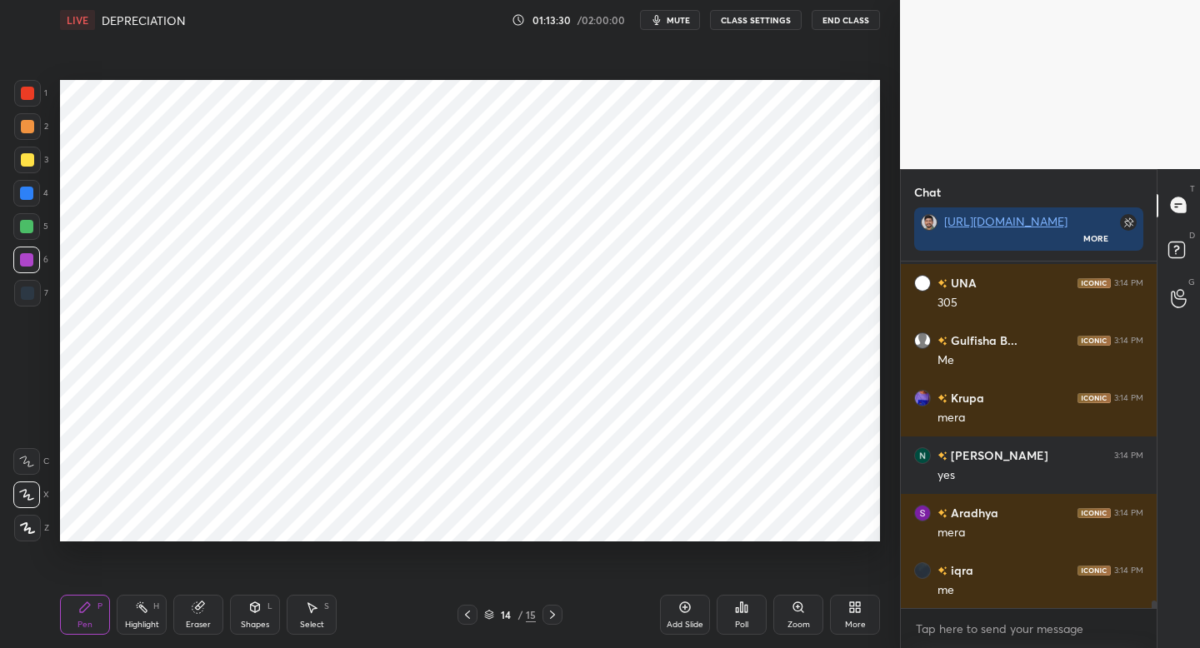
scroll to position [16518, 0]
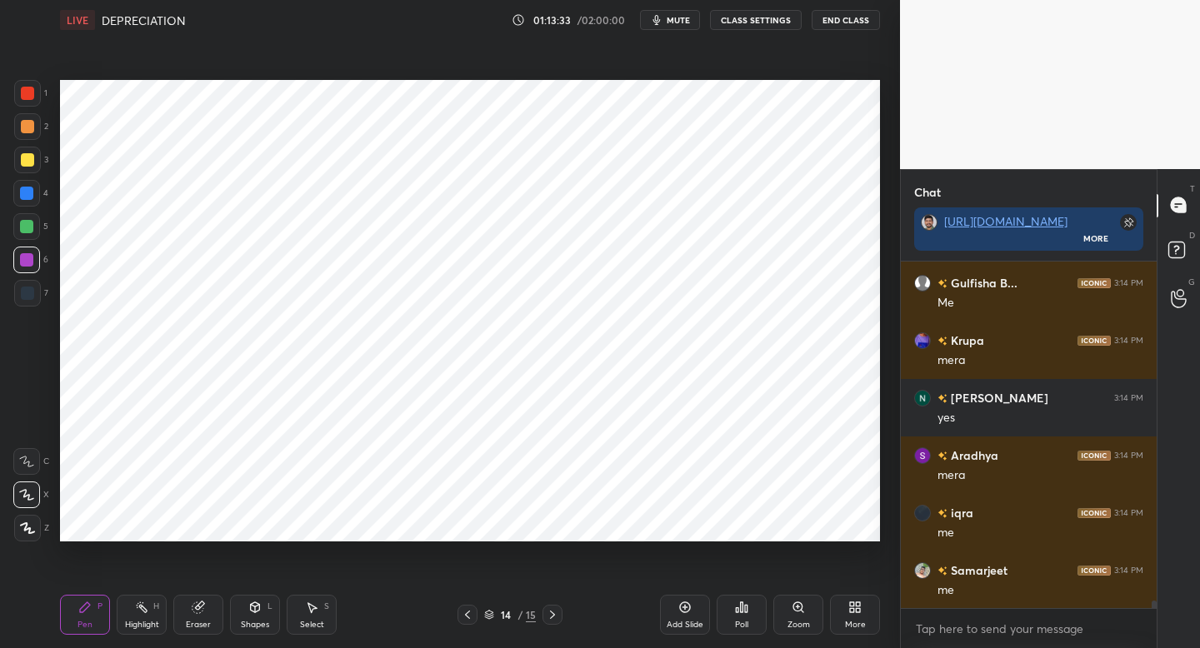
click at [461, 619] on icon at bounding box center [467, 614] width 13 height 13
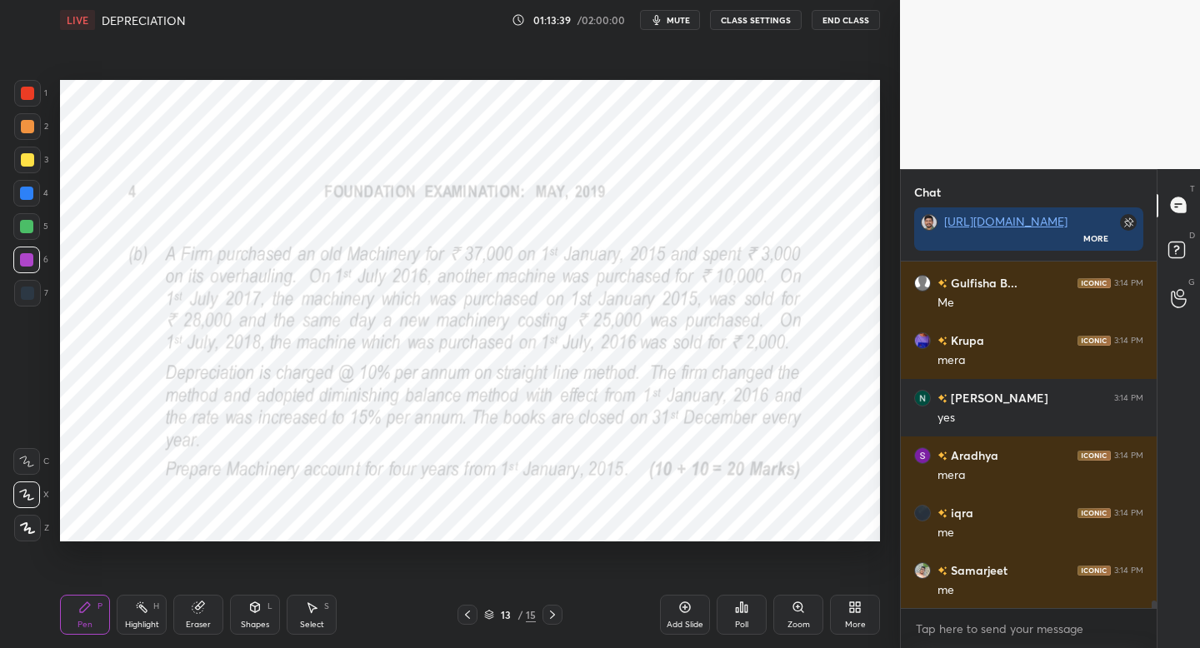
click at [543, 622] on div at bounding box center [553, 615] width 20 height 20
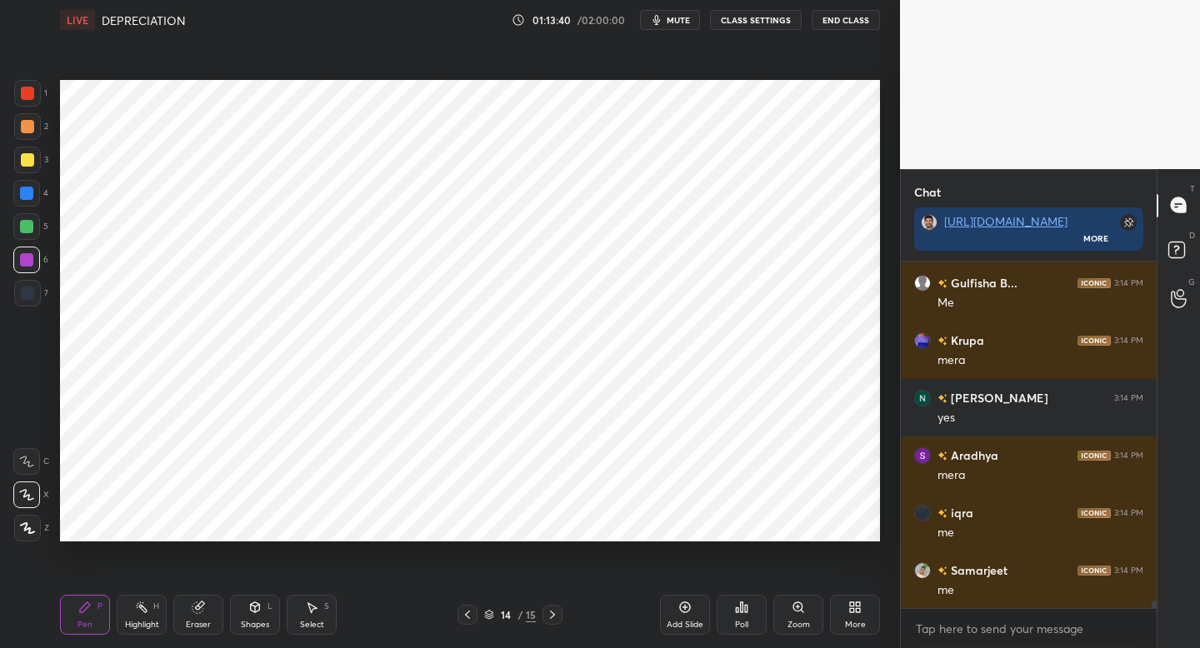
click at [23, 308] on div "7" at bounding box center [31, 296] width 34 height 33
click at [35, 267] on div at bounding box center [26, 260] width 27 height 27
click at [31, 242] on div "5" at bounding box center [30, 229] width 35 height 33
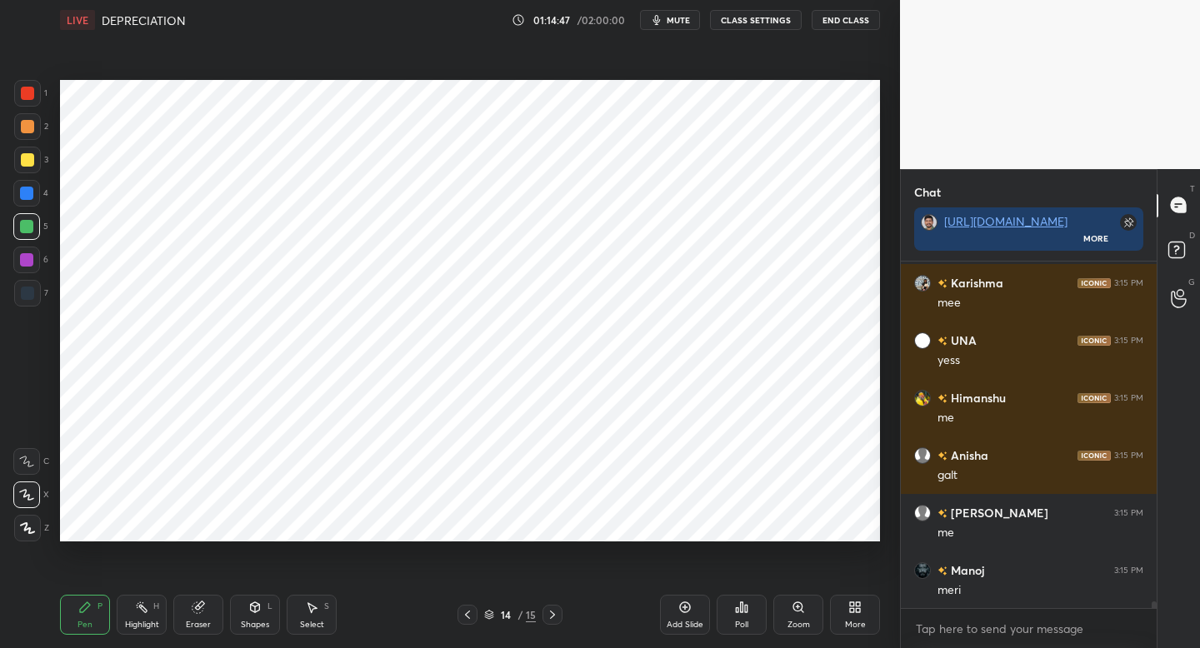
scroll to position [18045, 0]
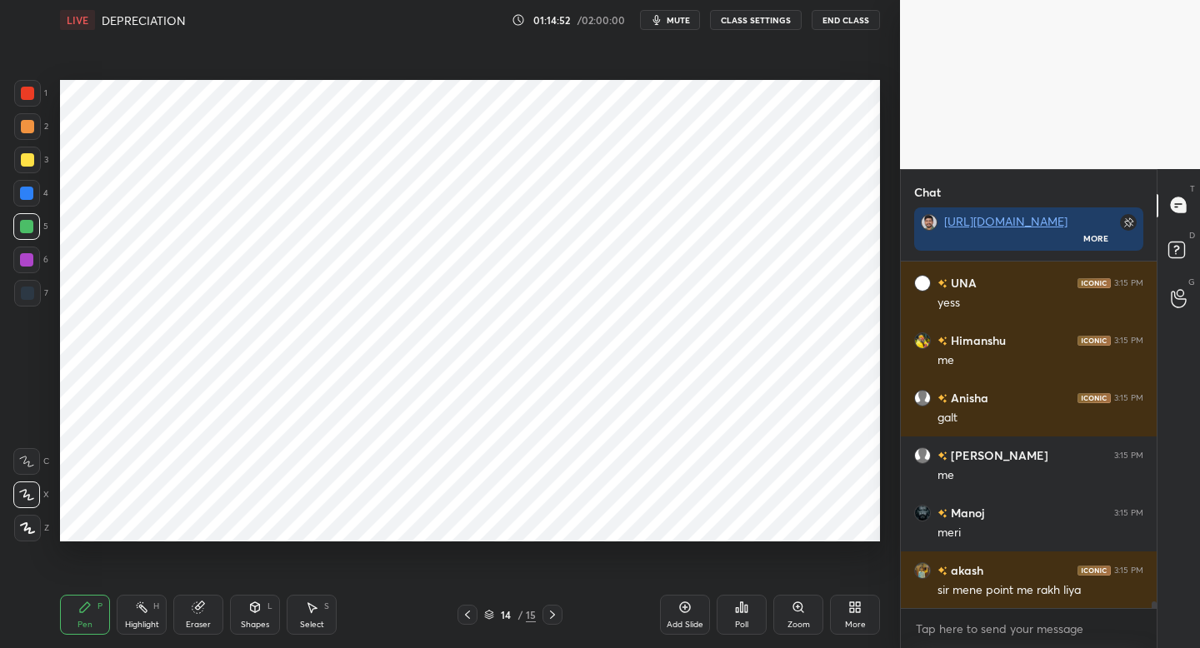
click at [24, 295] on div at bounding box center [27, 293] width 13 height 13
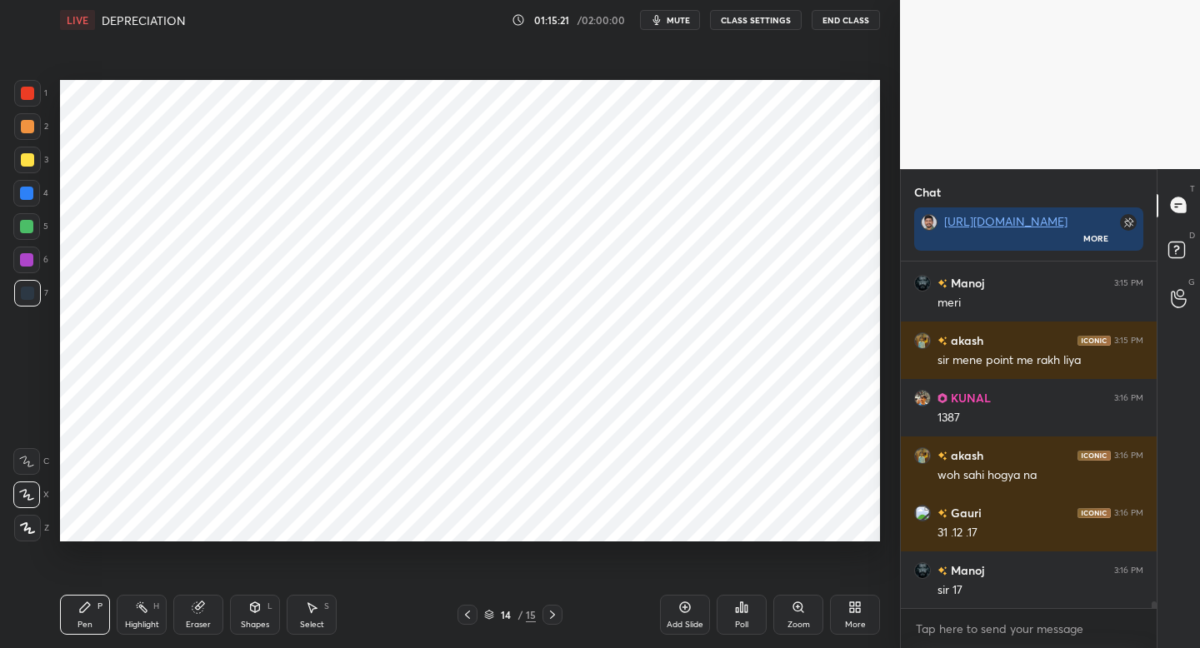
scroll to position [18333, 0]
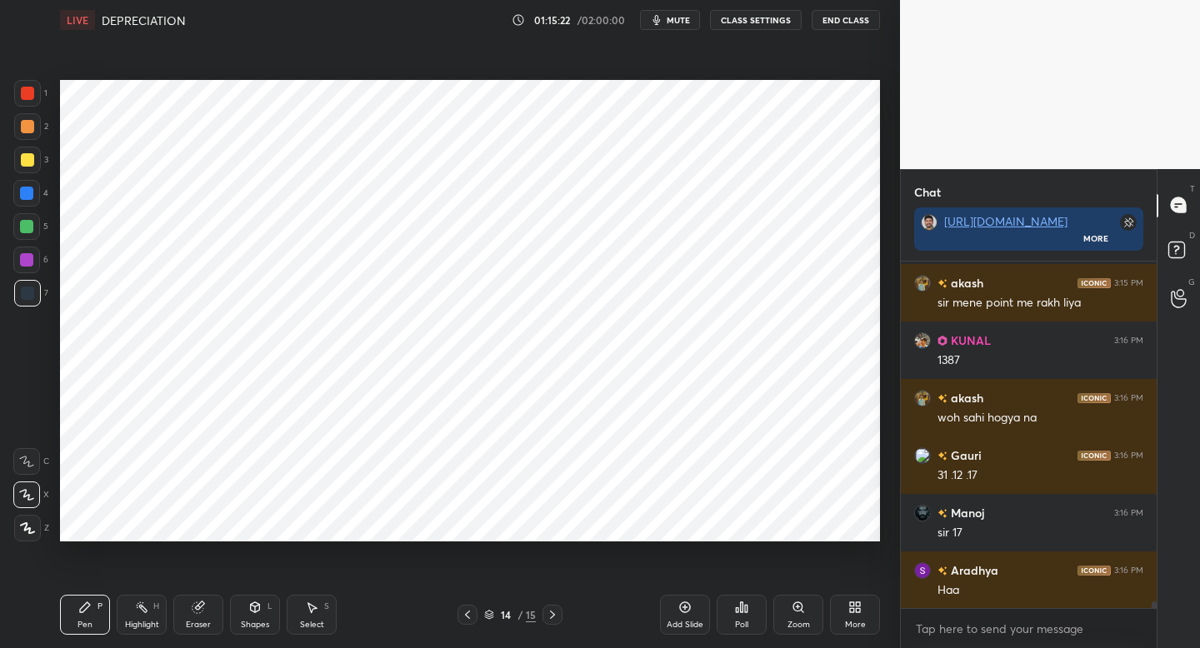
click at [195, 624] on div "Eraser" at bounding box center [198, 625] width 25 height 8
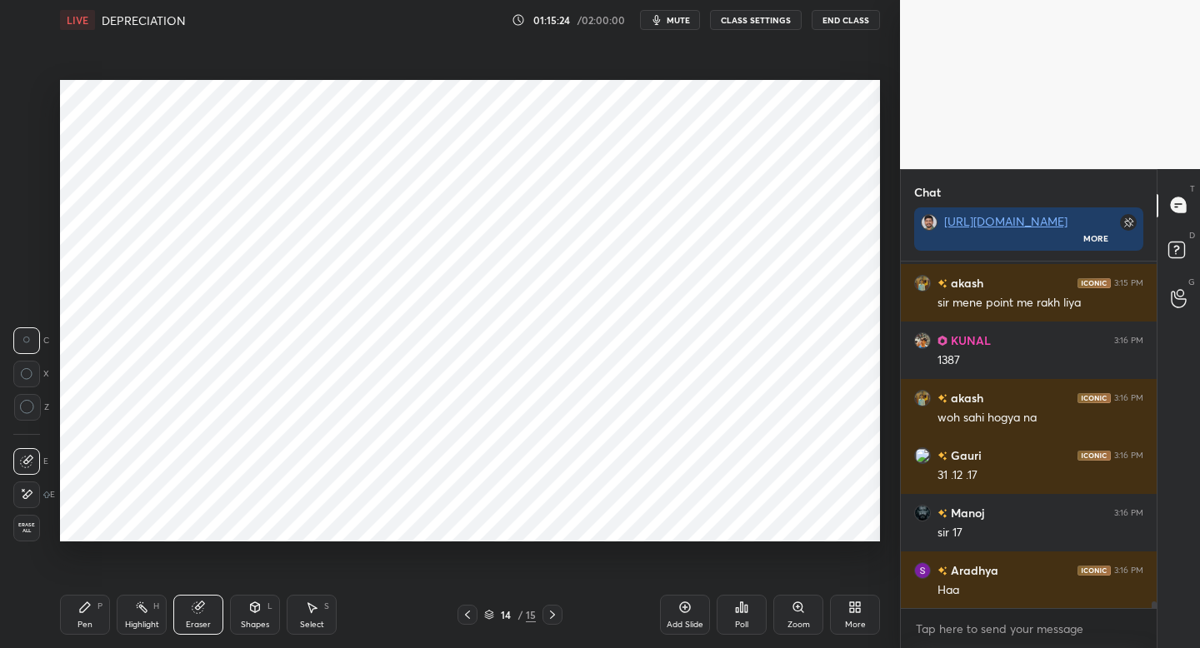
click at [82, 610] on icon at bounding box center [84, 607] width 13 height 13
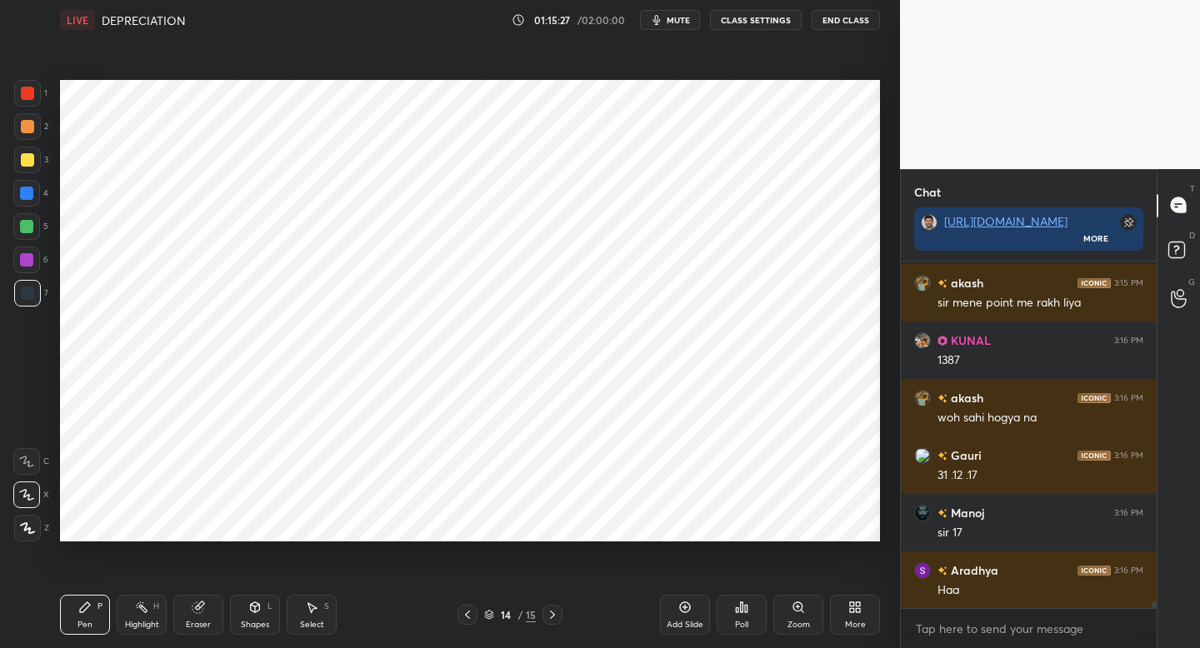
click at [684, 627] on div "Add Slide" at bounding box center [685, 625] width 37 height 8
click at [36, 99] on div at bounding box center [27, 93] width 27 height 27
click at [33, 199] on div at bounding box center [26, 193] width 27 height 27
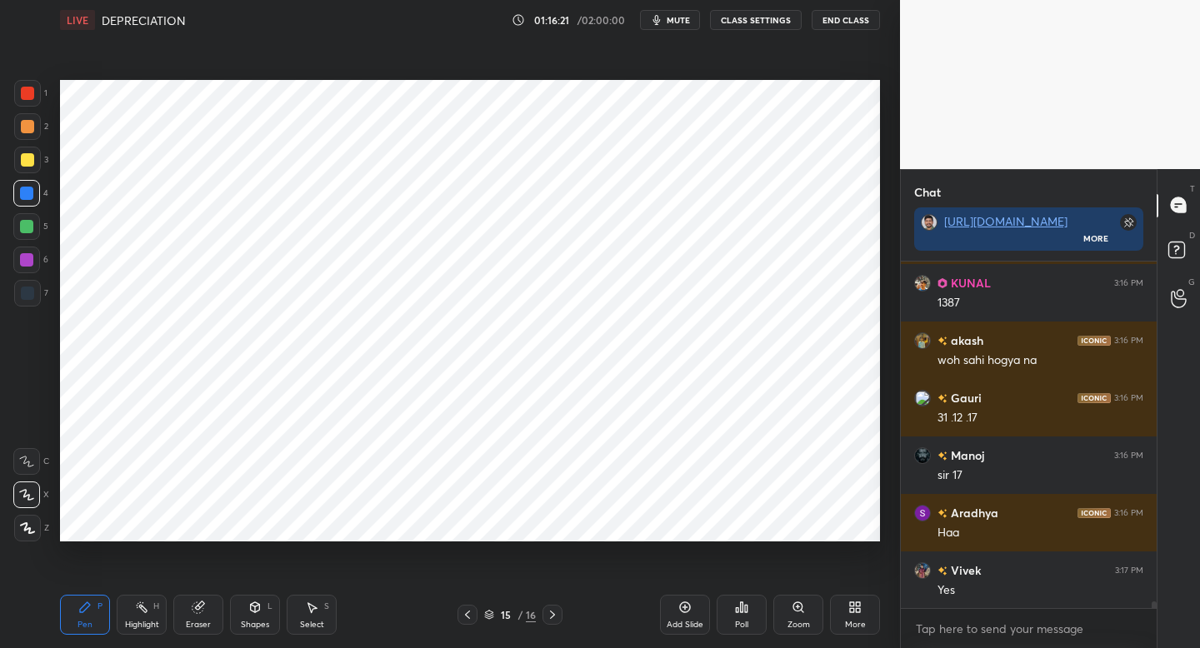
scroll to position [18448, 0]
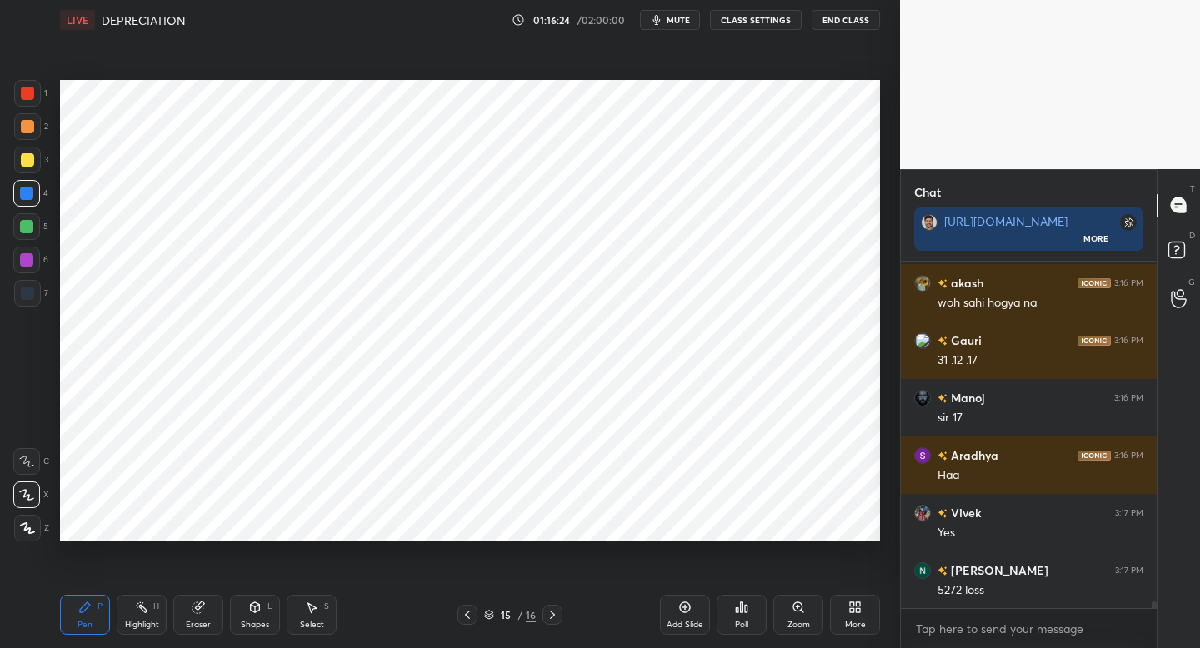
click at [33, 103] on div at bounding box center [27, 93] width 27 height 27
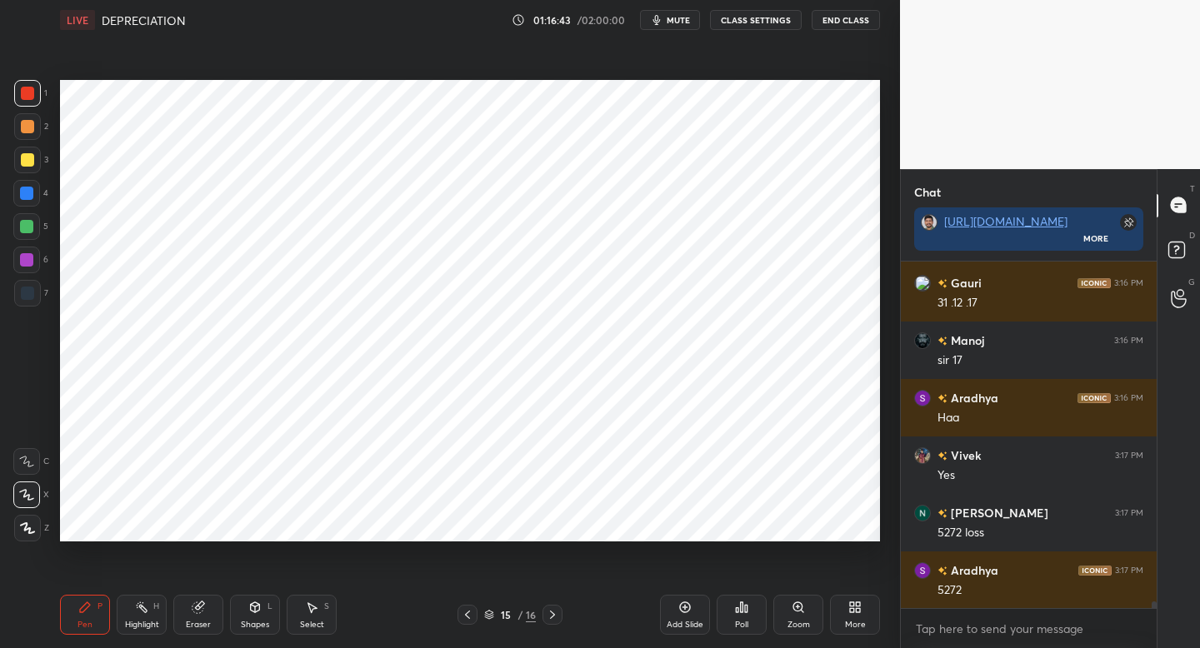
click at [32, 193] on div at bounding box center [26, 193] width 13 height 13
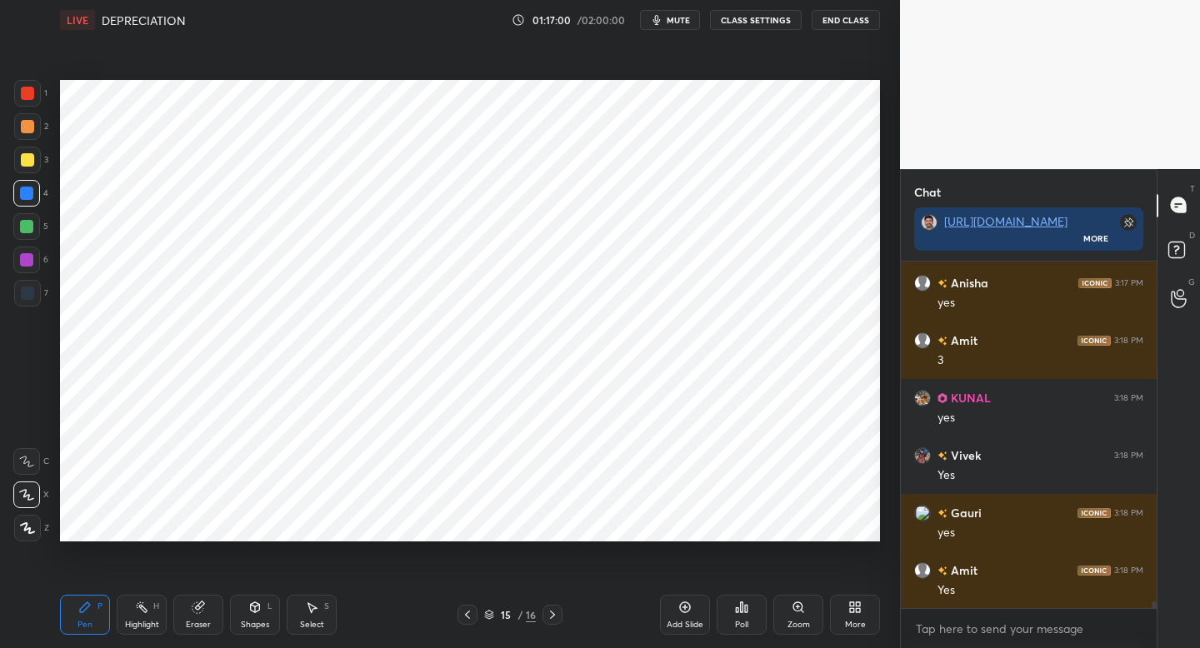
scroll to position [18908, 0]
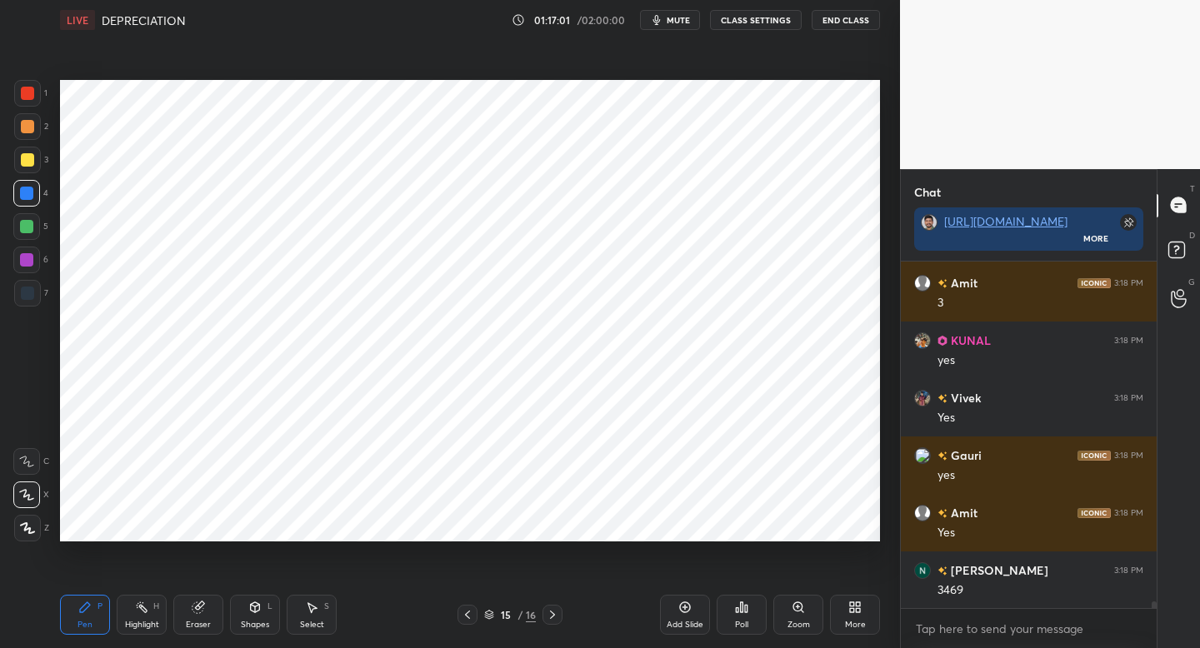
click at [23, 160] on div at bounding box center [27, 159] width 13 height 13
click at [29, 145] on div "2" at bounding box center [31, 129] width 34 height 33
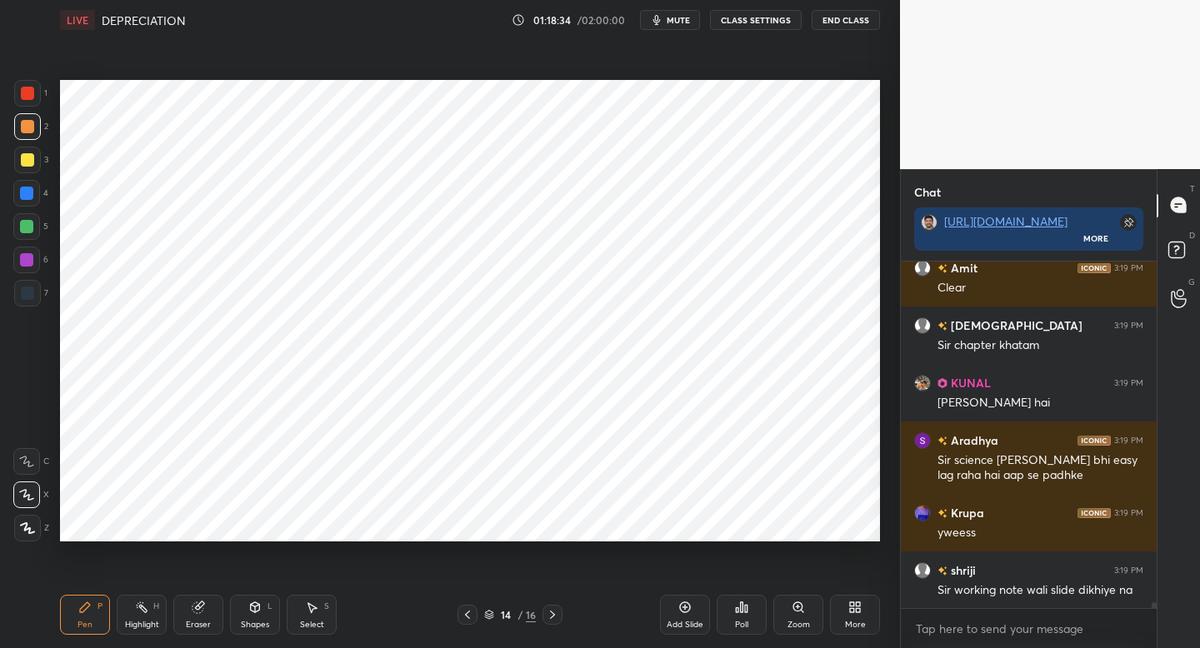
scroll to position [21295, 0]
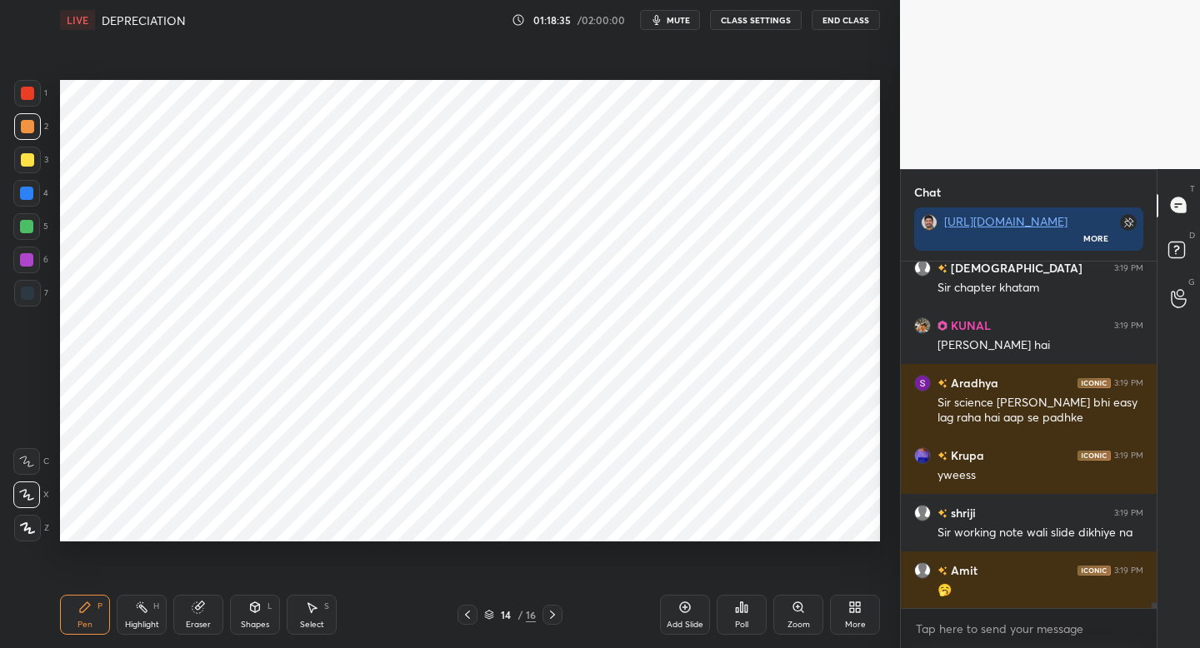
click at [858, 615] on div "More" at bounding box center [855, 615] width 50 height 40
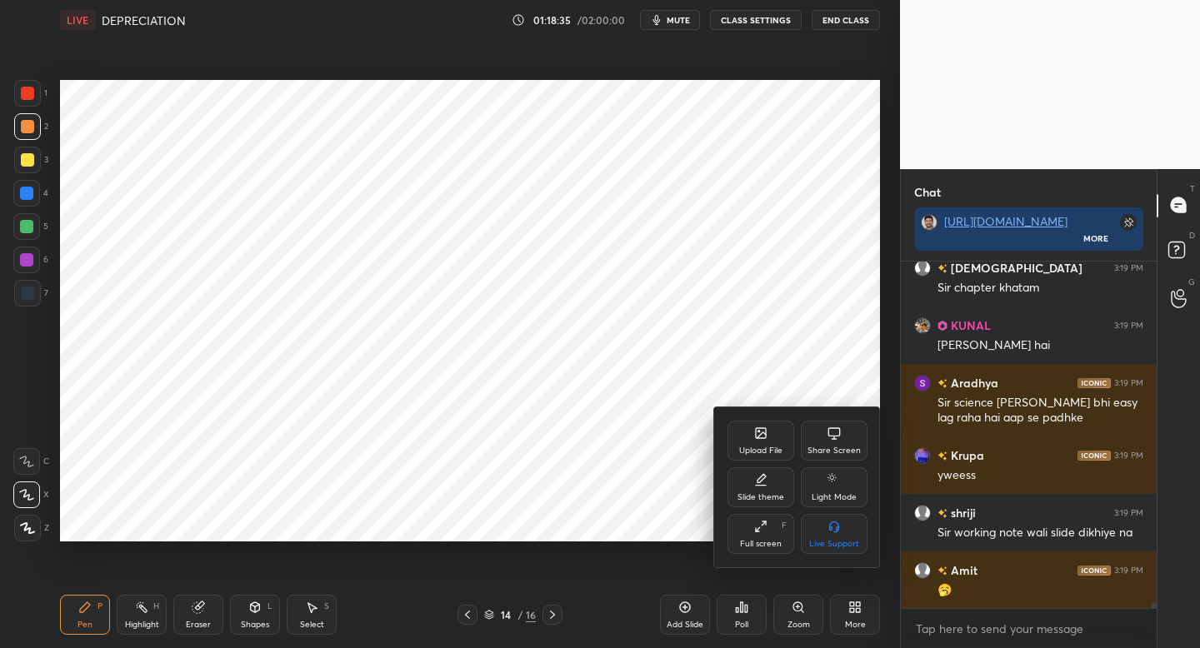
scroll to position [21353, 0]
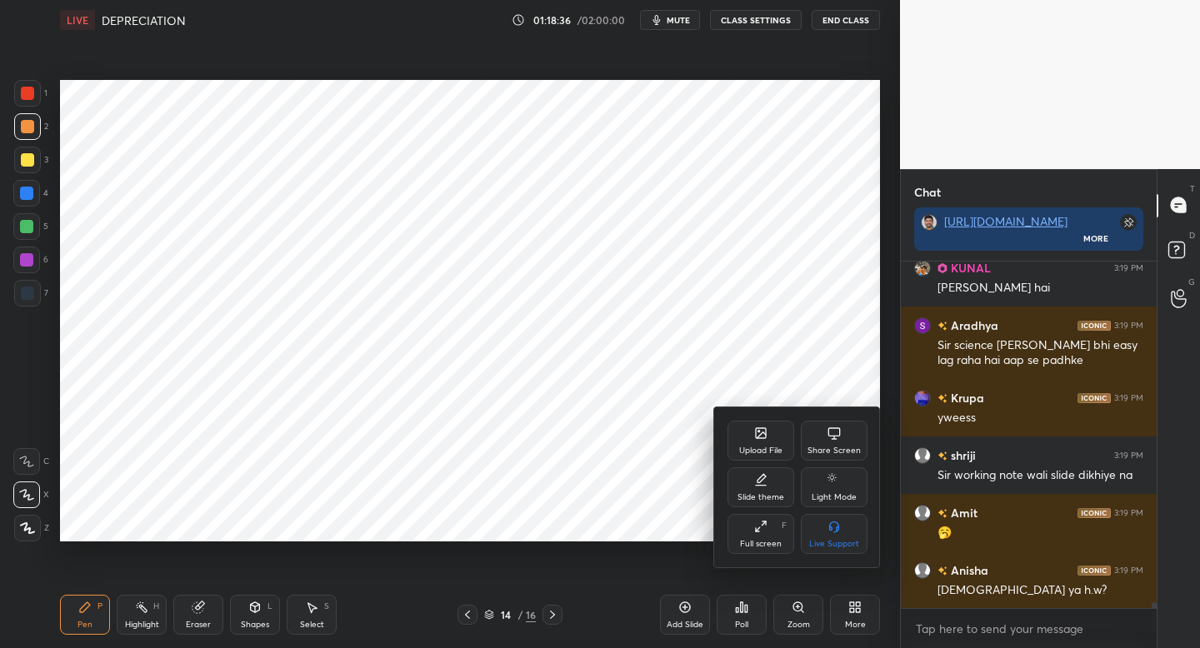
click at [819, 374] on div at bounding box center [600, 324] width 1200 height 648
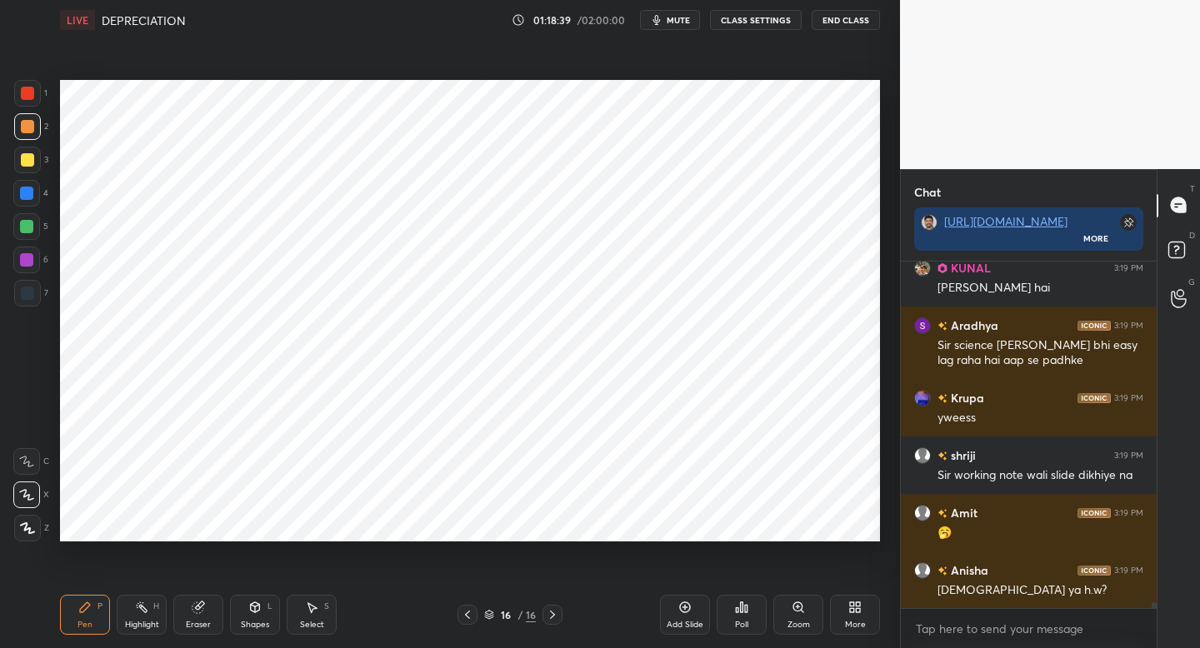
click at [850, 610] on icon at bounding box center [852, 610] width 4 height 4
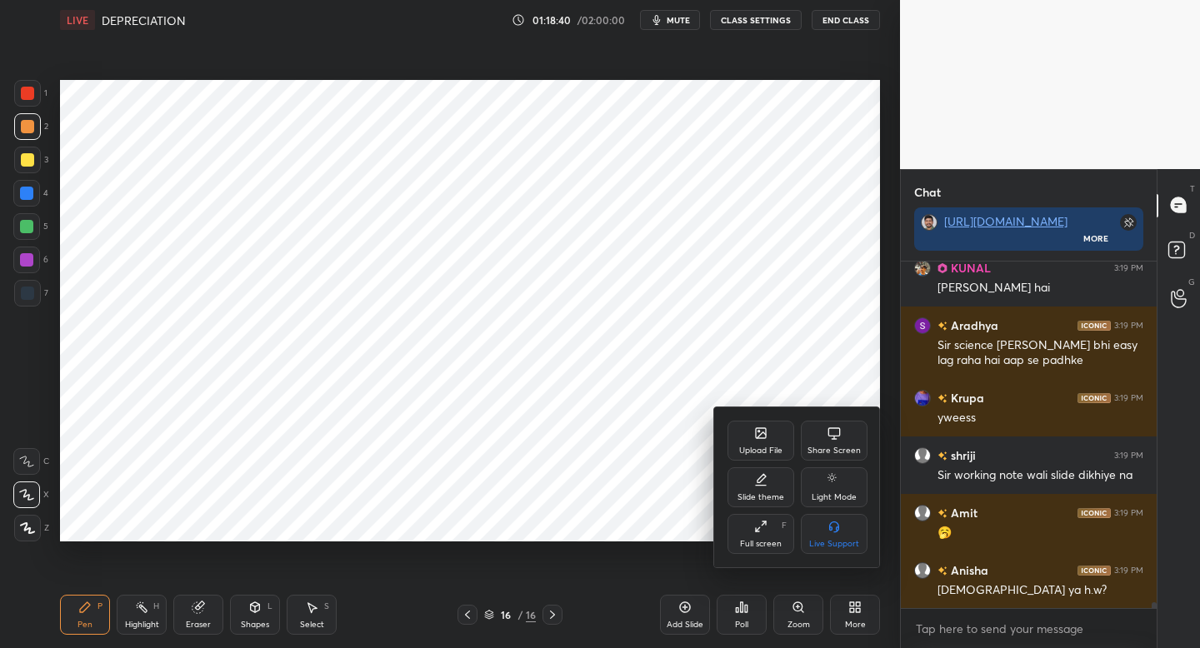
click at [751, 442] on div "Upload File" at bounding box center [761, 441] width 67 height 40
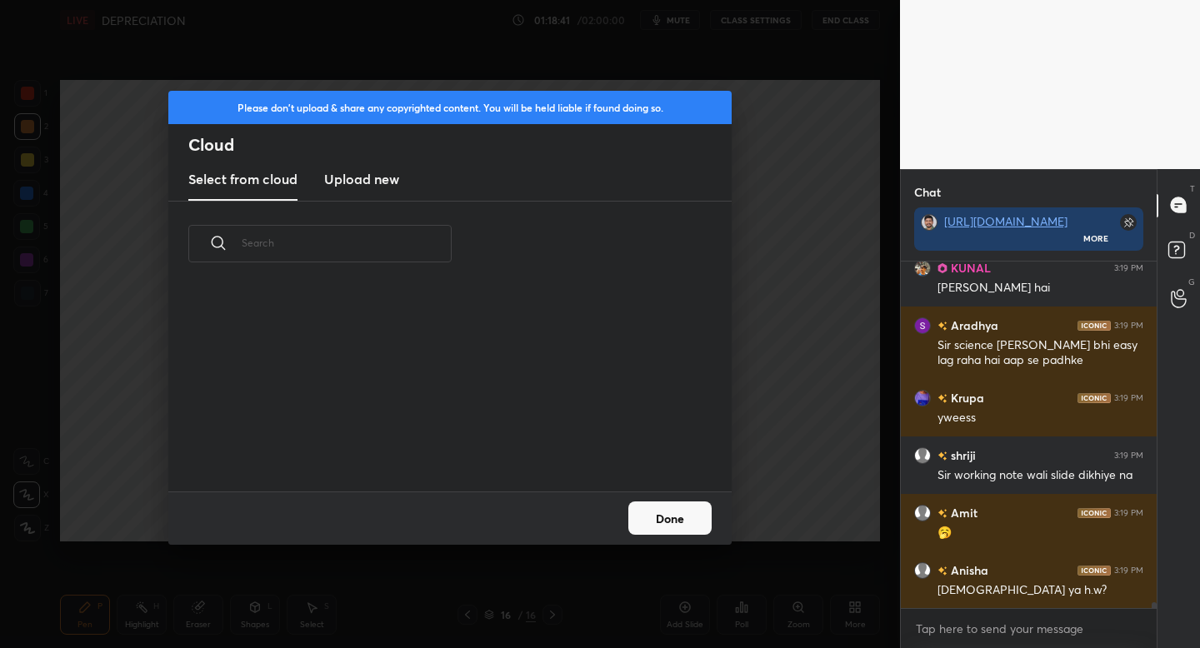
scroll to position [205, 535]
click at [363, 183] on h3 "Upload new" at bounding box center [361, 179] width 75 height 20
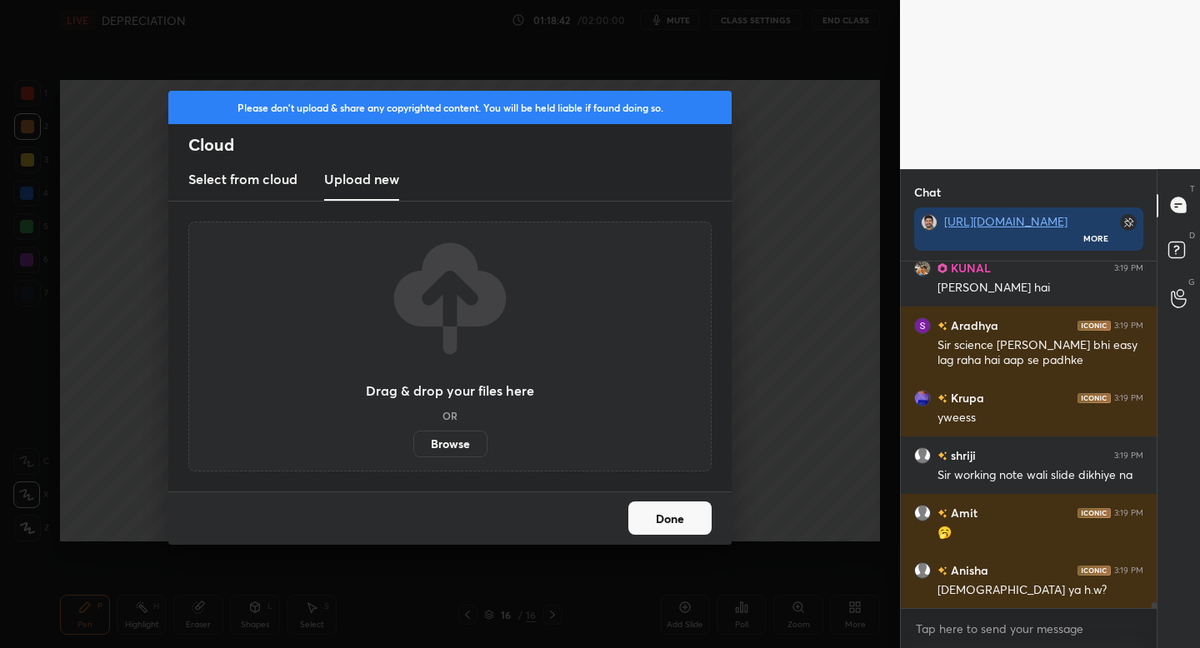
click at [446, 443] on label "Browse" at bounding box center [450, 444] width 74 height 27
click at [413, 443] on input "Browse" at bounding box center [413, 444] width 0 height 27
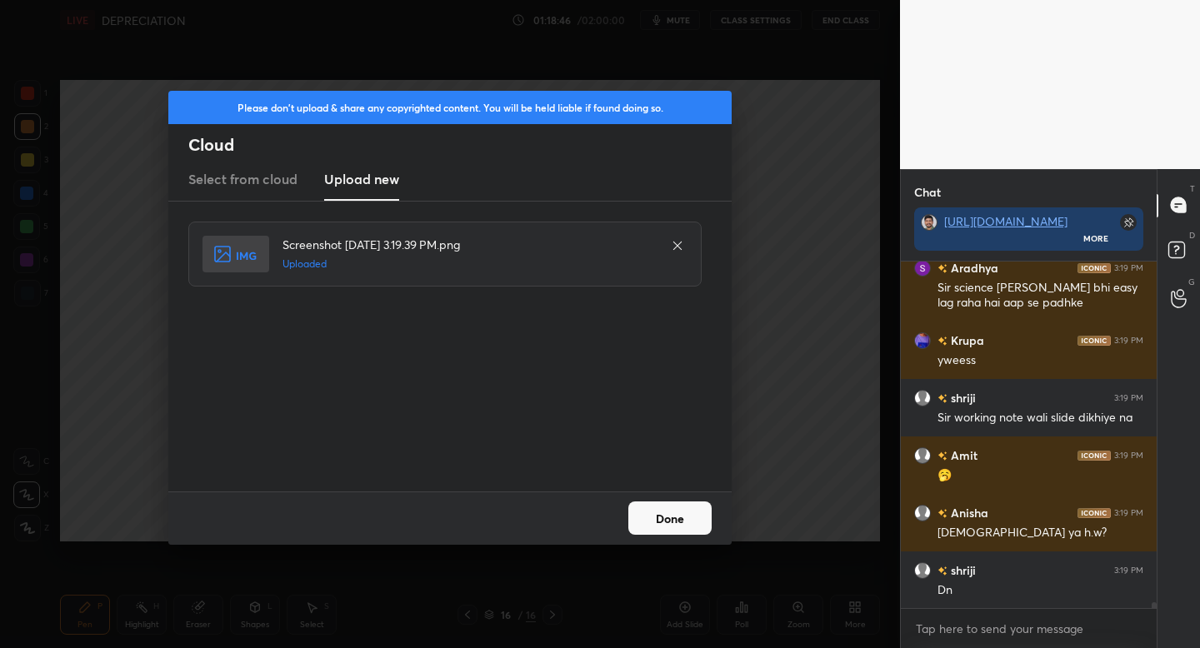
click at [658, 514] on button "Done" at bounding box center [669, 518] width 83 height 33
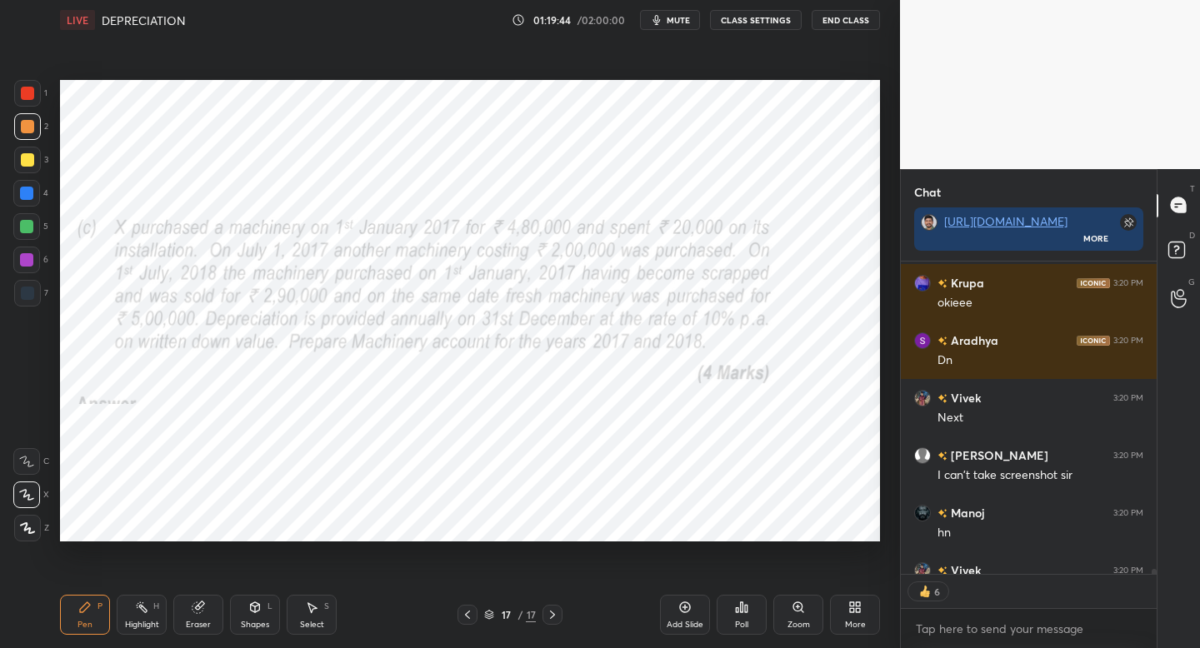
scroll to position [22151, 0]
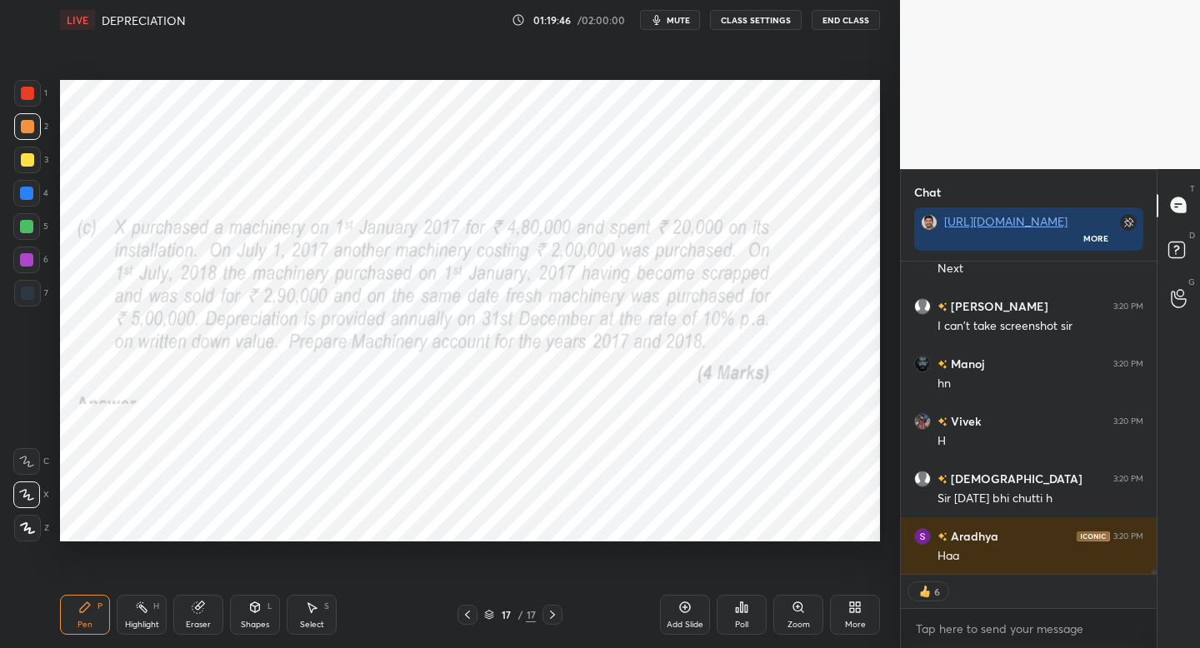
click at [843, 618] on div "More" at bounding box center [855, 615] width 50 height 40
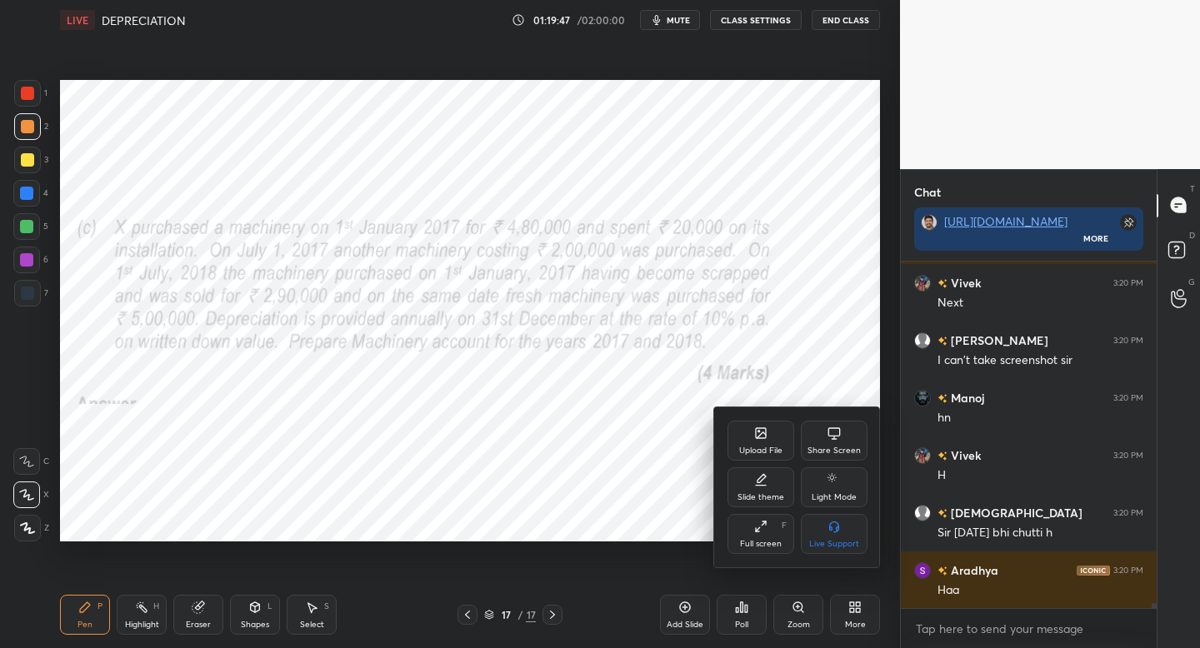
scroll to position [6, 6]
click at [764, 441] on div "Upload File" at bounding box center [761, 441] width 67 height 40
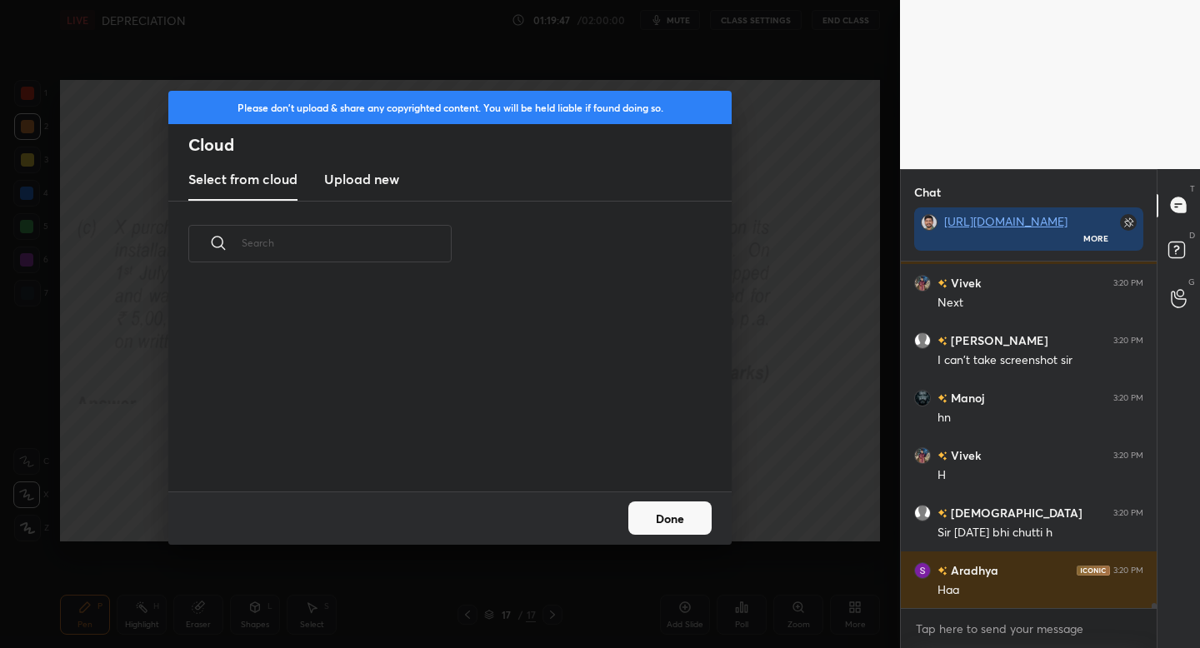
scroll to position [205, 535]
click at [376, 178] on h3 "Upload new" at bounding box center [361, 179] width 75 height 20
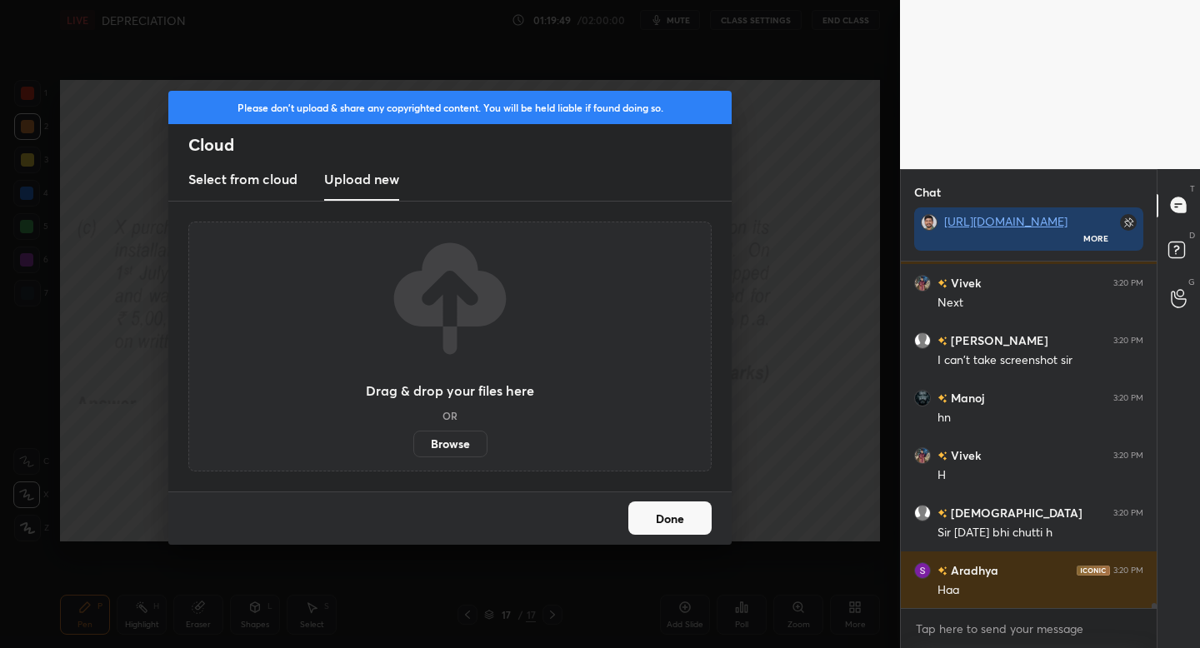
click at [443, 441] on label "Browse" at bounding box center [450, 444] width 74 height 27
click at [413, 441] on input "Browse" at bounding box center [413, 444] width 0 height 27
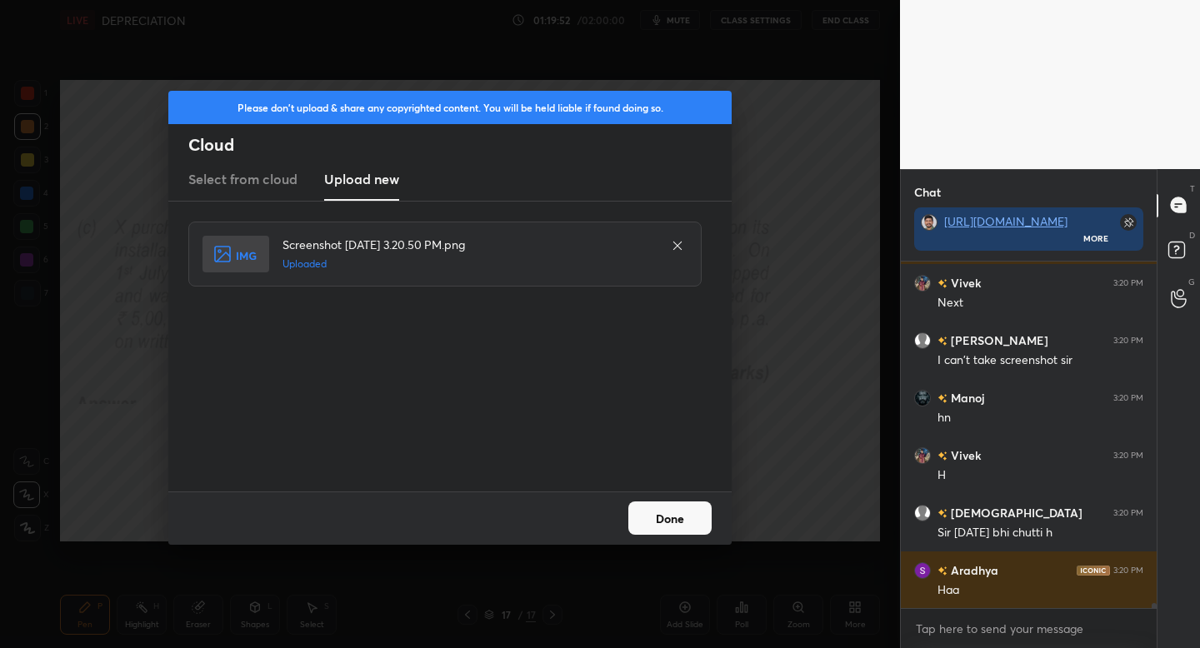
scroll to position [22174, 0]
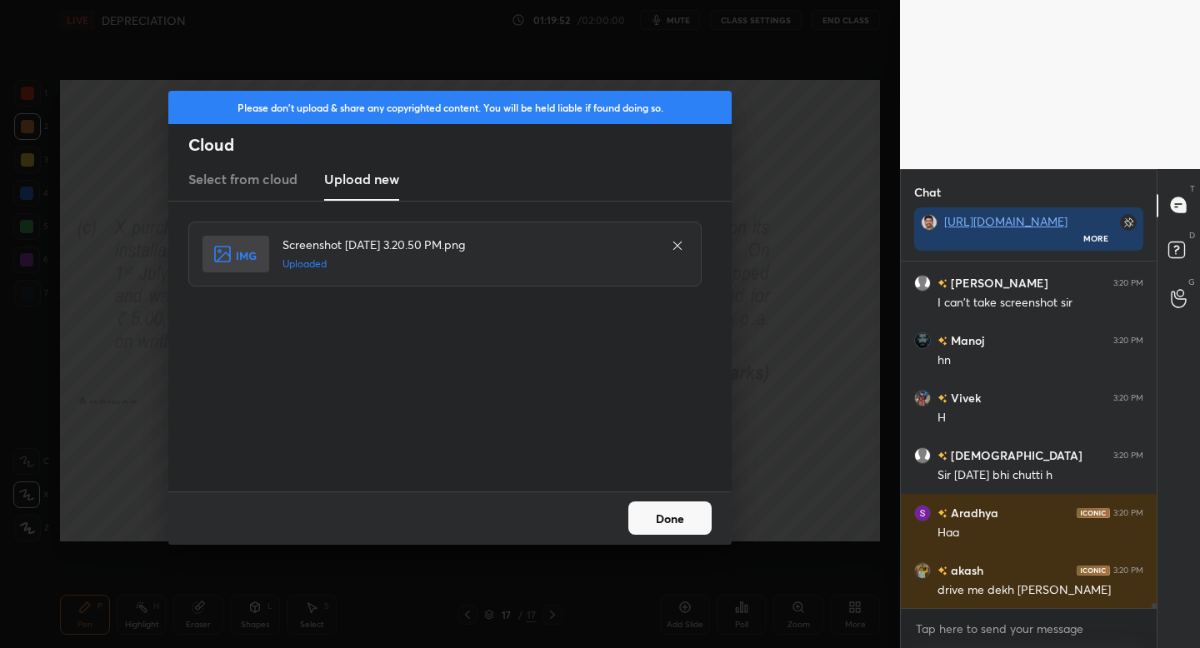
click at [674, 517] on button "Done" at bounding box center [669, 518] width 83 height 33
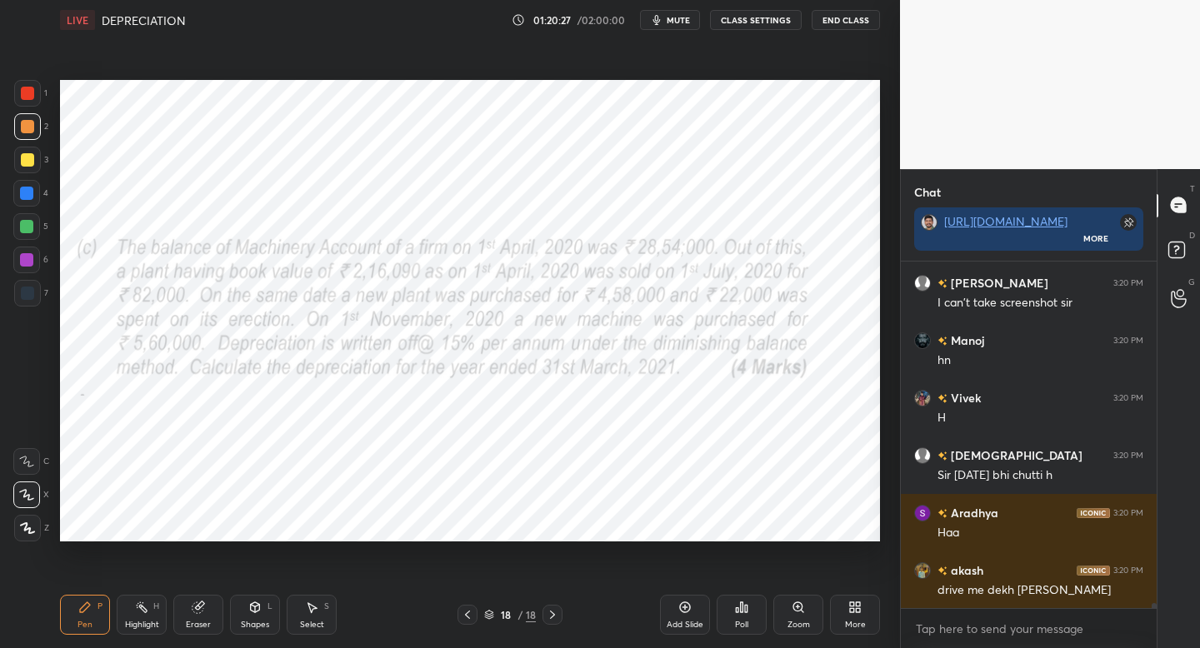
scroll to position [22289, 0]
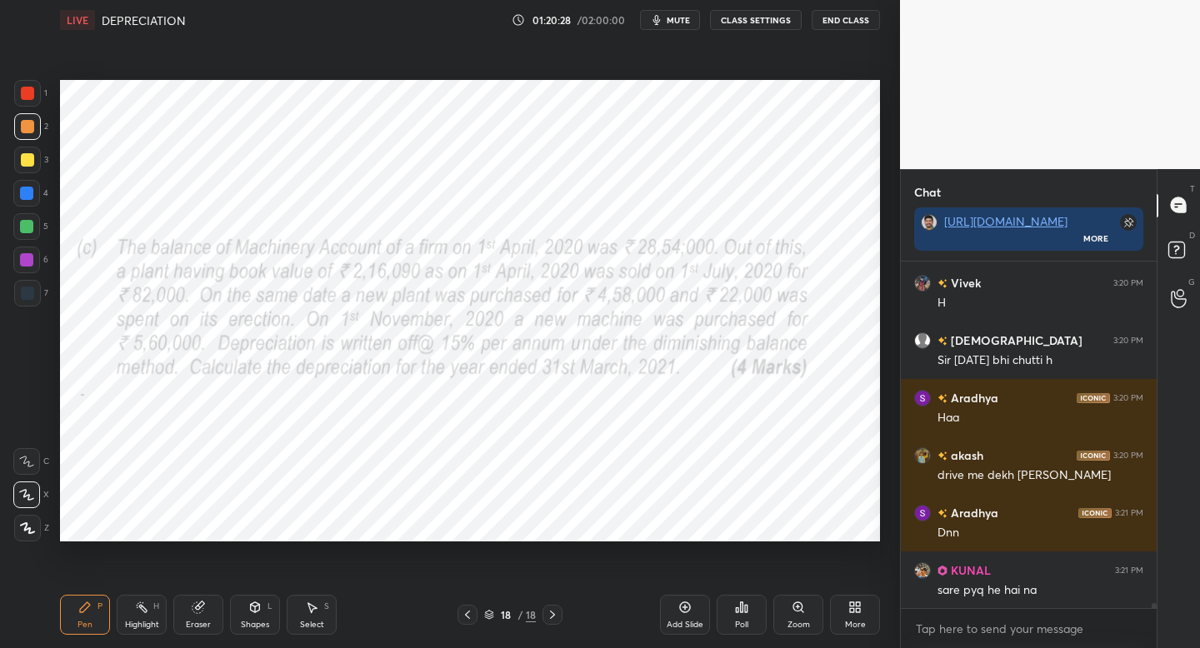
click at [842, 607] on div "More" at bounding box center [855, 615] width 50 height 40
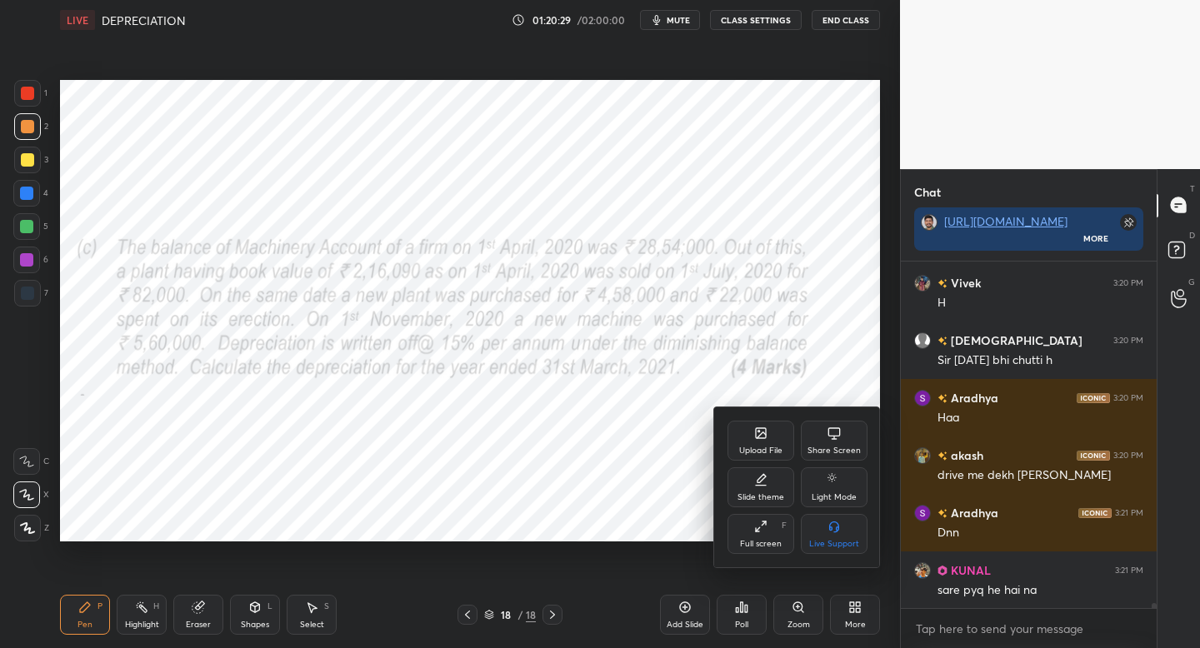
click at [765, 447] on div "Upload File" at bounding box center [760, 451] width 43 height 8
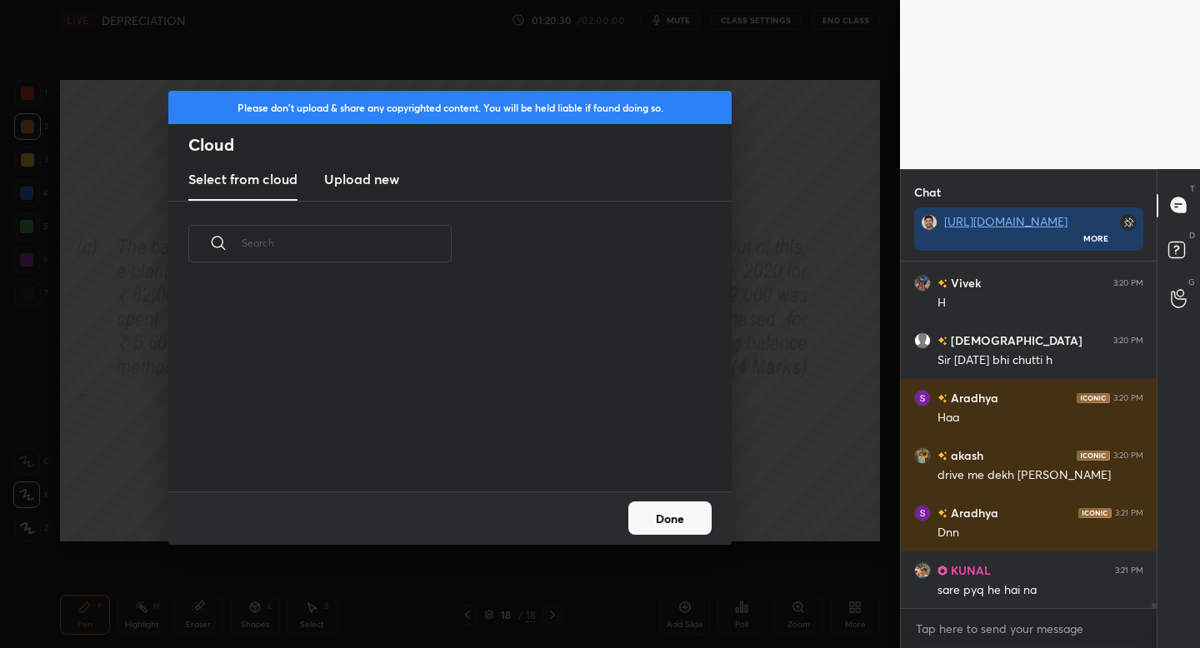
scroll to position [205, 535]
click at [385, 182] on h3 "Upload new" at bounding box center [361, 179] width 75 height 20
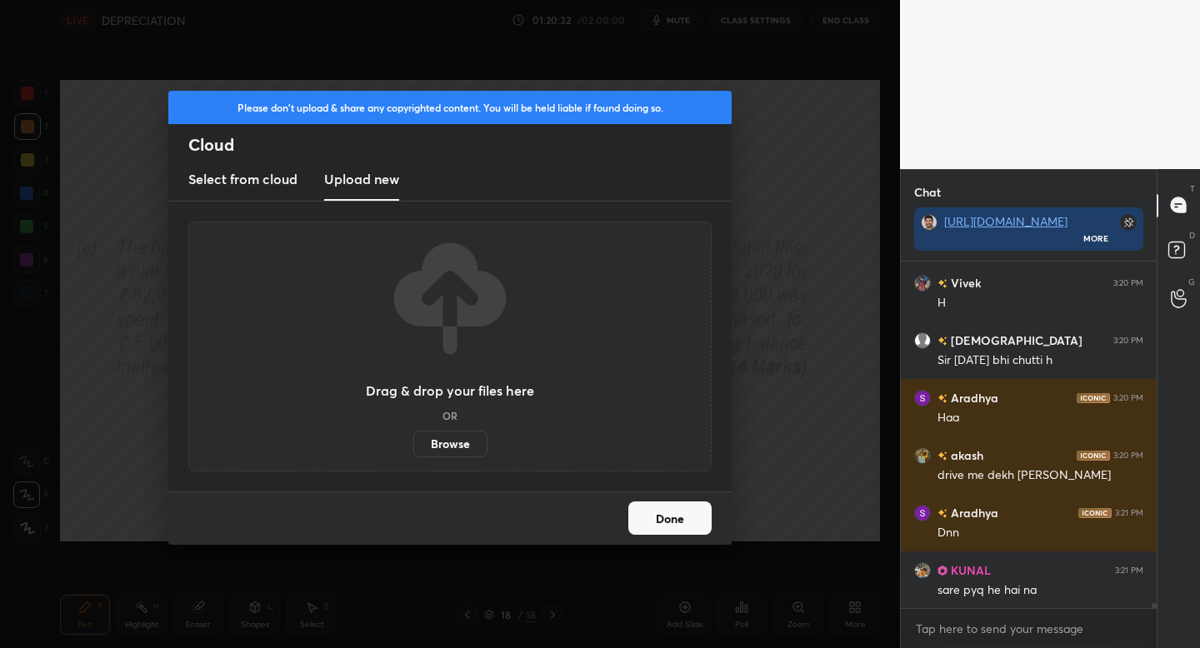
click at [447, 449] on label "Browse" at bounding box center [450, 444] width 74 height 27
click at [413, 449] on input "Browse" at bounding box center [413, 444] width 0 height 27
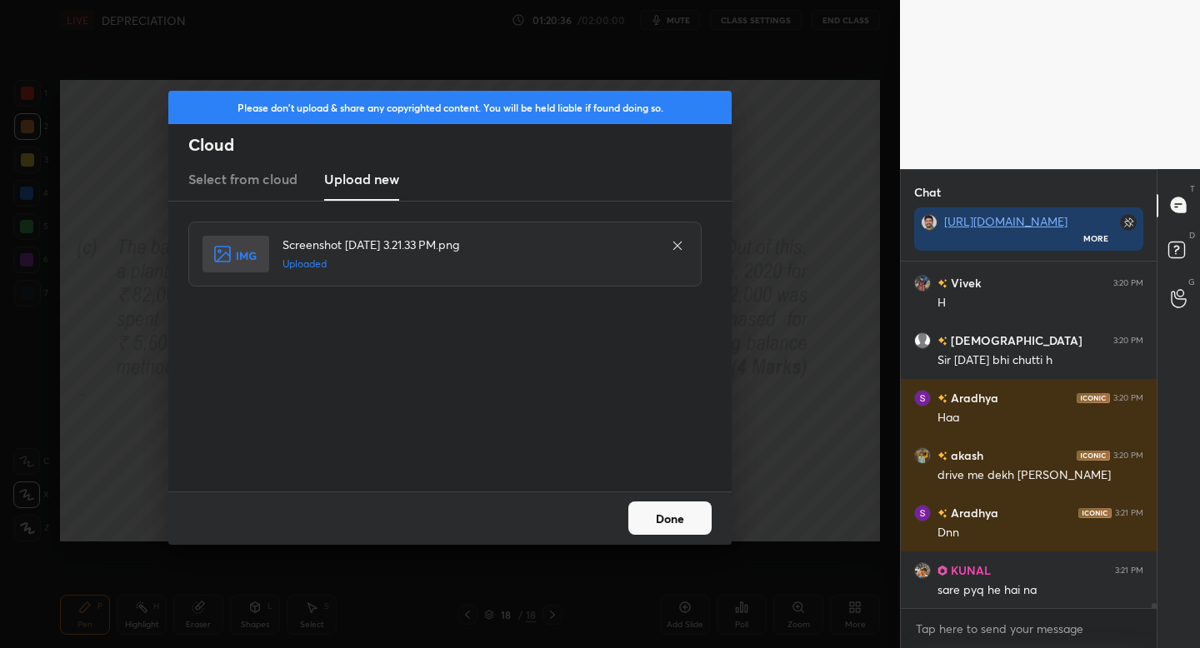
click at [653, 518] on button "Done" at bounding box center [669, 518] width 83 height 33
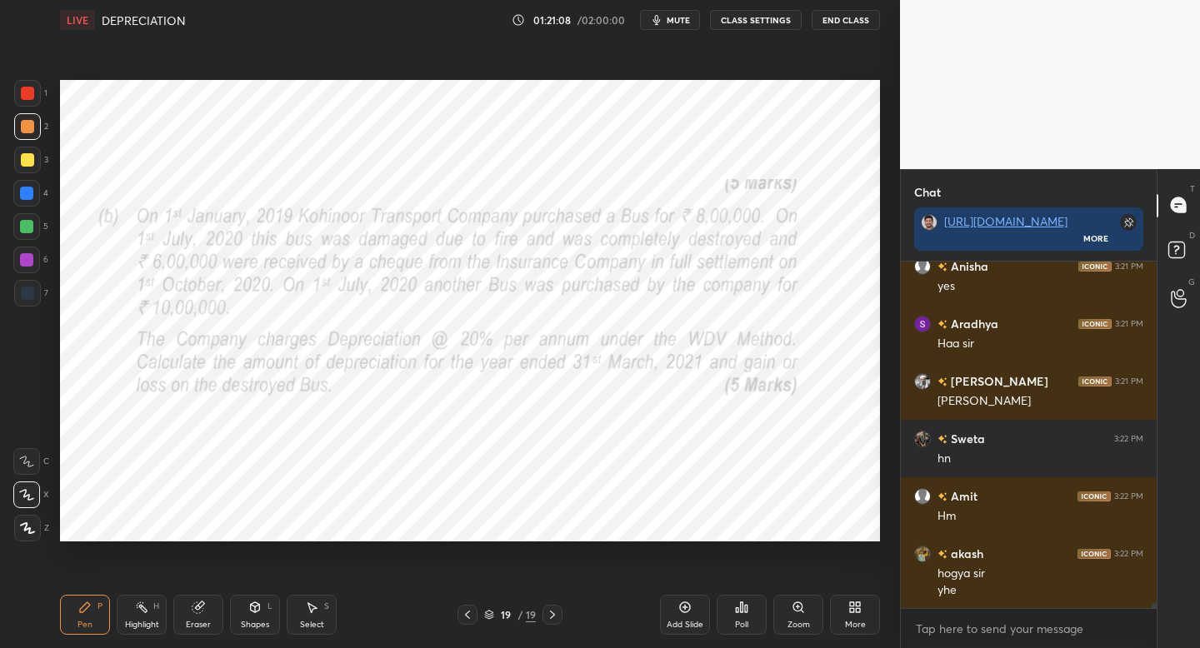
scroll to position [22938, 0]
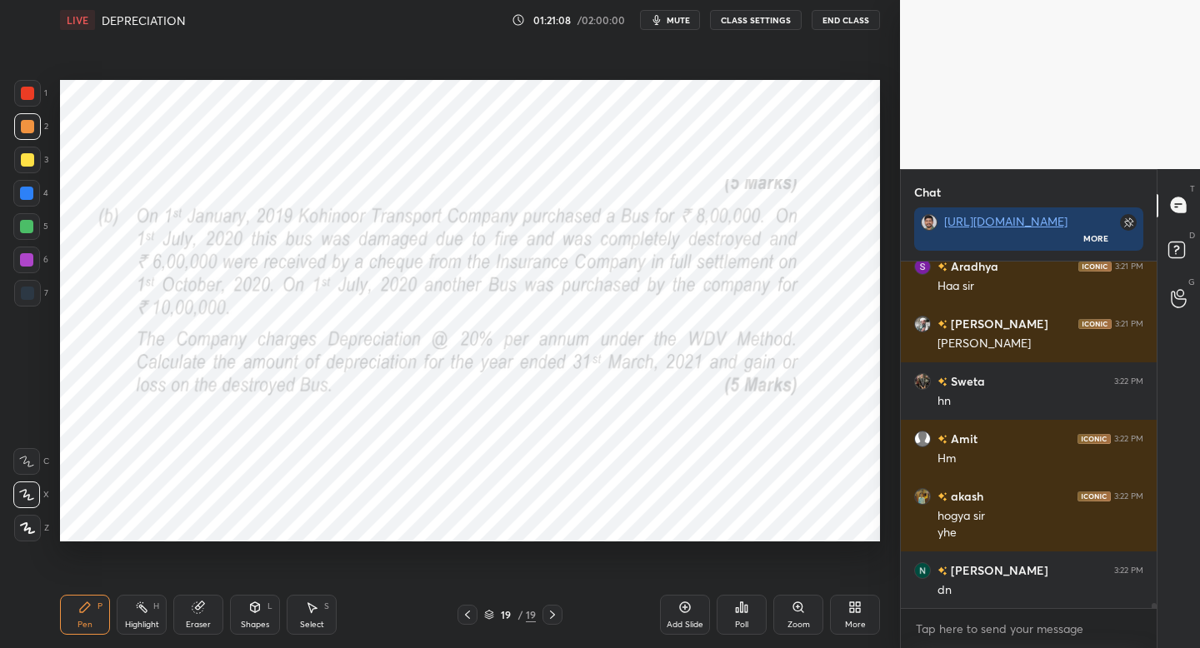
click at [858, 610] on icon at bounding box center [858, 610] width 4 height 4
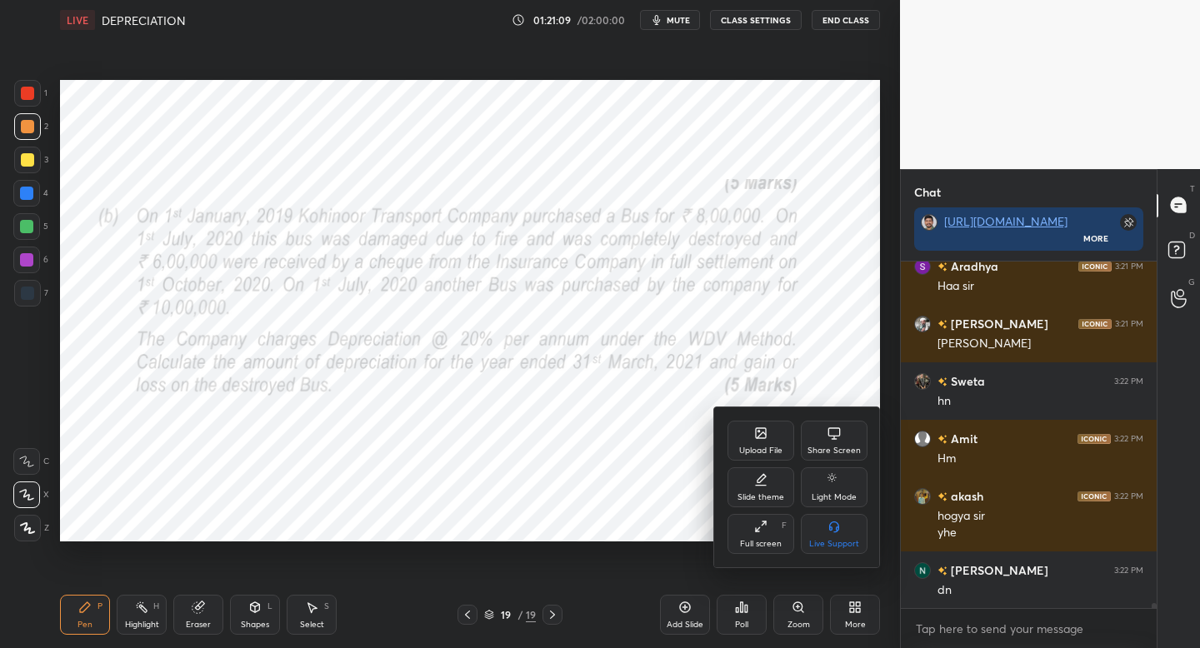
click at [748, 440] on div "Upload File" at bounding box center [761, 441] width 67 height 40
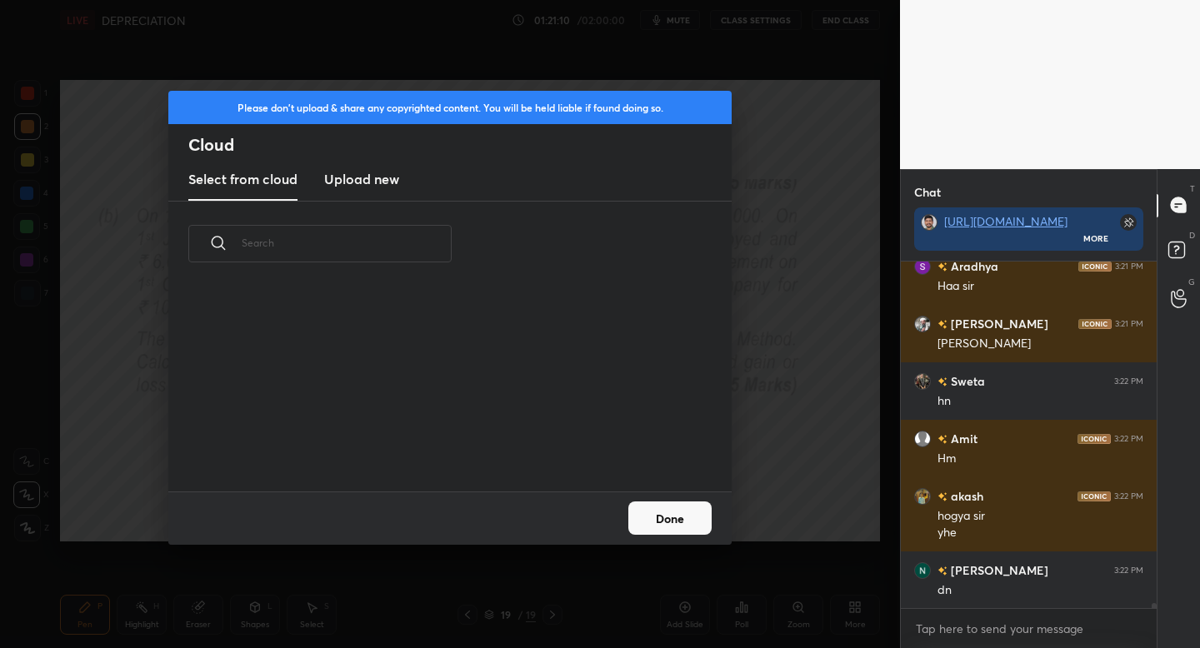
scroll to position [205, 535]
click at [372, 178] on h3 "Upload new" at bounding box center [361, 179] width 75 height 20
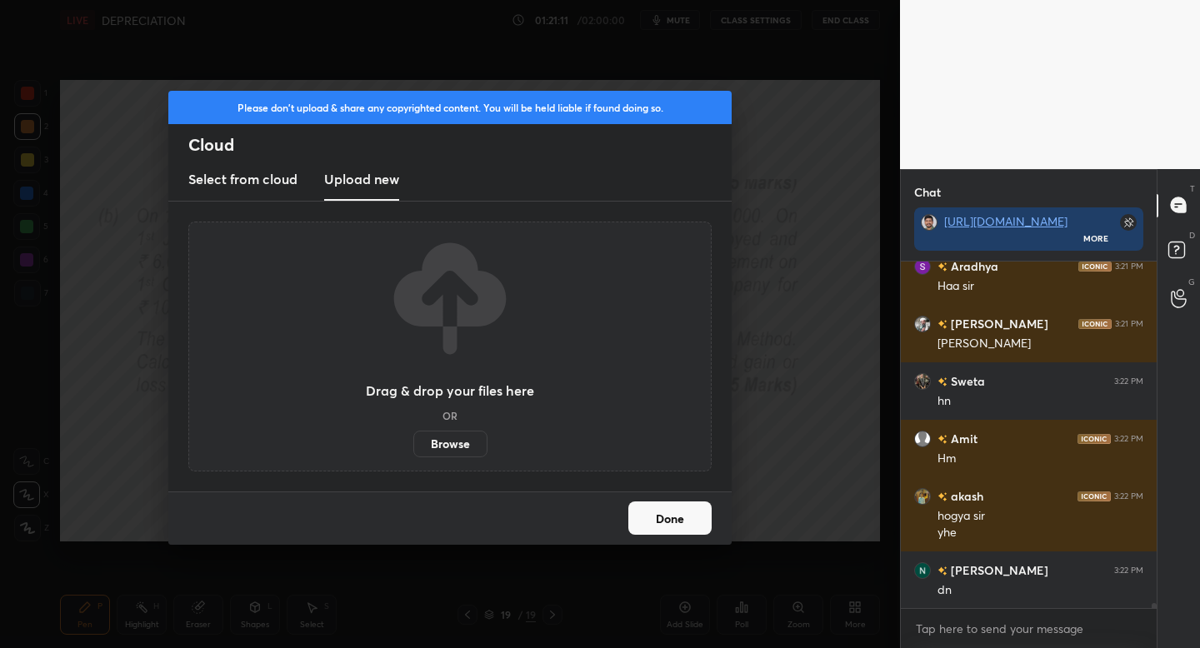
click at [438, 438] on label "Browse" at bounding box center [450, 444] width 74 height 27
click at [413, 438] on input "Browse" at bounding box center [413, 444] width 0 height 27
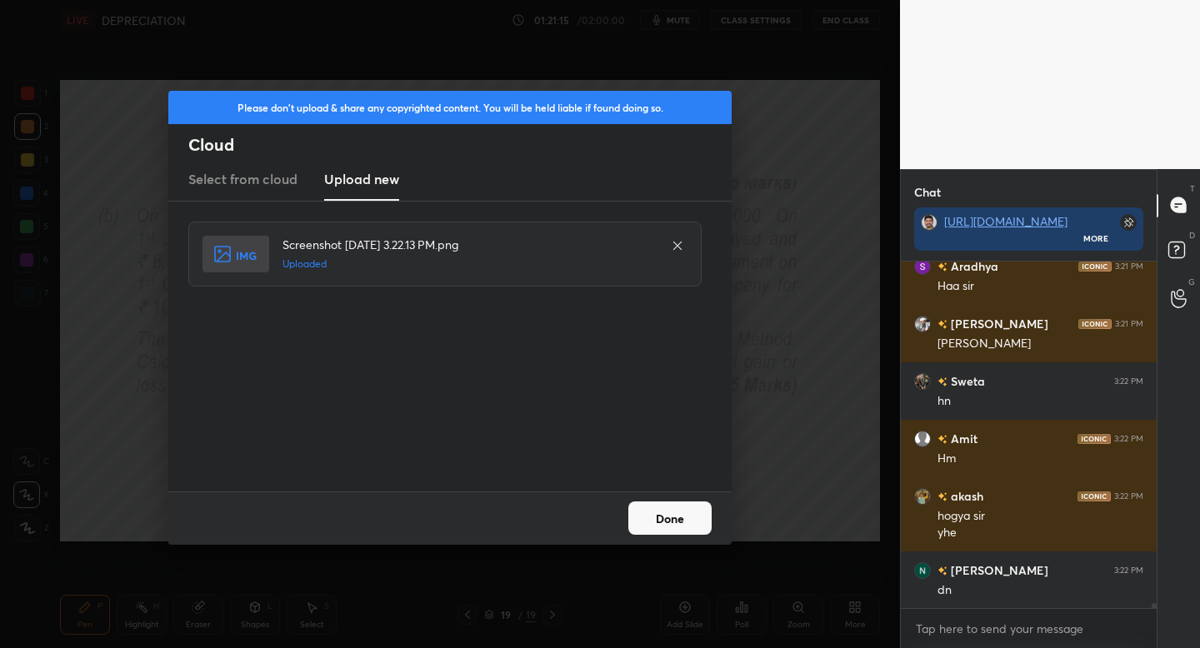
click at [664, 523] on button "Done" at bounding box center [669, 518] width 83 height 33
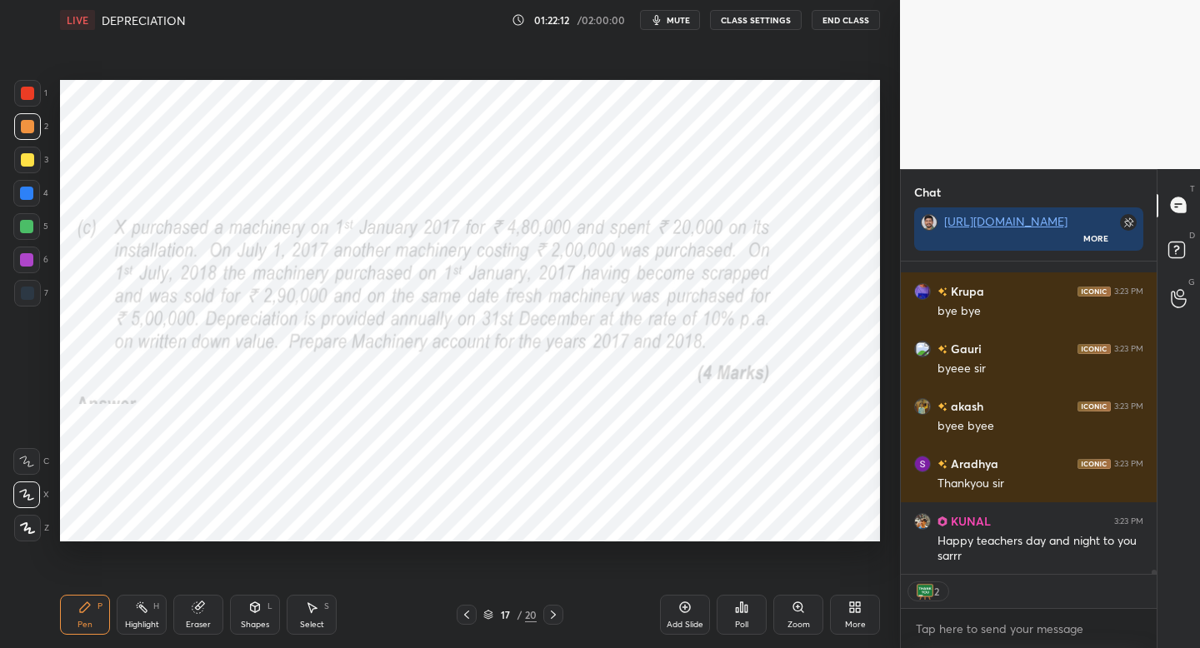
scroll to position [24327, 0]
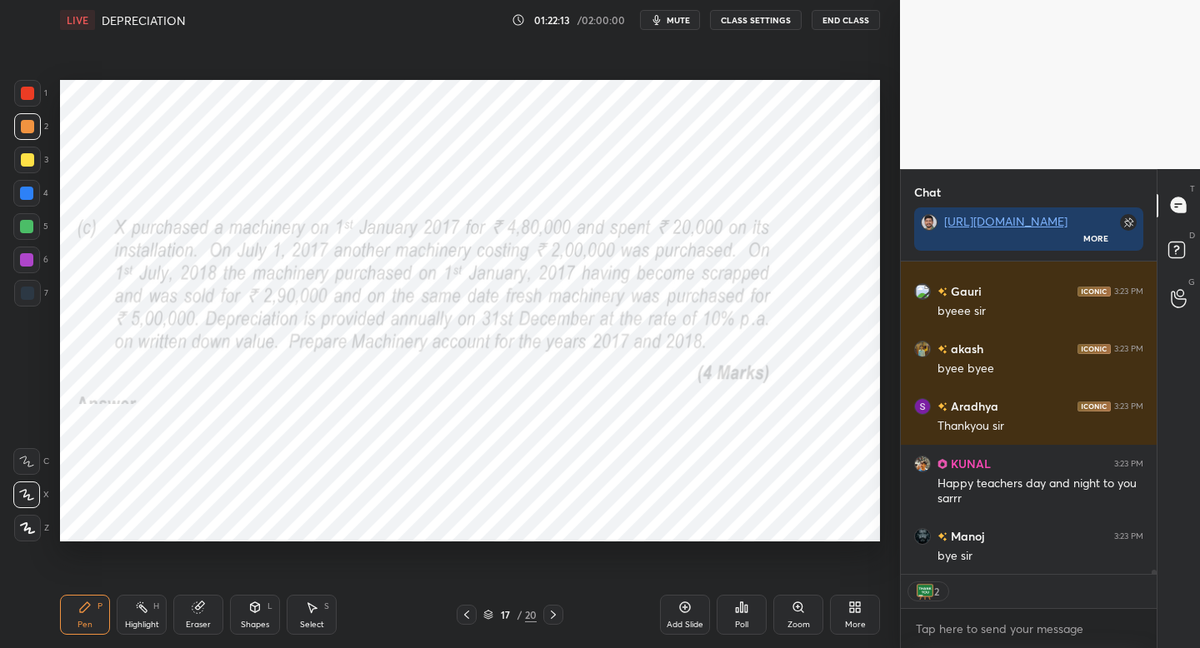
click at [843, 17] on button "End Class" at bounding box center [846, 20] width 68 height 20
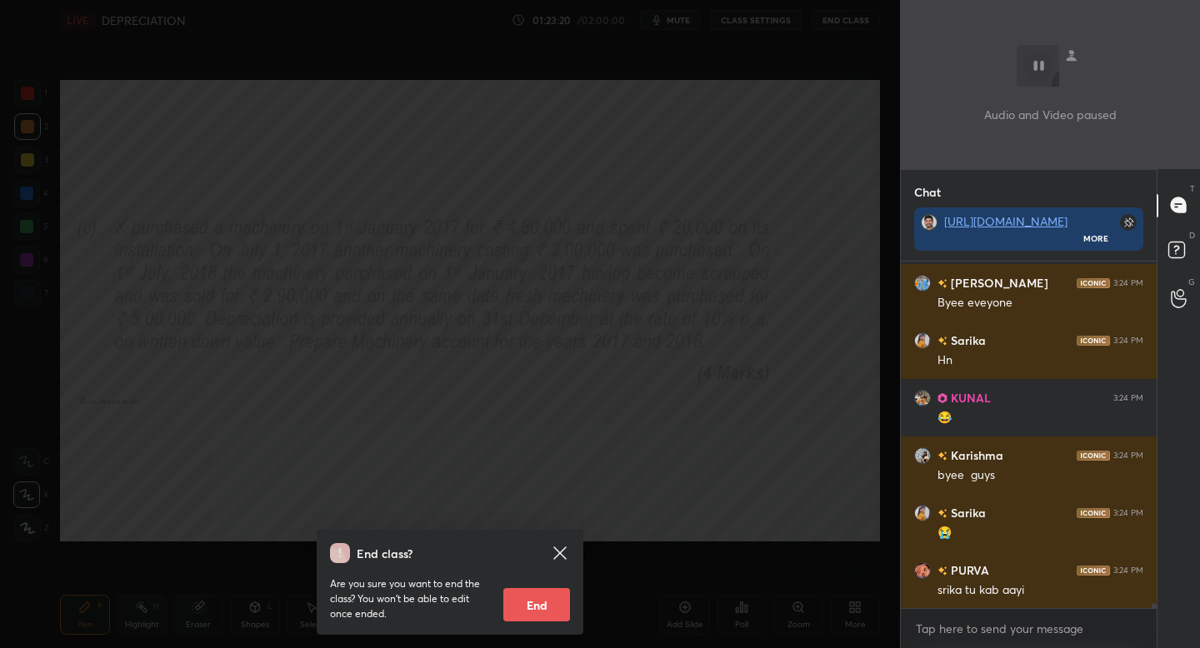
scroll to position [24925, 0]
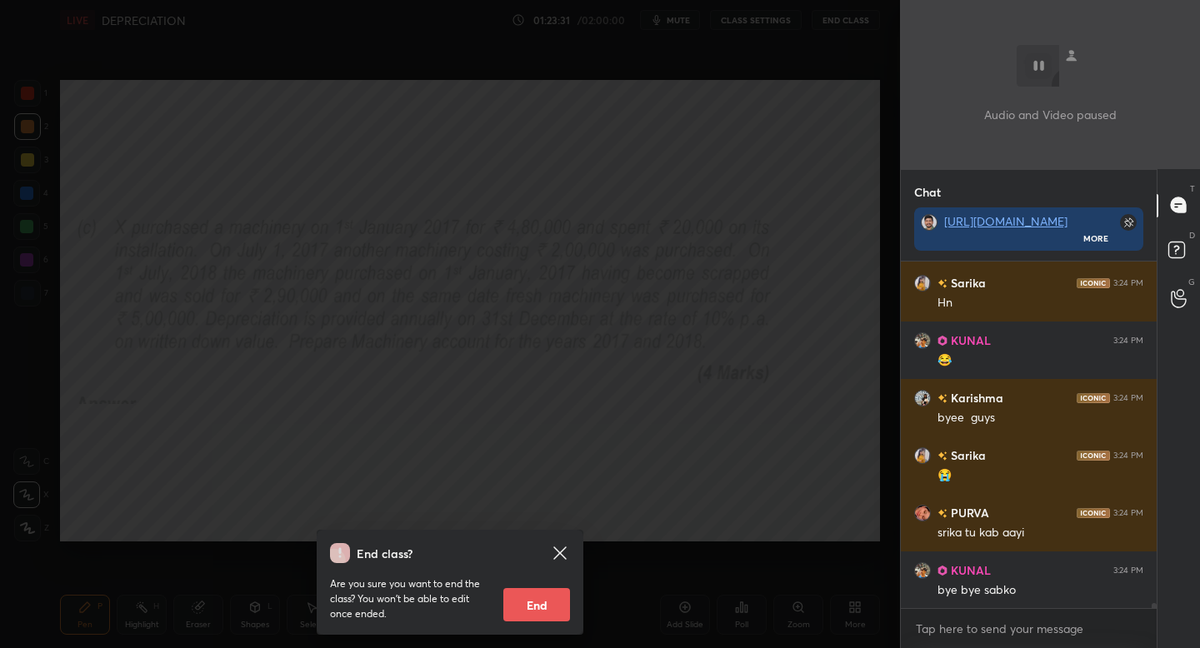
click at [507, 598] on button "End" at bounding box center [536, 604] width 67 height 33
type textarea "x"
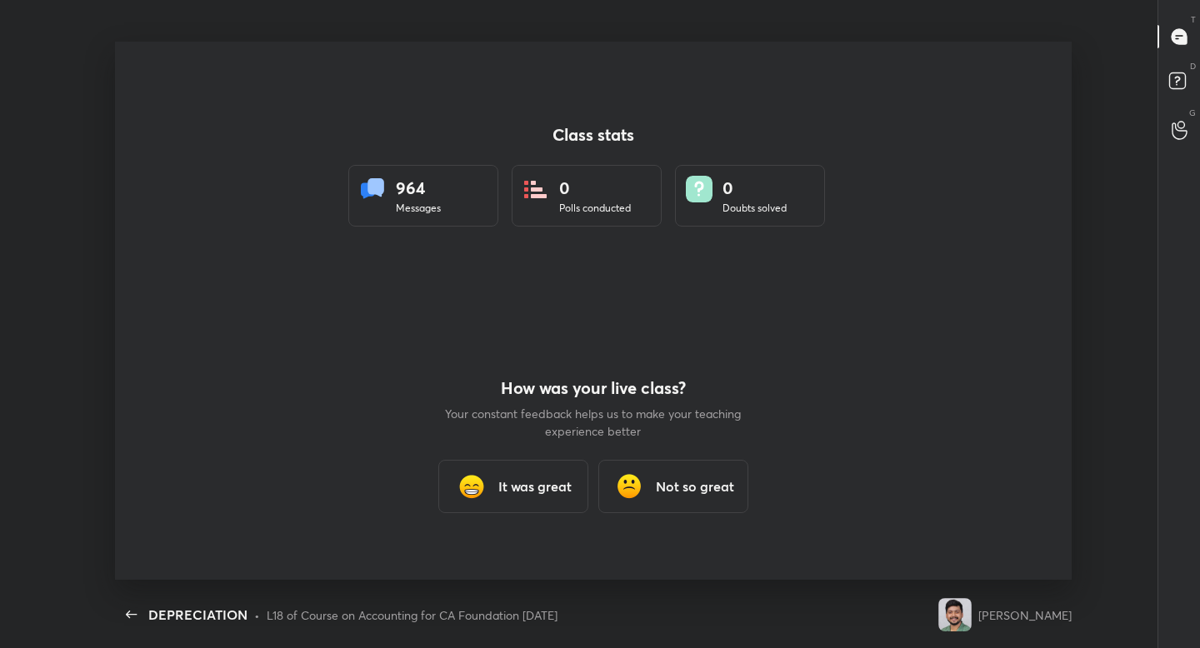
scroll to position [0, 0]
